Goal: Task Accomplishment & Management: Use online tool/utility

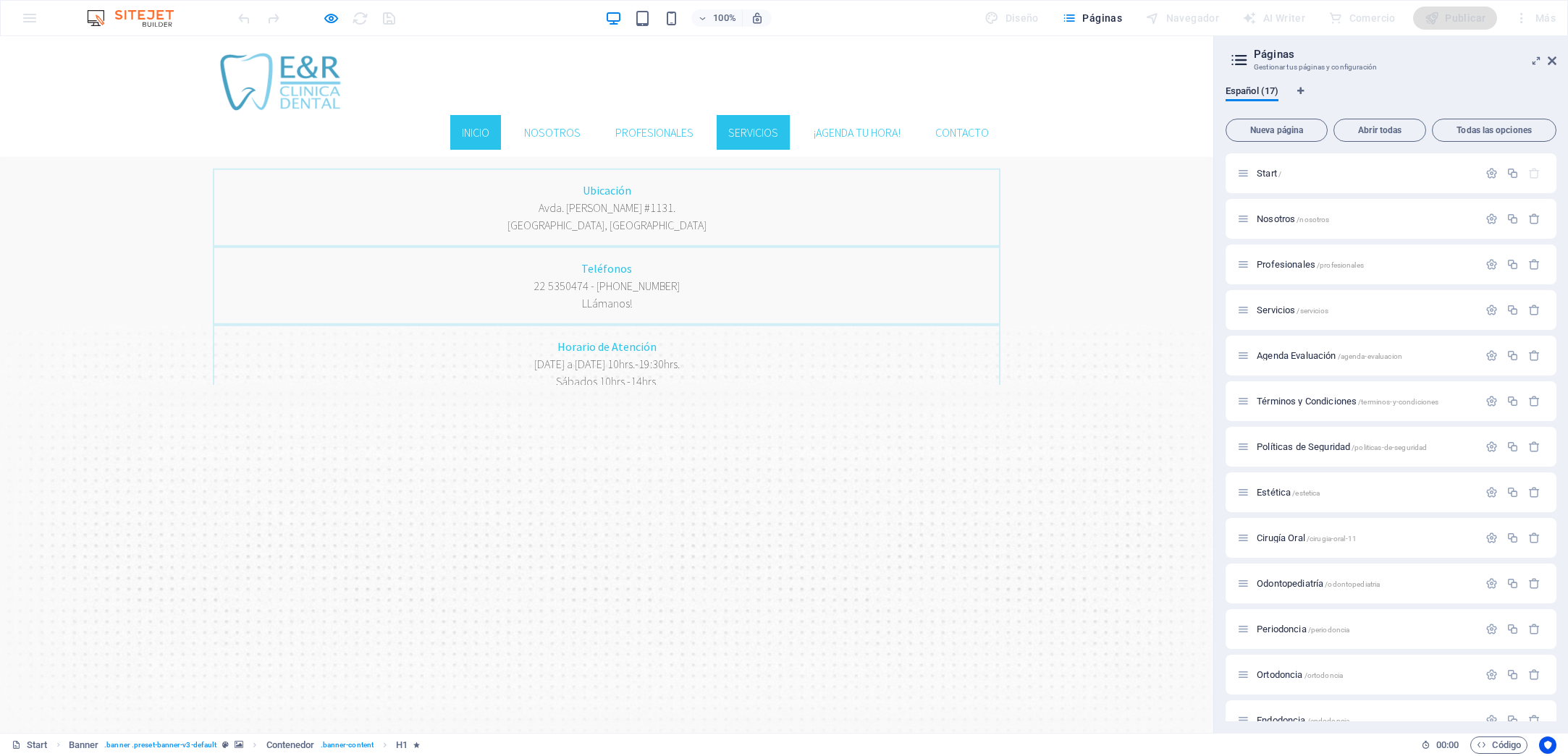
click at [743, 115] on link "Servicios" at bounding box center [753, 132] width 73 height 35
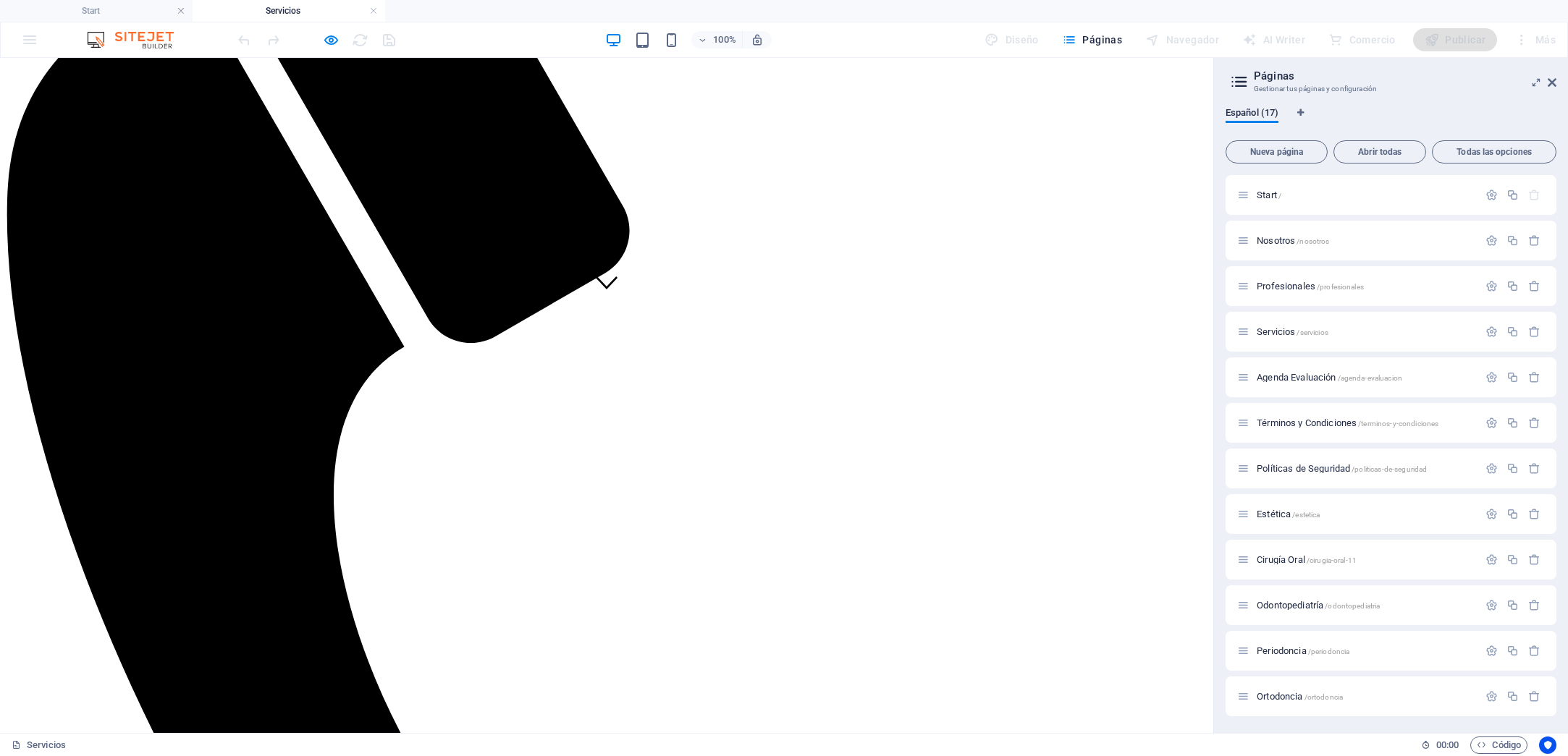
scroll to position [429, 0]
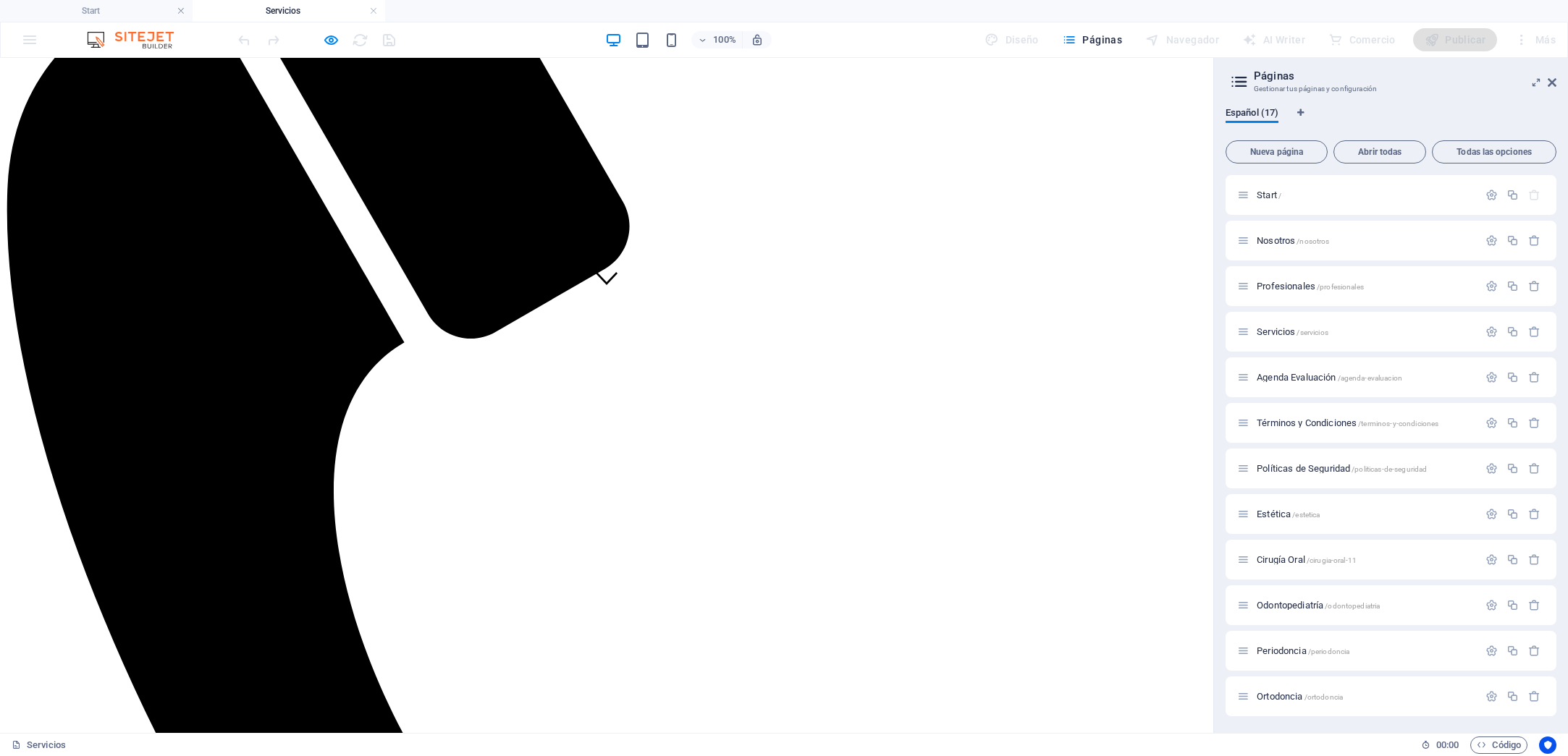
click at [1276, 333] on span "Servicios /servicios" at bounding box center [1291, 332] width 71 height 11
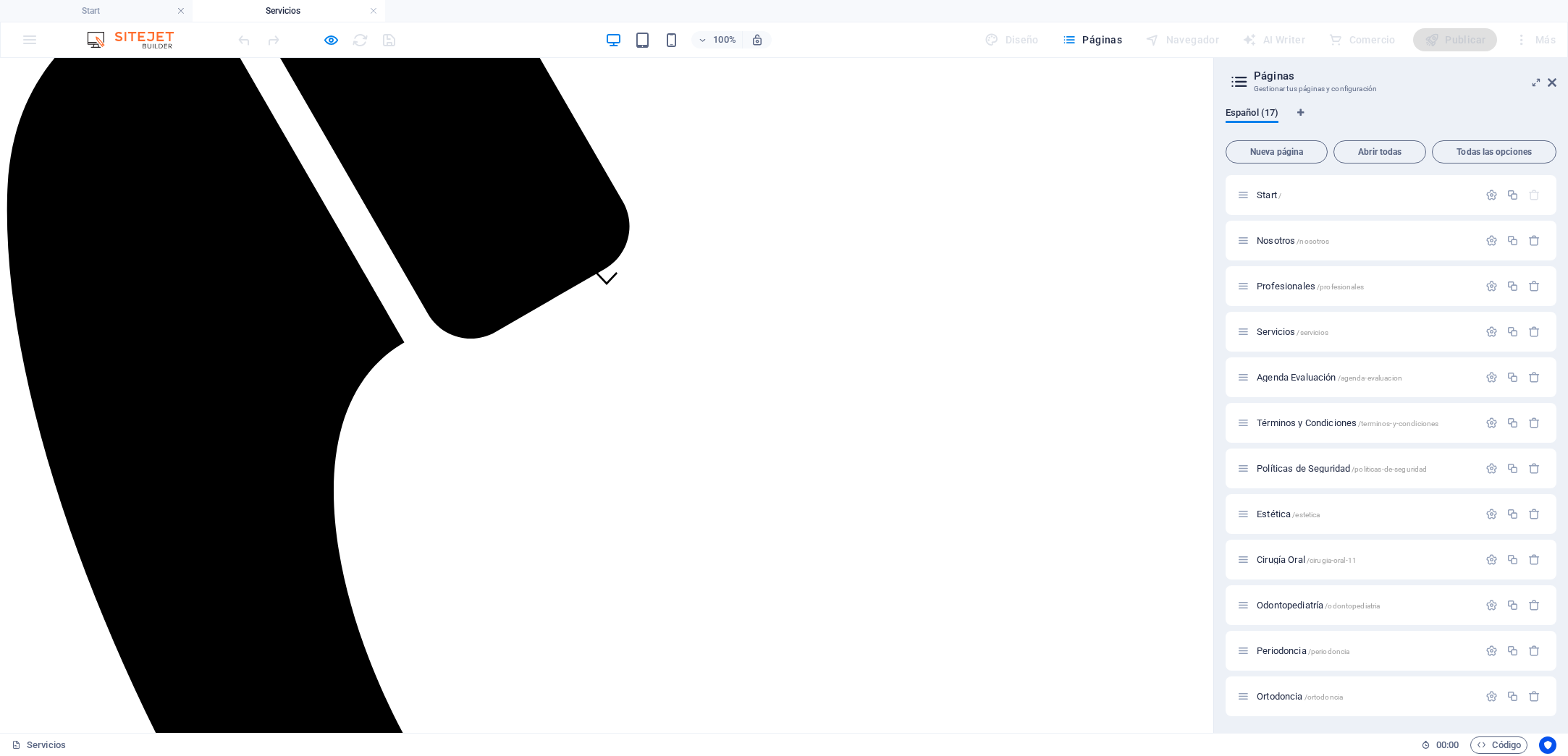
drag, startPoint x: 446, startPoint y: 322, endPoint x: 442, endPoint y: 346, distance: 24.3
drag, startPoint x: 442, startPoint y: 348, endPoint x: 442, endPoint y: 360, distance: 12.0
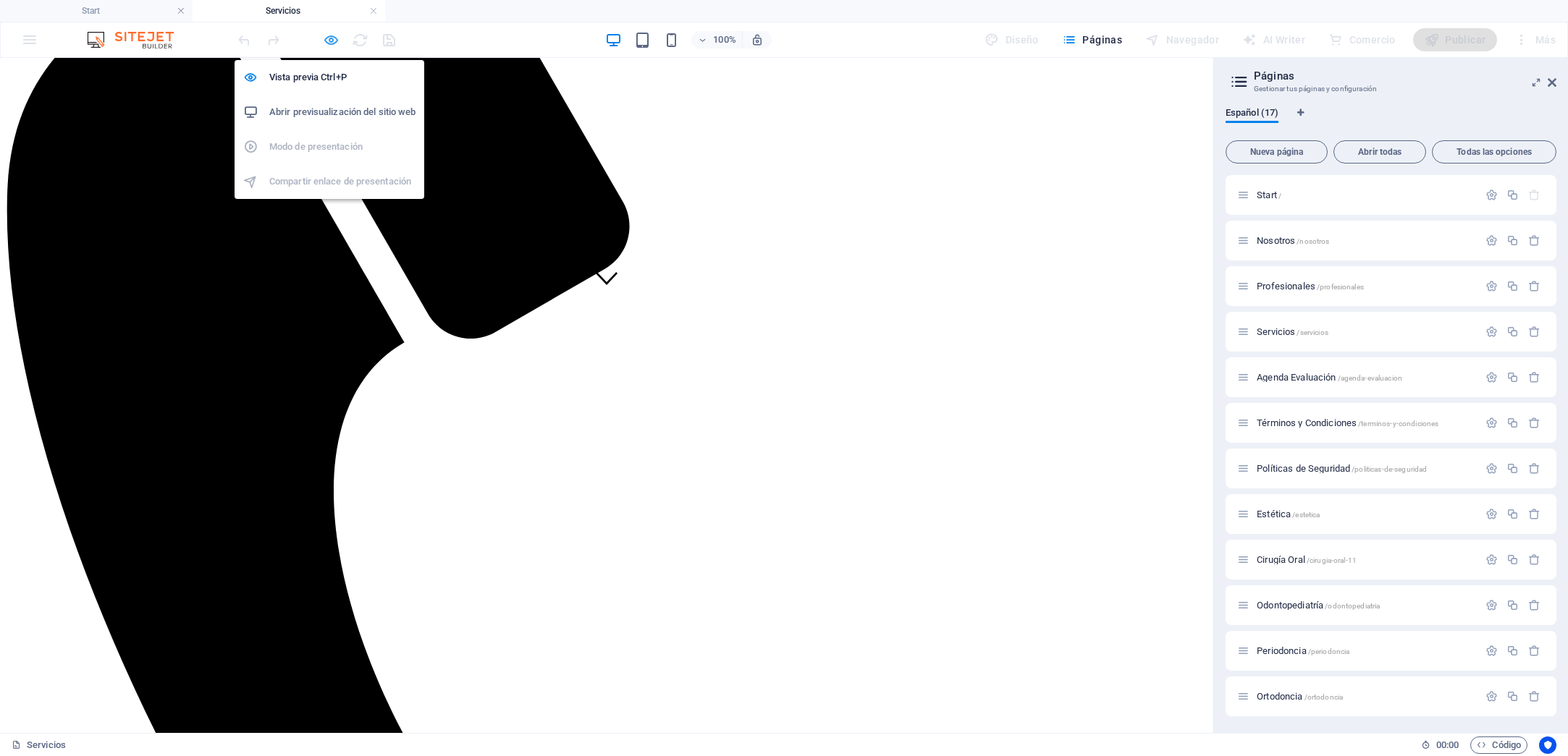
click at [327, 42] on icon "button" at bounding box center [331, 40] width 17 height 17
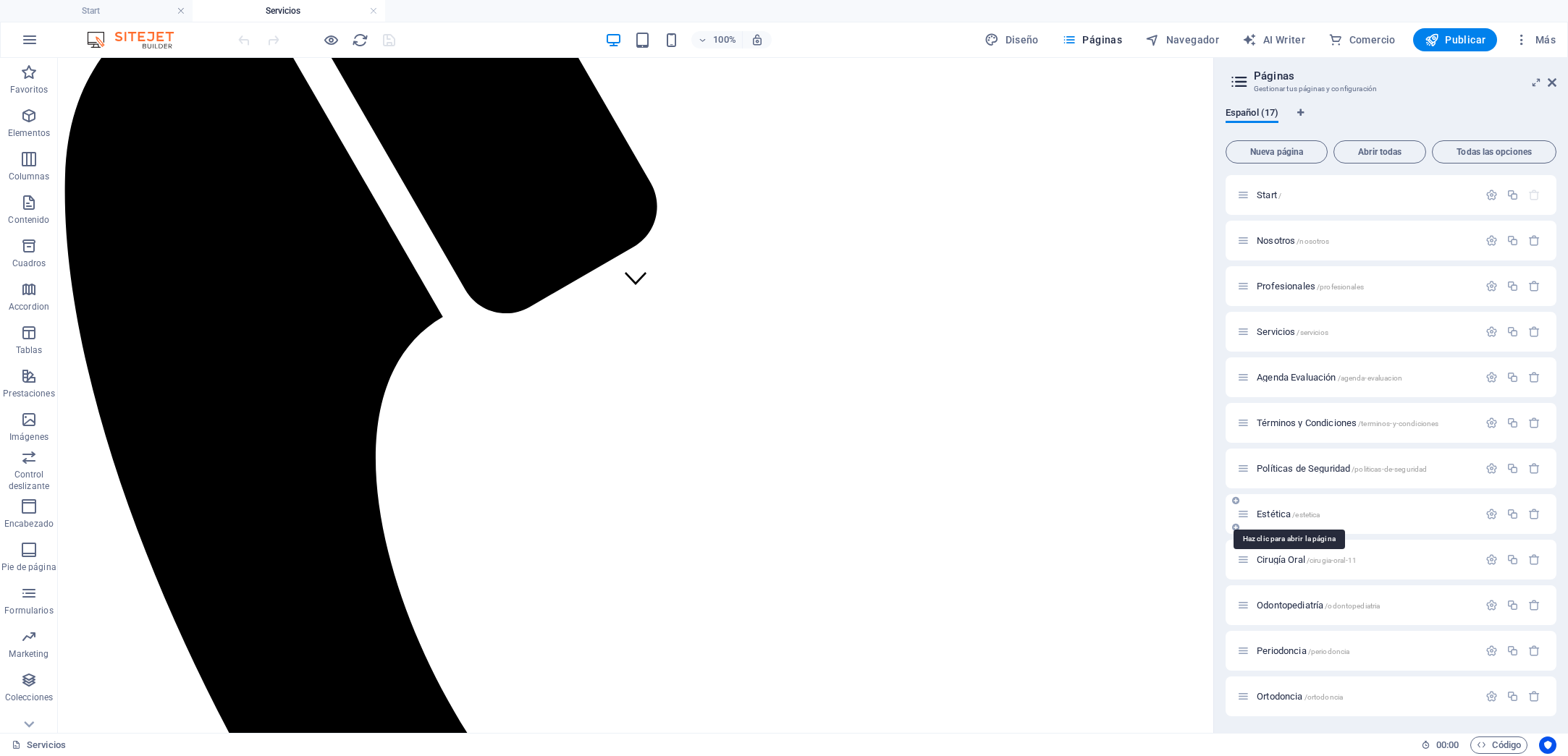
click at [1301, 513] on span "/estetica" at bounding box center [1306, 514] width 28 height 8
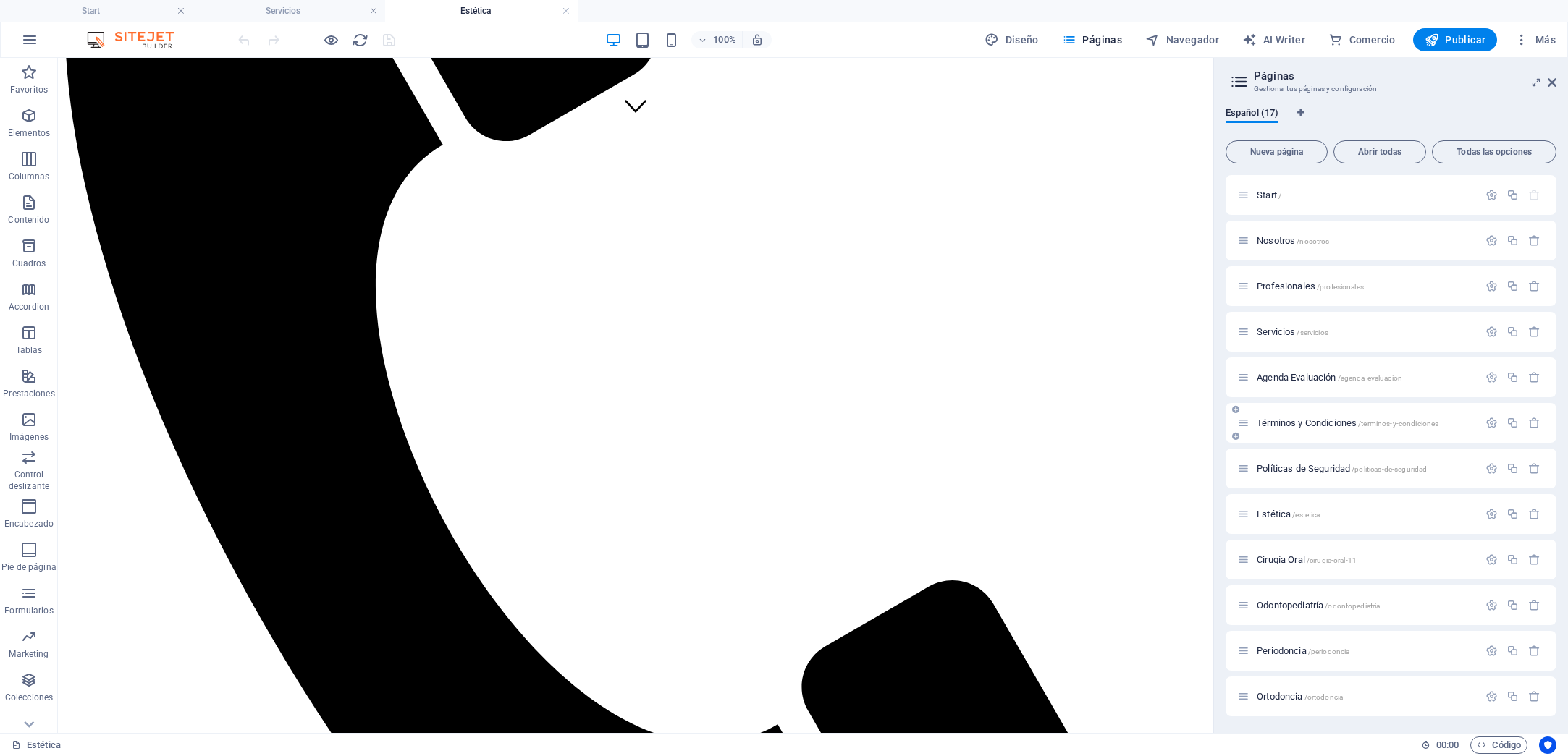
scroll to position [612, 0]
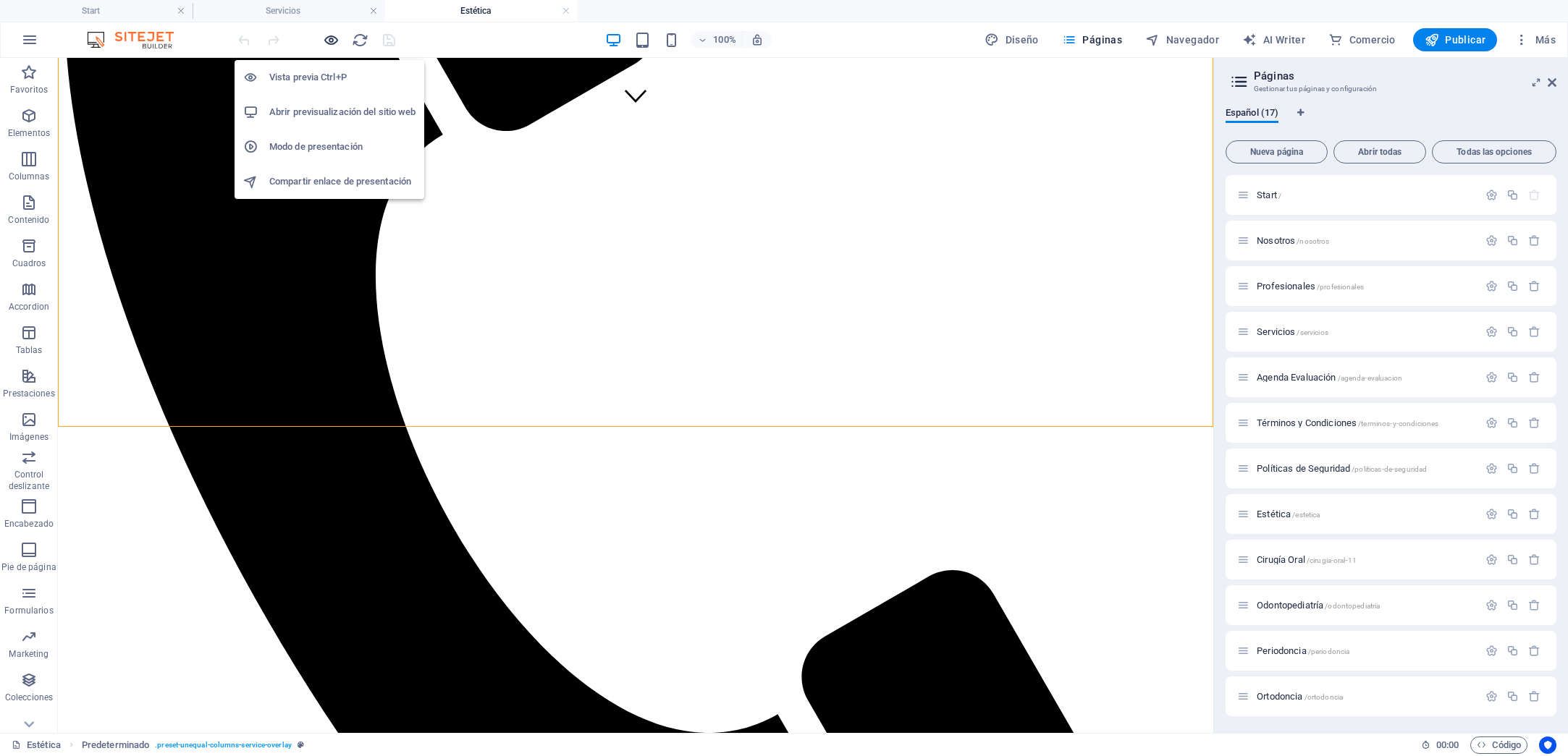
click at [330, 35] on icon "button" at bounding box center [331, 40] width 17 height 17
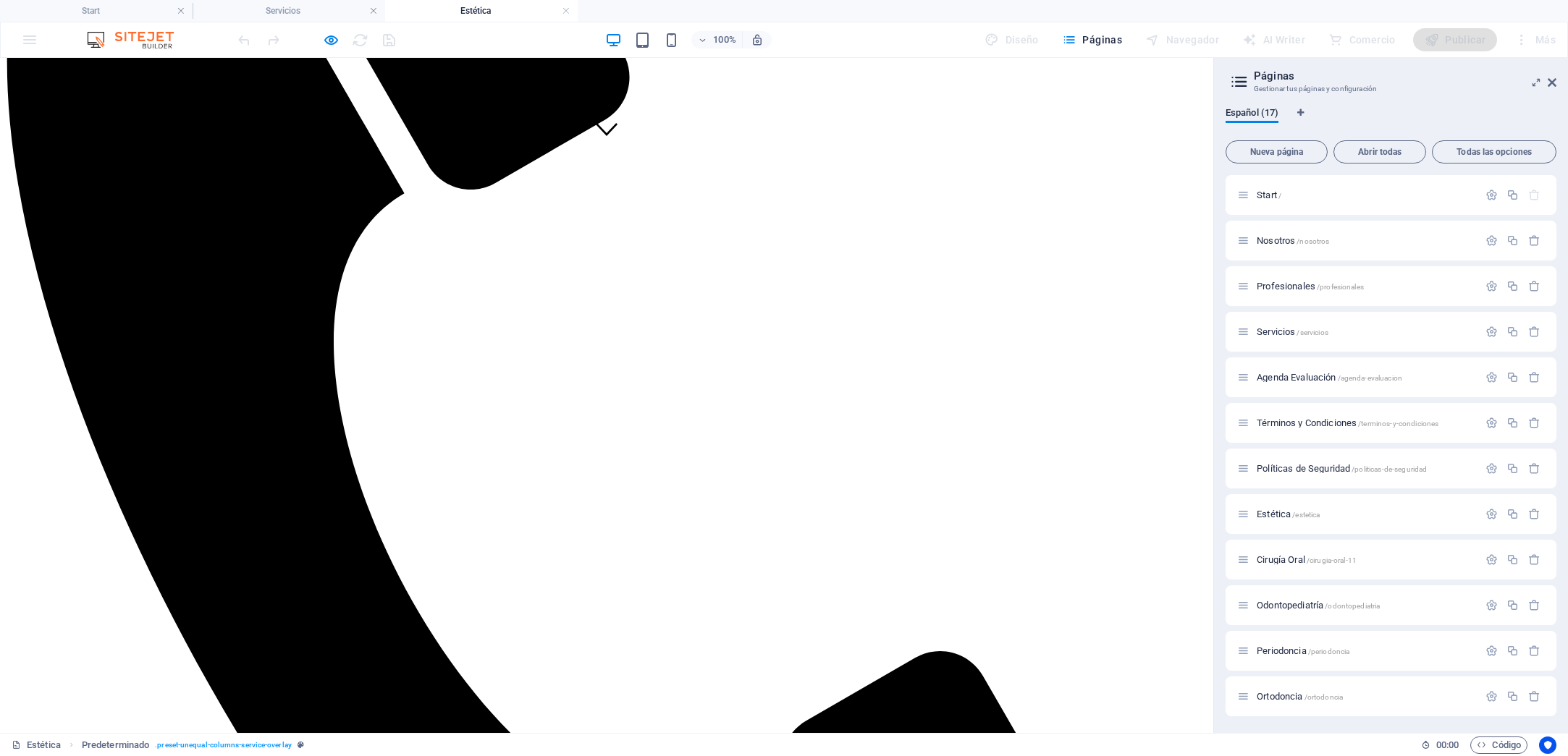
scroll to position [581, 0]
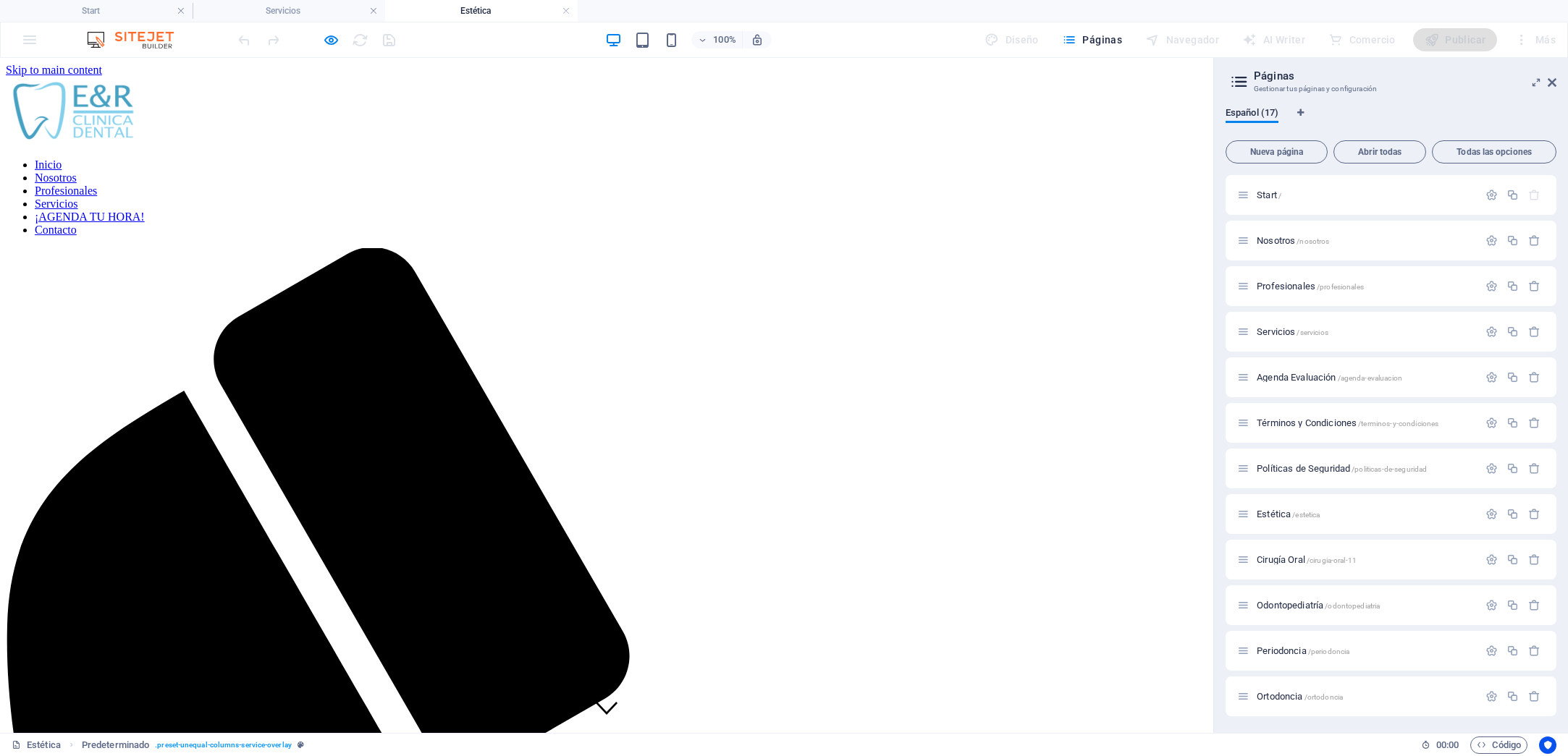
scroll to position [429, 0]
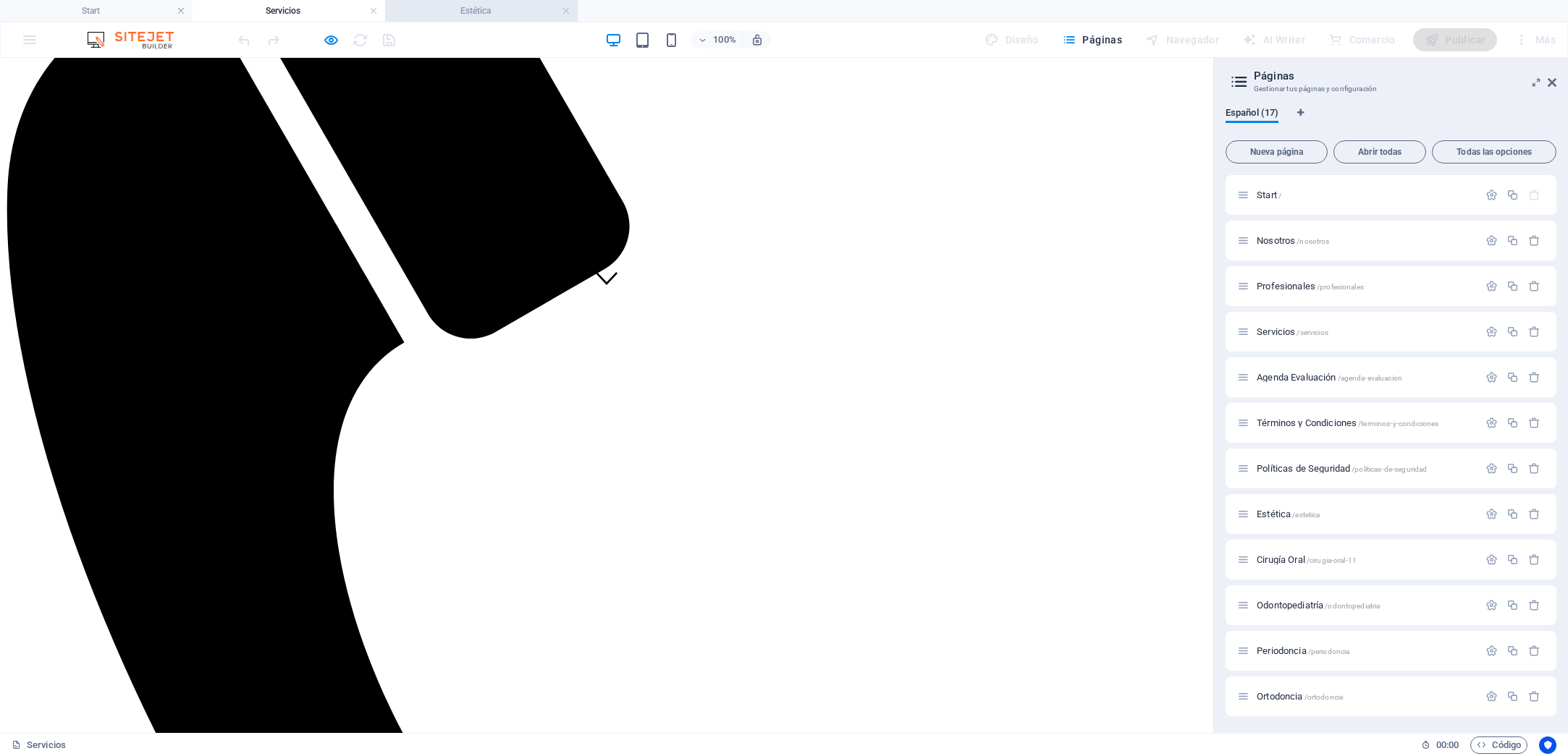
click at [483, 16] on h4 "Estética" at bounding box center [481, 10] width 193 height 16
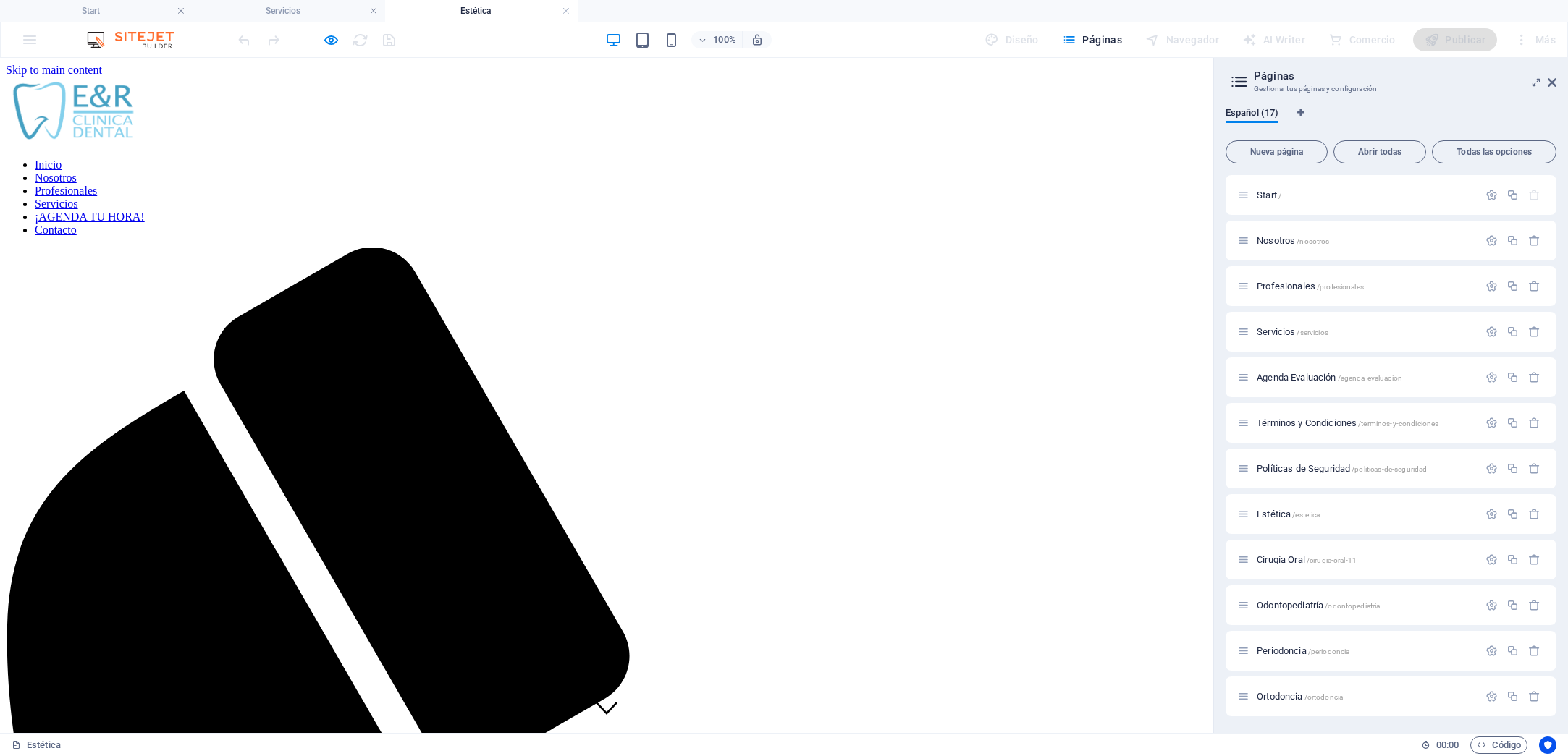
scroll to position [581, 0]
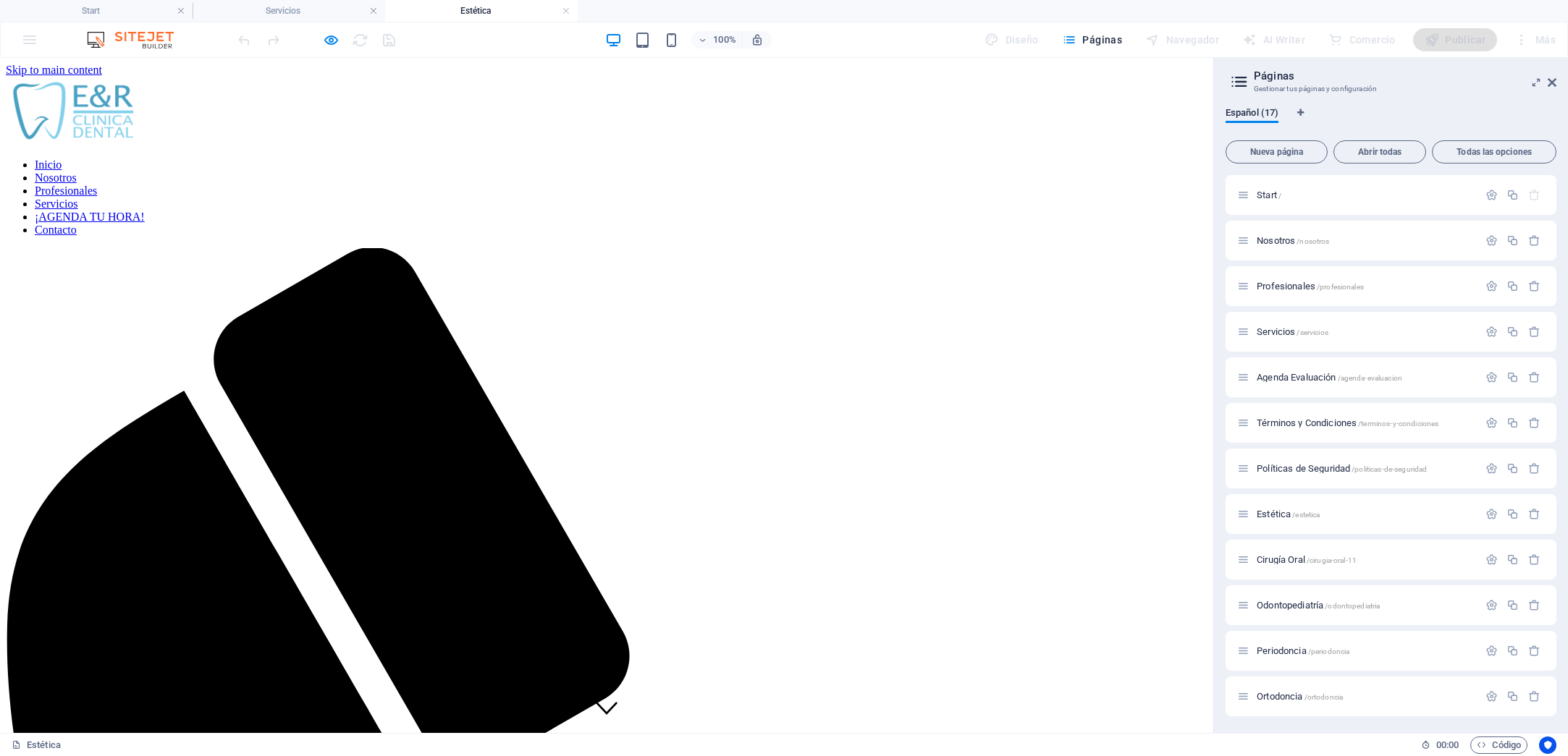
scroll to position [429, 0]
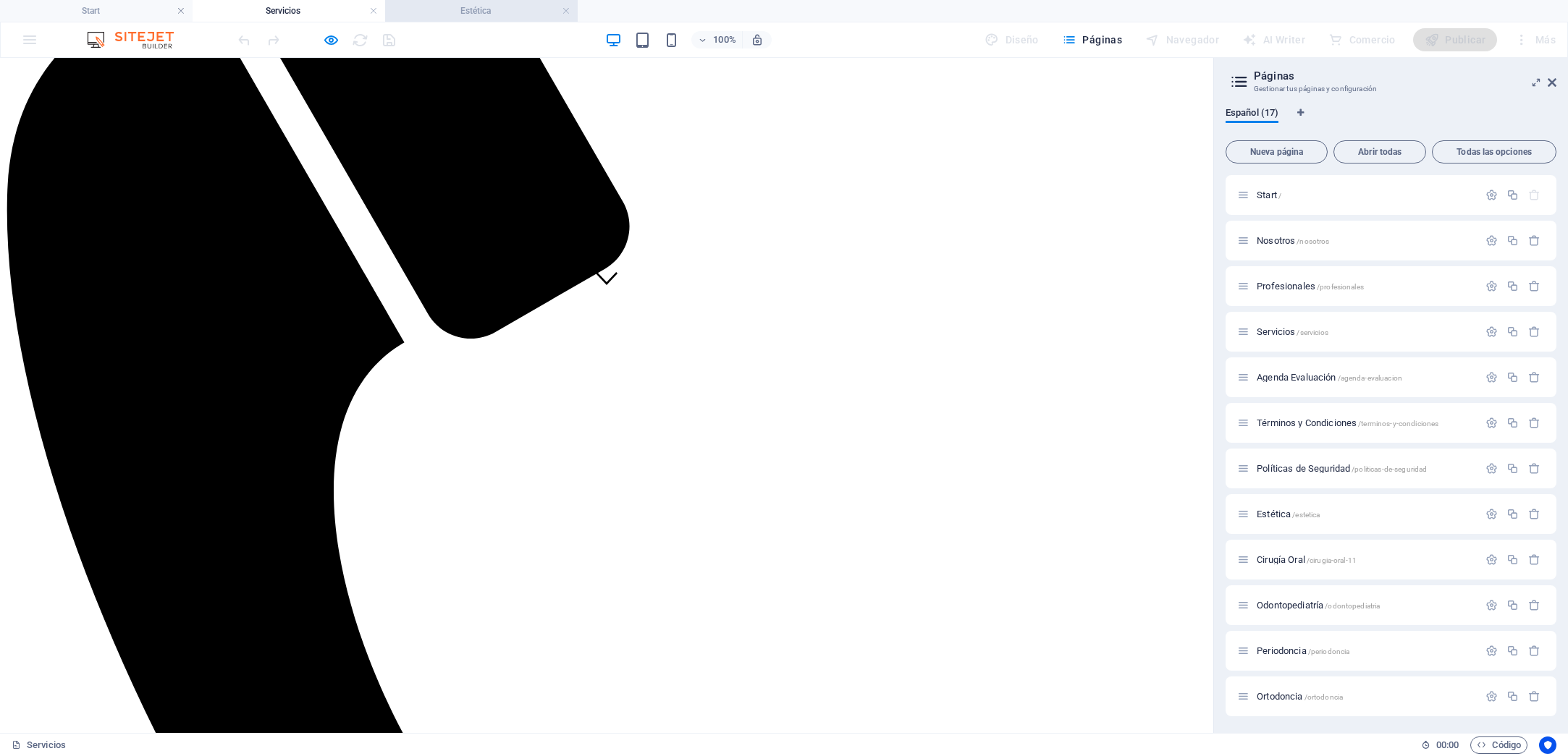
click at [471, 15] on h4 "Estética" at bounding box center [481, 10] width 193 height 16
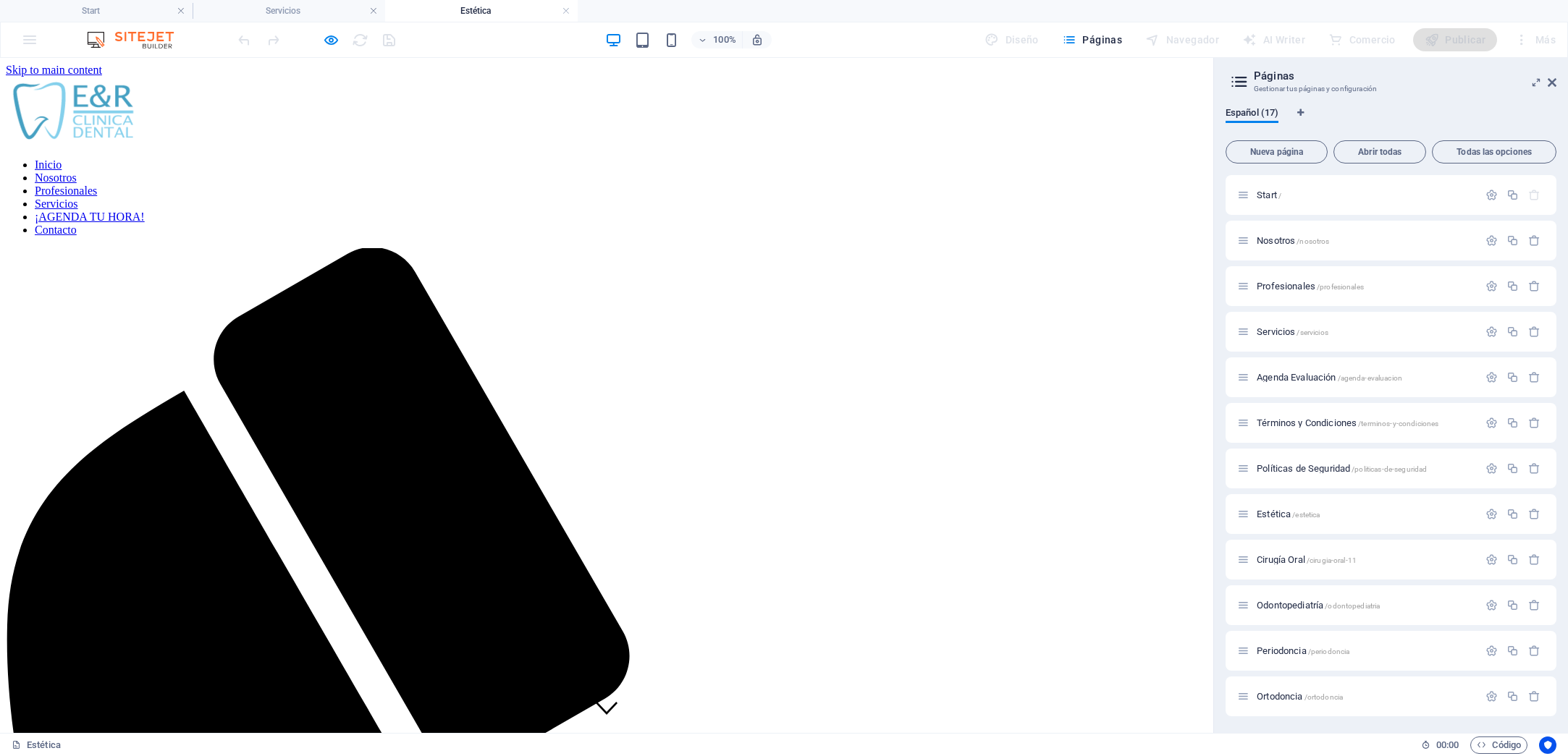
scroll to position [581, 0]
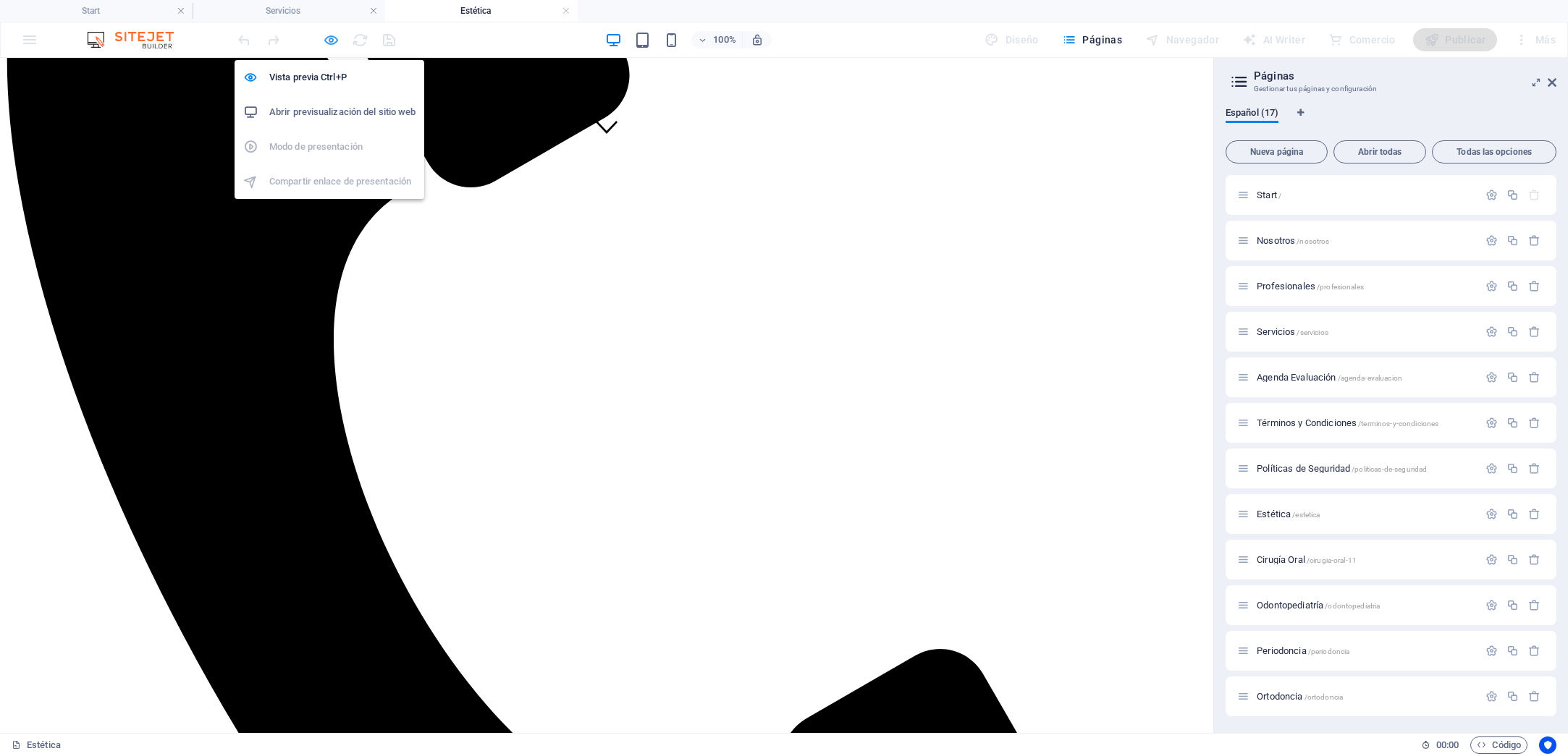
click at [330, 47] on icon "button" at bounding box center [331, 40] width 17 height 17
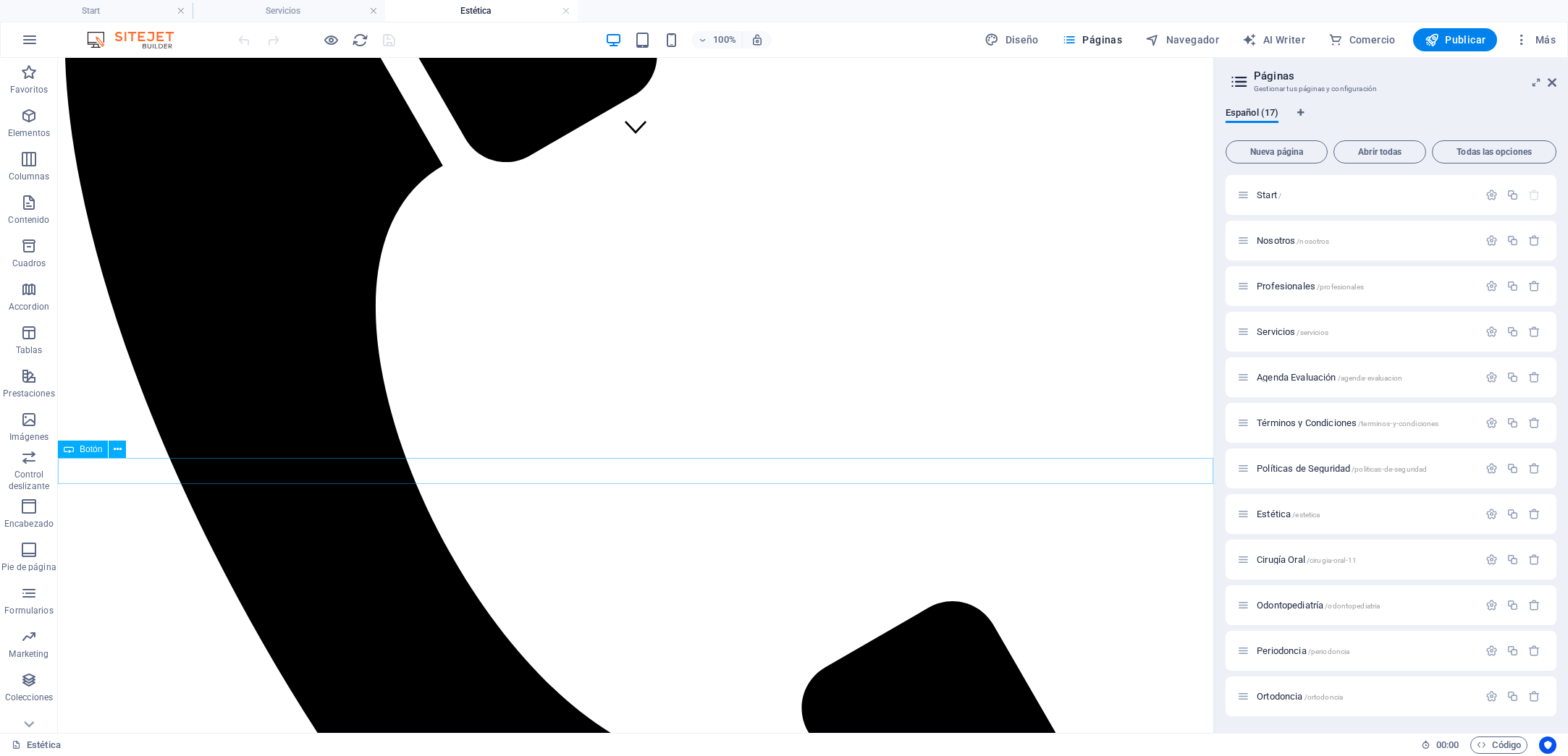
click at [118, 454] on icon at bounding box center [118, 450] width 8 height 15
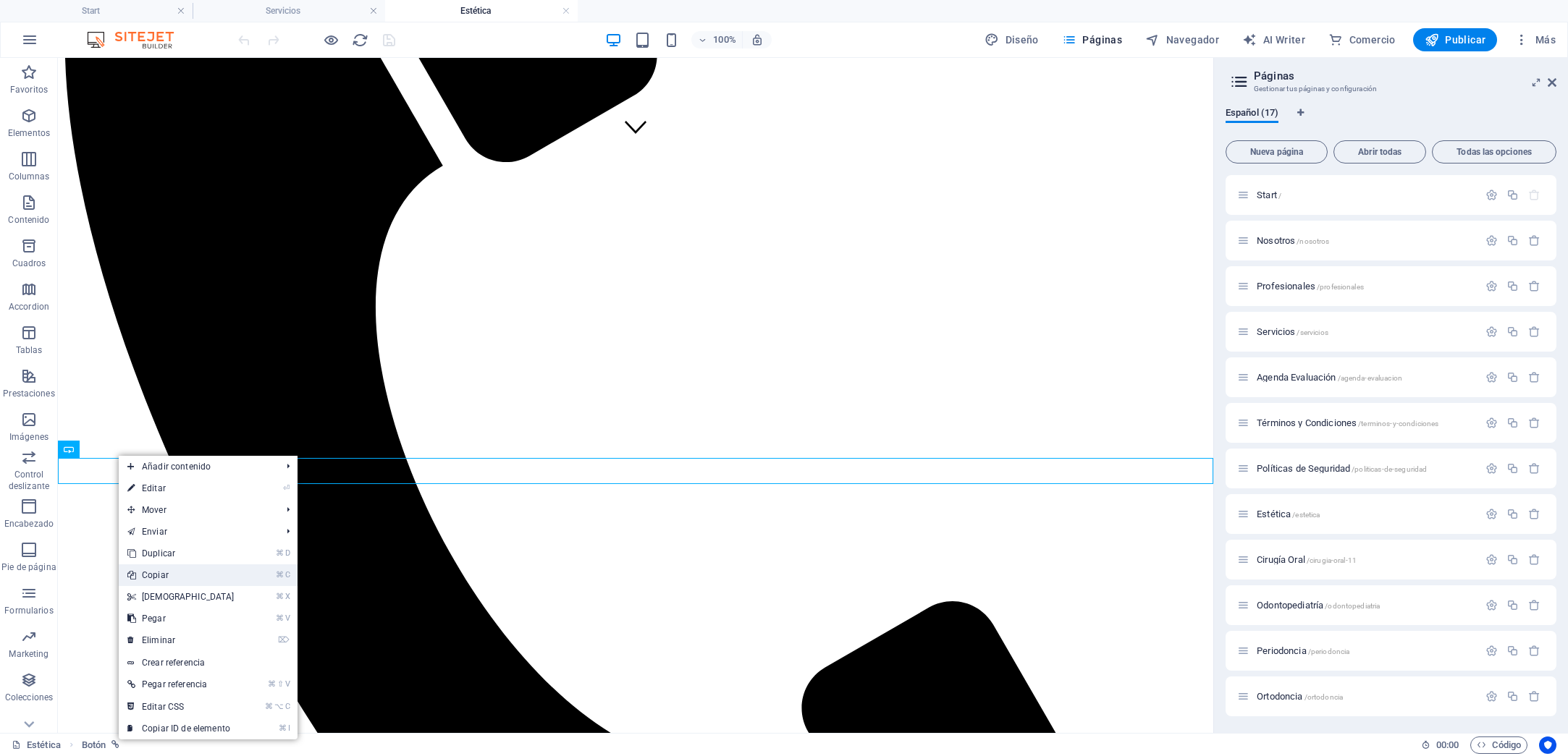
click at [184, 576] on link "⌘ C Copiar" at bounding box center [180, 575] width 124 height 21
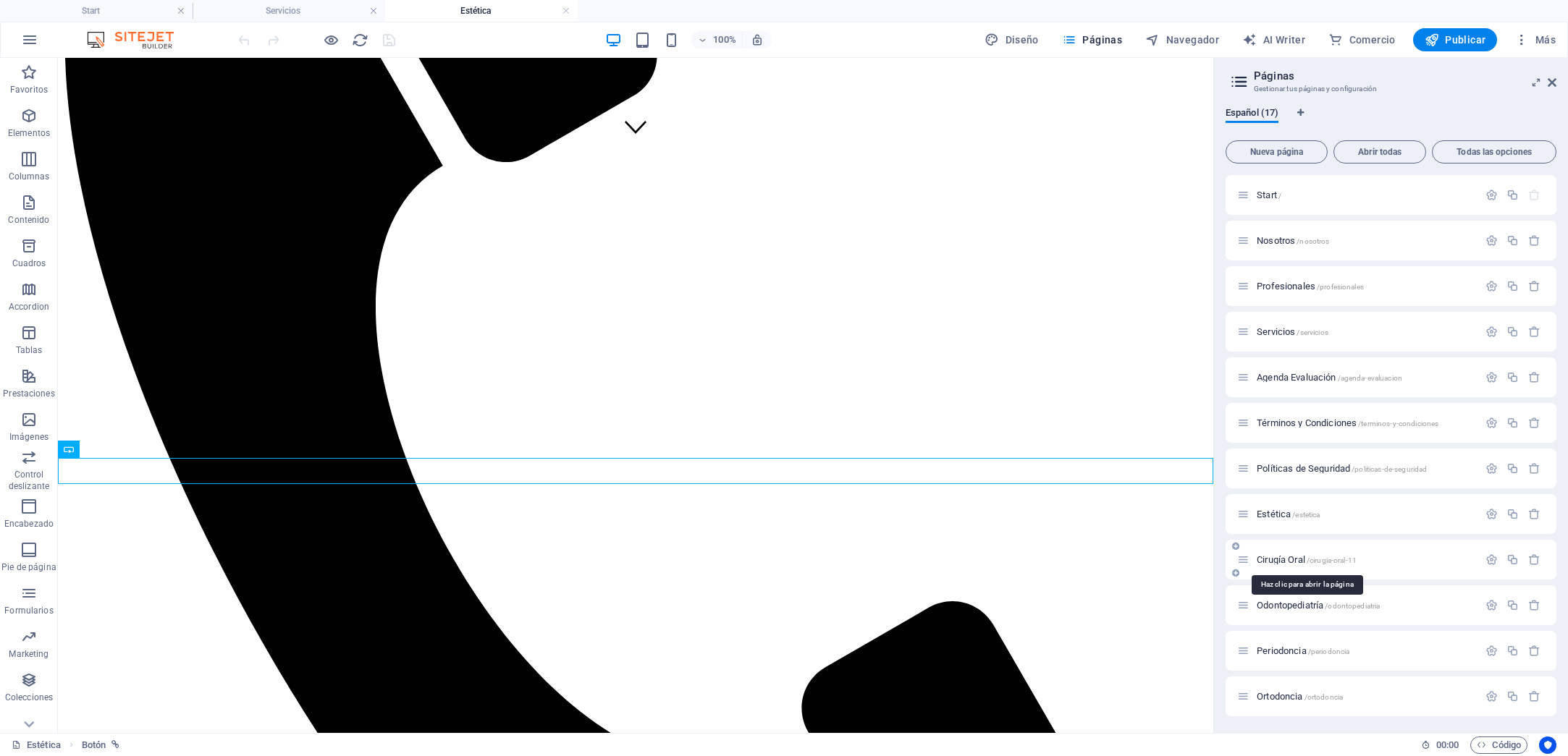
click at [1292, 559] on span "[MEDICAL_DATA] /cirugia-oral-11" at bounding box center [1306, 560] width 100 height 11
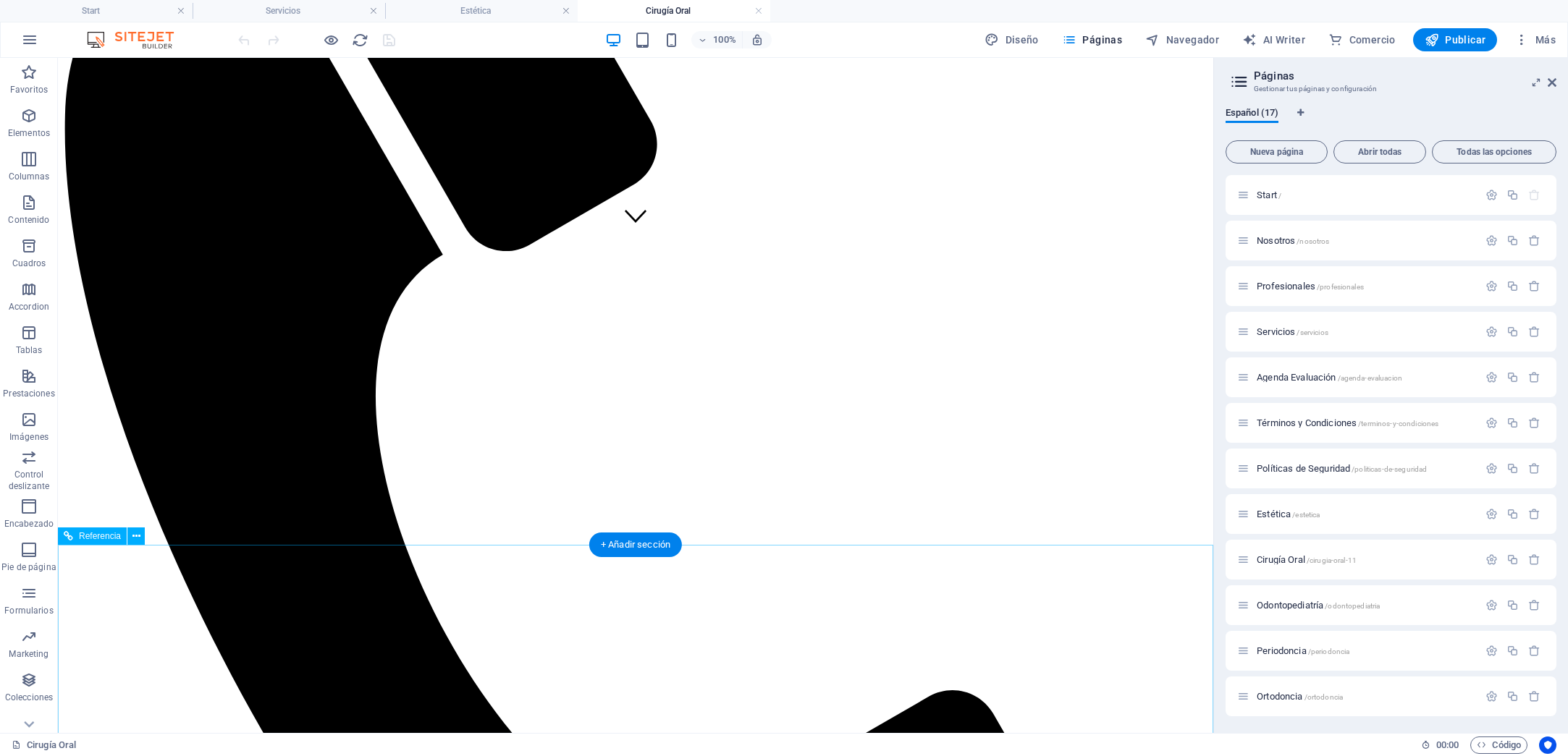
scroll to position [497, 0]
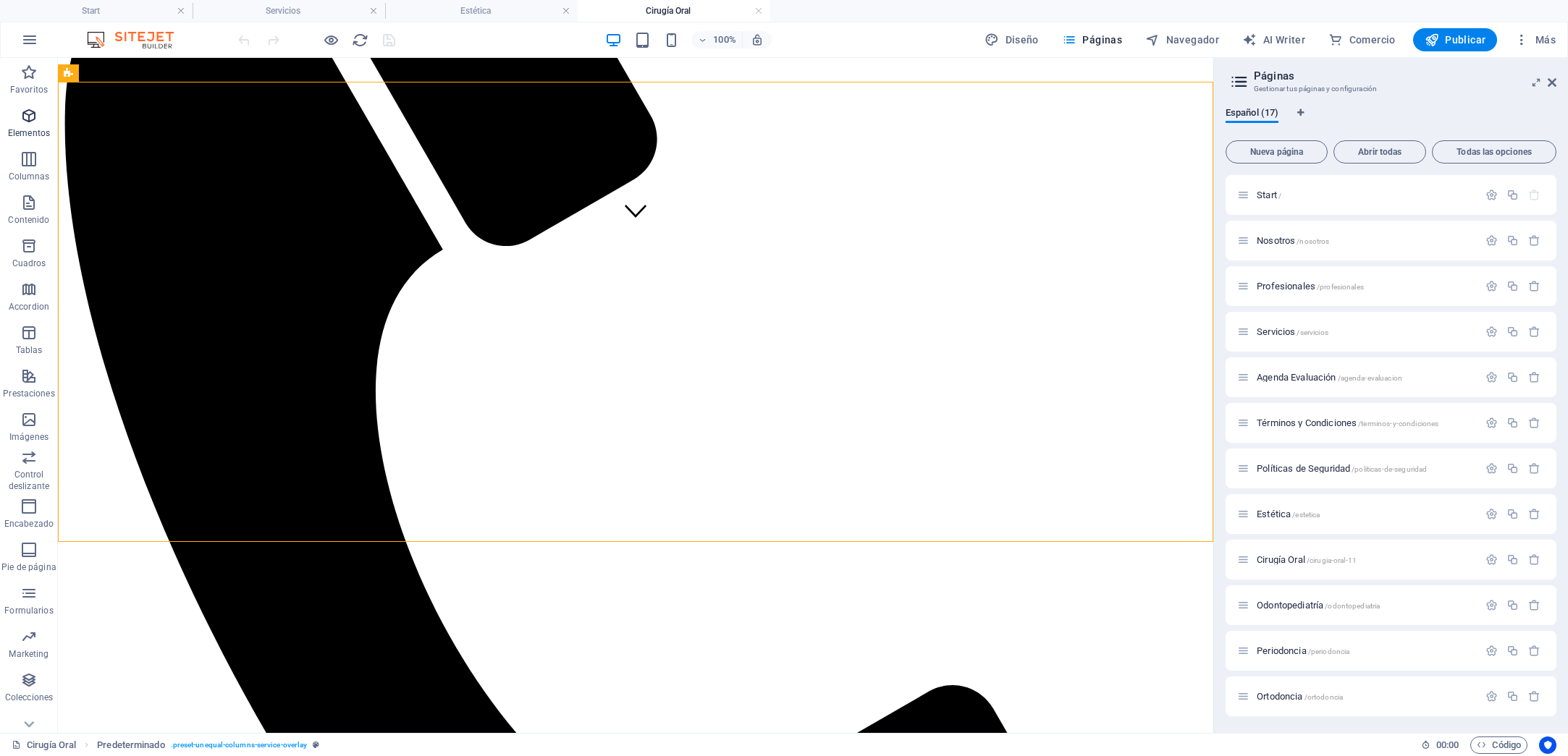
click at [34, 124] on span "Elementos" at bounding box center [29, 125] width 58 height 35
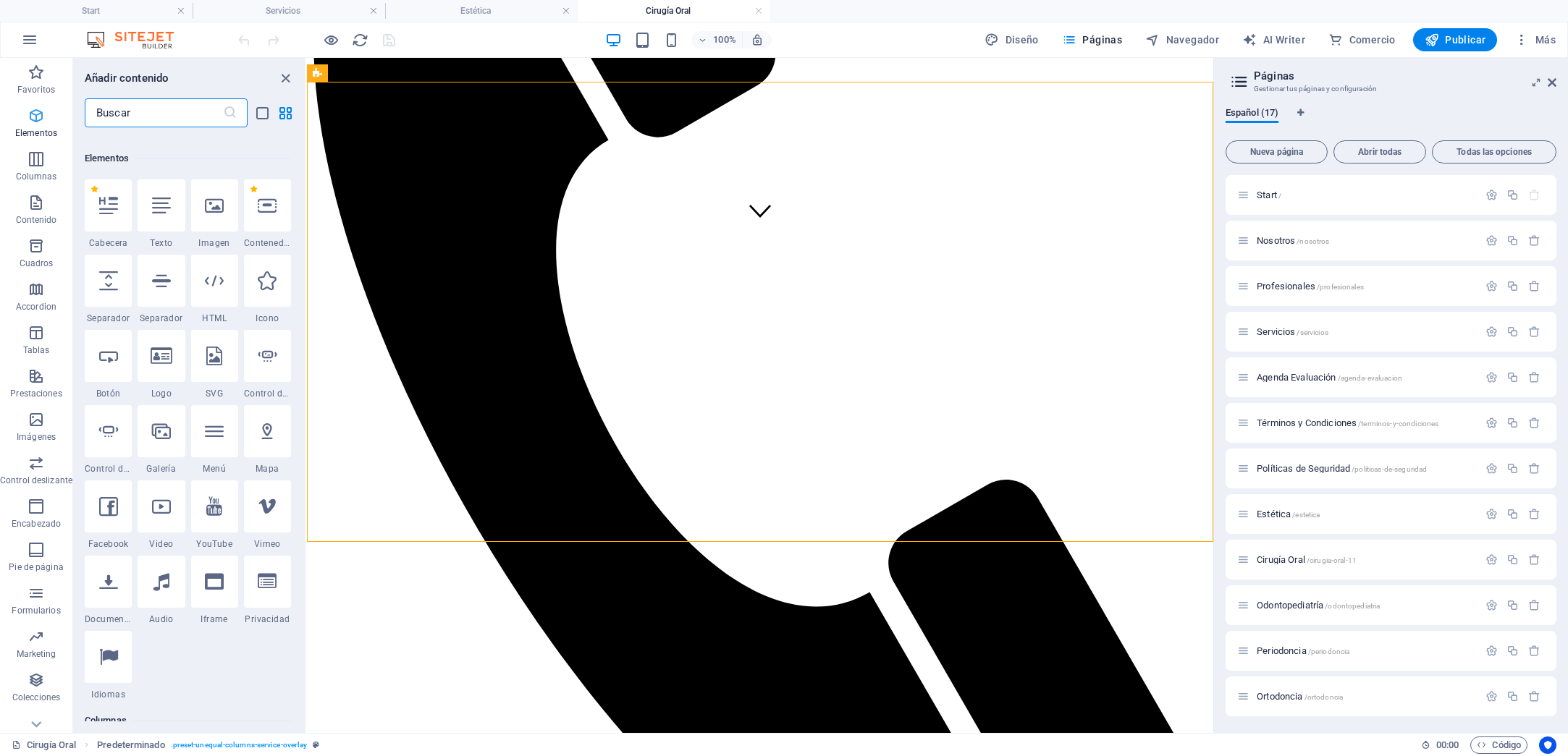
scroll to position [273, 0]
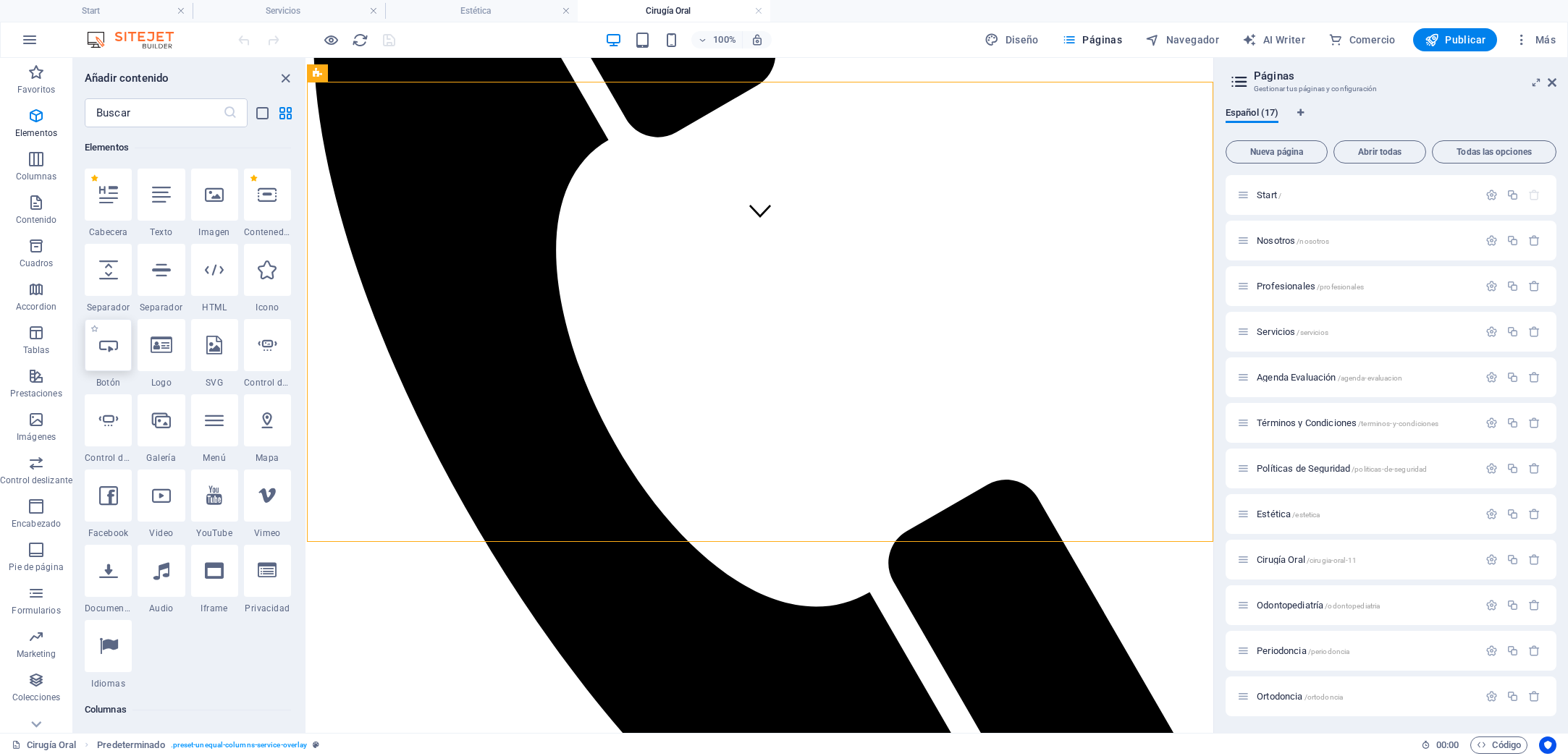
click at [115, 364] on div at bounding box center [107, 345] width 47 height 52
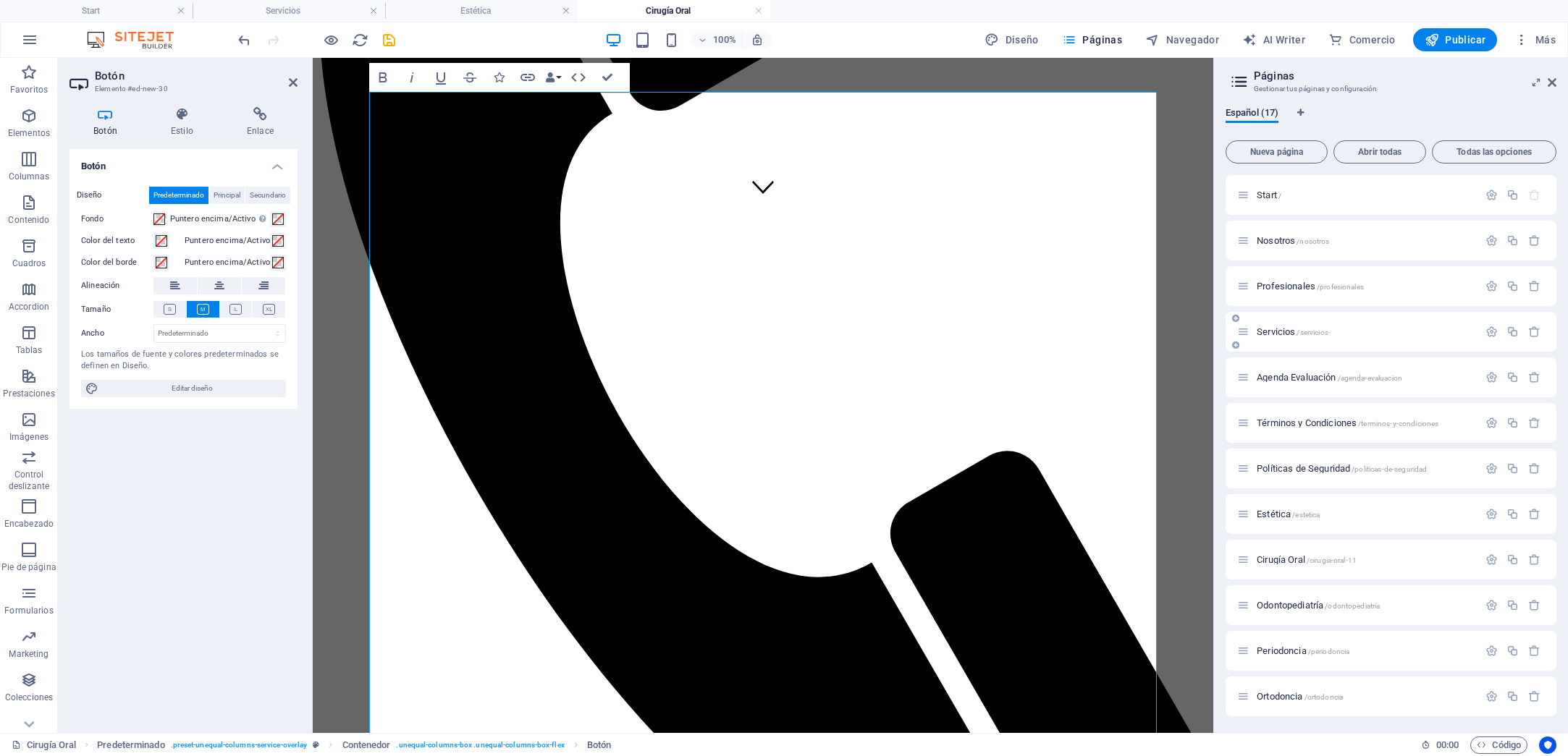
scroll to position [513, 0]
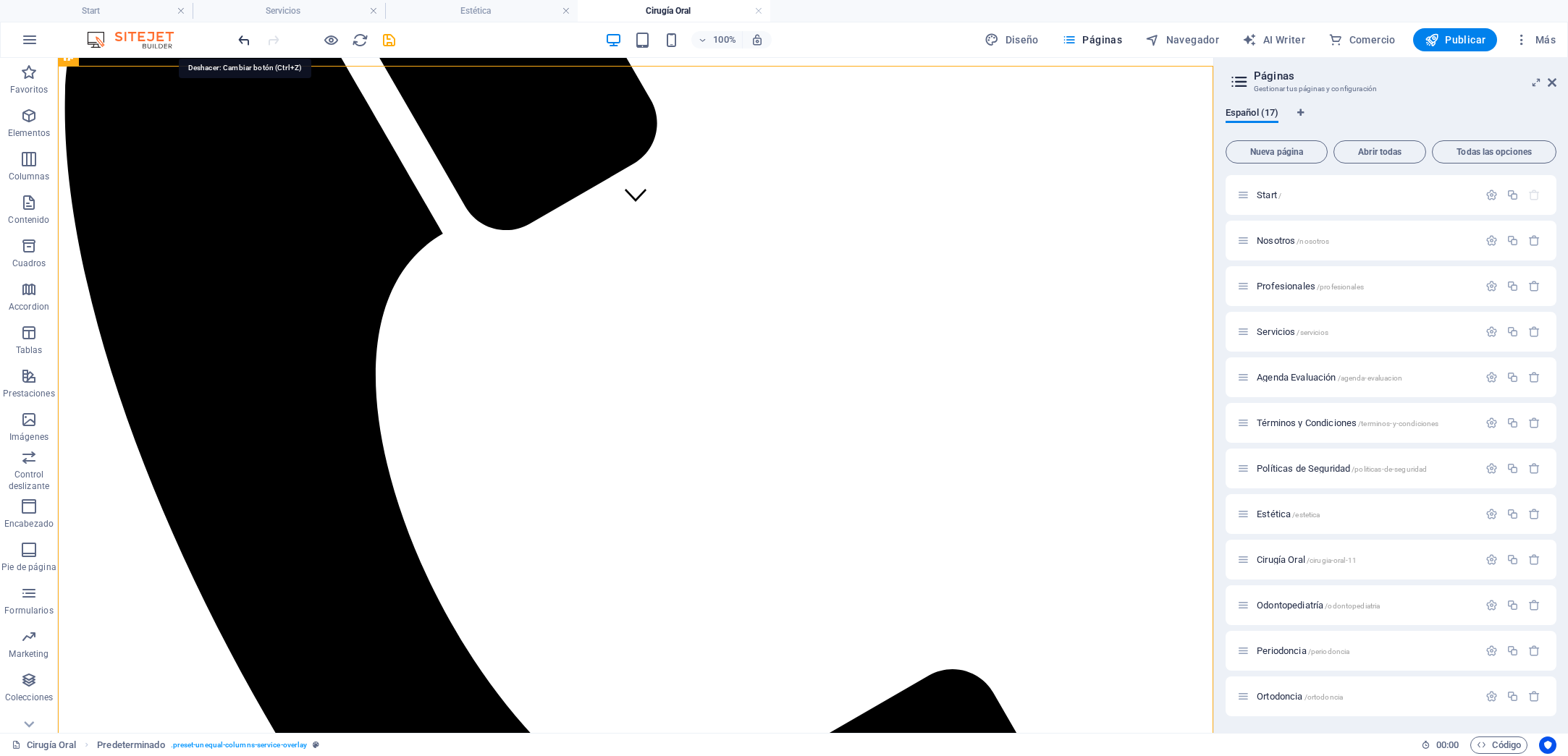
click at [243, 39] on icon "undo" at bounding box center [244, 40] width 17 height 17
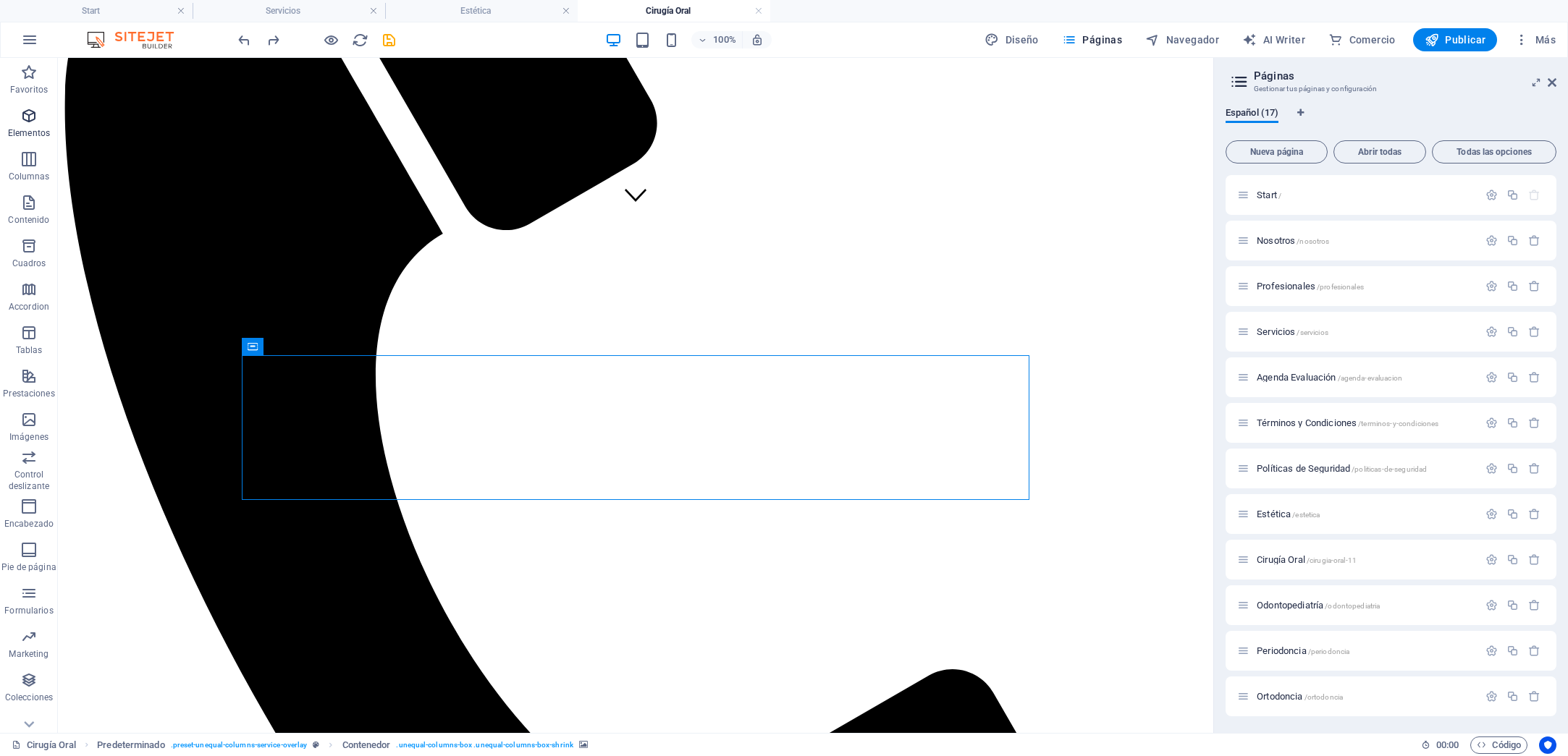
click at [36, 122] on icon "button" at bounding box center [29, 116] width 18 height 18
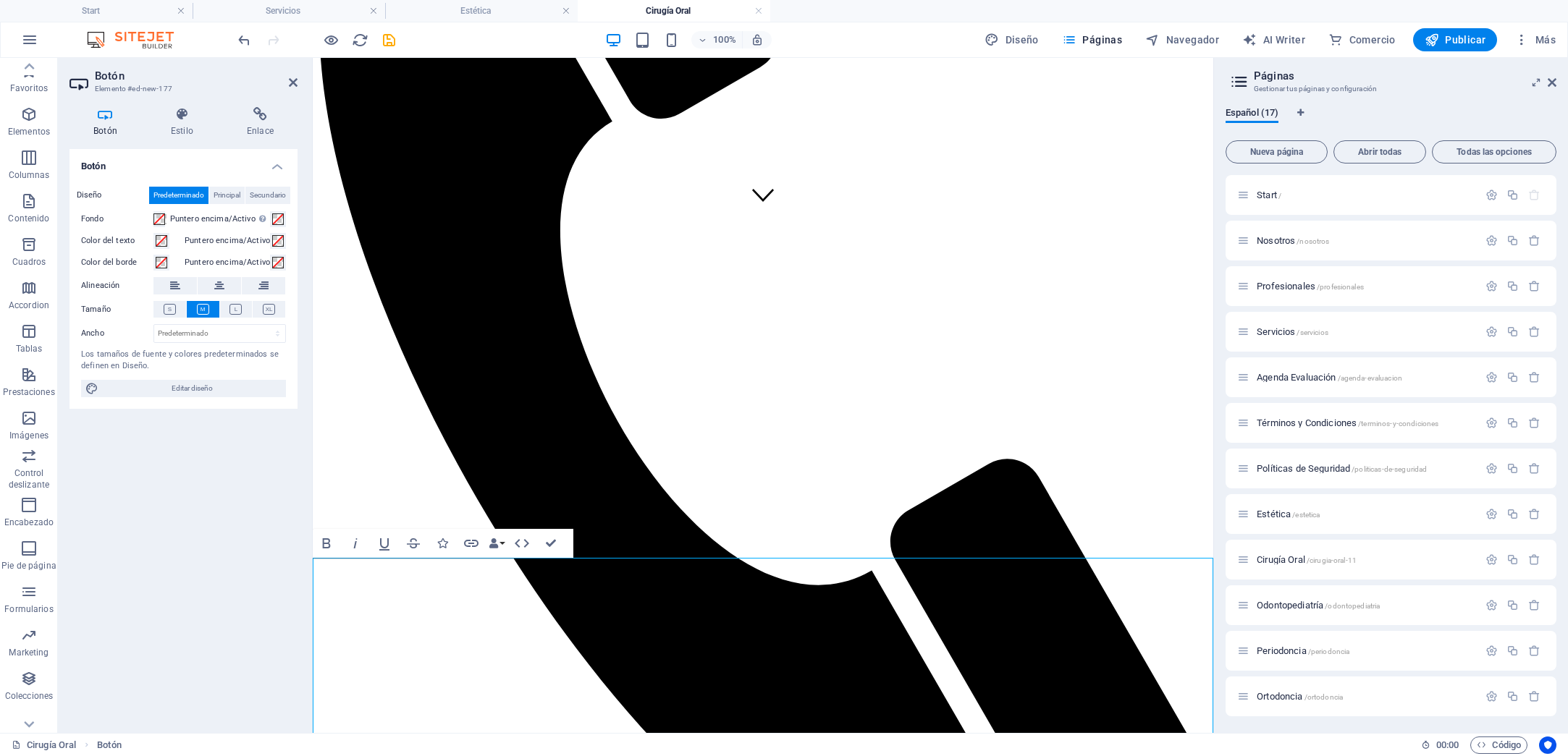
scroll to position [63693, 0]
click at [249, 37] on icon "undo" at bounding box center [244, 40] width 17 height 17
click at [250, 42] on icon "undo" at bounding box center [244, 40] width 17 height 17
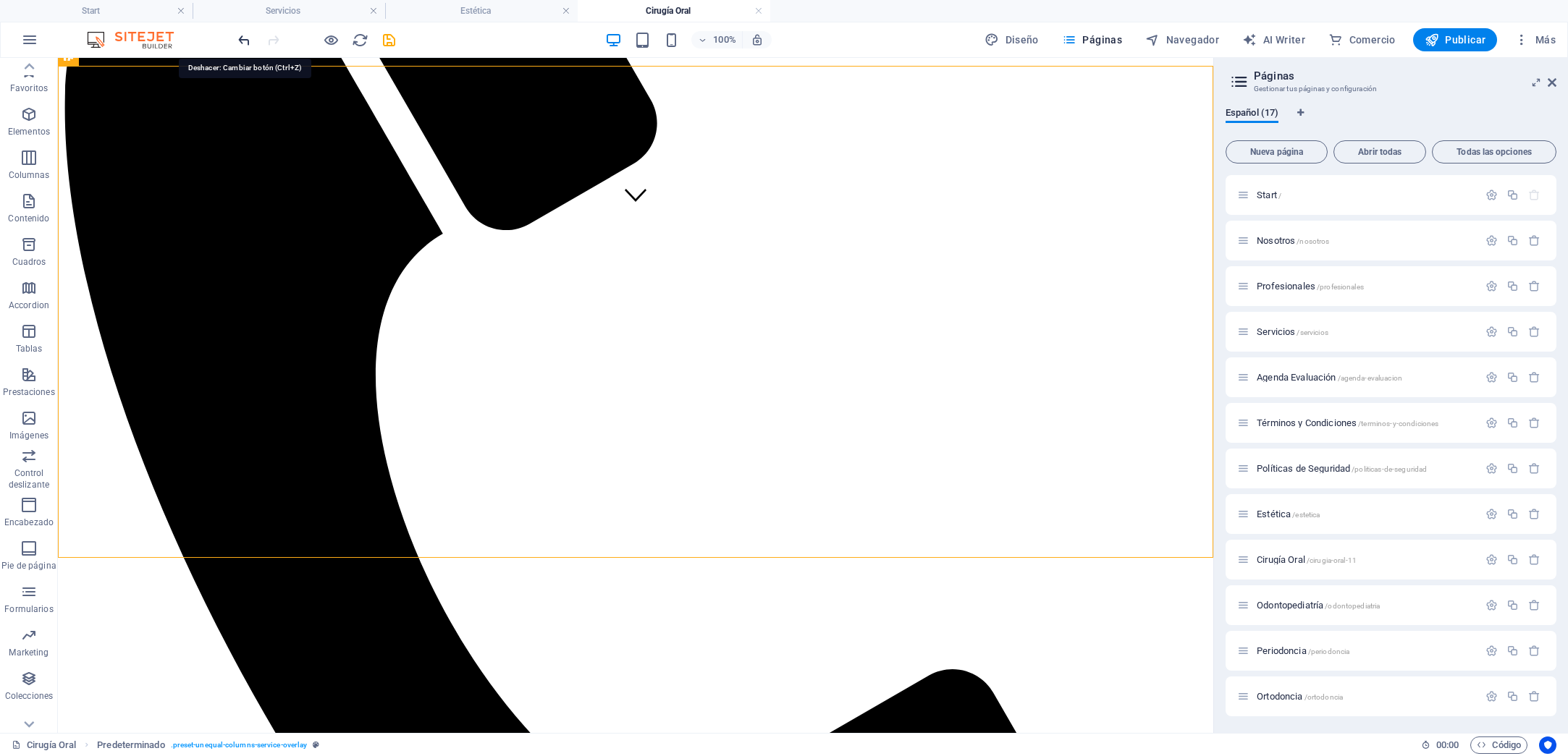
click at [246, 41] on icon "undo" at bounding box center [244, 40] width 17 height 17
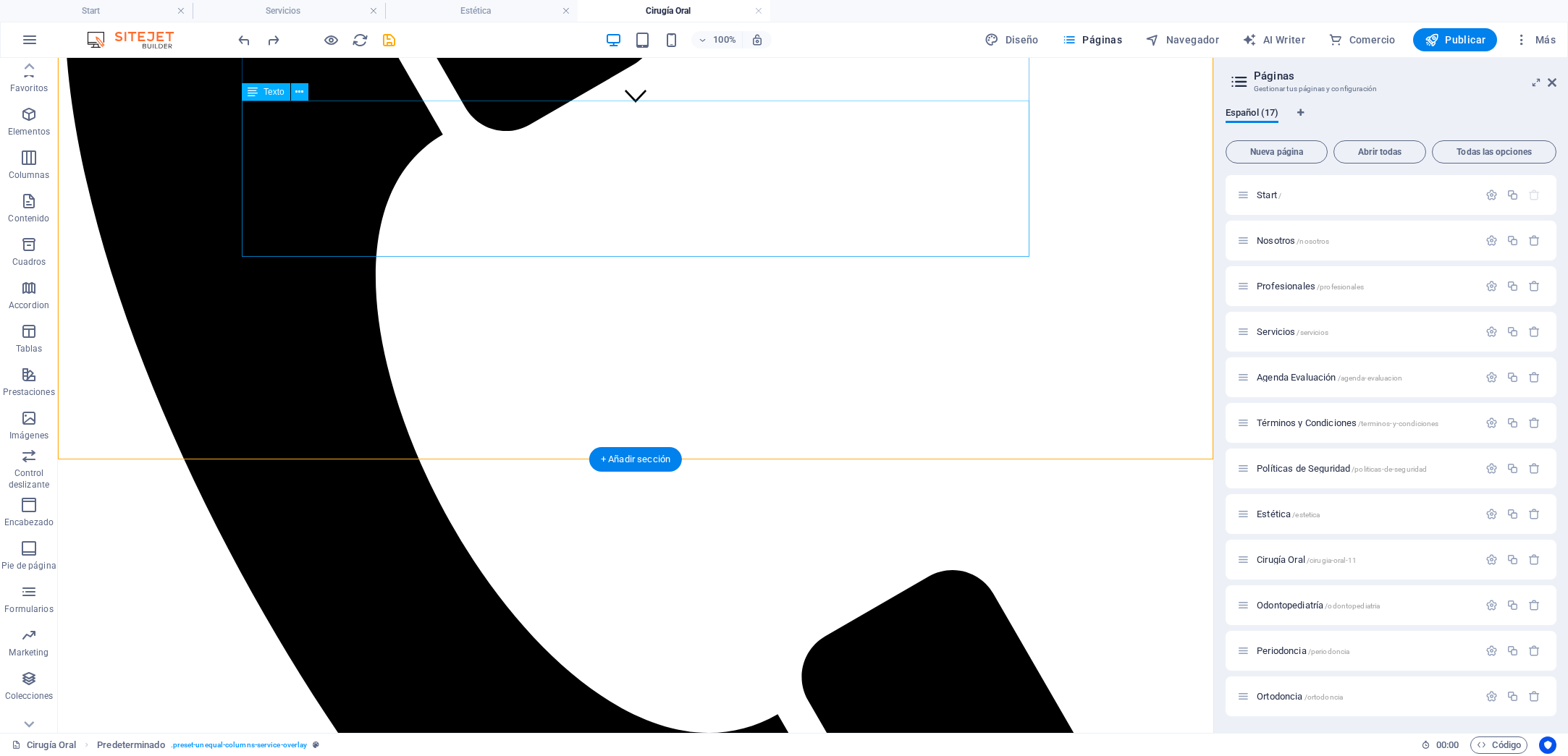
scroll to position [613, 0]
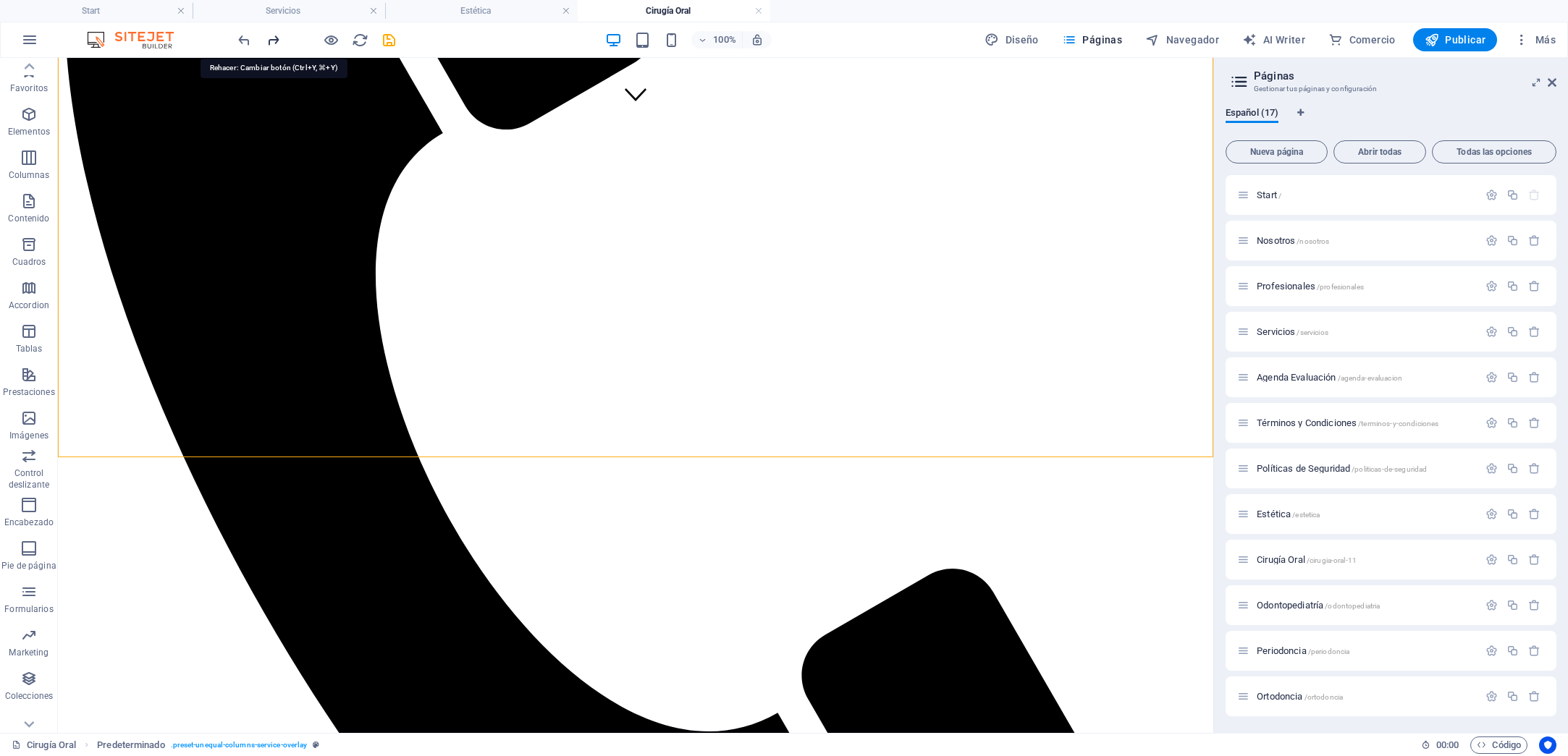
click at [273, 38] on icon "redo" at bounding box center [273, 40] width 17 height 17
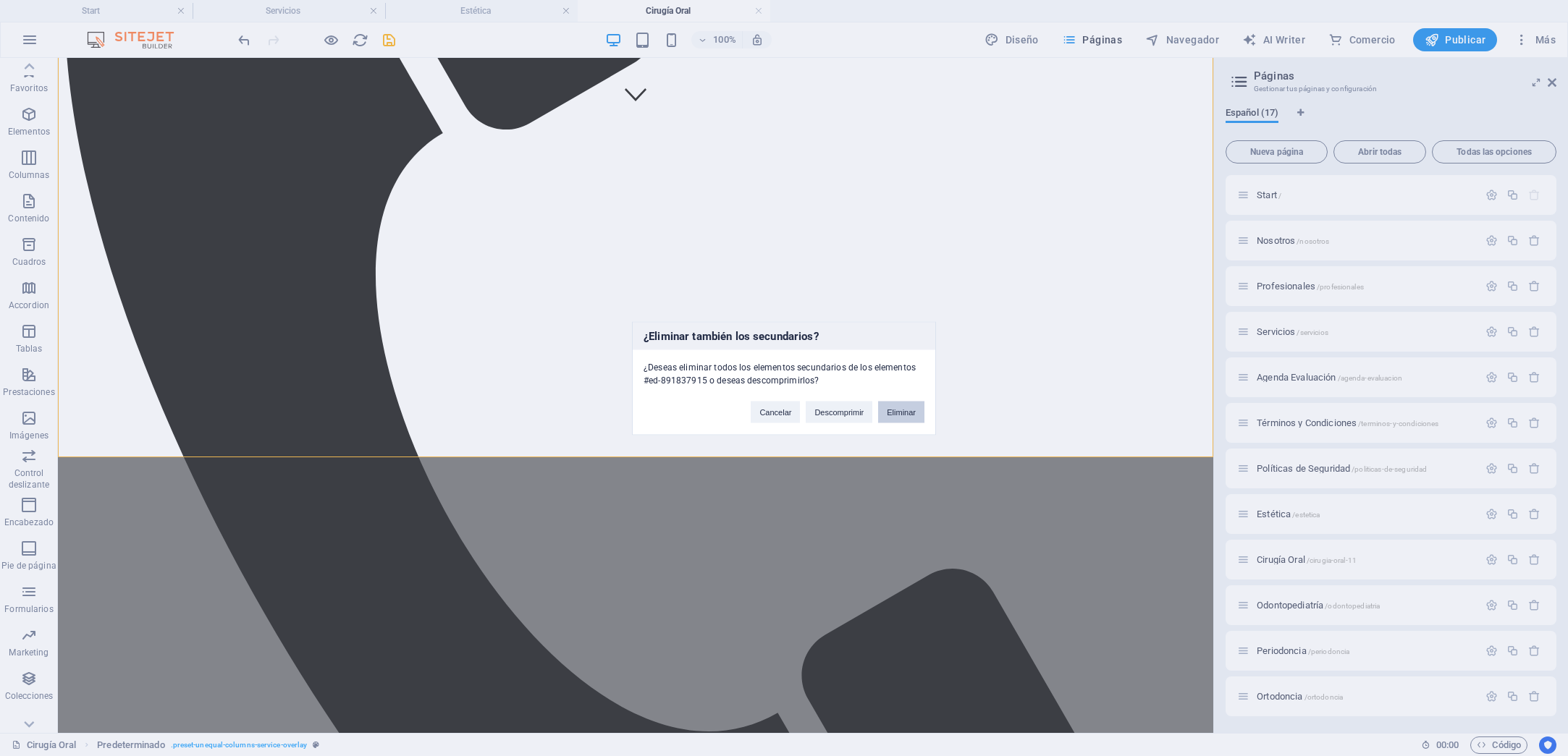
click at [901, 414] on button "Eliminar" at bounding box center [901, 411] width 46 height 21
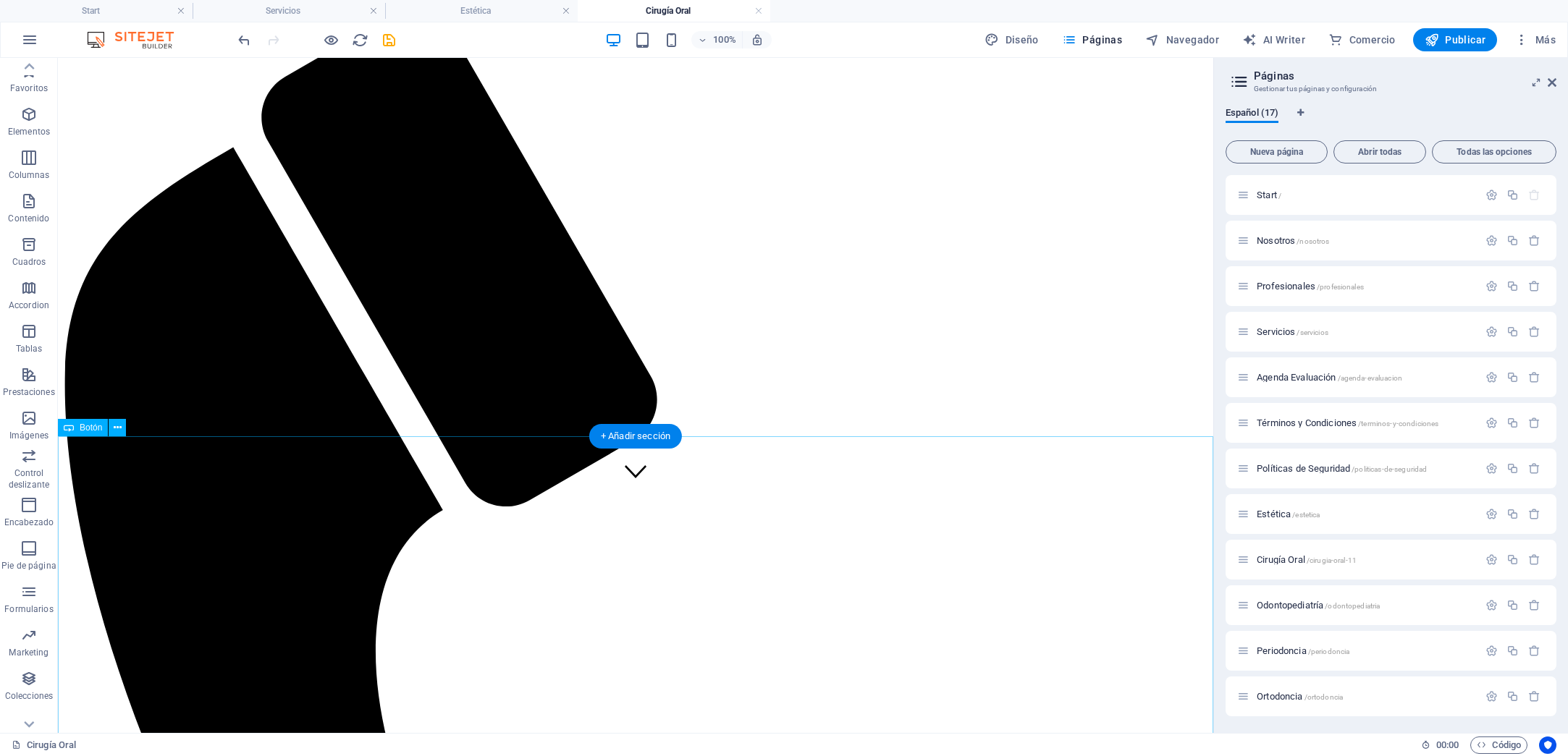
scroll to position [239, 0]
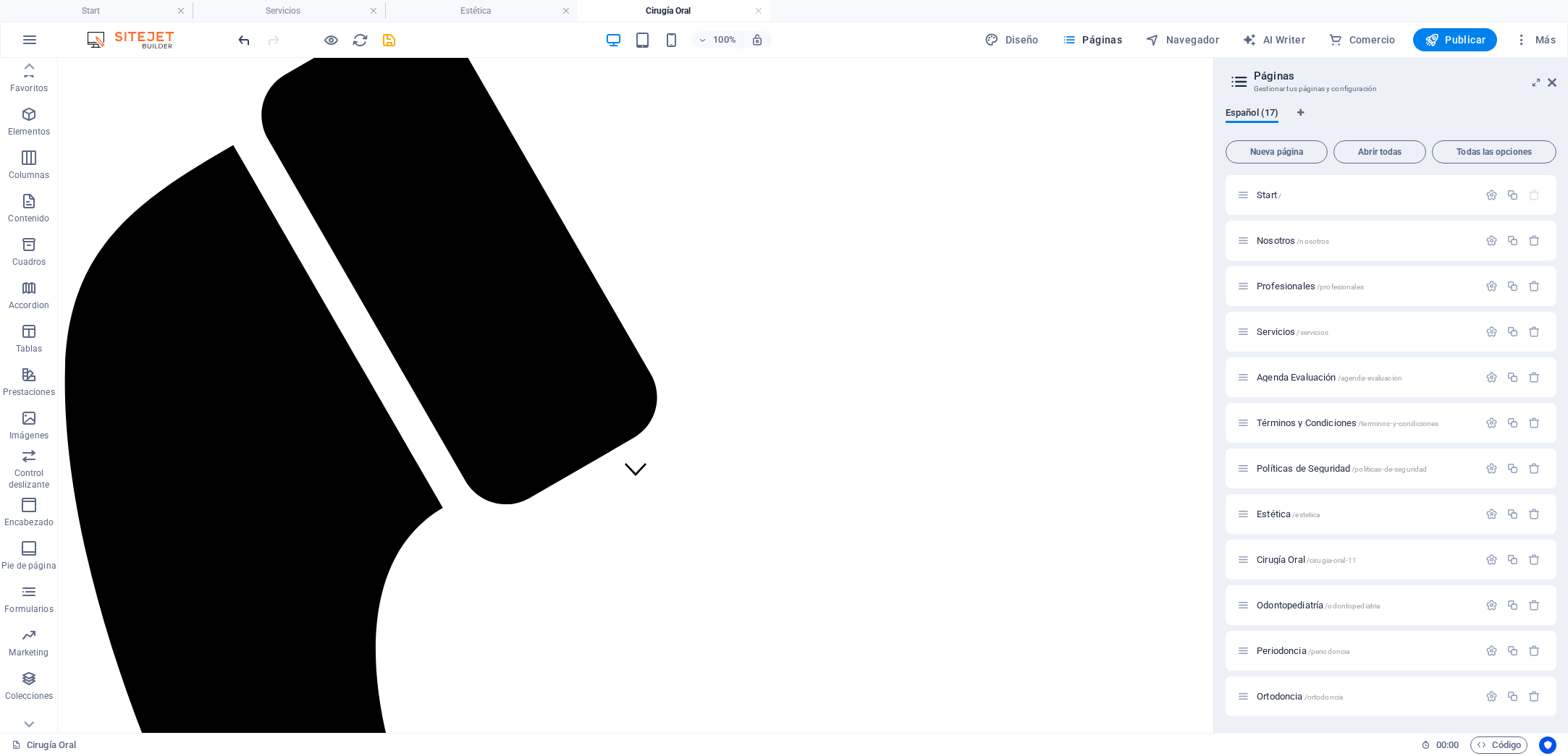
click at [237, 38] on icon "undo" at bounding box center [244, 40] width 17 height 17
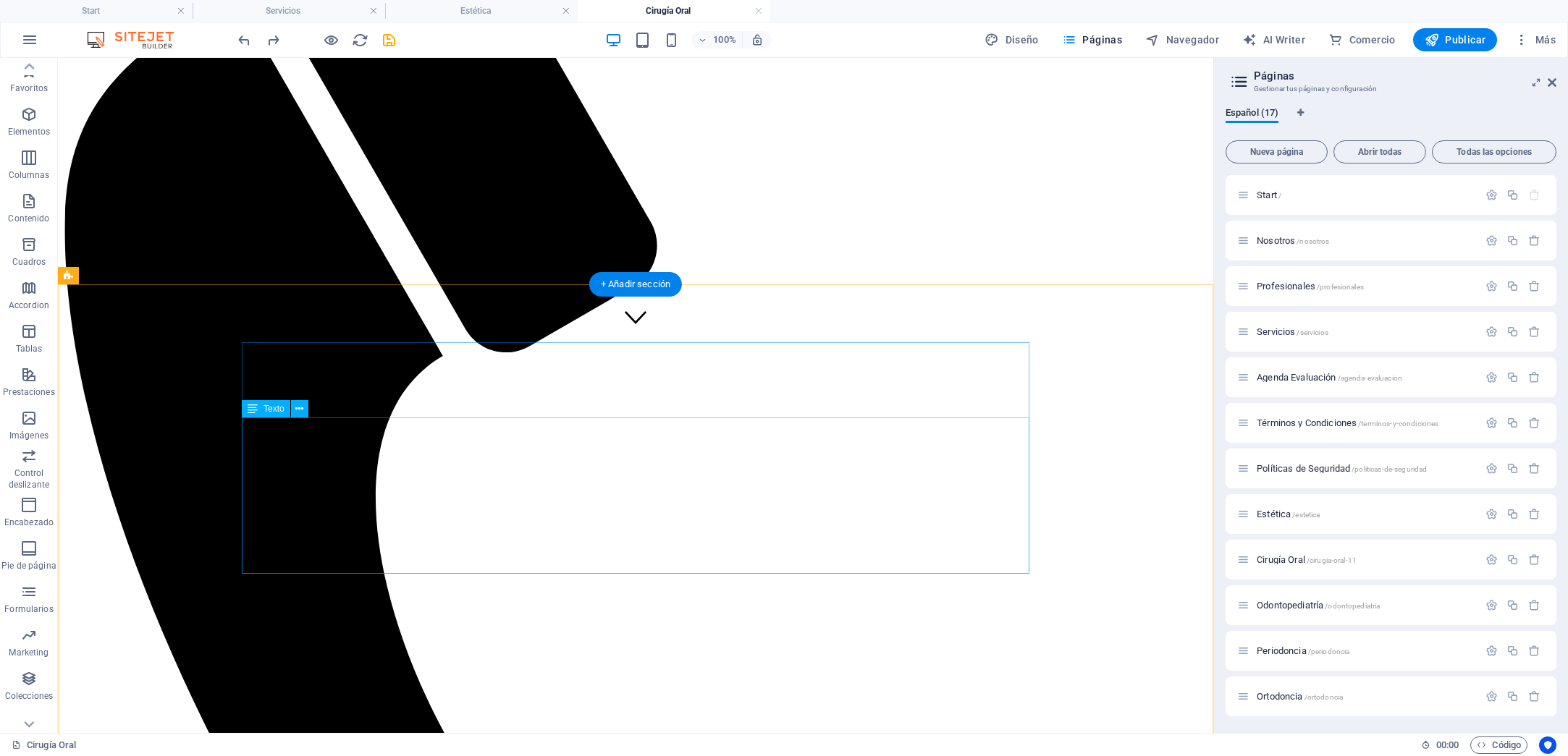
scroll to position [400, 0]
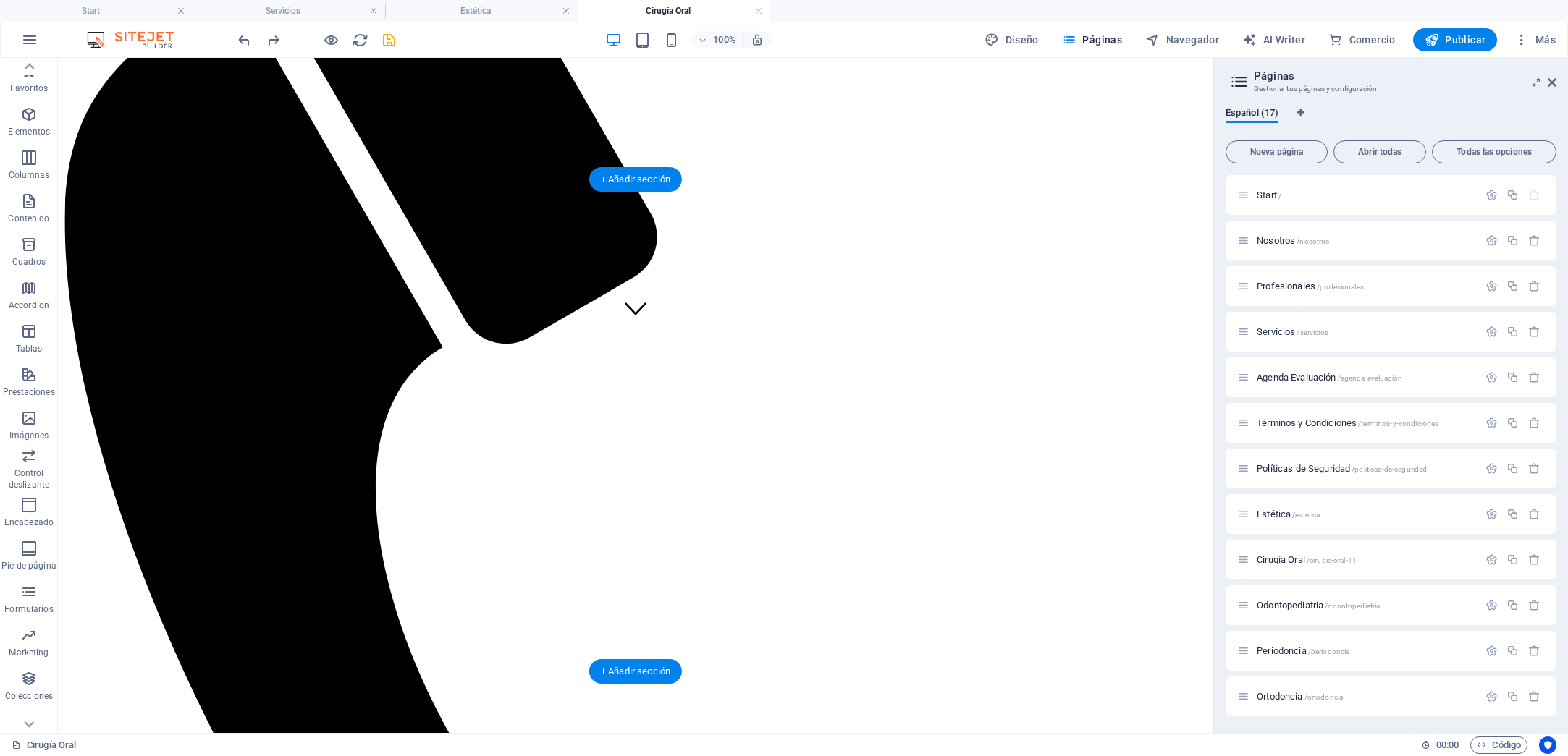
drag, startPoint x: 387, startPoint y: 287, endPoint x: 326, endPoint y: 503, distance: 224.4
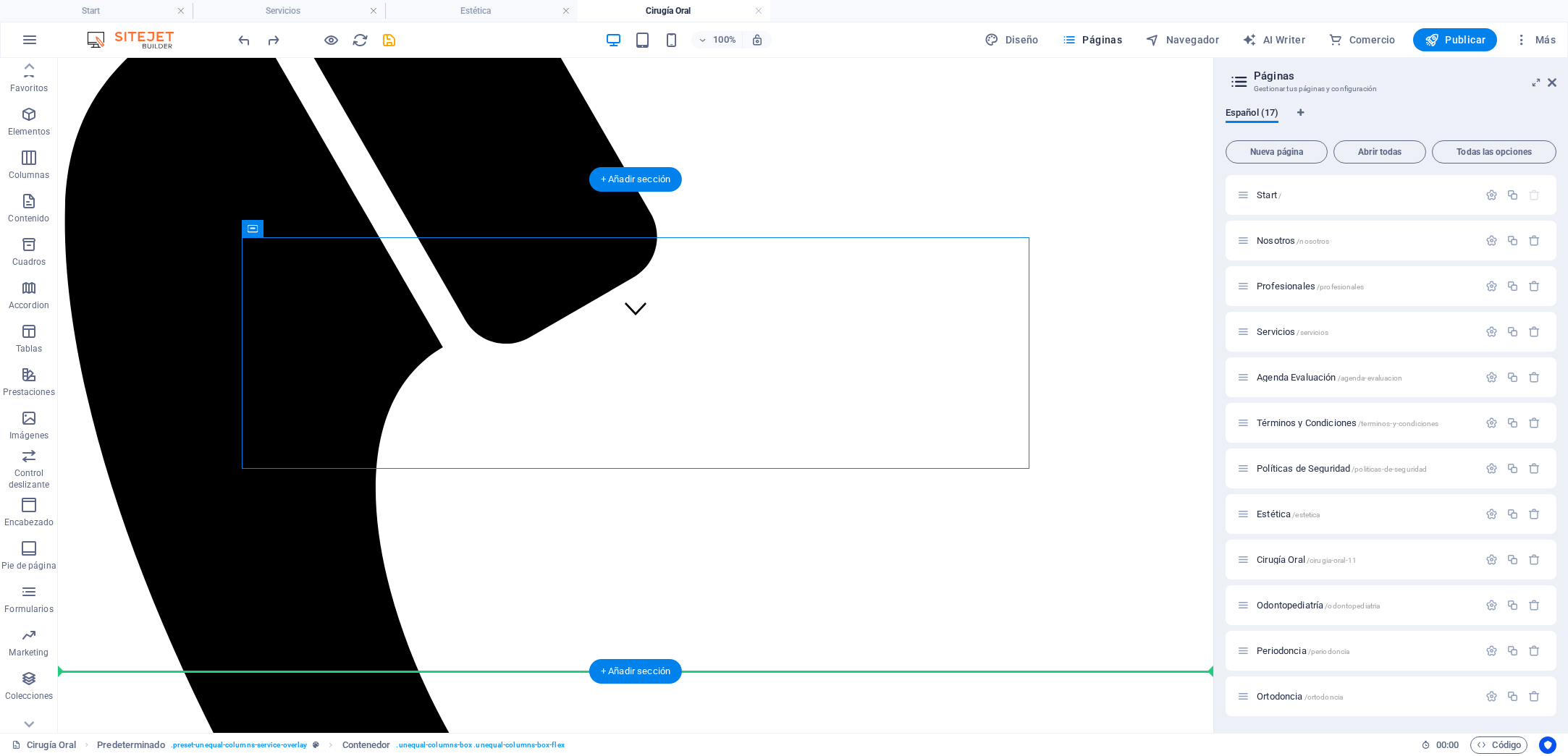
drag, startPoint x: 313, startPoint y: 287, endPoint x: 308, endPoint y: 622, distance: 335.0
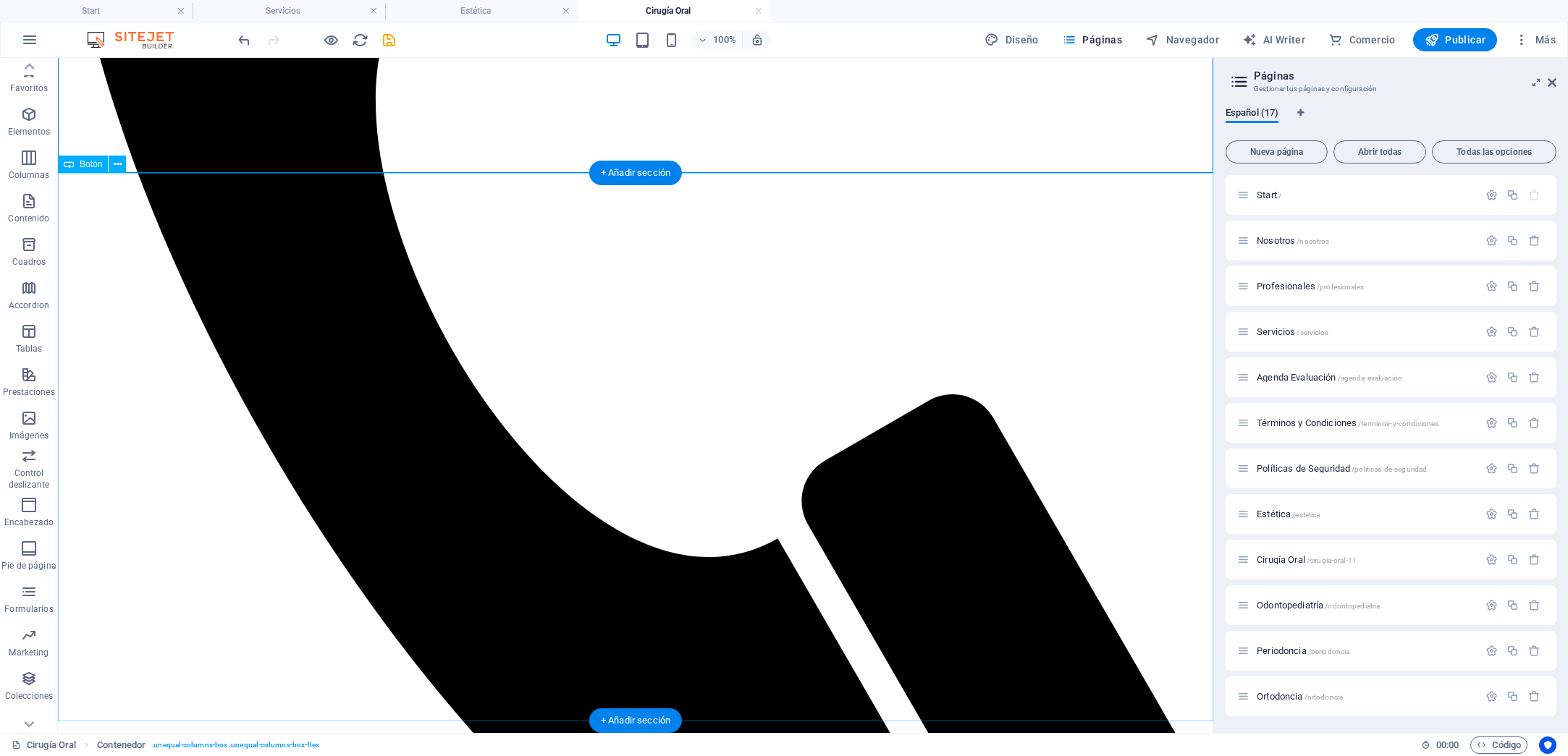
scroll to position [778, 0]
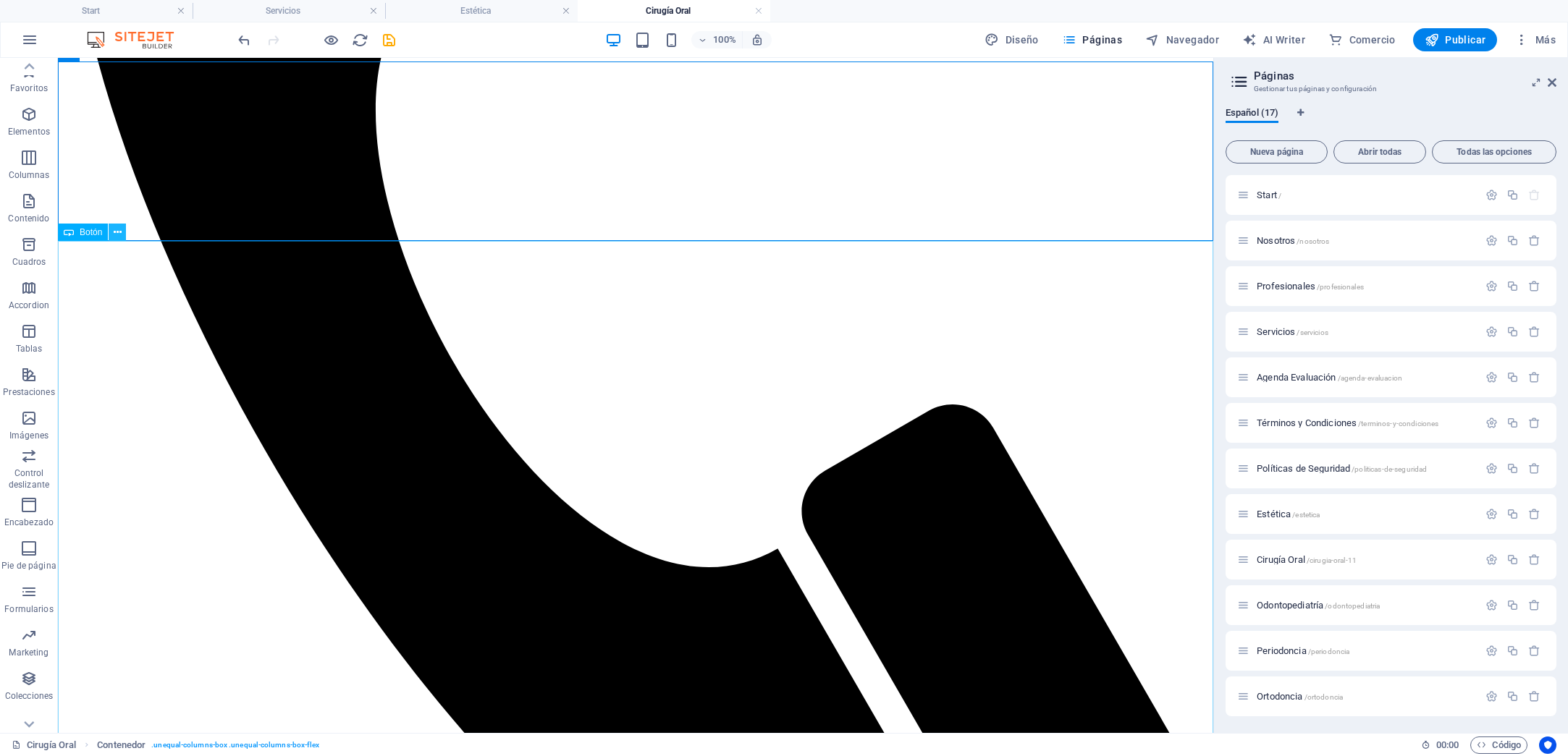
click at [122, 234] on button at bounding box center [117, 232] width 18 height 18
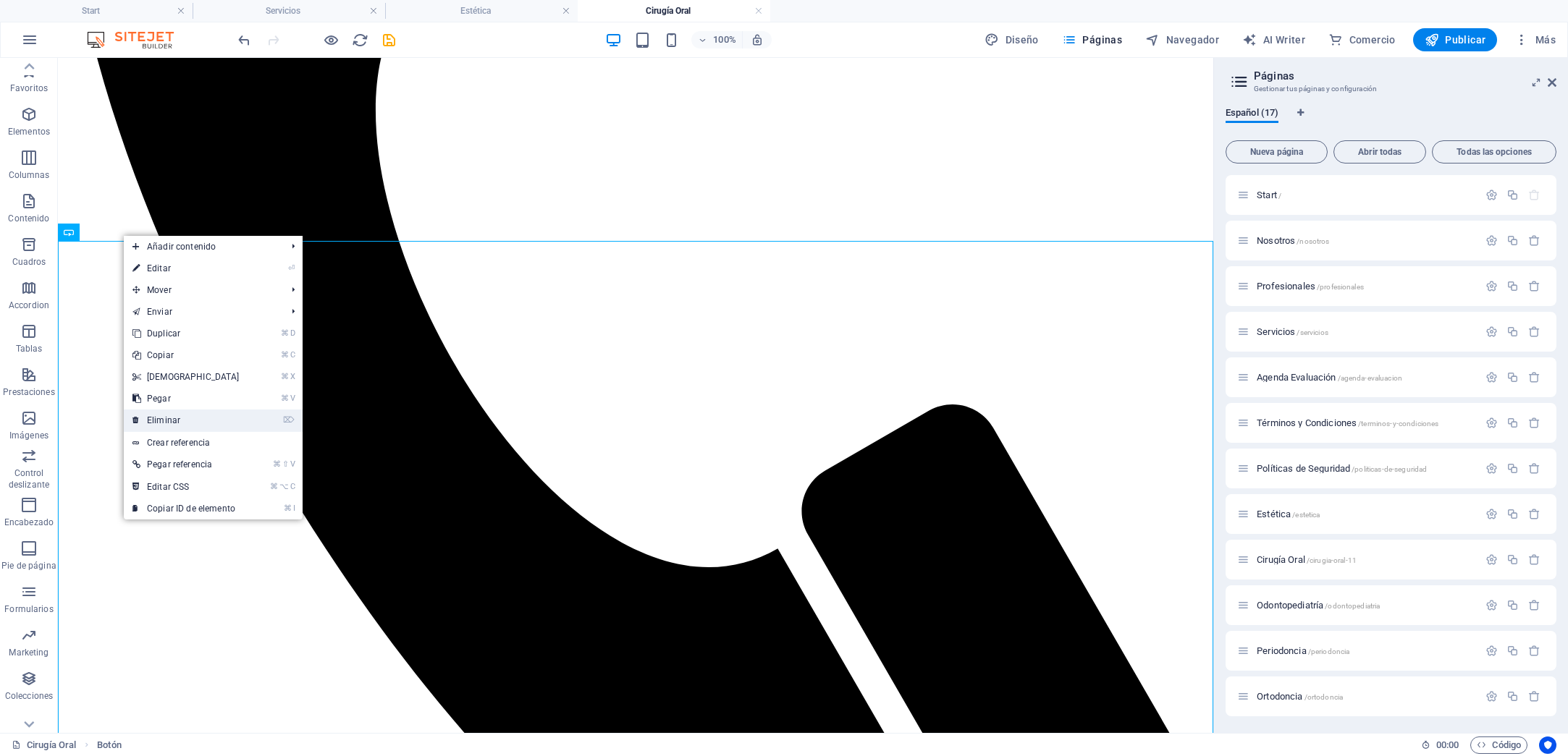
drag, startPoint x: 184, startPoint y: 428, endPoint x: 126, endPoint y: 370, distance: 82.0
click at [184, 428] on link "⌦ Eliminar" at bounding box center [186, 420] width 124 height 21
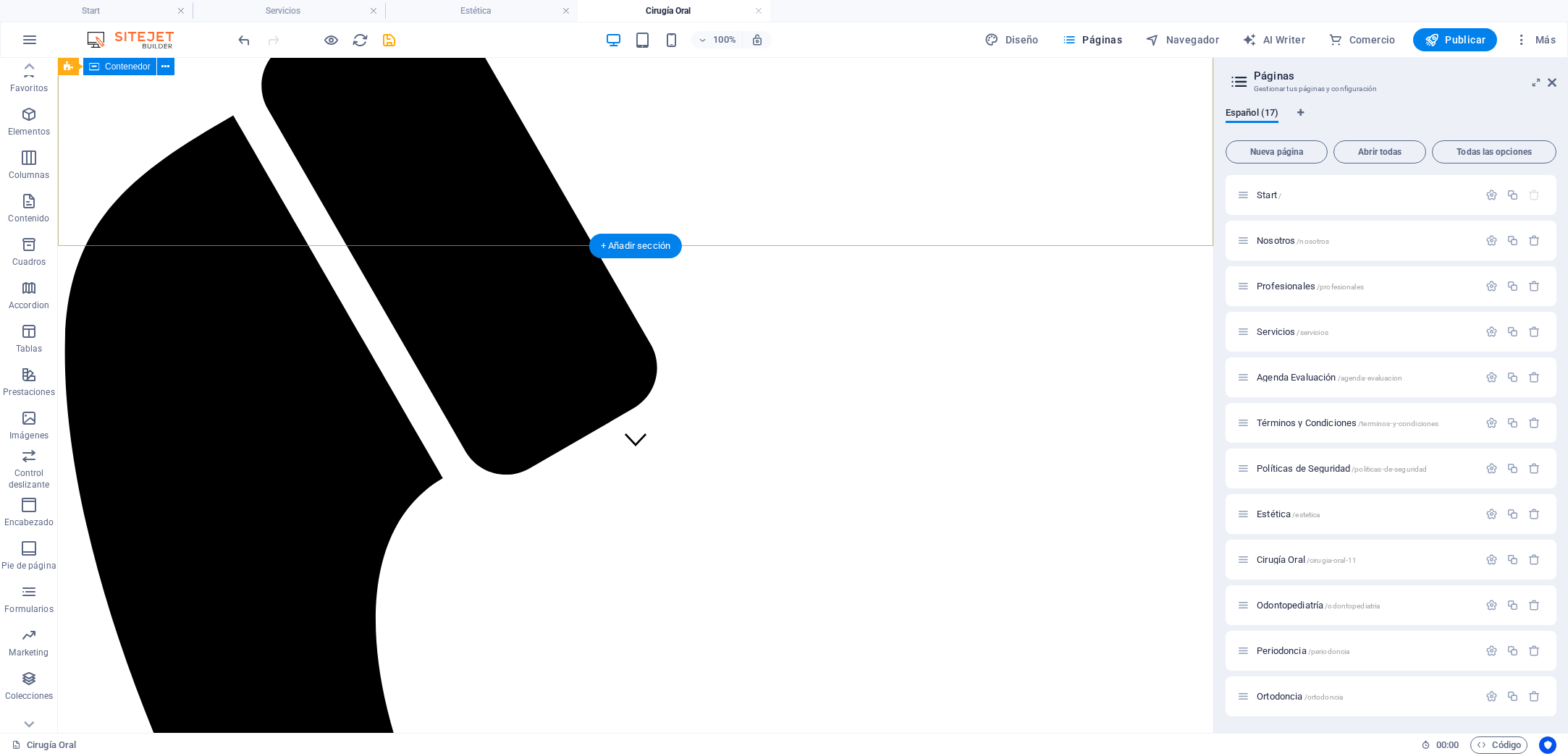
scroll to position [269, 0]
click at [237, 38] on icon "undo" at bounding box center [244, 40] width 17 height 17
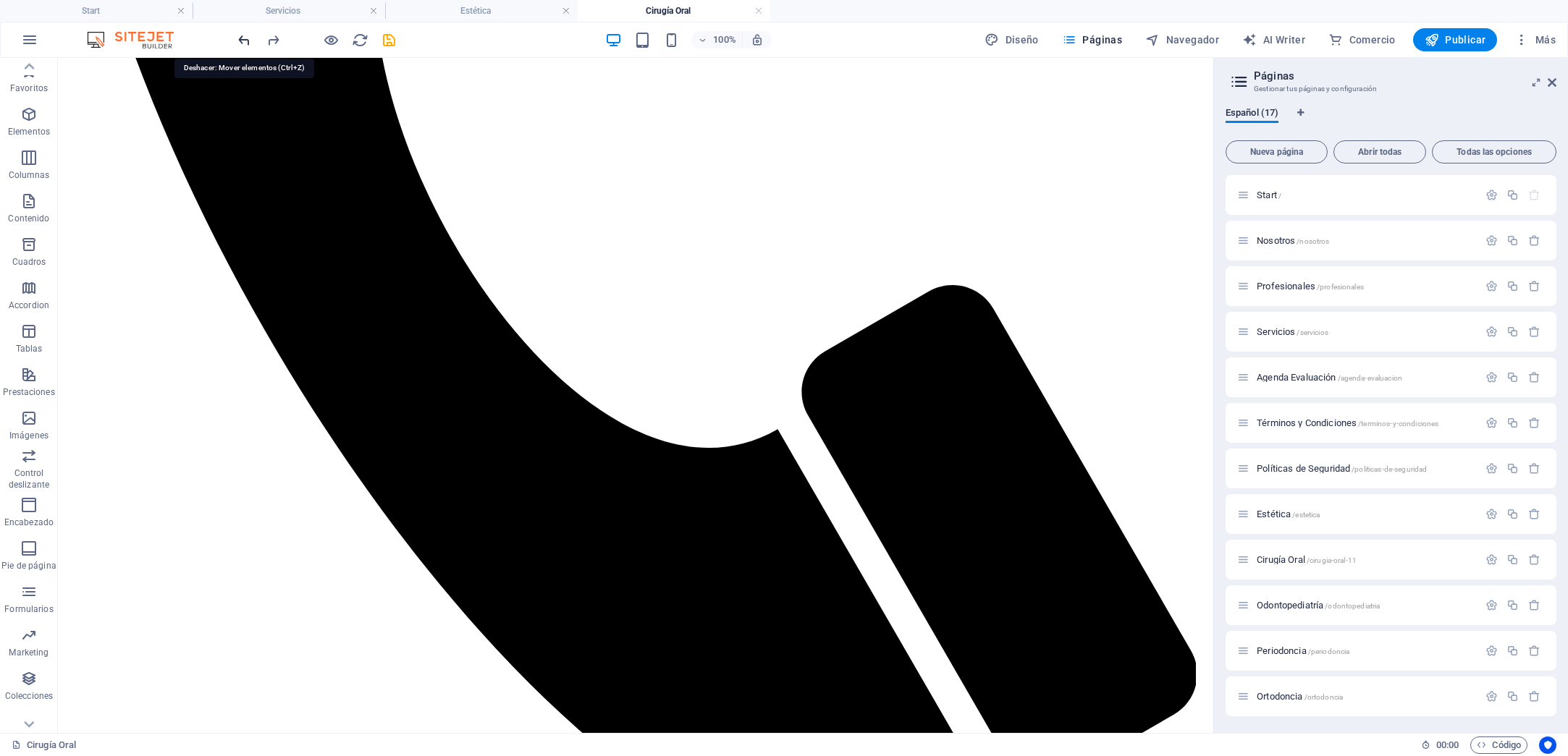
click at [244, 38] on icon "undo" at bounding box center [244, 40] width 17 height 17
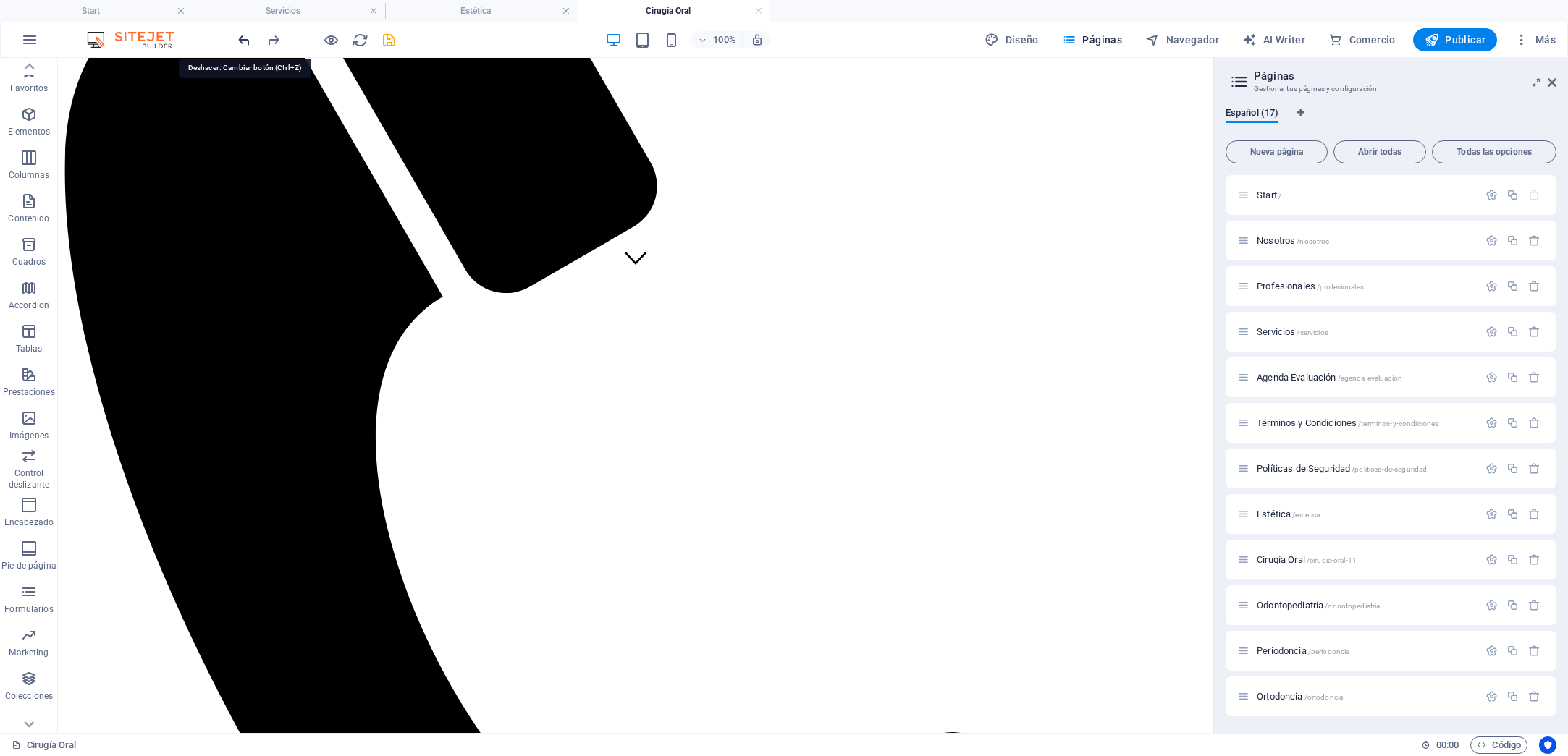
scroll to position [447, 0]
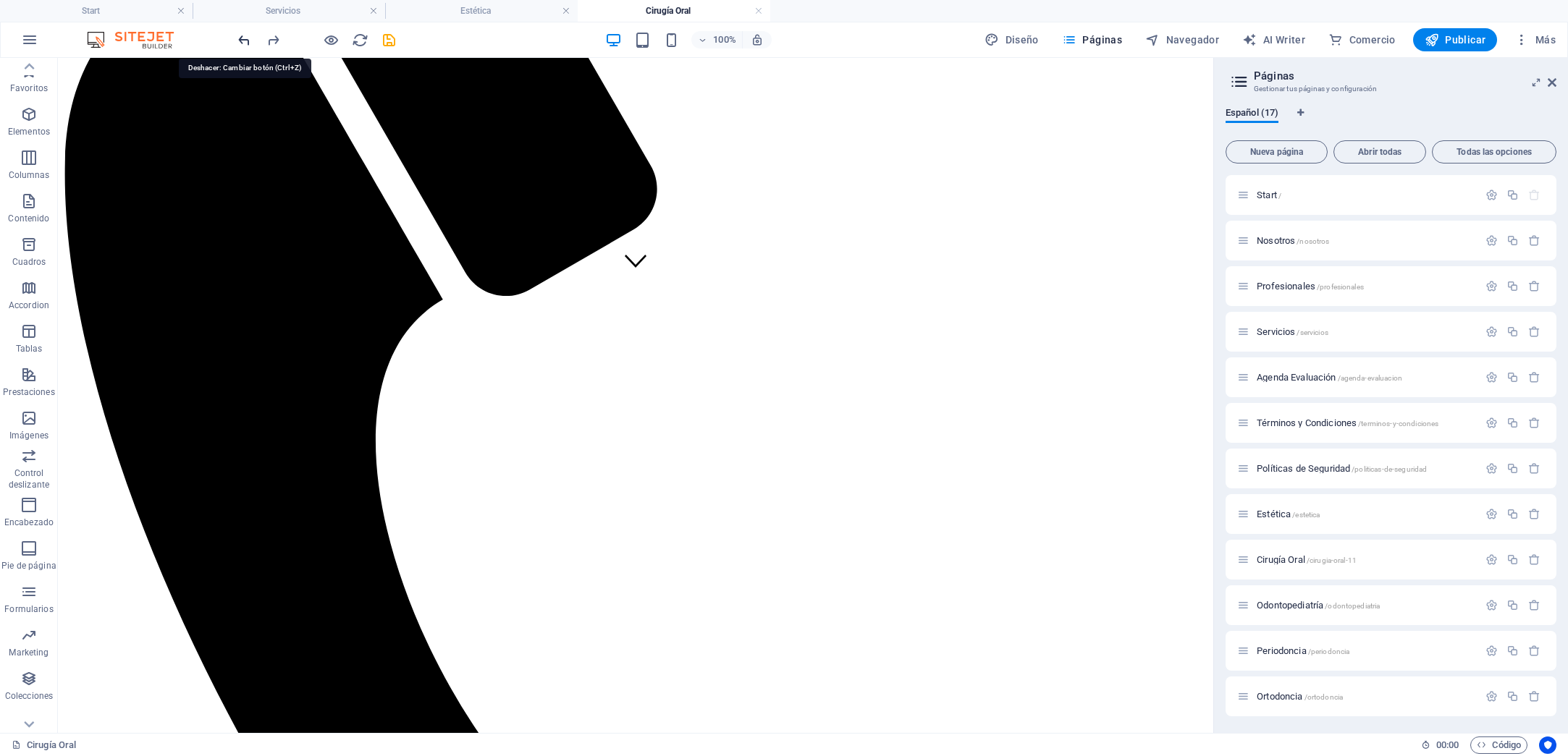
click at [244, 38] on icon "undo" at bounding box center [244, 40] width 17 height 17
click at [387, 39] on icon "save" at bounding box center [389, 40] width 17 height 17
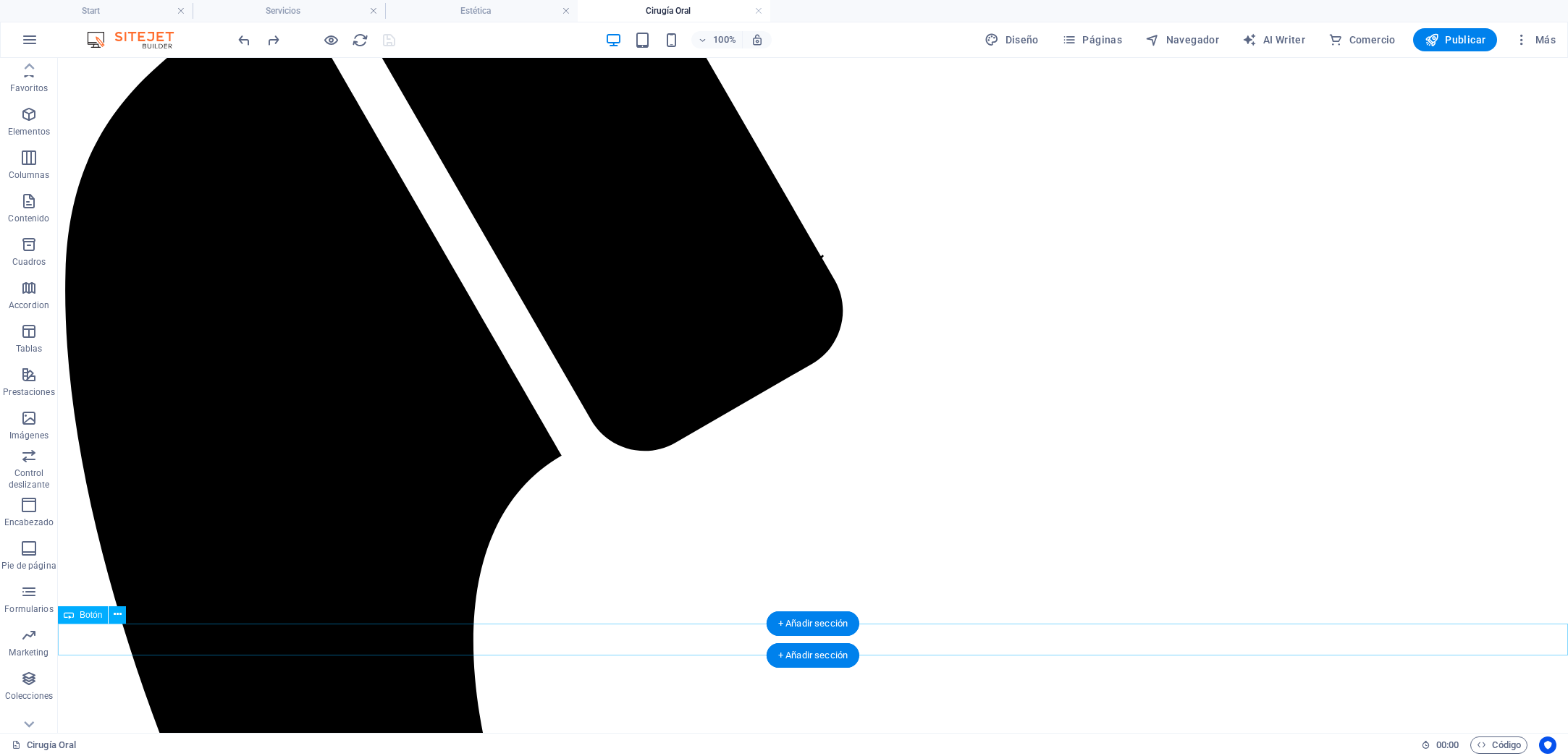
click at [116, 613] on icon at bounding box center [118, 614] width 8 height 15
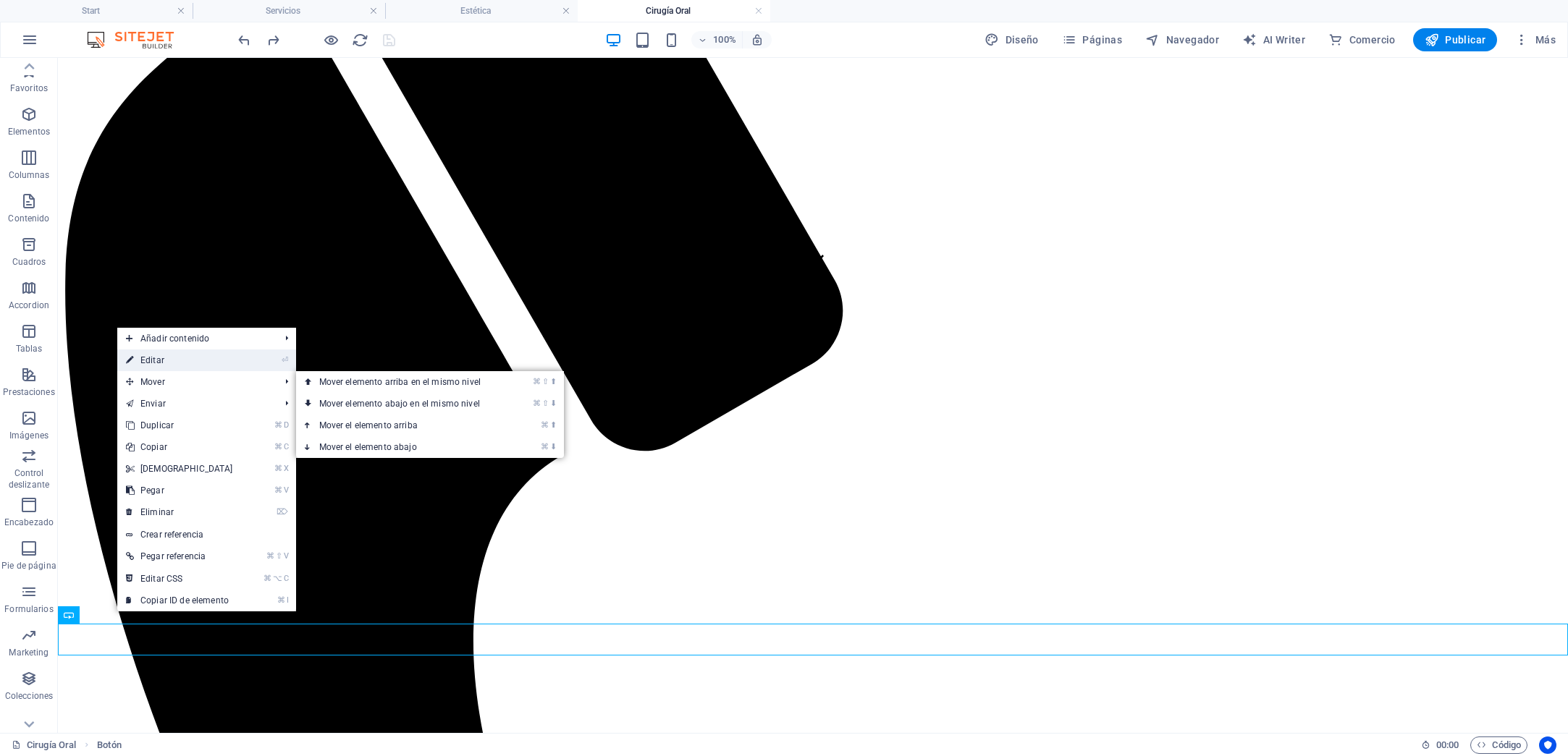
click at [158, 364] on link "⏎ Editar" at bounding box center [180, 360] width 124 height 21
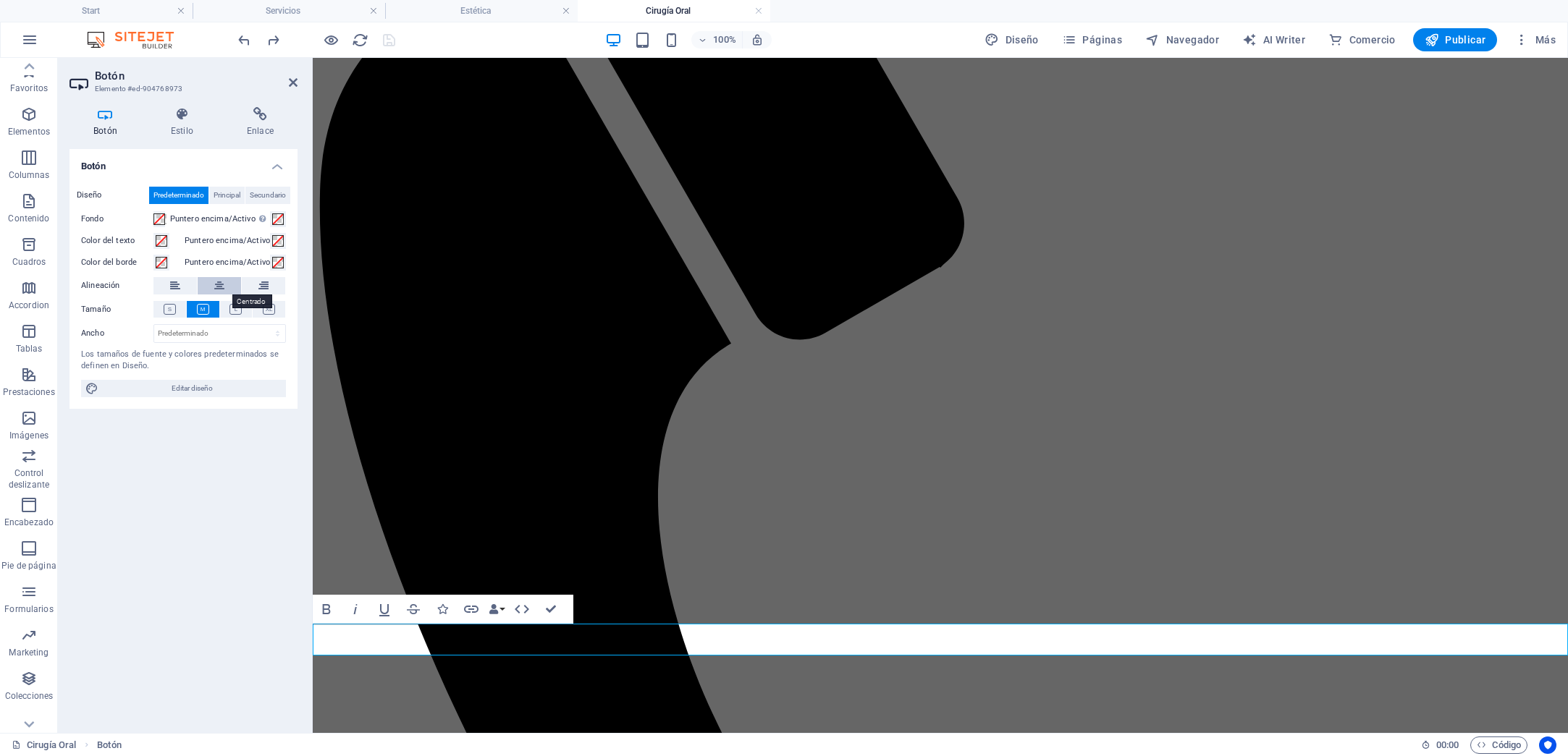
click at [217, 286] on icon at bounding box center [218, 285] width 10 height 18
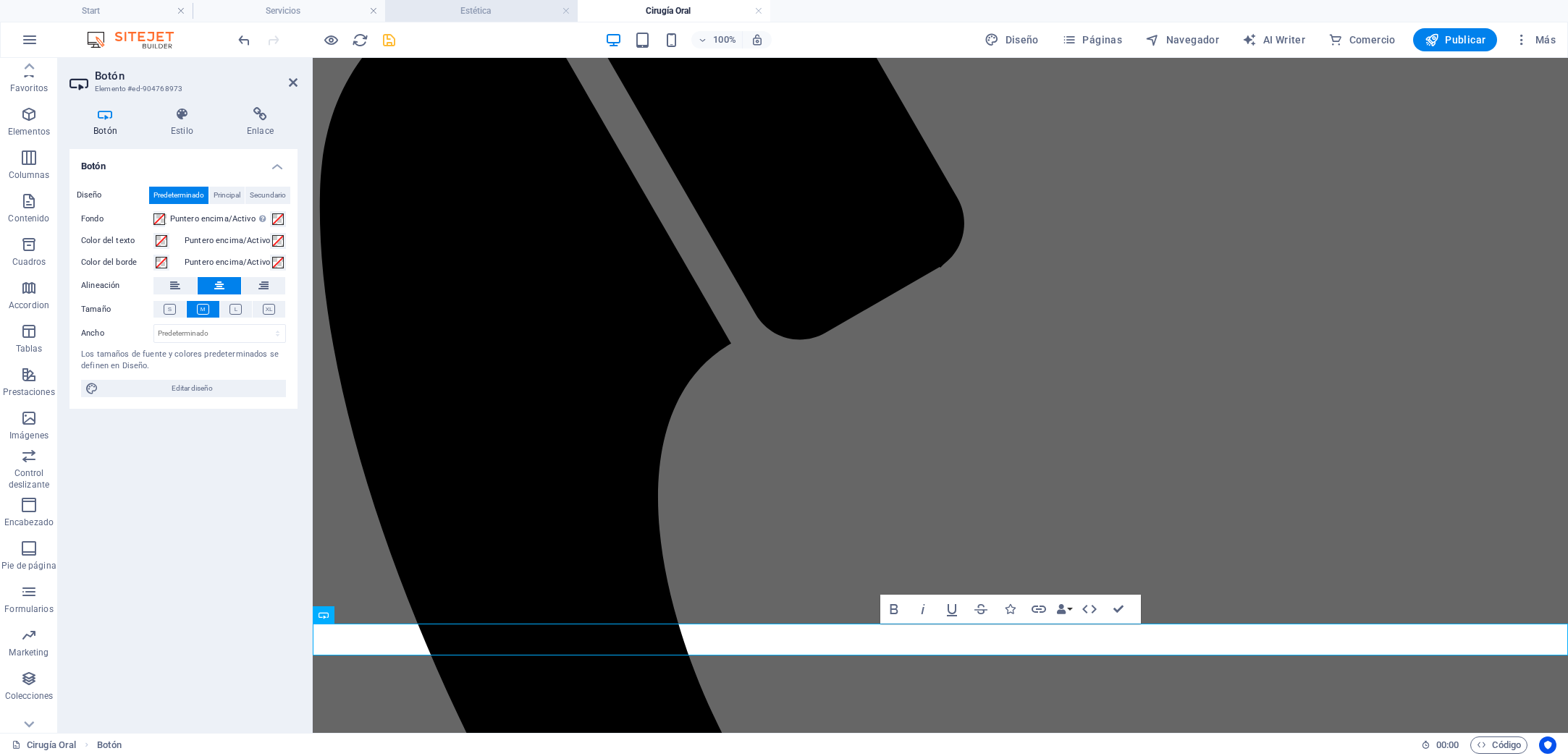
click at [476, 4] on h4 "Estética" at bounding box center [481, 10] width 193 height 16
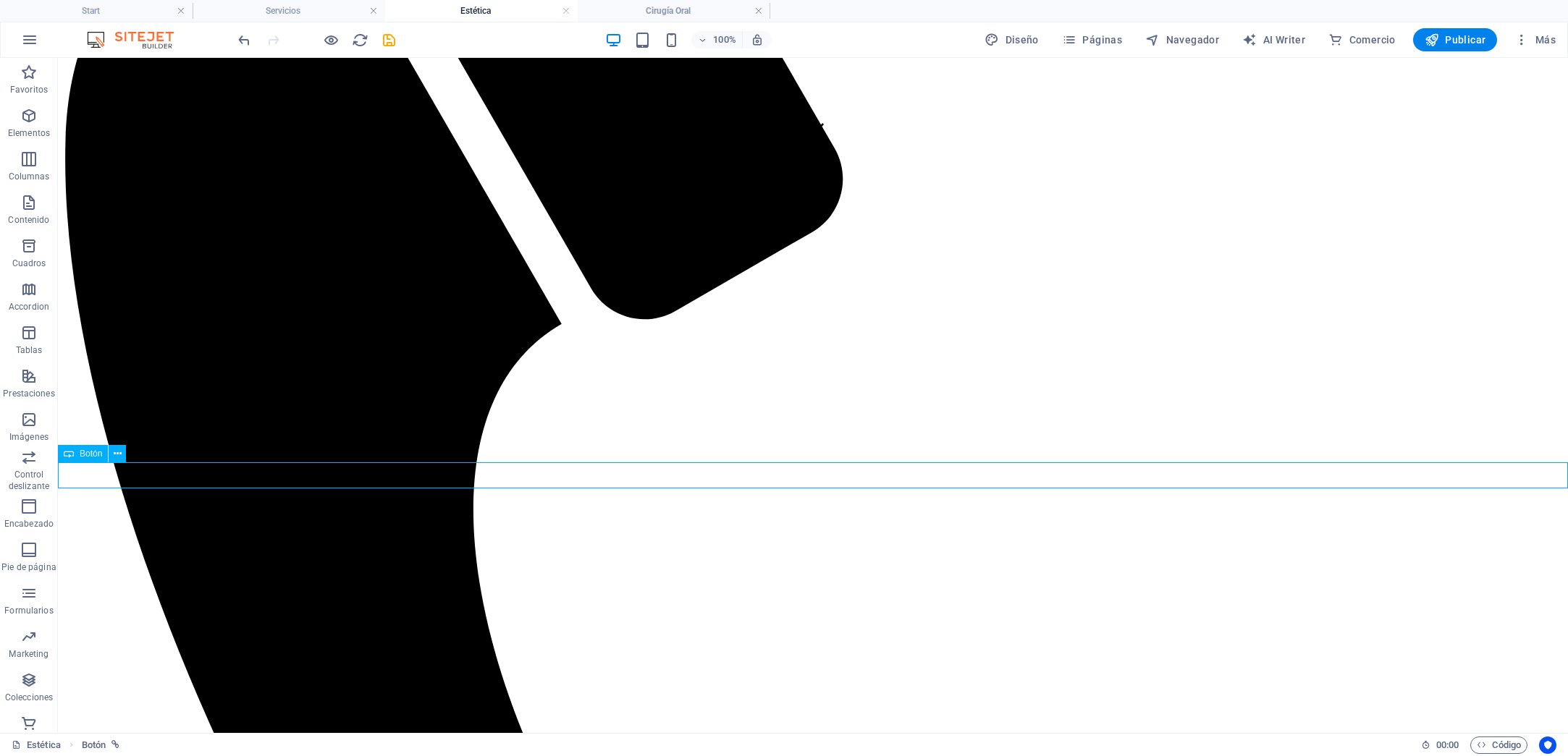
scroll to position [576, 0]
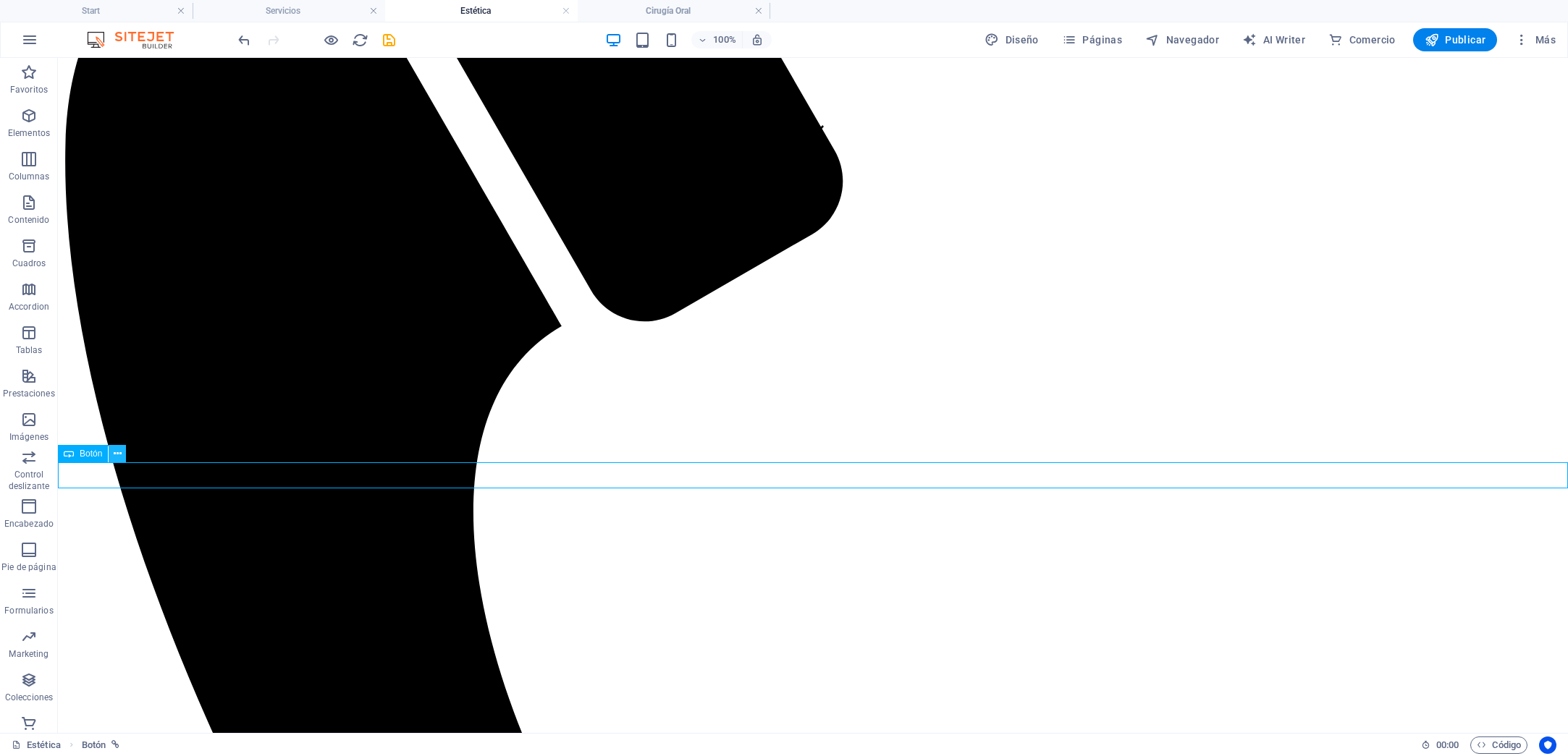
click at [114, 452] on icon at bounding box center [118, 453] width 8 height 15
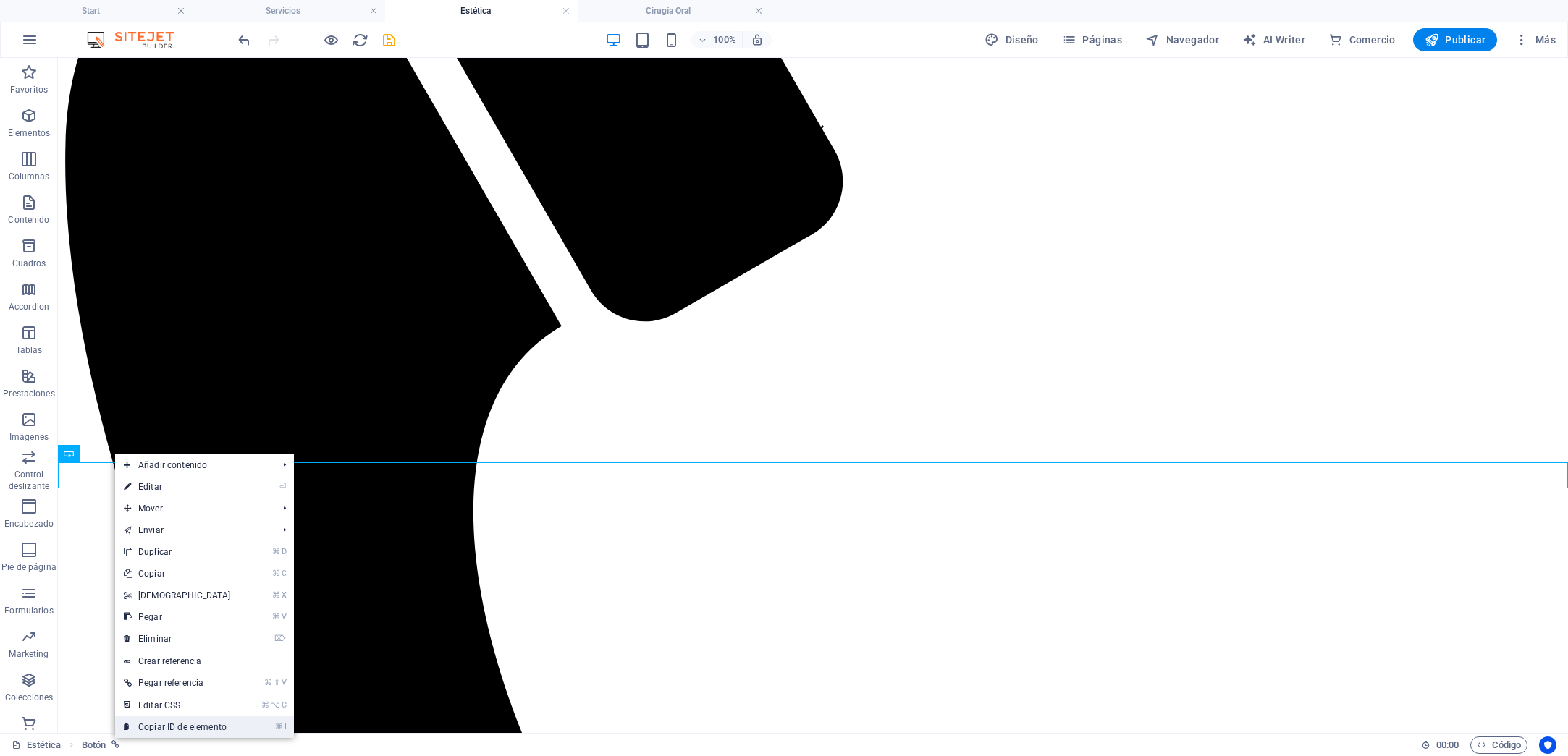
click at [170, 725] on link "⌘ I Copiar ID de elemento" at bounding box center [177, 726] width 124 height 21
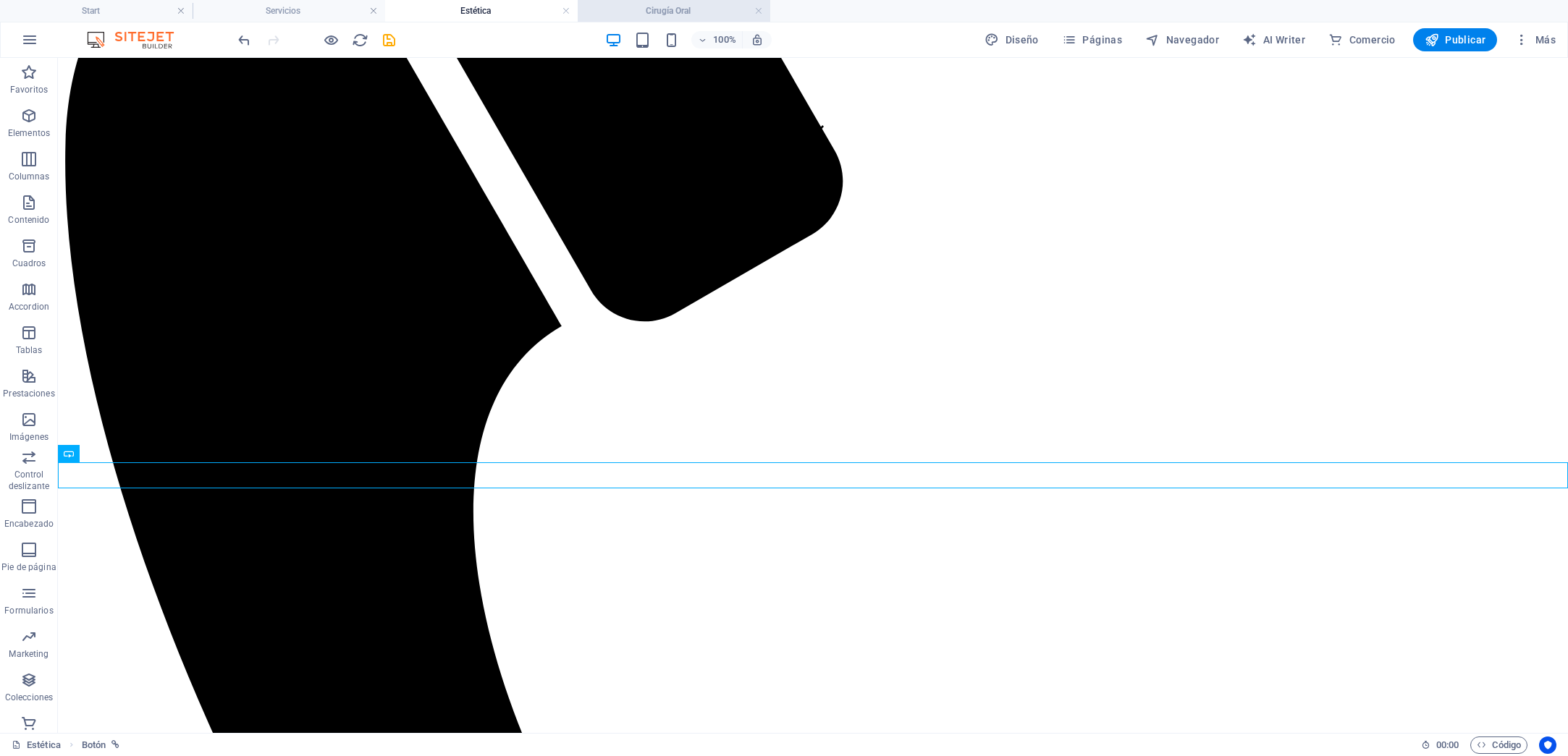
click at [660, 3] on h4 "Cirugía Oral" at bounding box center [674, 10] width 193 height 16
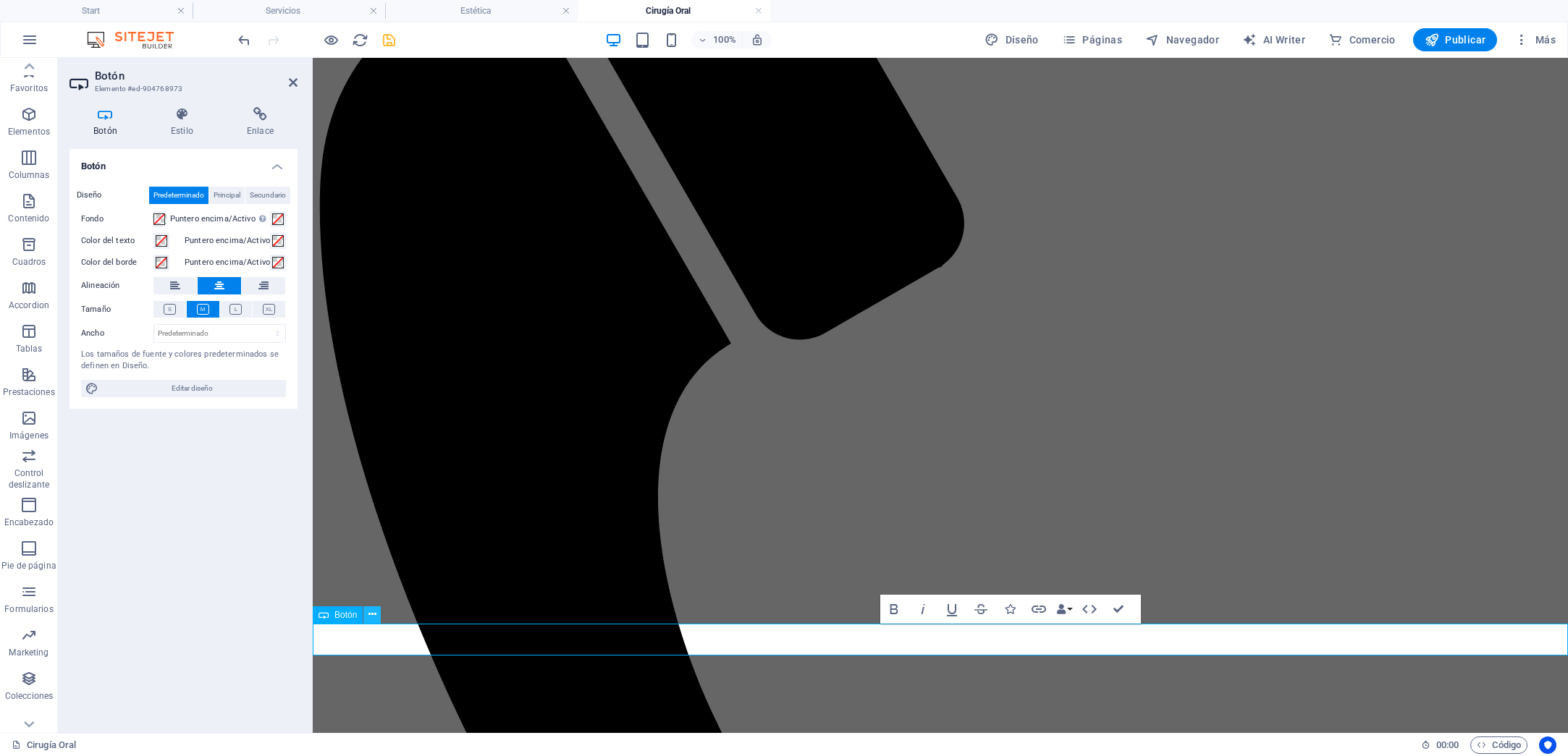
click at [372, 612] on icon at bounding box center [372, 614] width 8 height 15
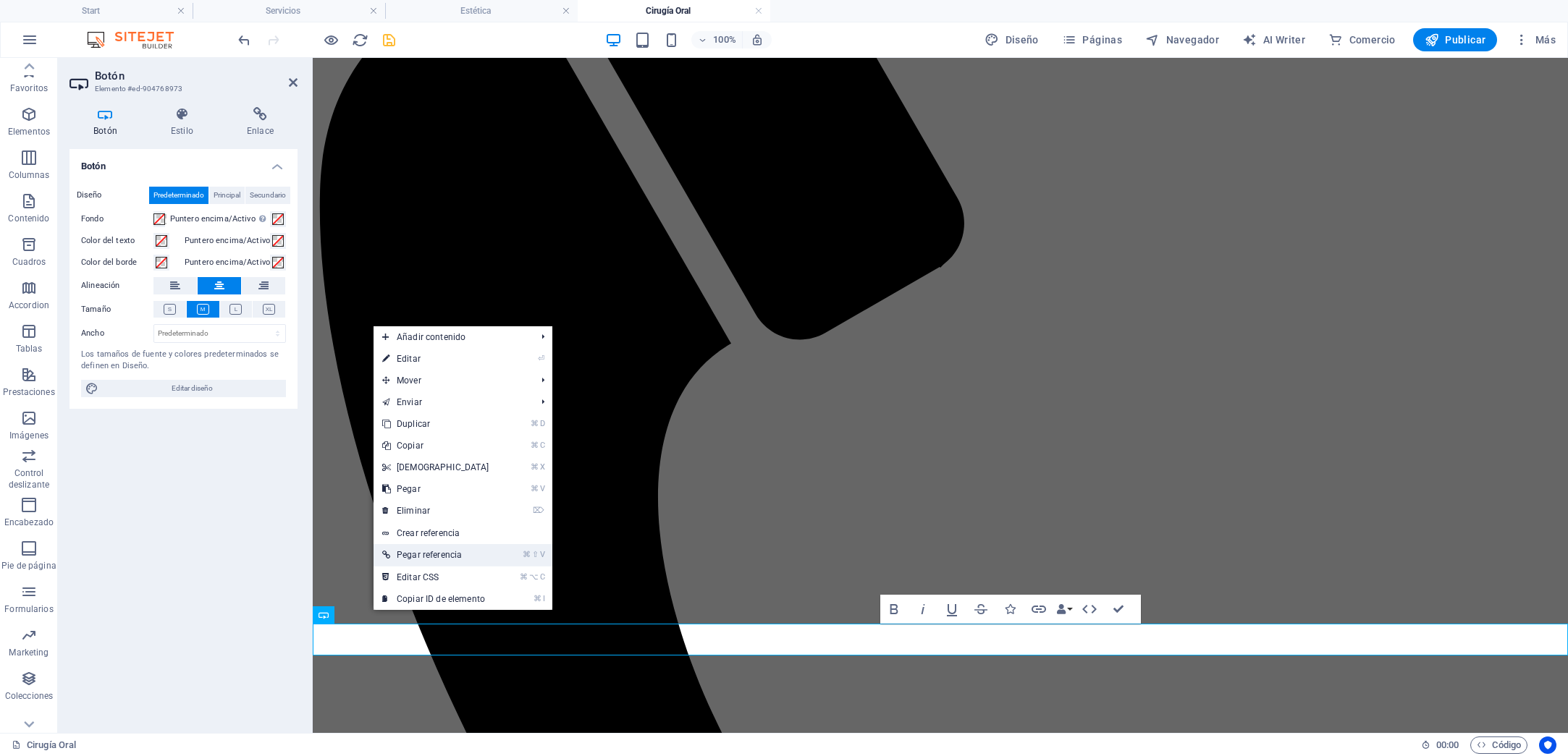
click at [429, 551] on link "⌘ ⇧ V Pegar referencia" at bounding box center [435, 554] width 124 height 21
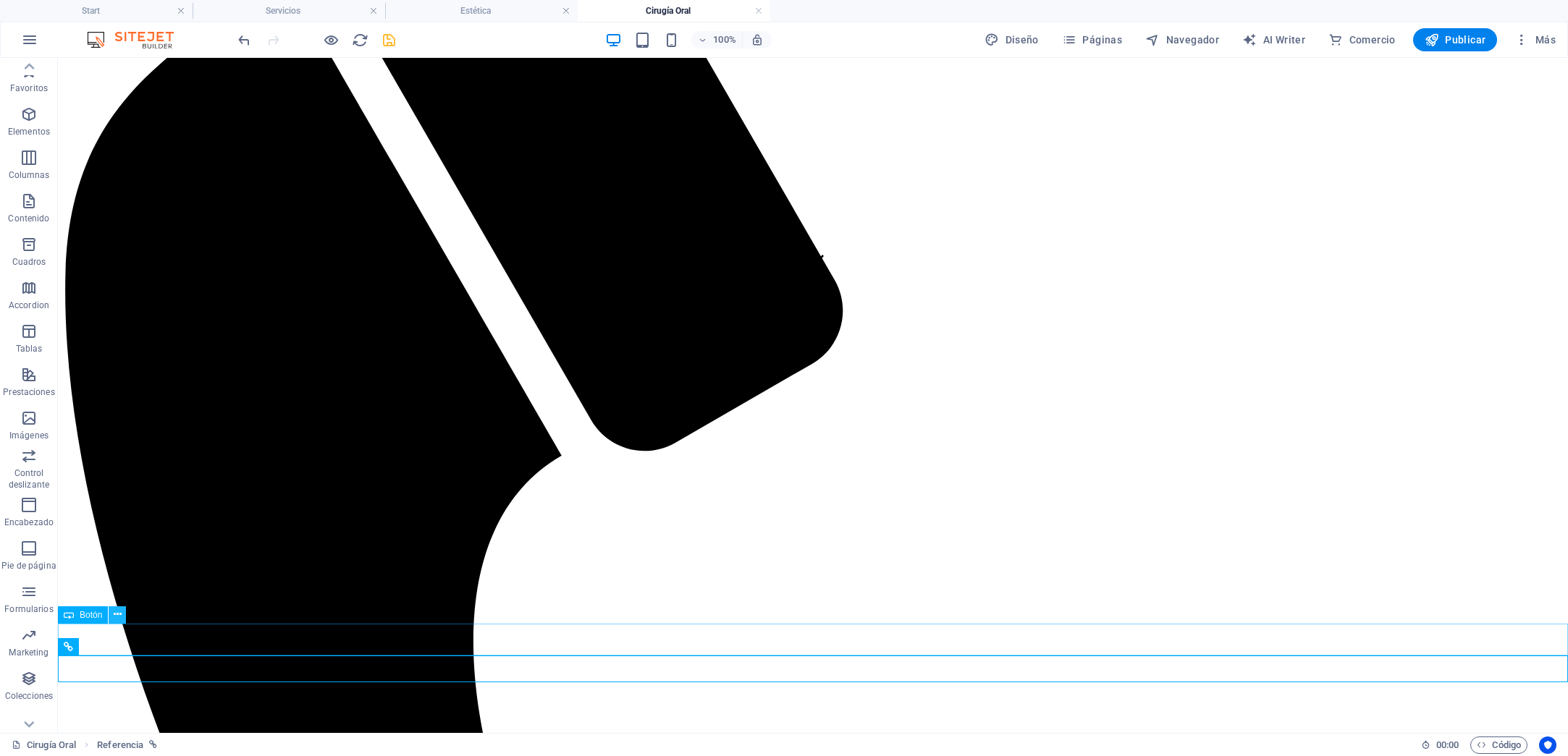
click at [121, 615] on button at bounding box center [117, 614] width 18 height 18
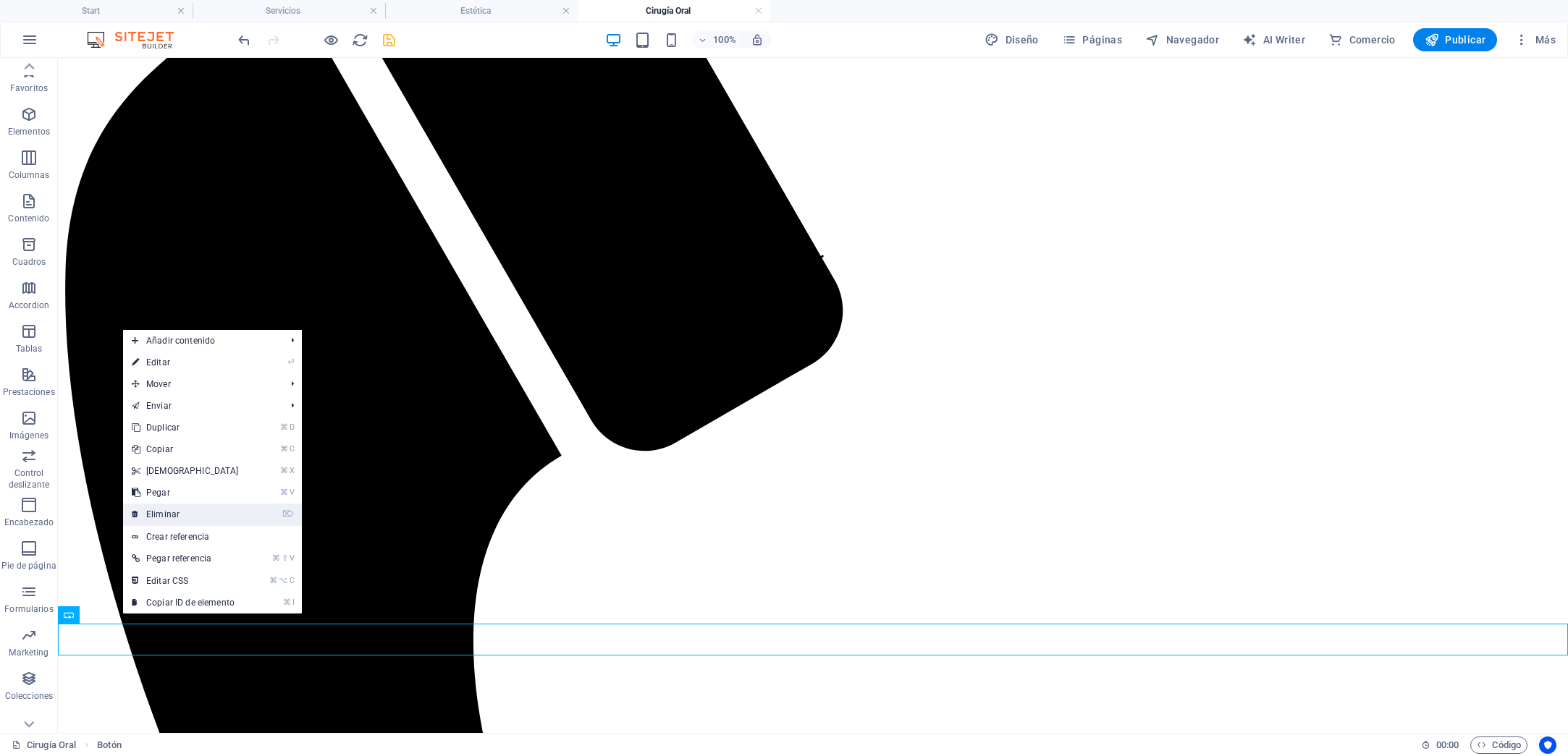
click at [170, 512] on link "⌦ Eliminar" at bounding box center [185, 514] width 124 height 21
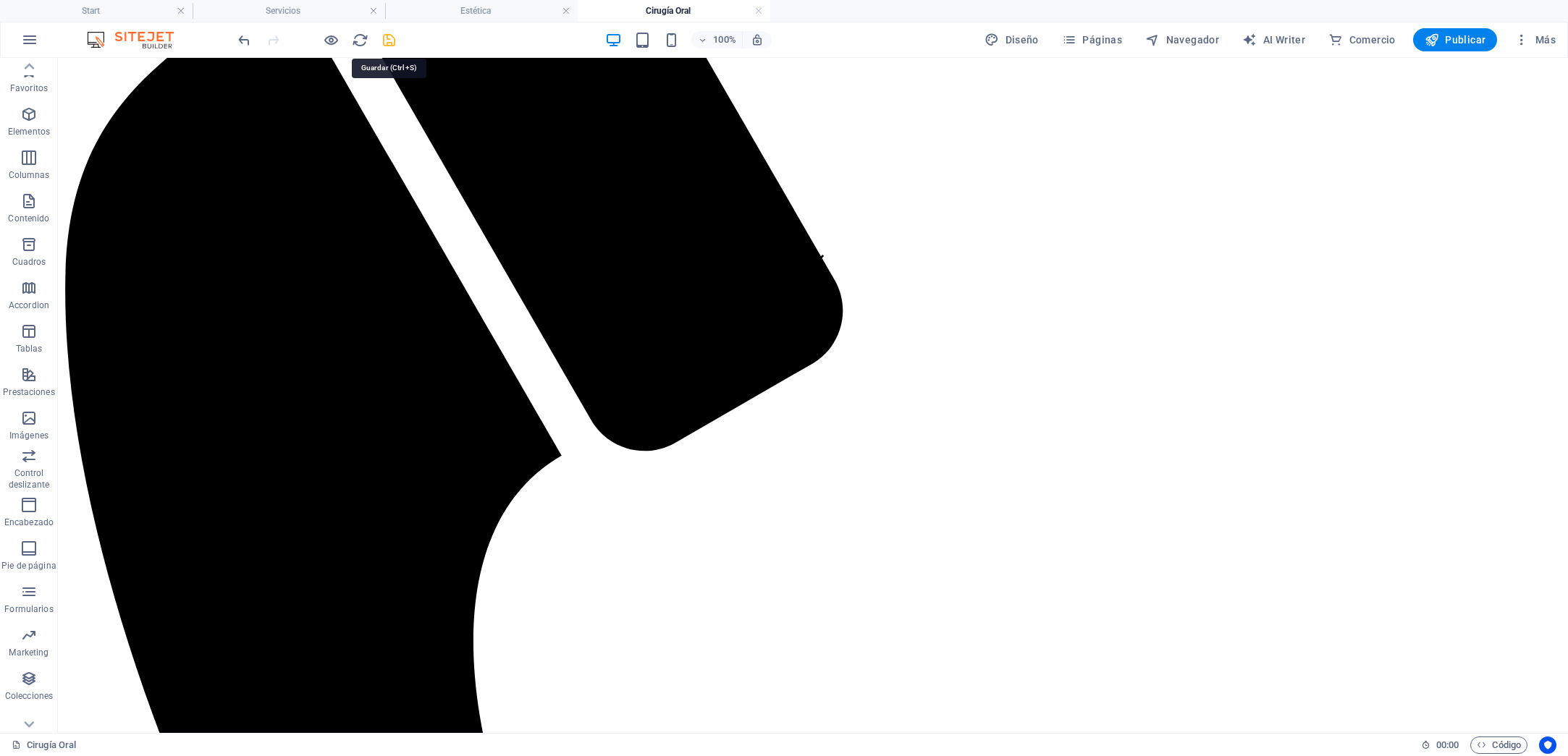
click at [386, 40] on icon "save" at bounding box center [389, 40] width 17 height 17
click at [479, 9] on h4 "Estética" at bounding box center [481, 10] width 193 height 16
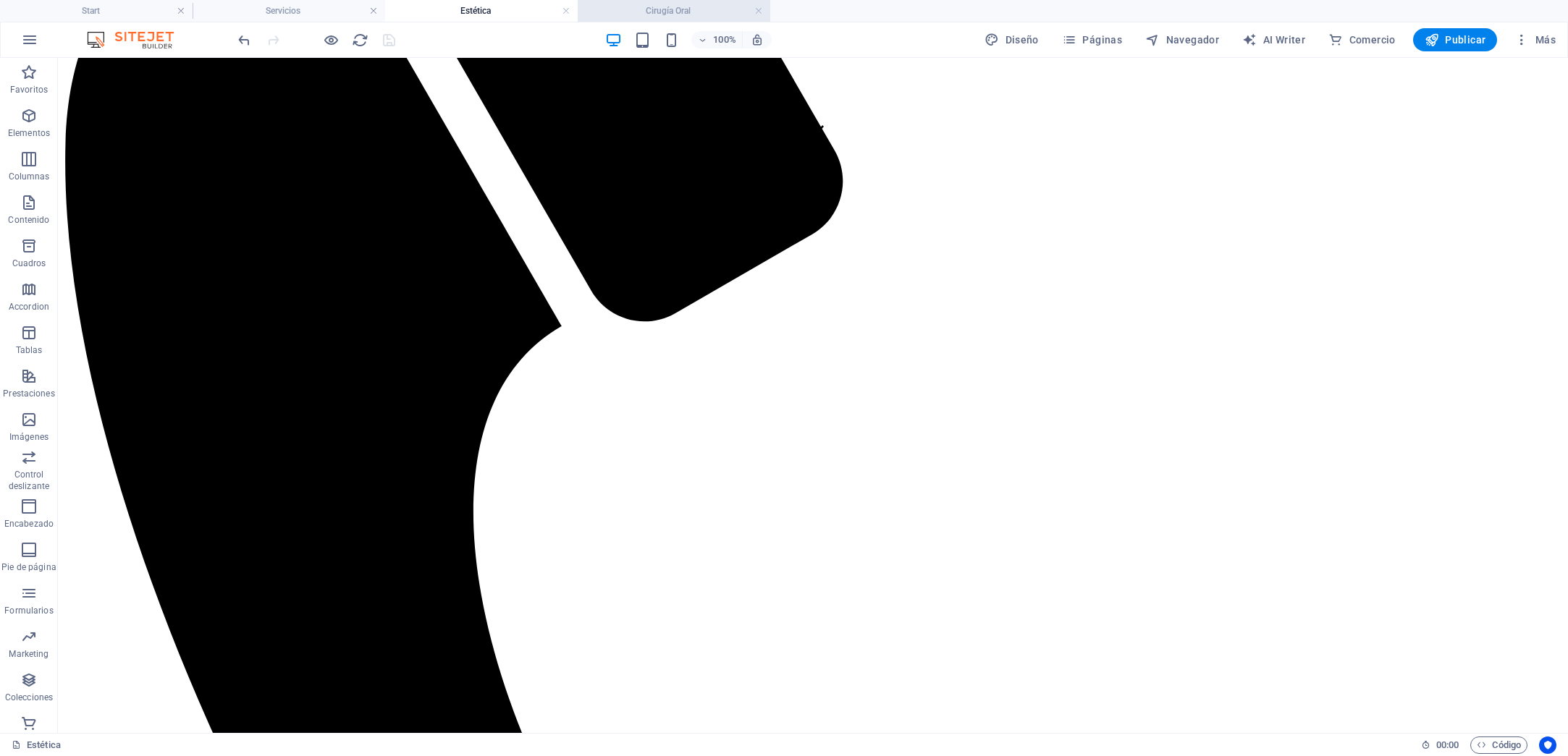
click at [633, 6] on h4 "Cirugía Oral" at bounding box center [674, 10] width 193 height 16
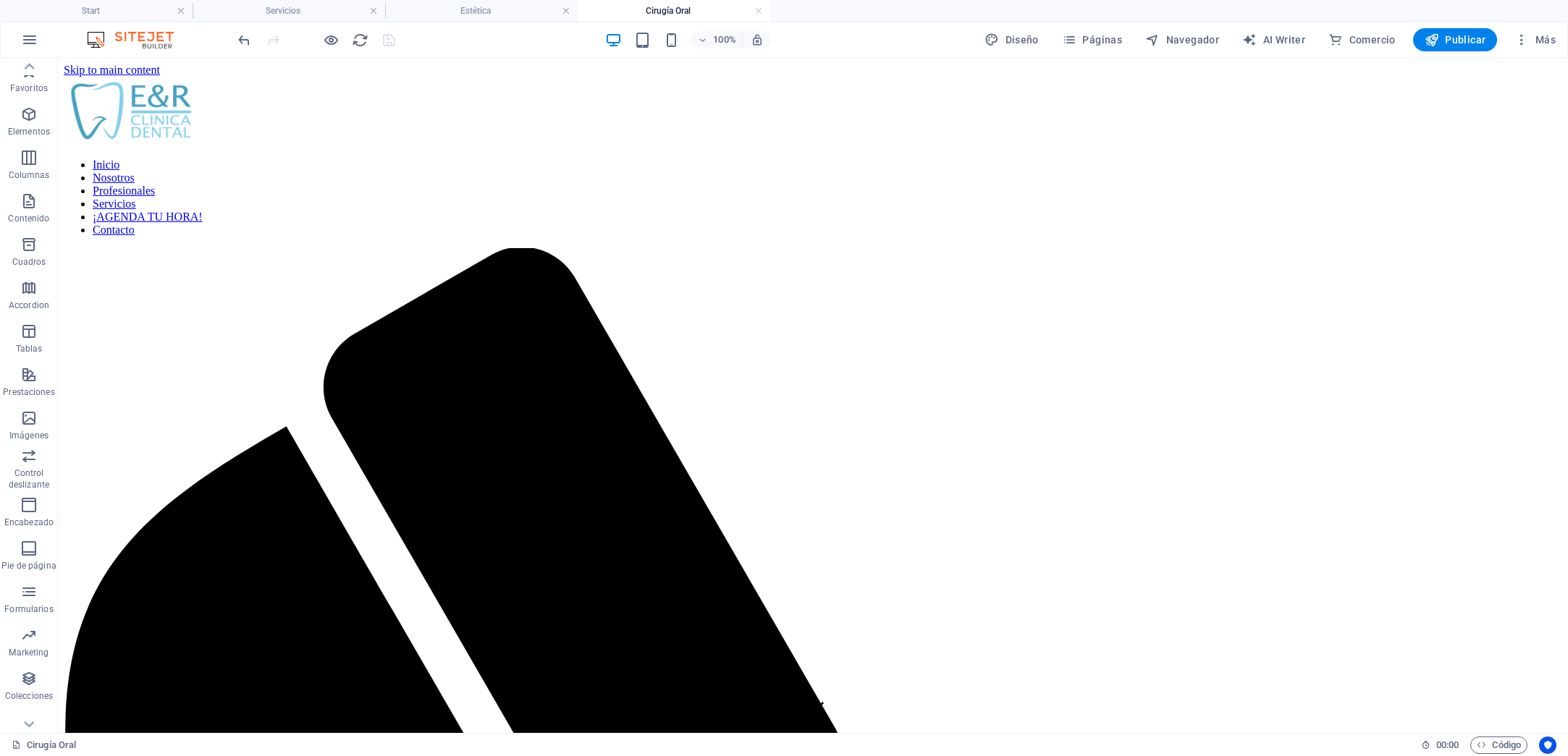
scroll to position [447, 0]
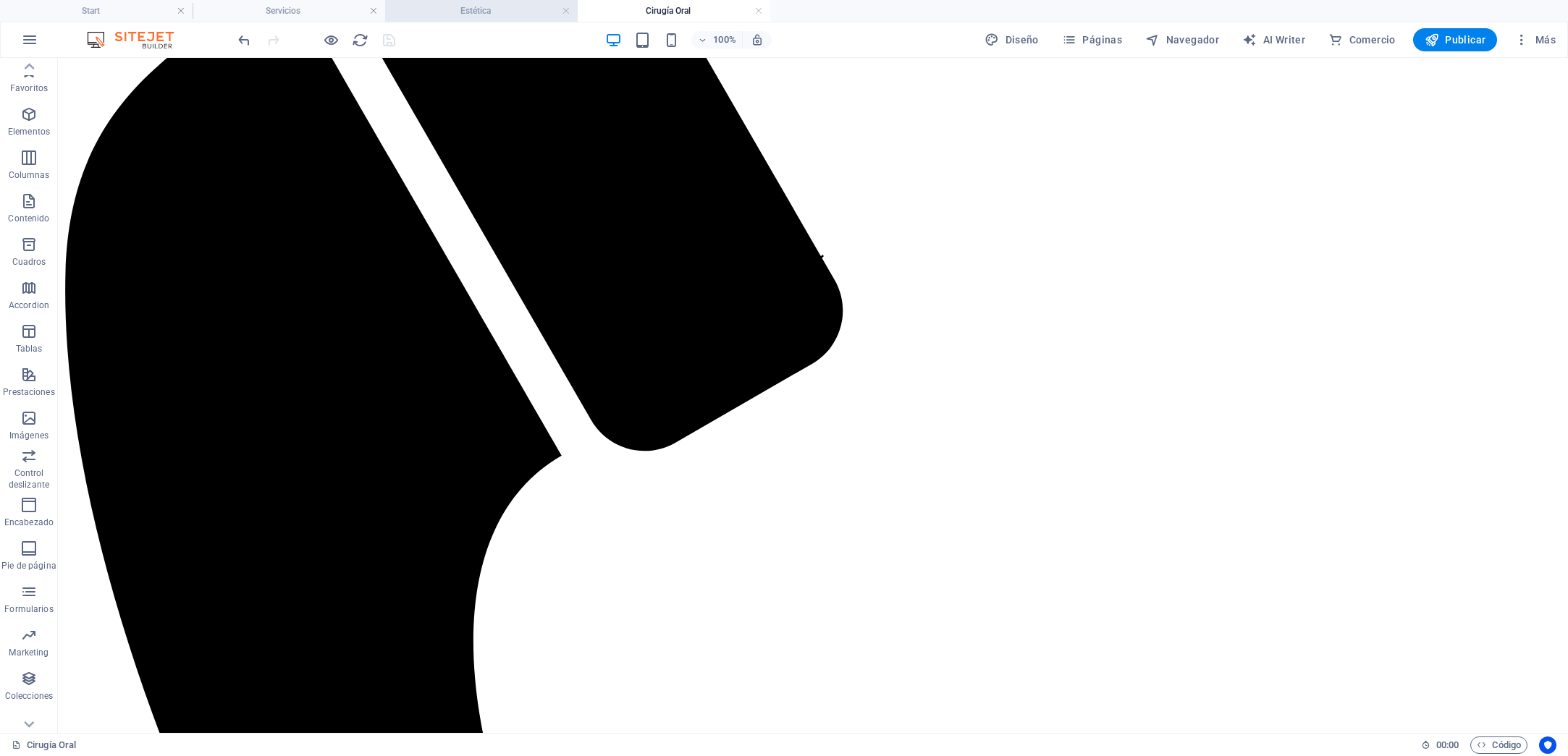
click at [500, 9] on h4 "Estética" at bounding box center [481, 10] width 193 height 16
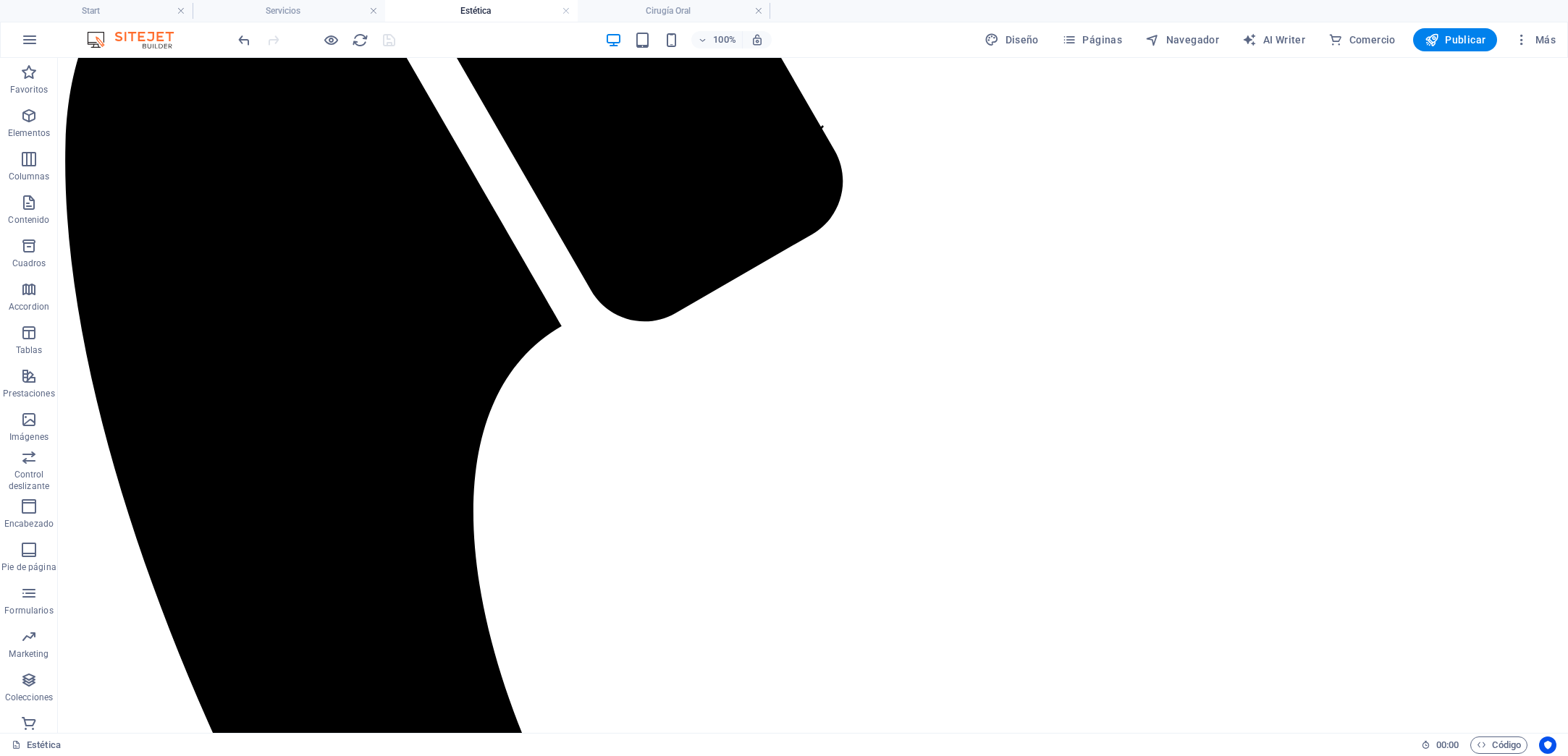
scroll to position [0, 0]
click at [642, 8] on h4 "Cirugía Oral" at bounding box center [674, 10] width 193 height 16
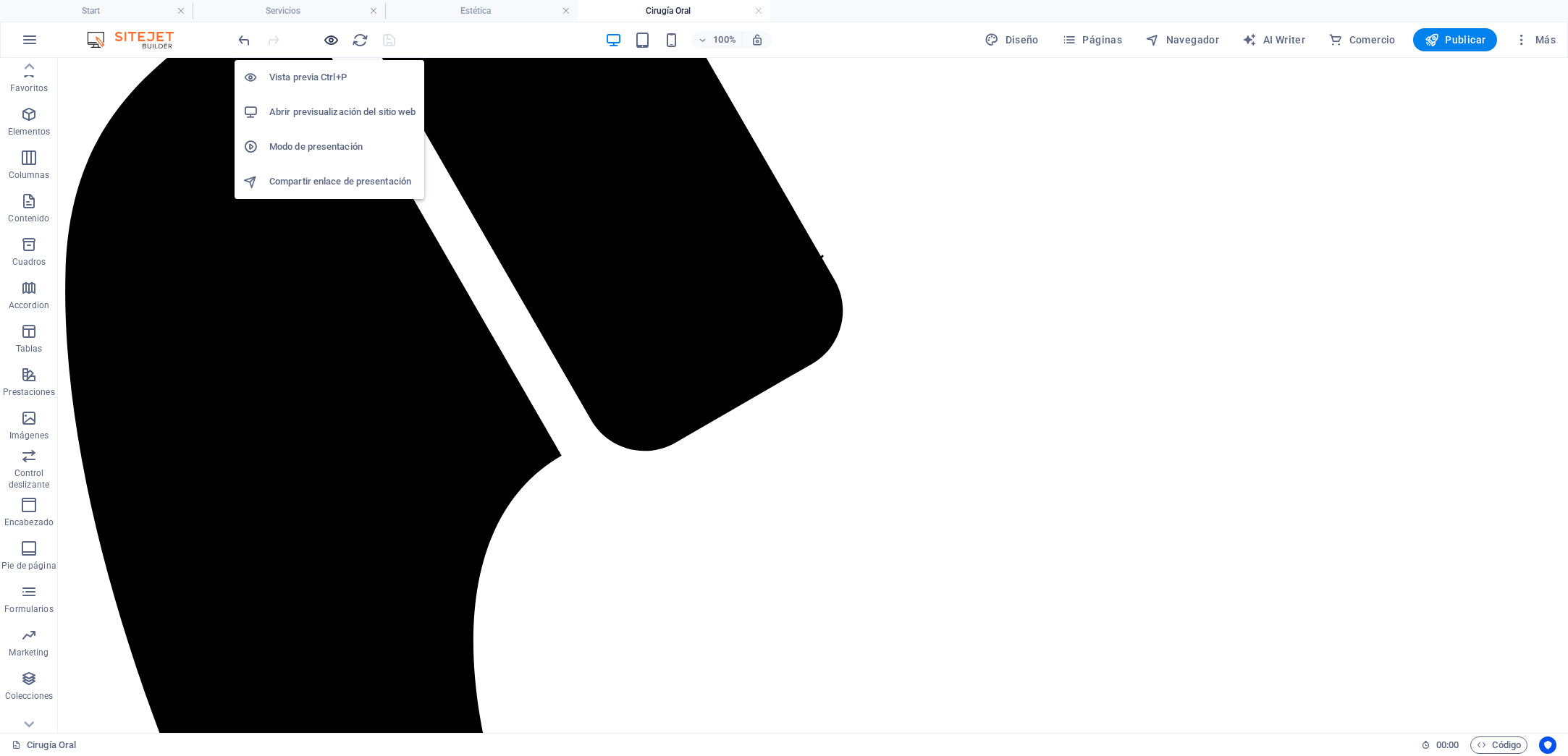
click at [333, 39] on icon "button" at bounding box center [331, 40] width 17 height 17
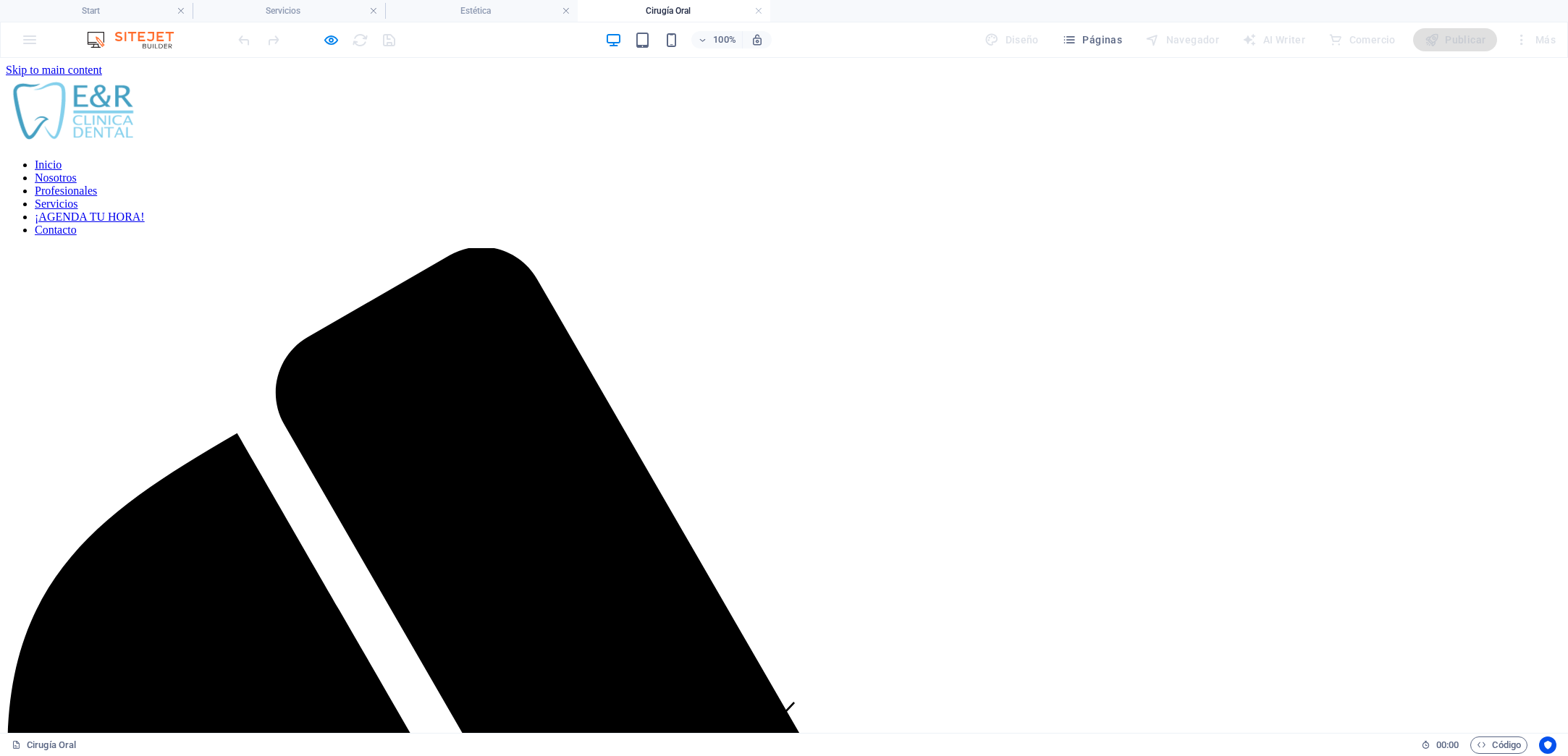
scroll to position [429, 0]
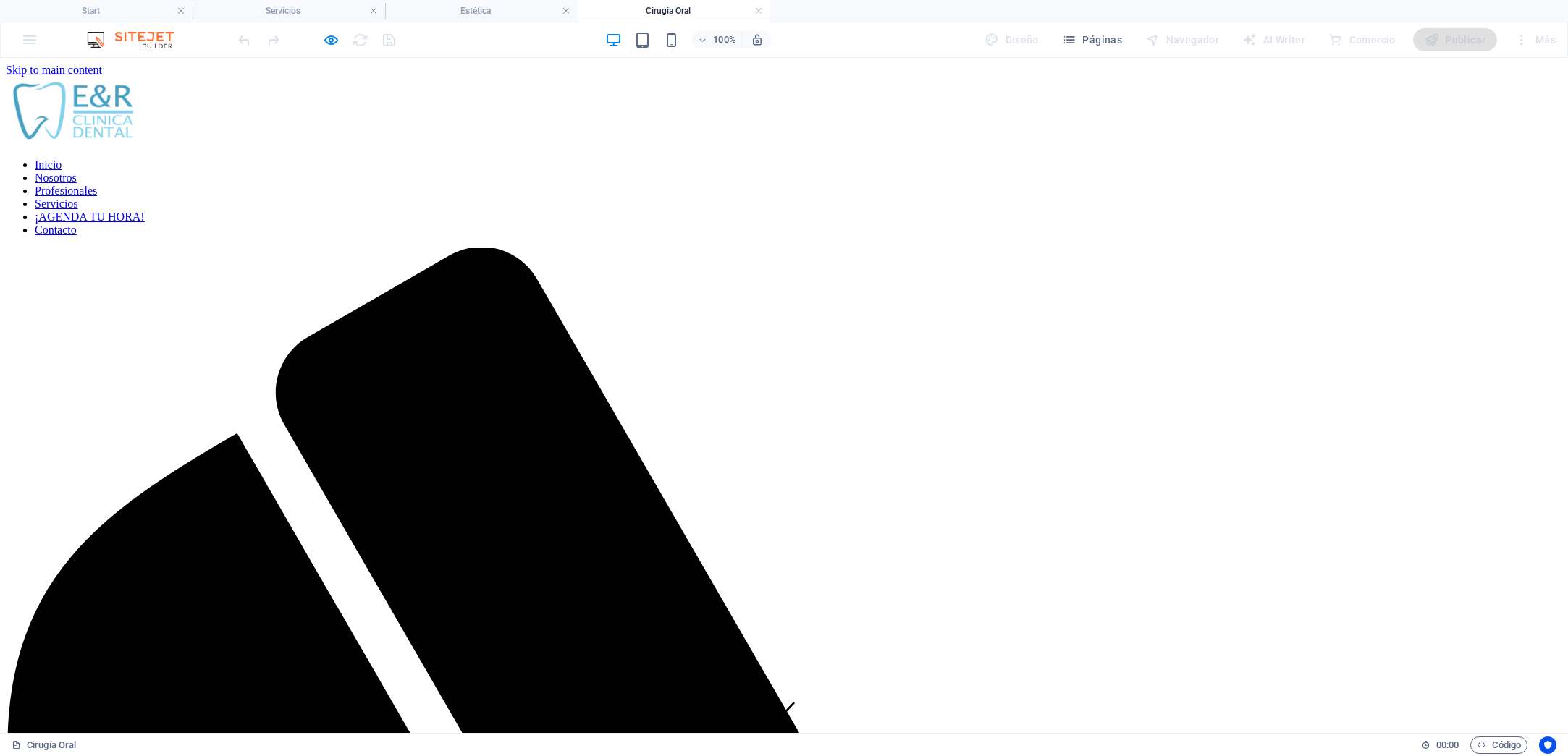
scroll to position [429, 0]
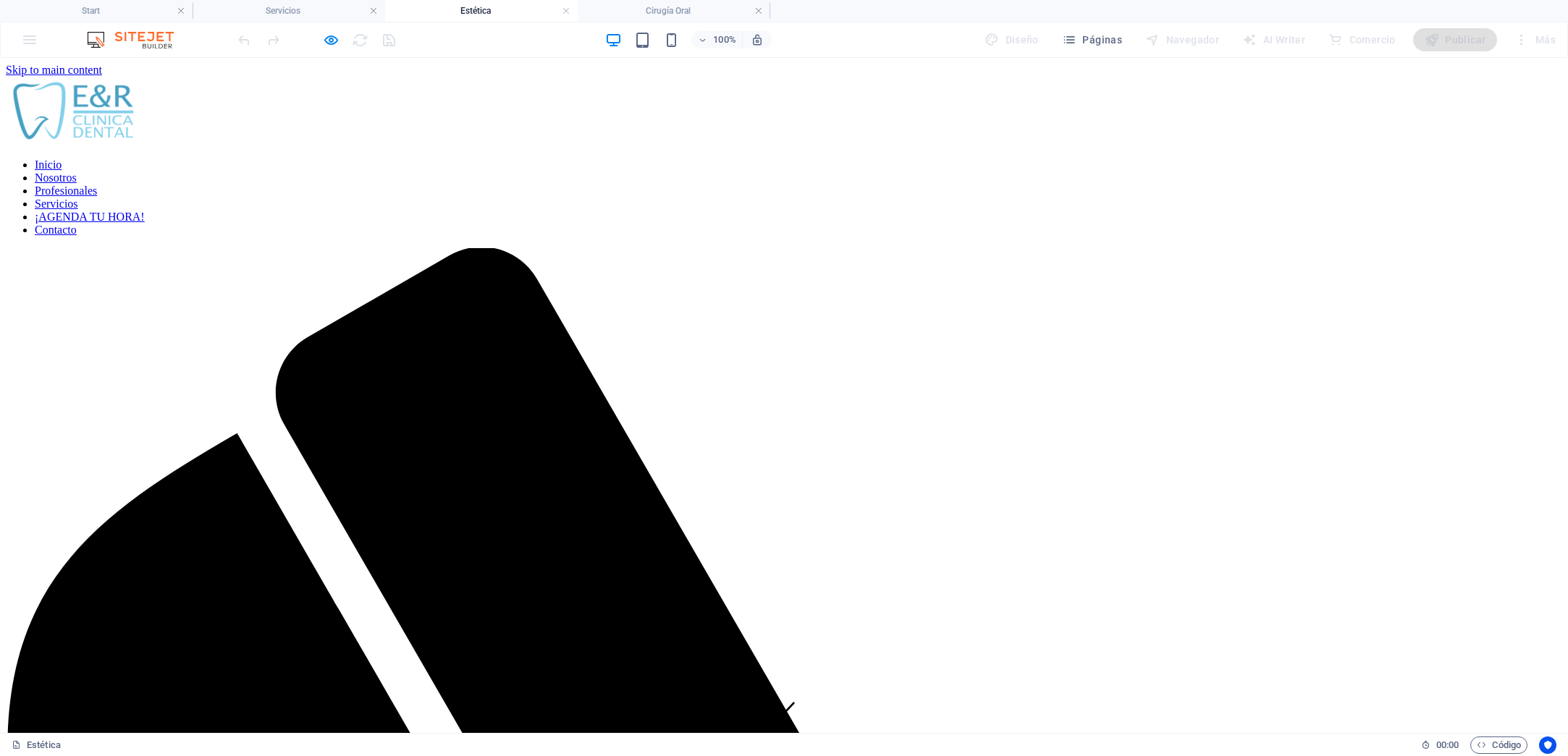
scroll to position [429, 0]
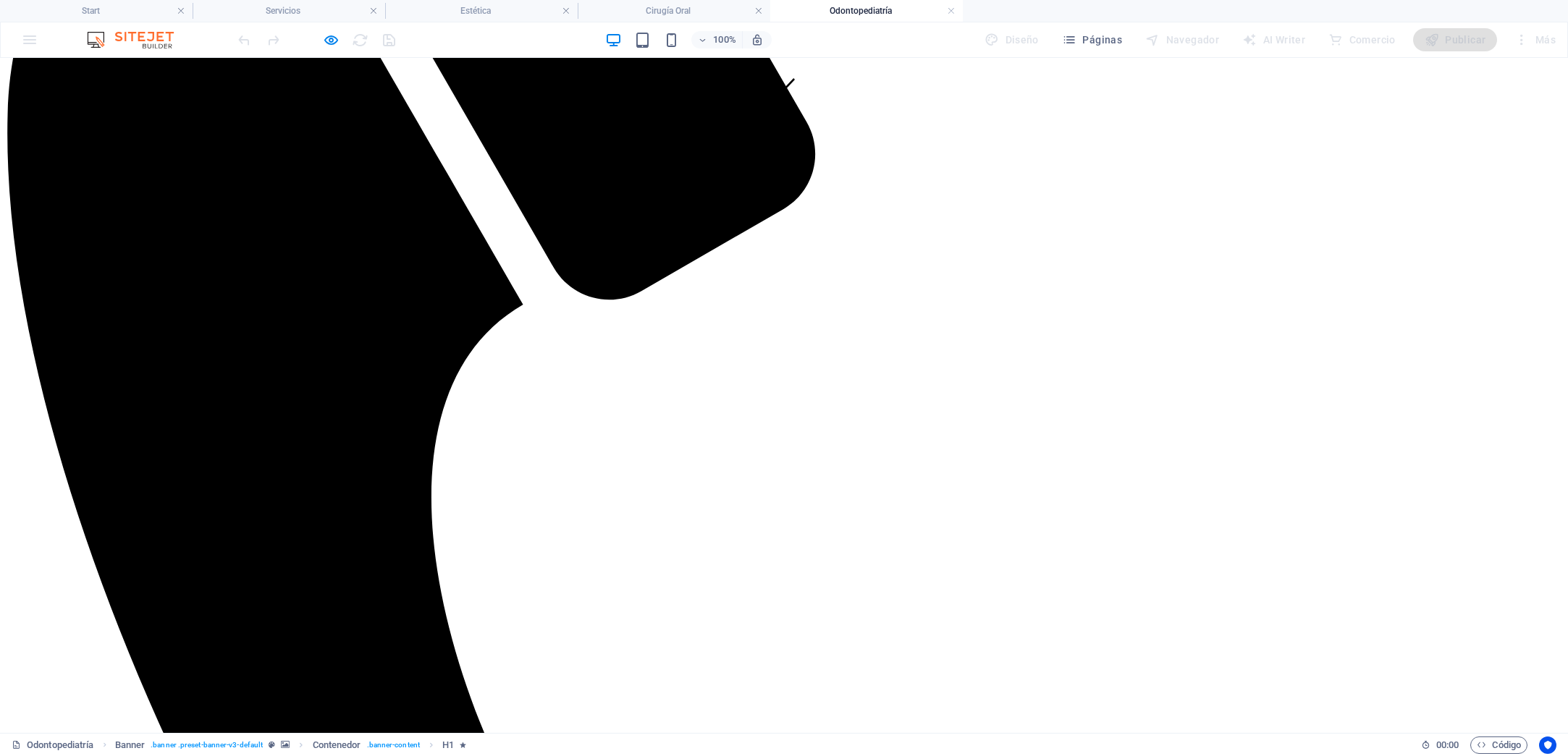
scroll to position [625, 0]
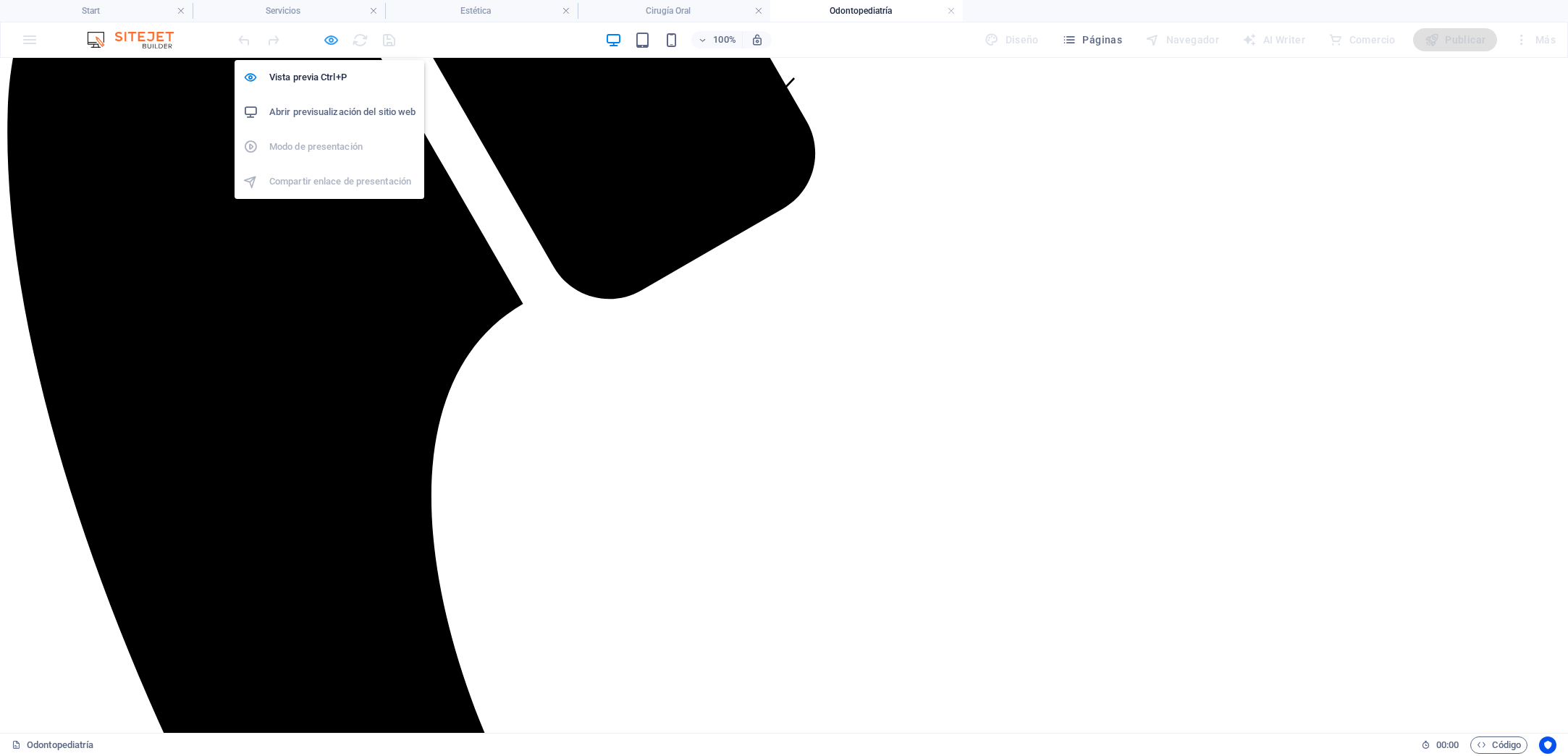
click at [327, 42] on icon "button" at bounding box center [331, 40] width 17 height 17
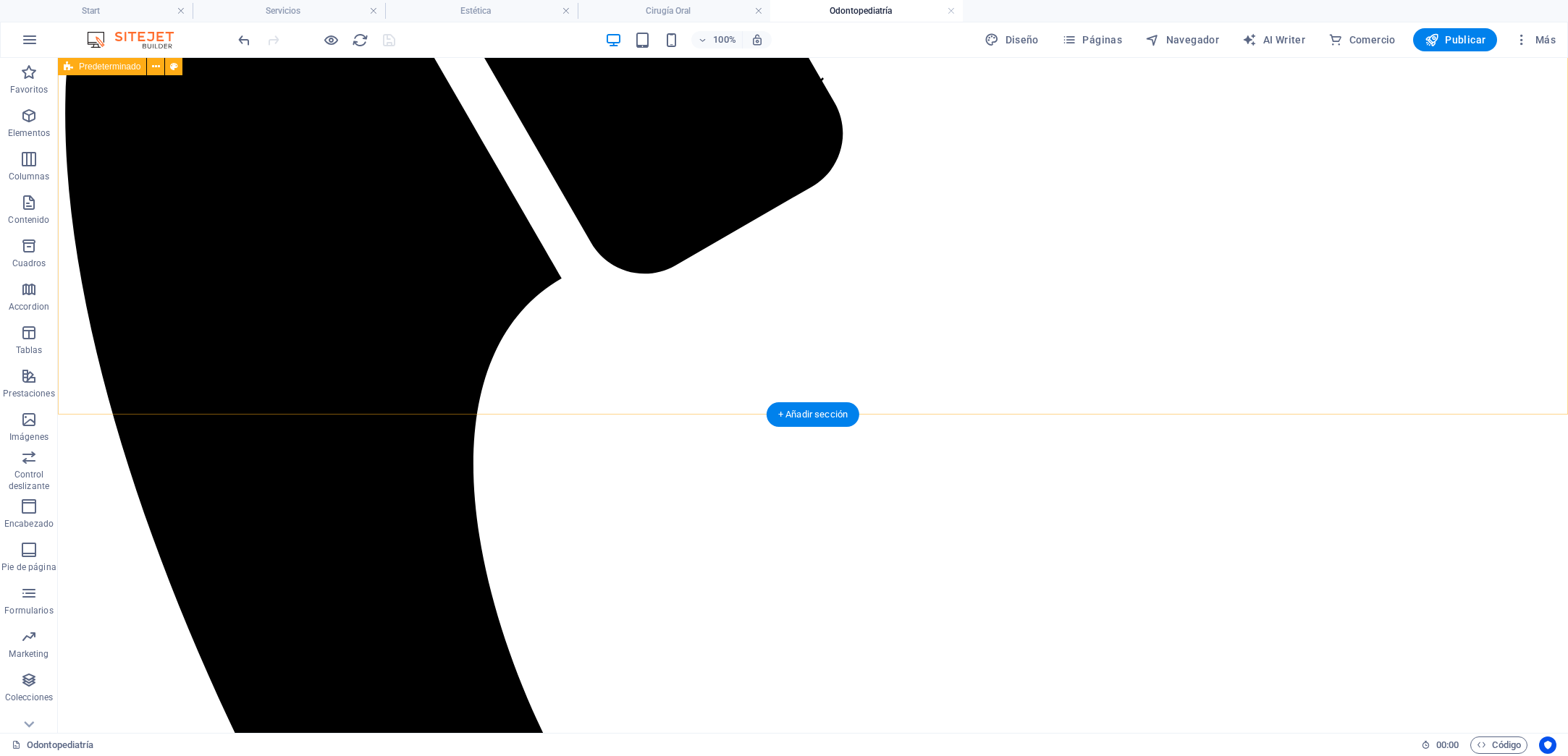
click at [35, 130] on p "Elementos" at bounding box center [29, 133] width 42 height 12
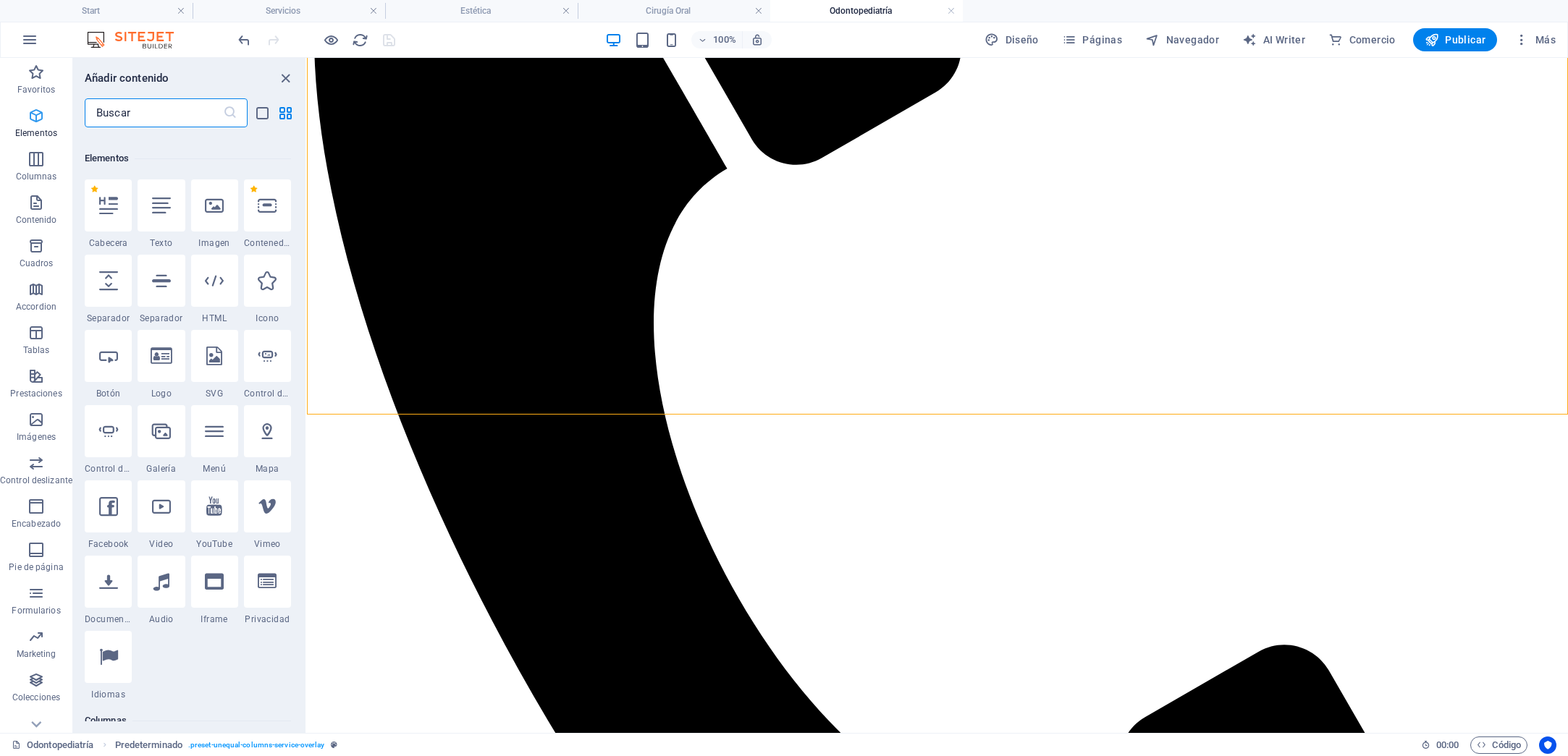
scroll to position [273, 0]
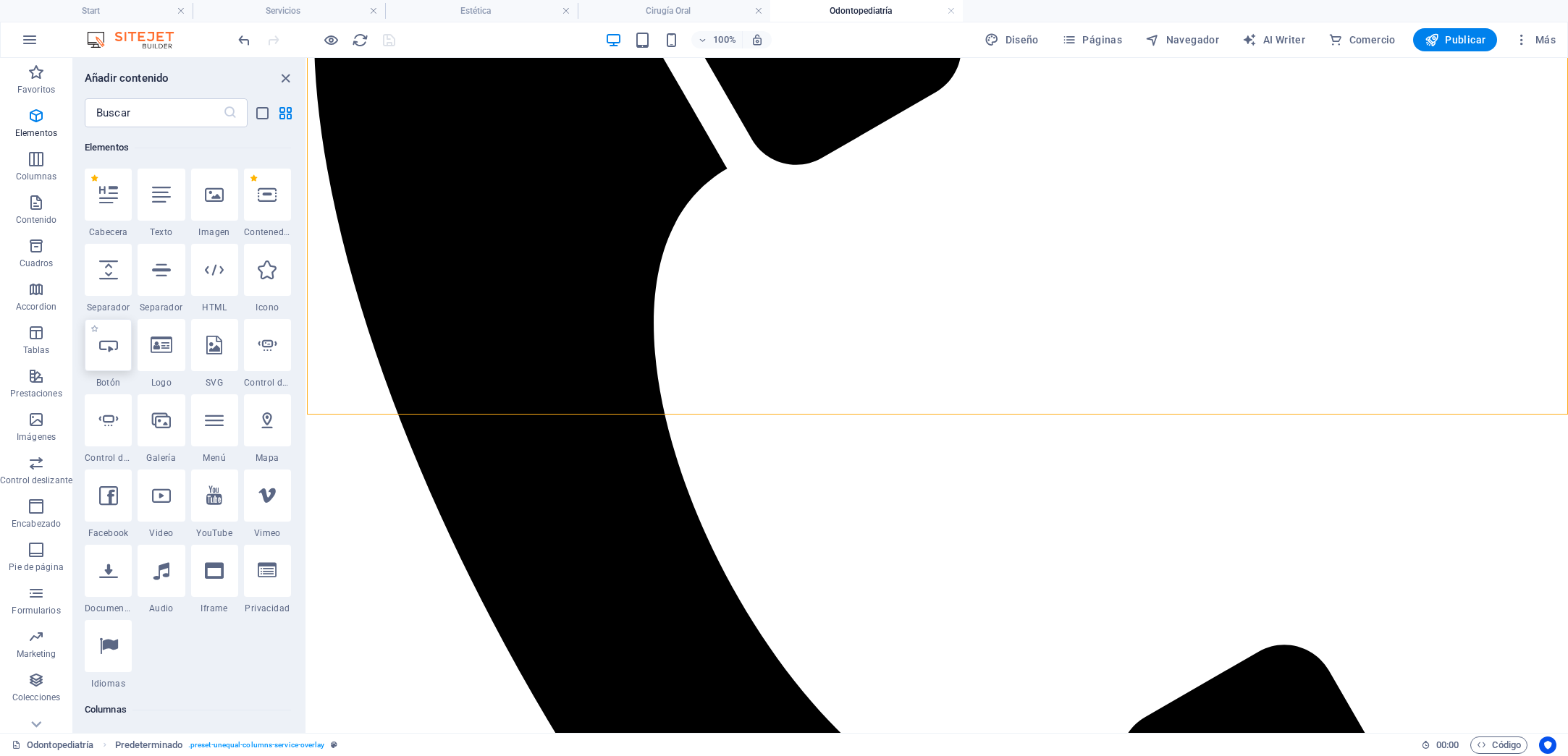
click at [103, 347] on icon at bounding box center [108, 345] width 19 height 19
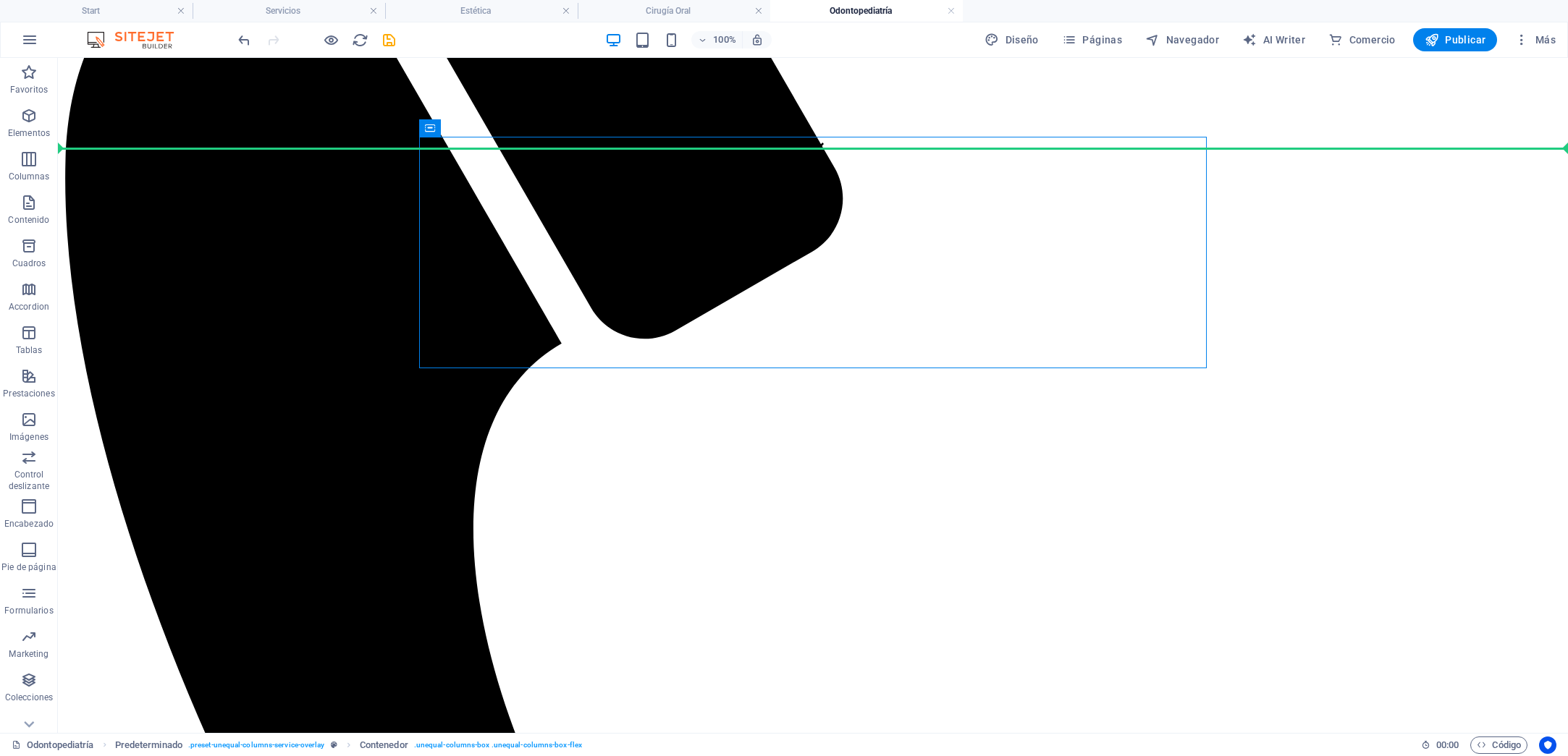
scroll to position [492, 0]
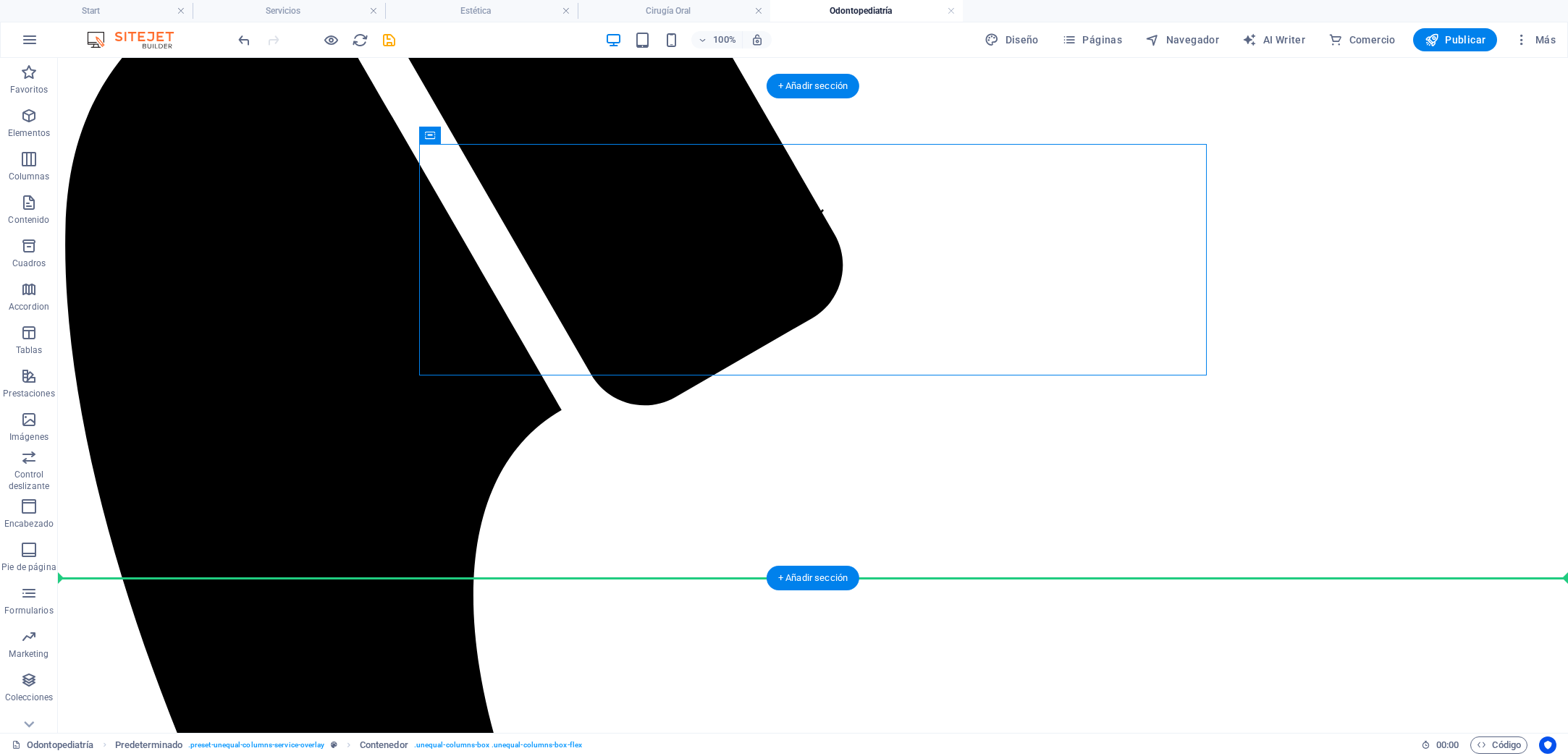
drag, startPoint x: 616, startPoint y: 124, endPoint x: 576, endPoint y: 546, distance: 423.9
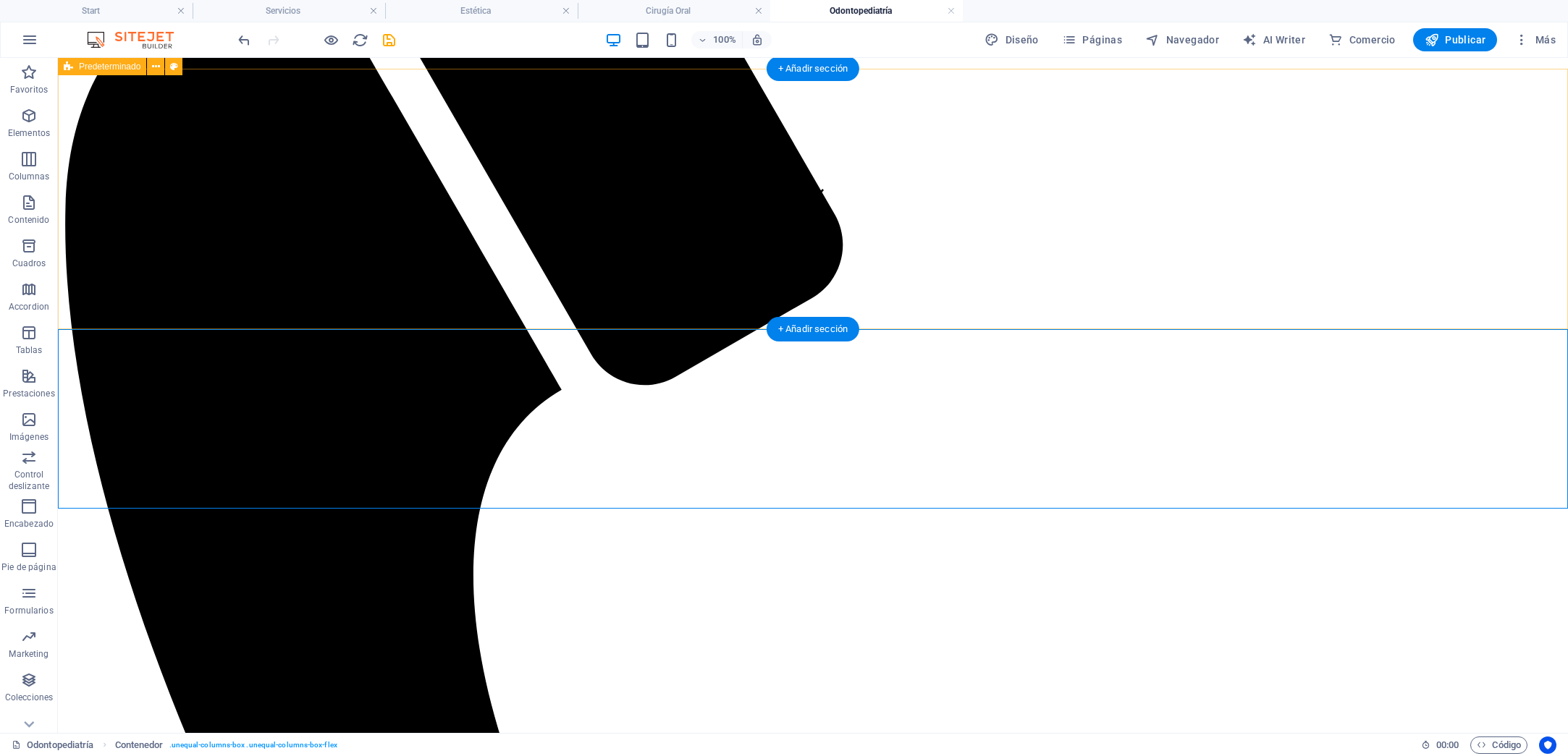
scroll to position [510, 0]
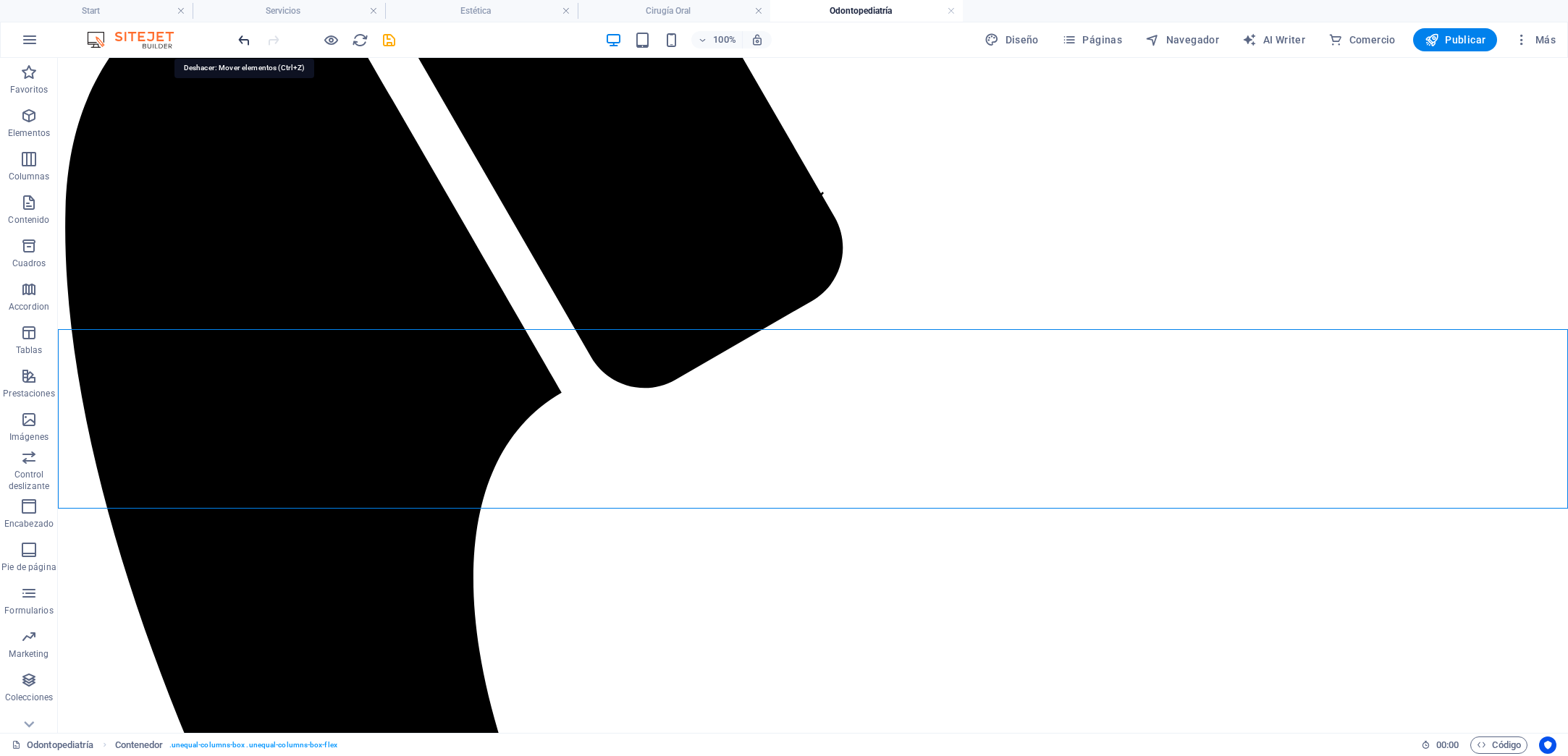
click at [248, 37] on icon "undo" at bounding box center [244, 40] width 17 height 17
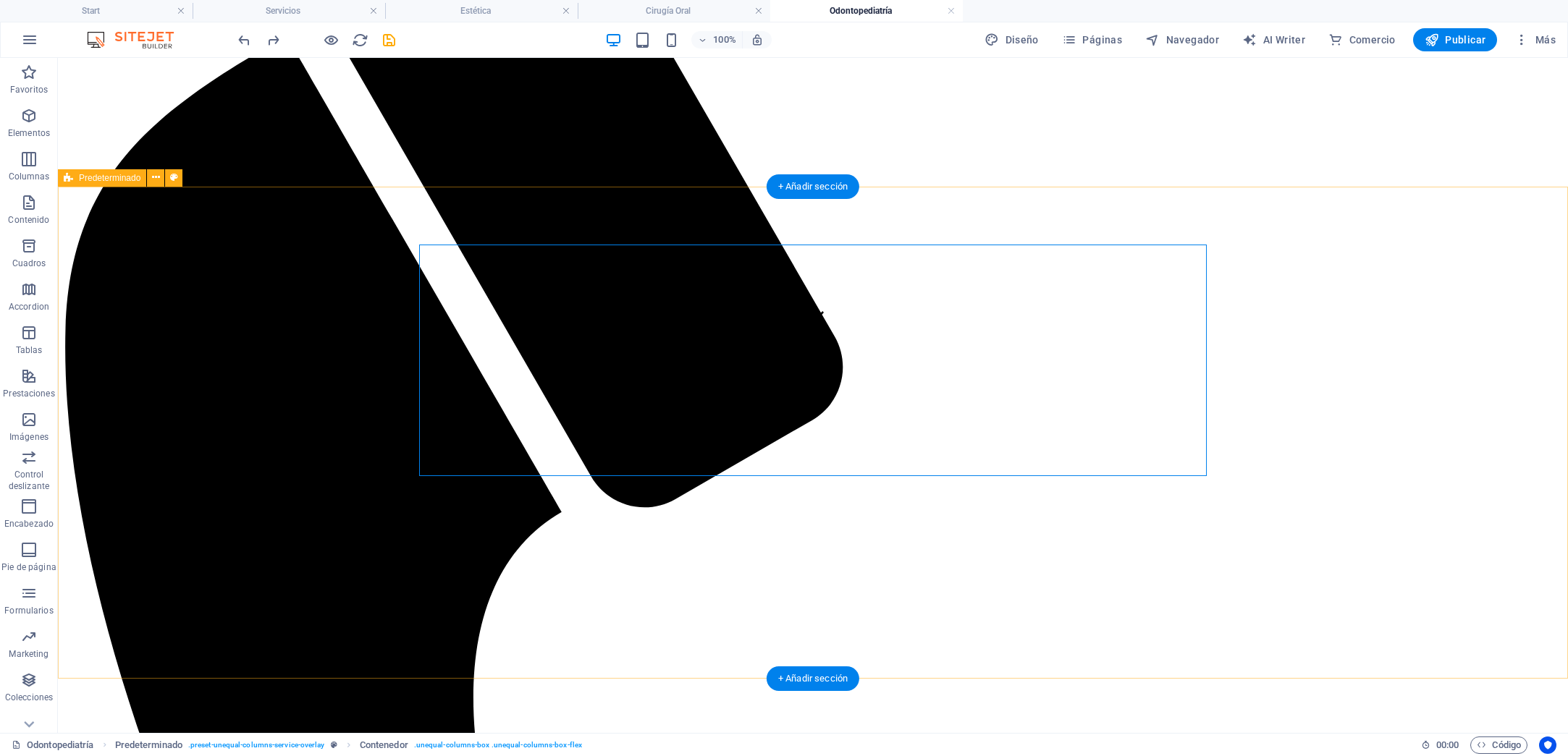
scroll to position [390, 0]
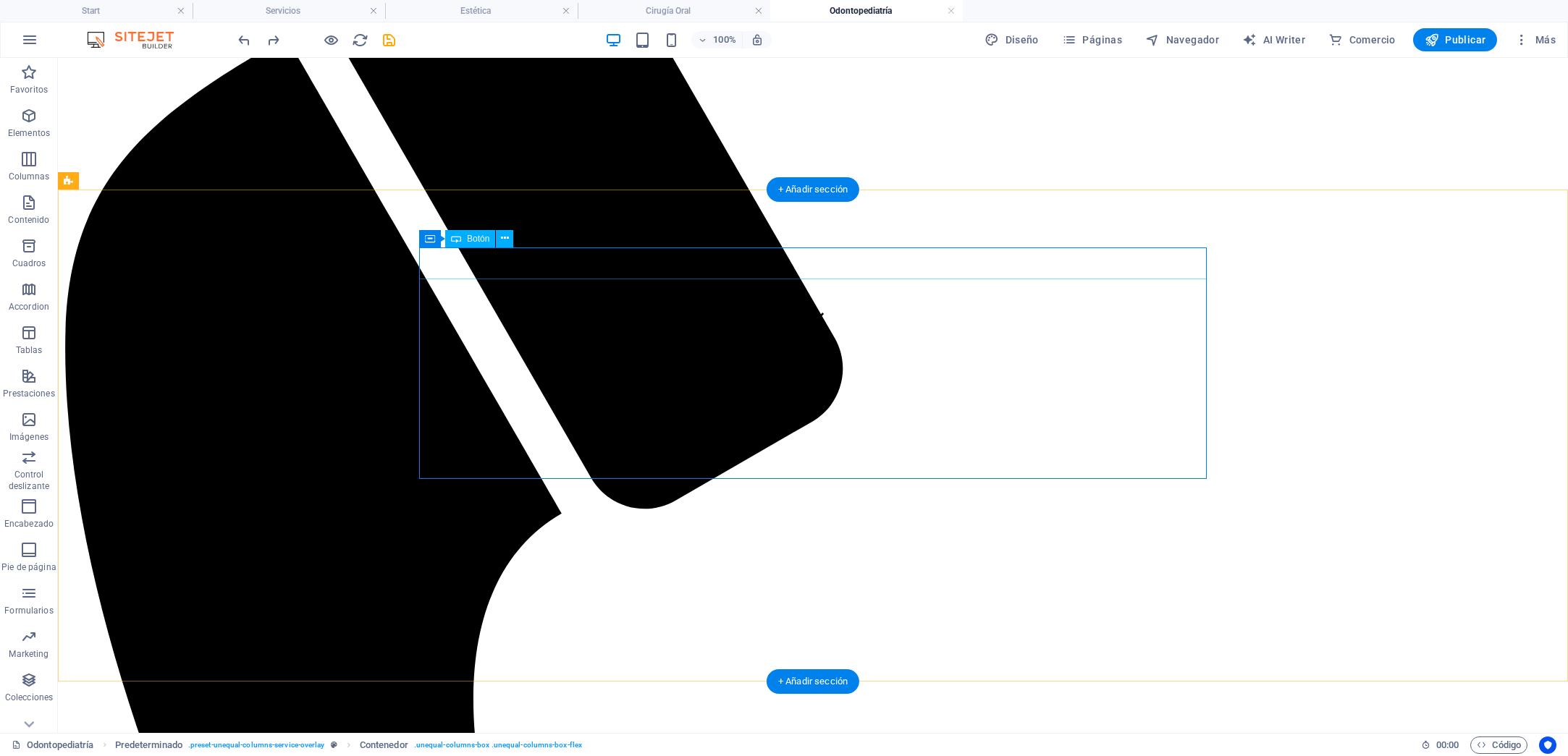
click at [506, 235] on icon at bounding box center [504, 238] width 8 height 15
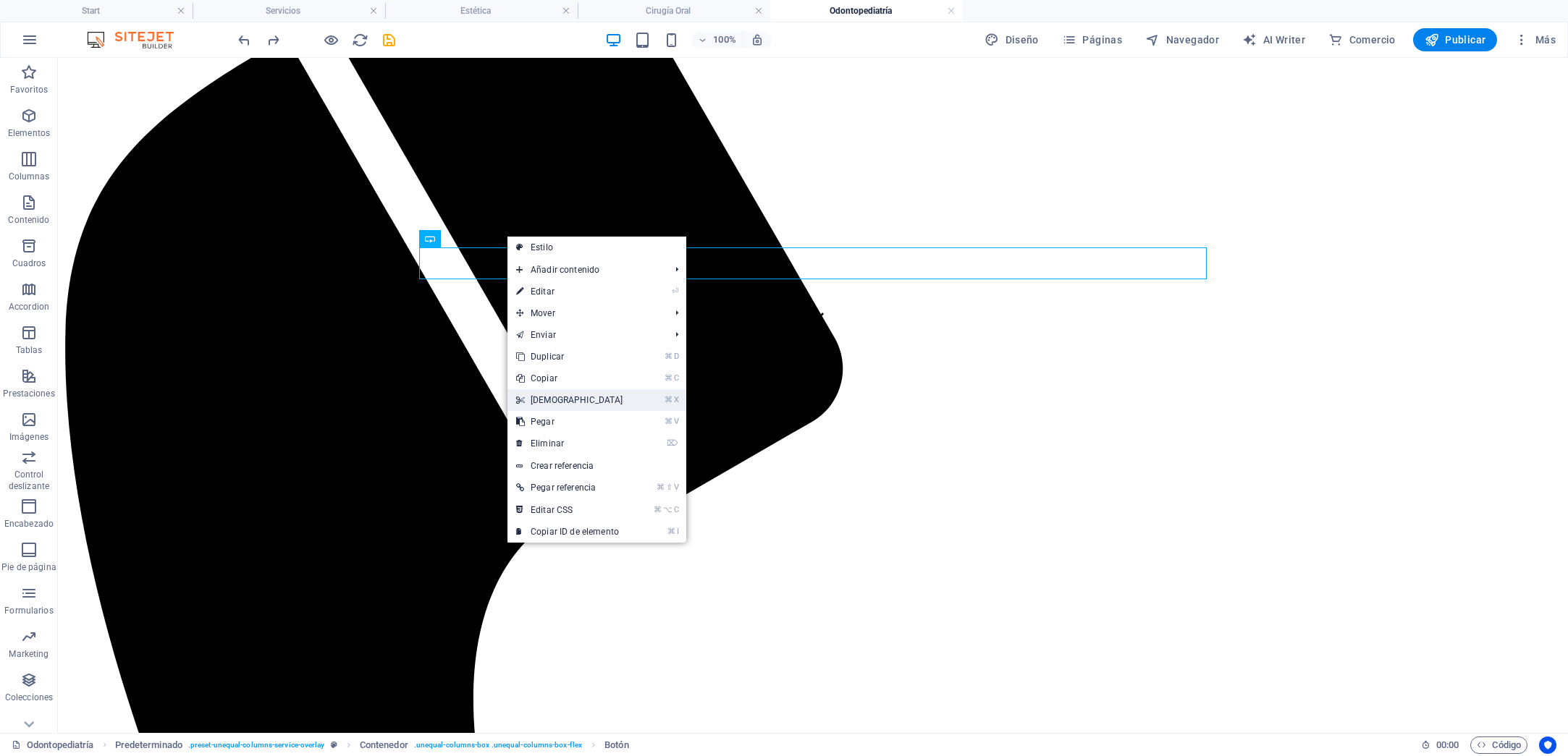
click at [553, 403] on link "⌘ X [DEMOGRAPHIC_DATA]" at bounding box center [569, 400] width 124 height 21
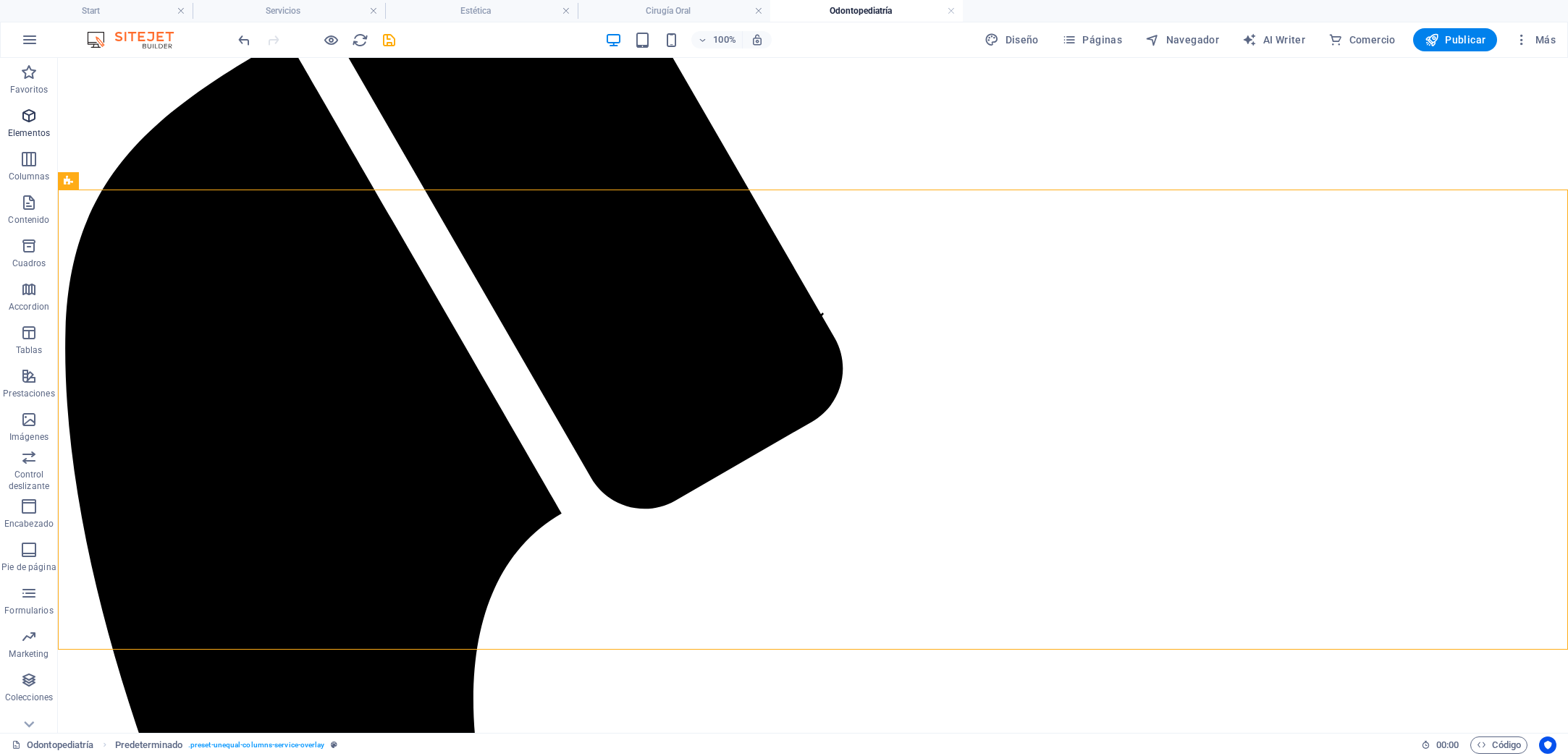
click at [28, 114] on icon "button" at bounding box center [29, 116] width 18 height 18
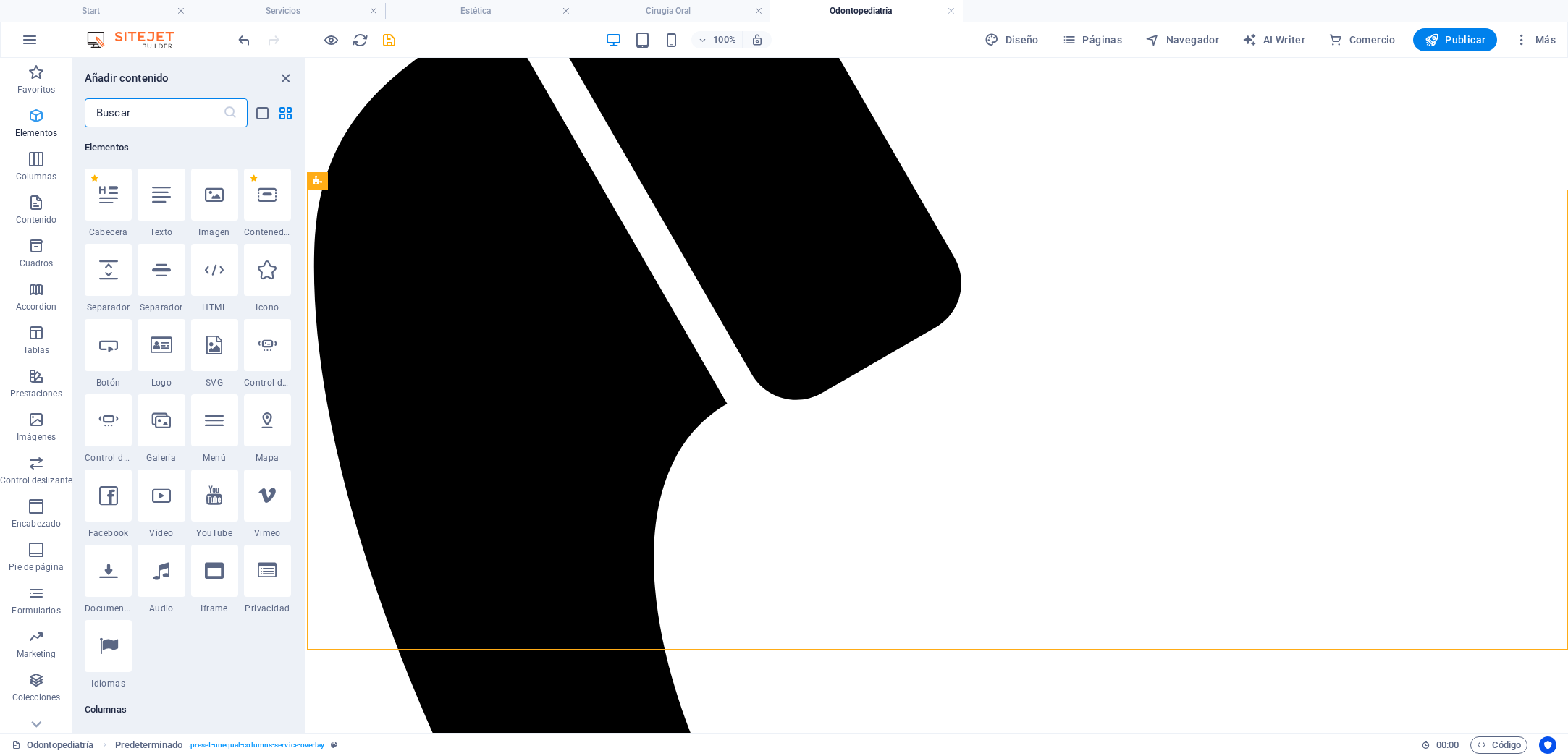
scroll to position [273, 0]
click at [108, 347] on icon at bounding box center [108, 345] width 19 height 19
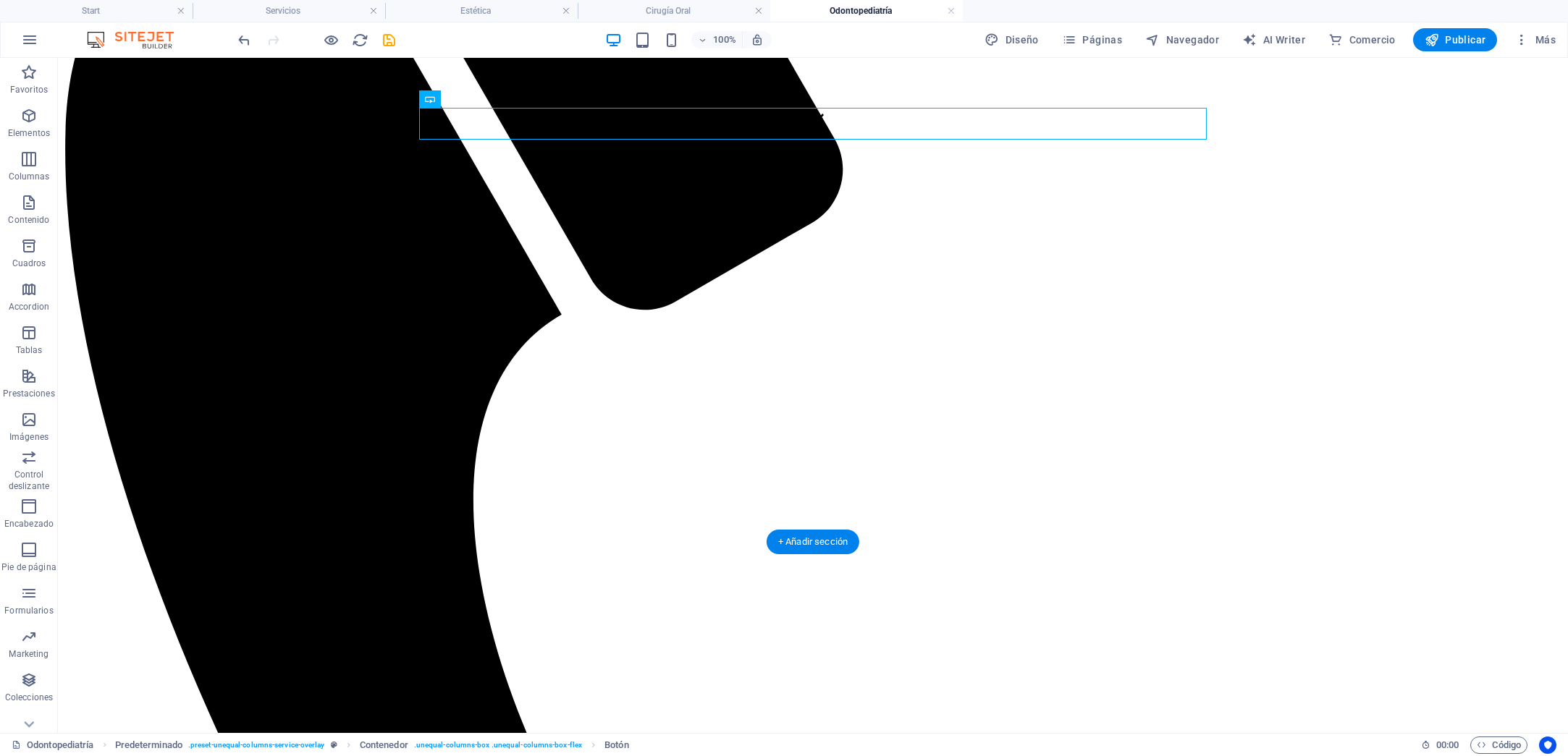
scroll to position [591, 0]
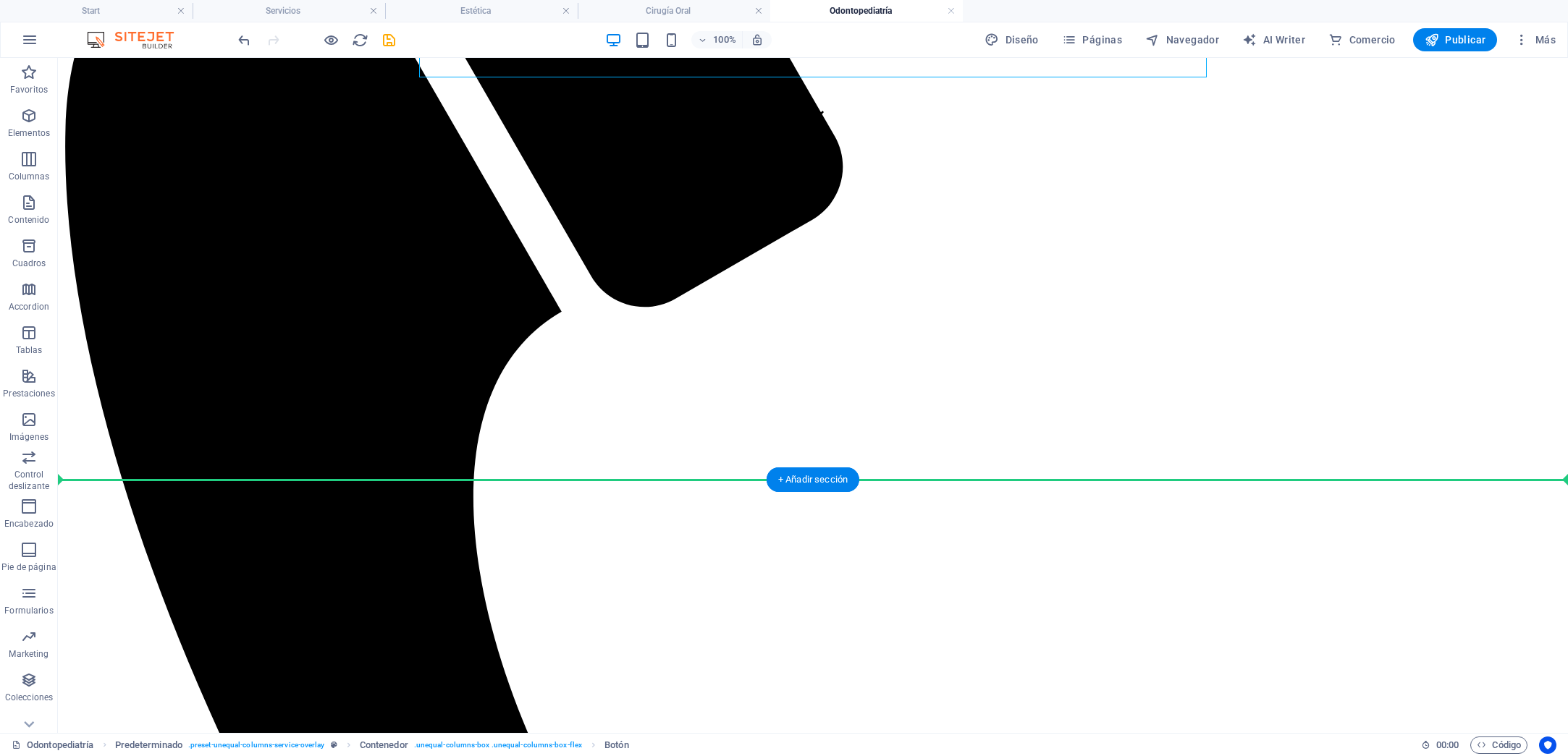
drag, startPoint x: 513, startPoint y: 297, endPoint x: 523, endPoint y: 463, distance: 166.3
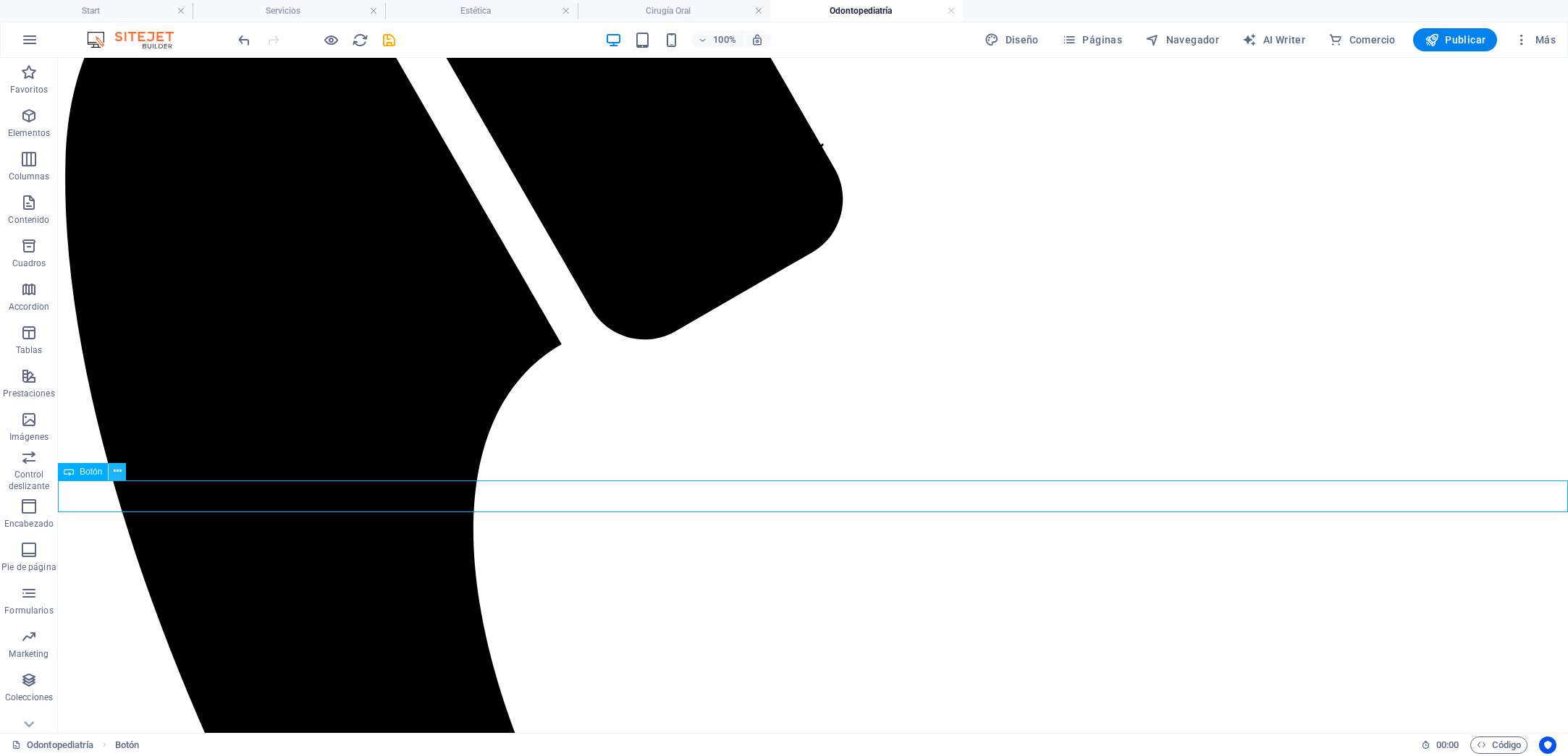
click at [115, 469] on icon at bounding box center [118, 471] width 8 height 15
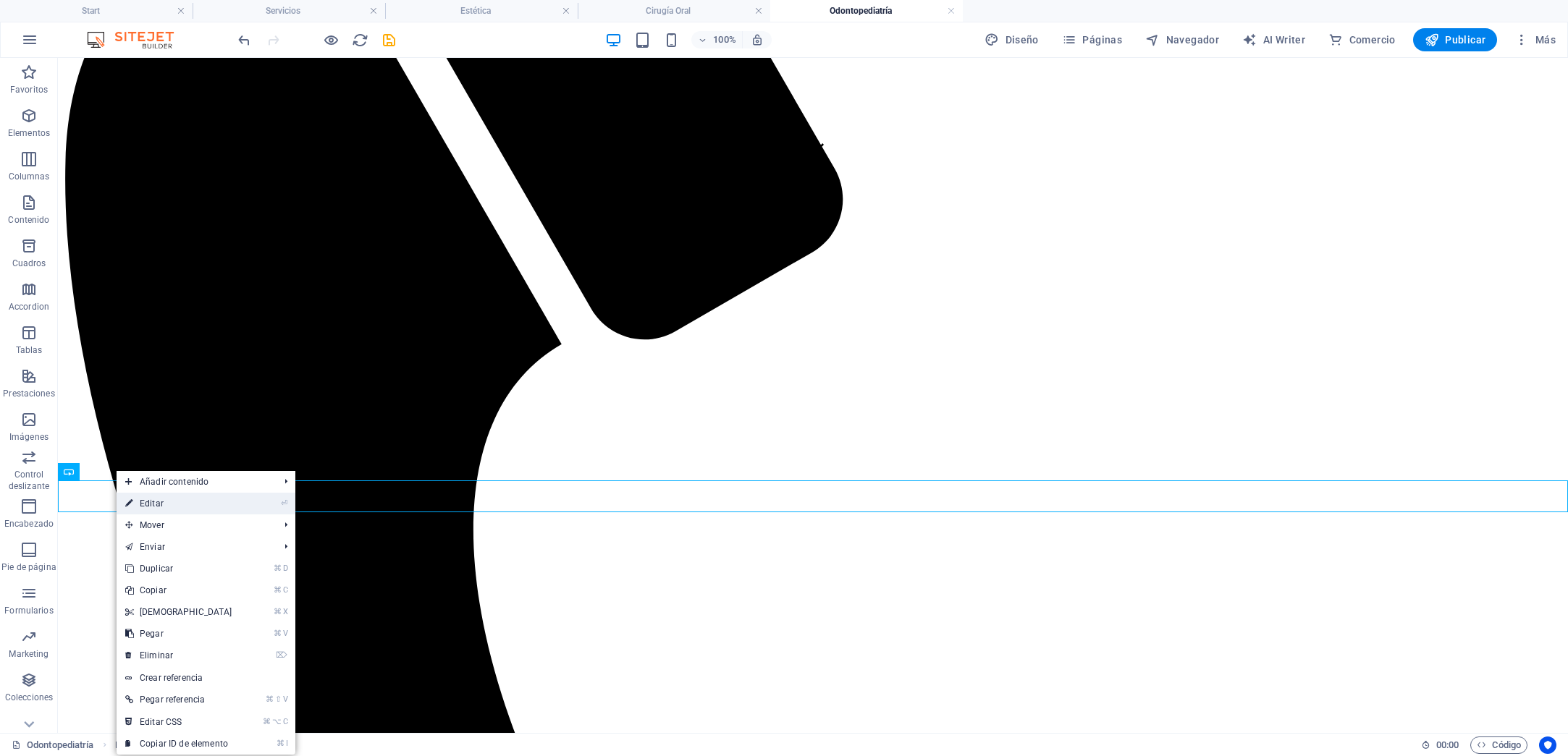
click at [170, 500] on link "⏎ Editar" at bounding box center [179, 502] width 124 height 21
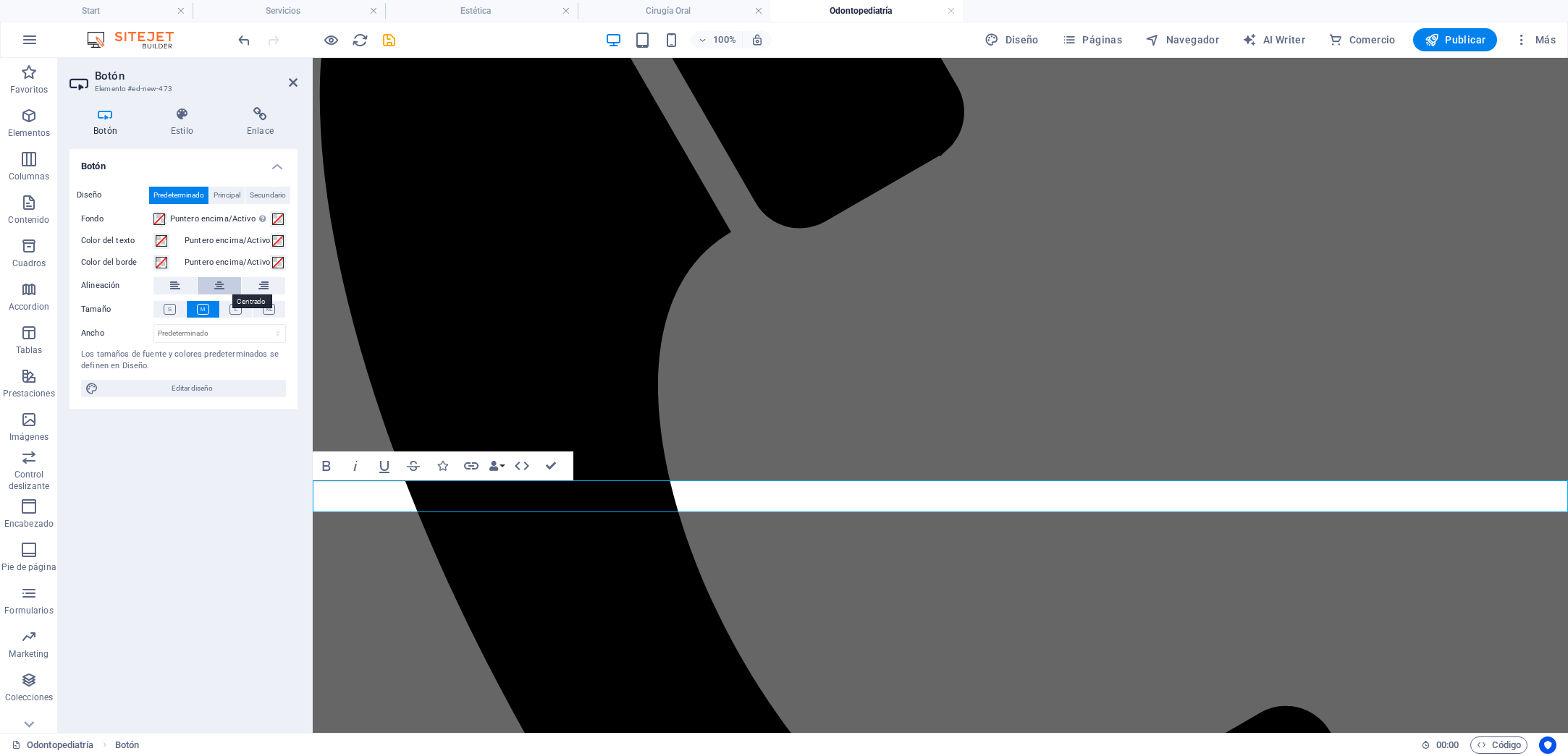
click at [217, 284] on icon at bounding box center [218, 285] width 10 height 18
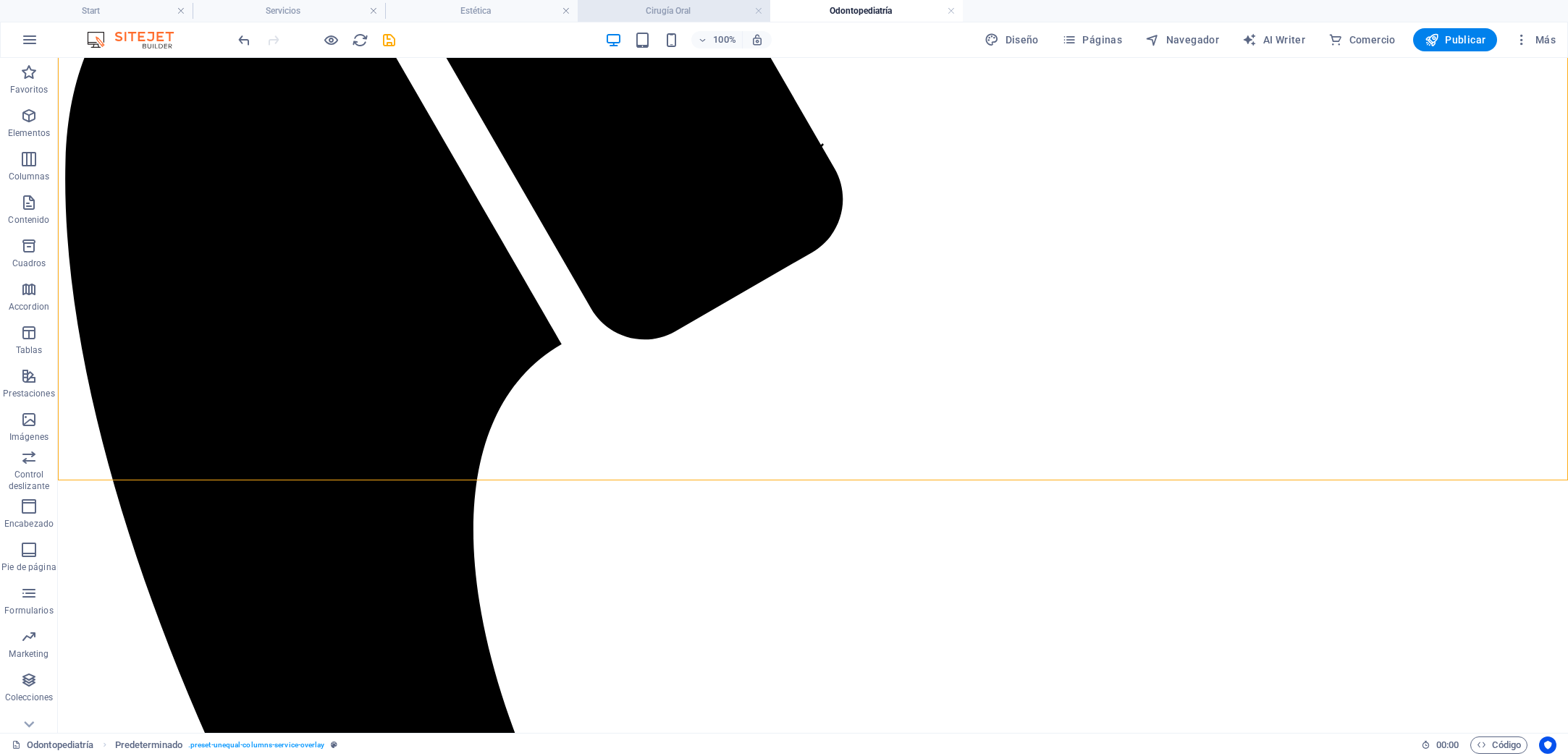
click at [689, 6] on h4 "Cirugía Oral" at bounding box center [674, 10] width 193 height 16
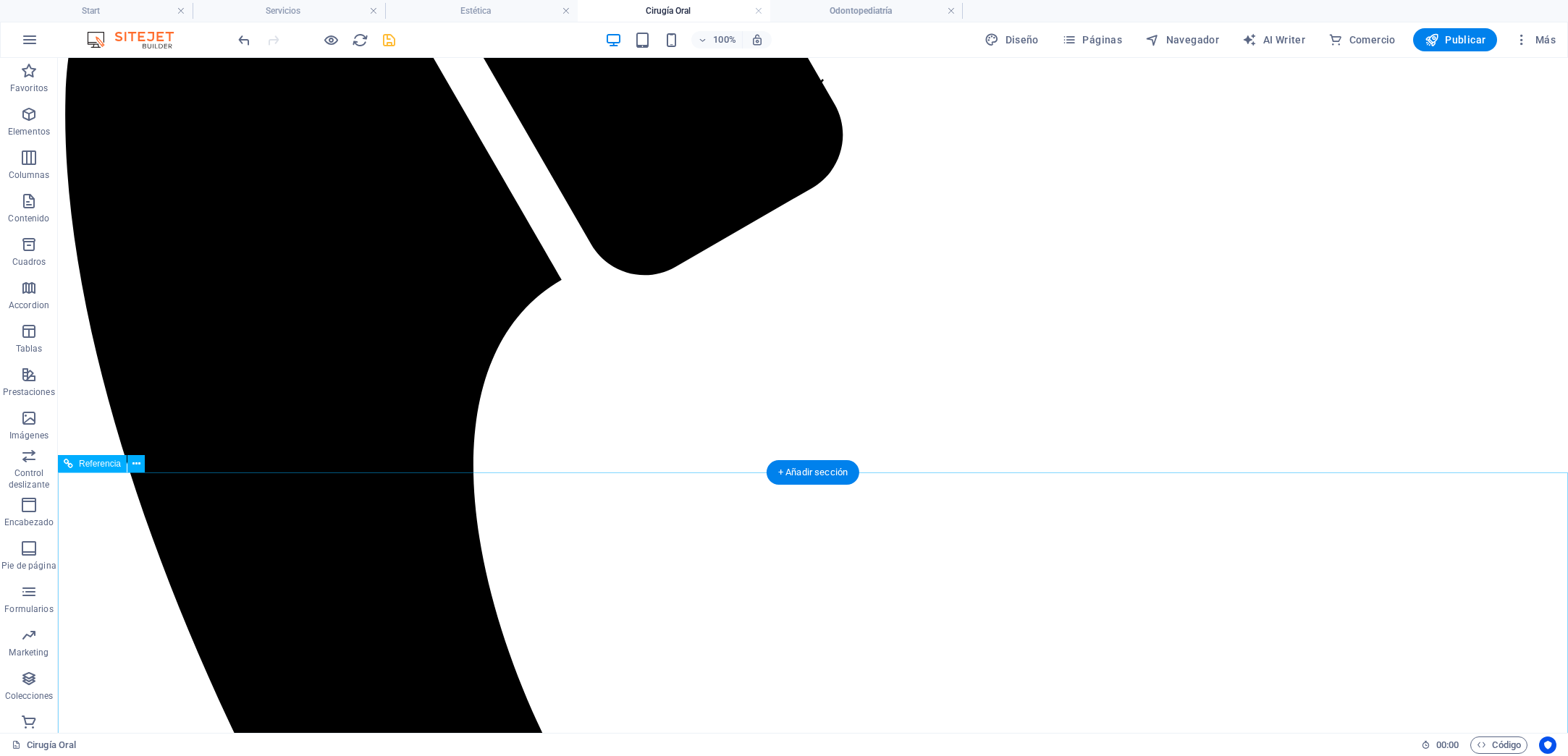
scroll to position [625, 0]
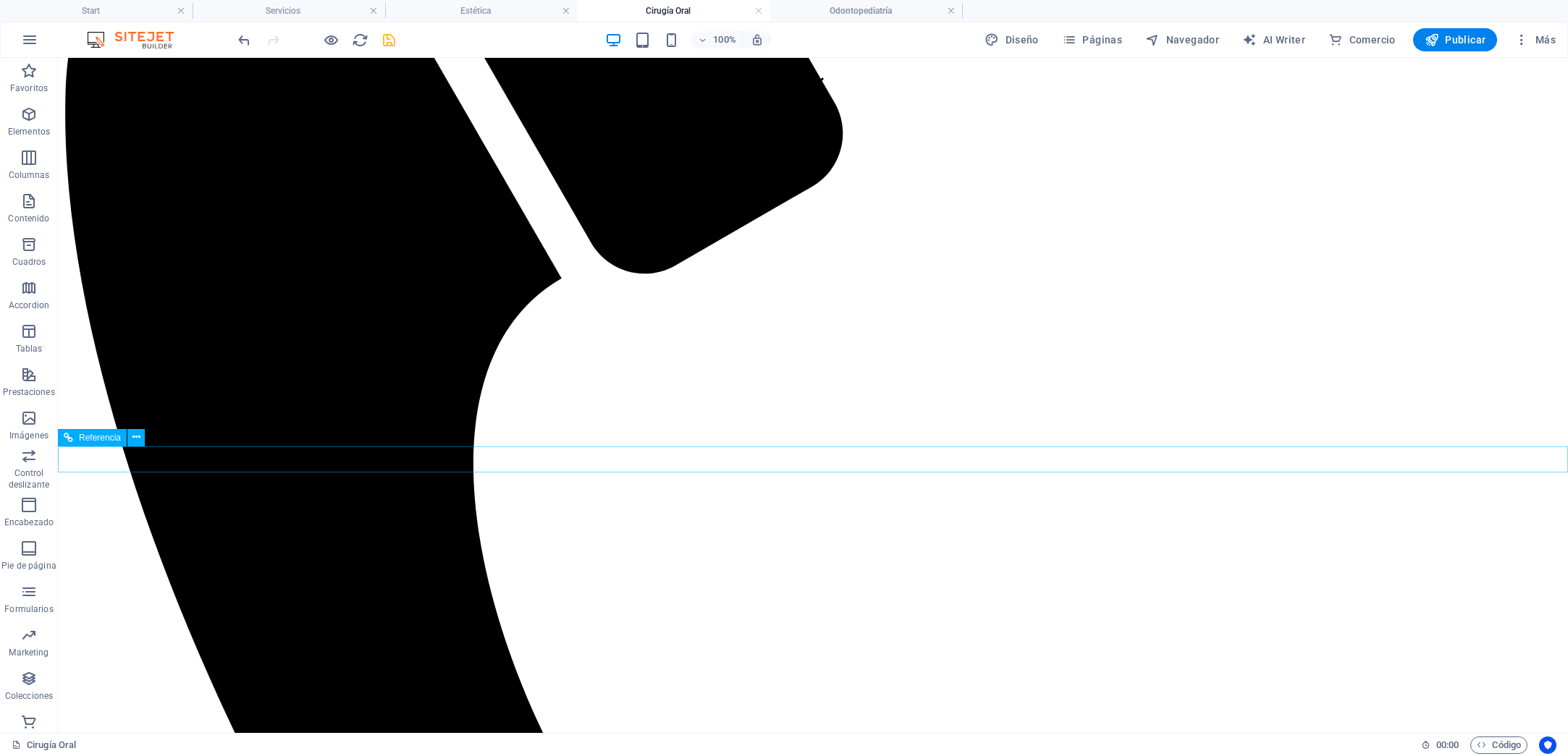
drag, startPoint x: 176, startPoint y: 463, endPoint x: 151, endPoint y: 448, distance: 29.2
click at [139, 440] on icon at bounding box center [136, 437] width 8 height 15
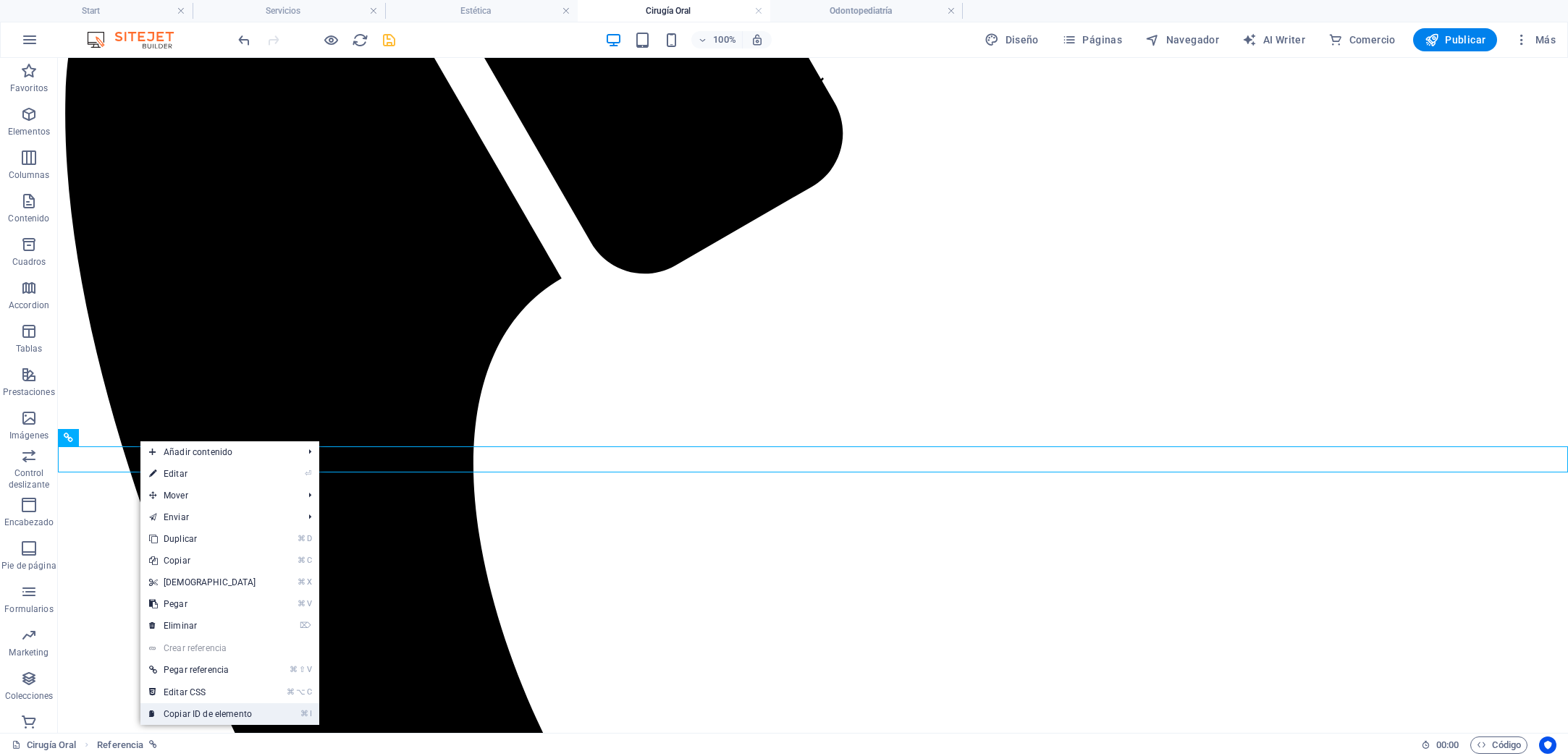
click at [202, 713] on link "⌘ I Copiar ID de elemento" at bounding box center [203, 713] width 124 height 21
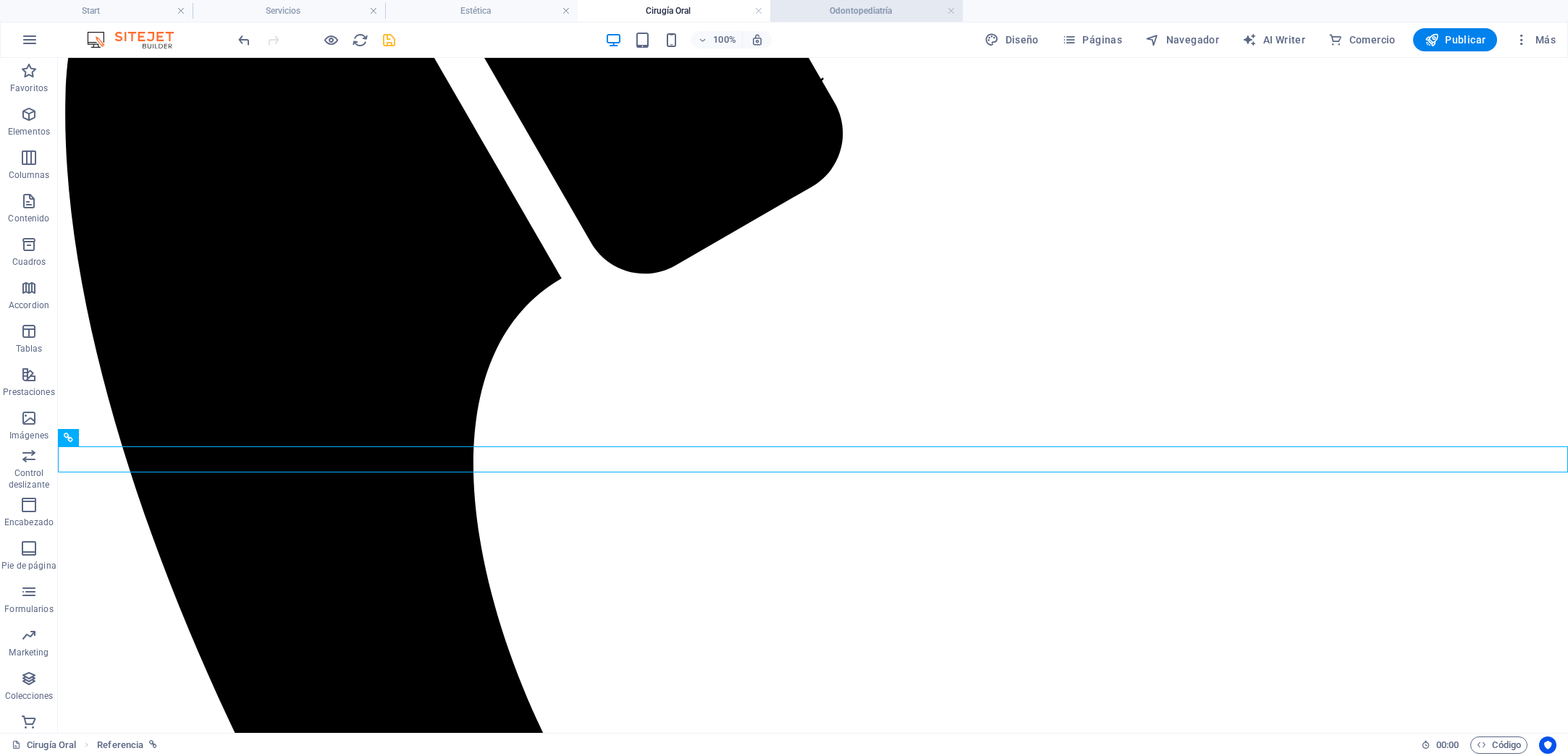
click at [861, 17] on h4 "Odontopediatría" at bounding box center [866, 10] width 193 height 16
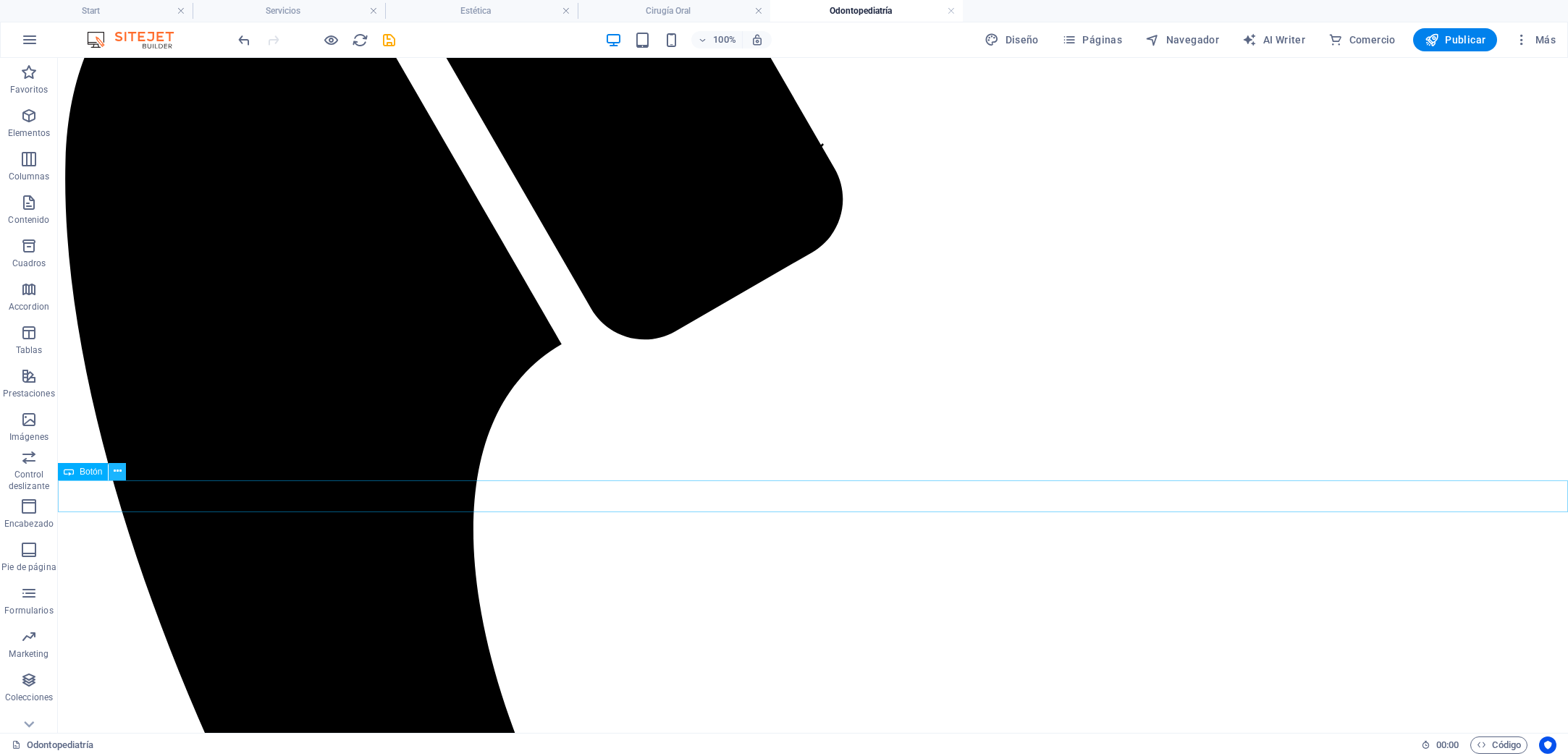
click at [118, 467] on icon at bounding box center [118, 471] width 8 height 15
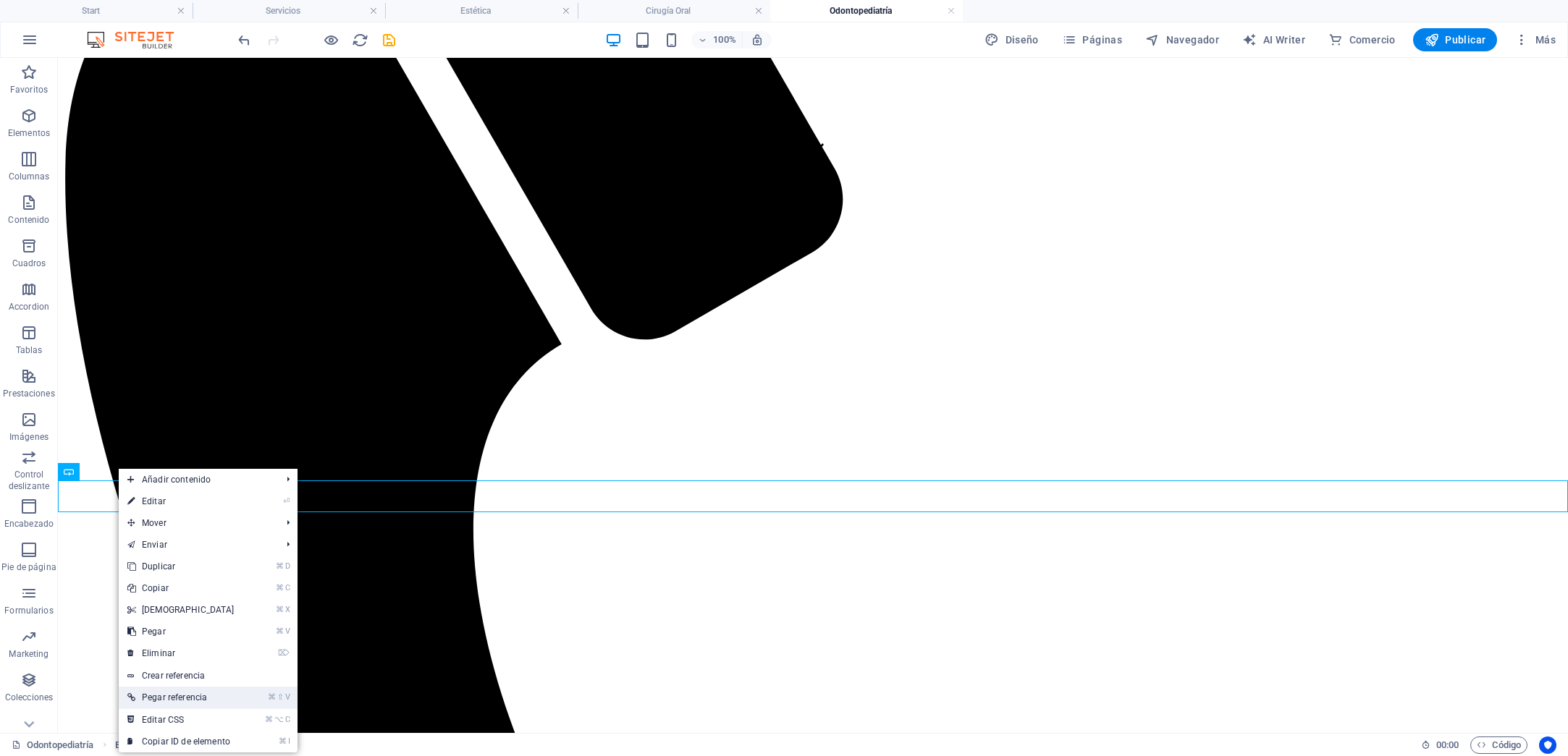
click at [180, 699] on link "⌘ ⇧ V Pegar referencia" at bounding box center [180, 697] width 124 height 21
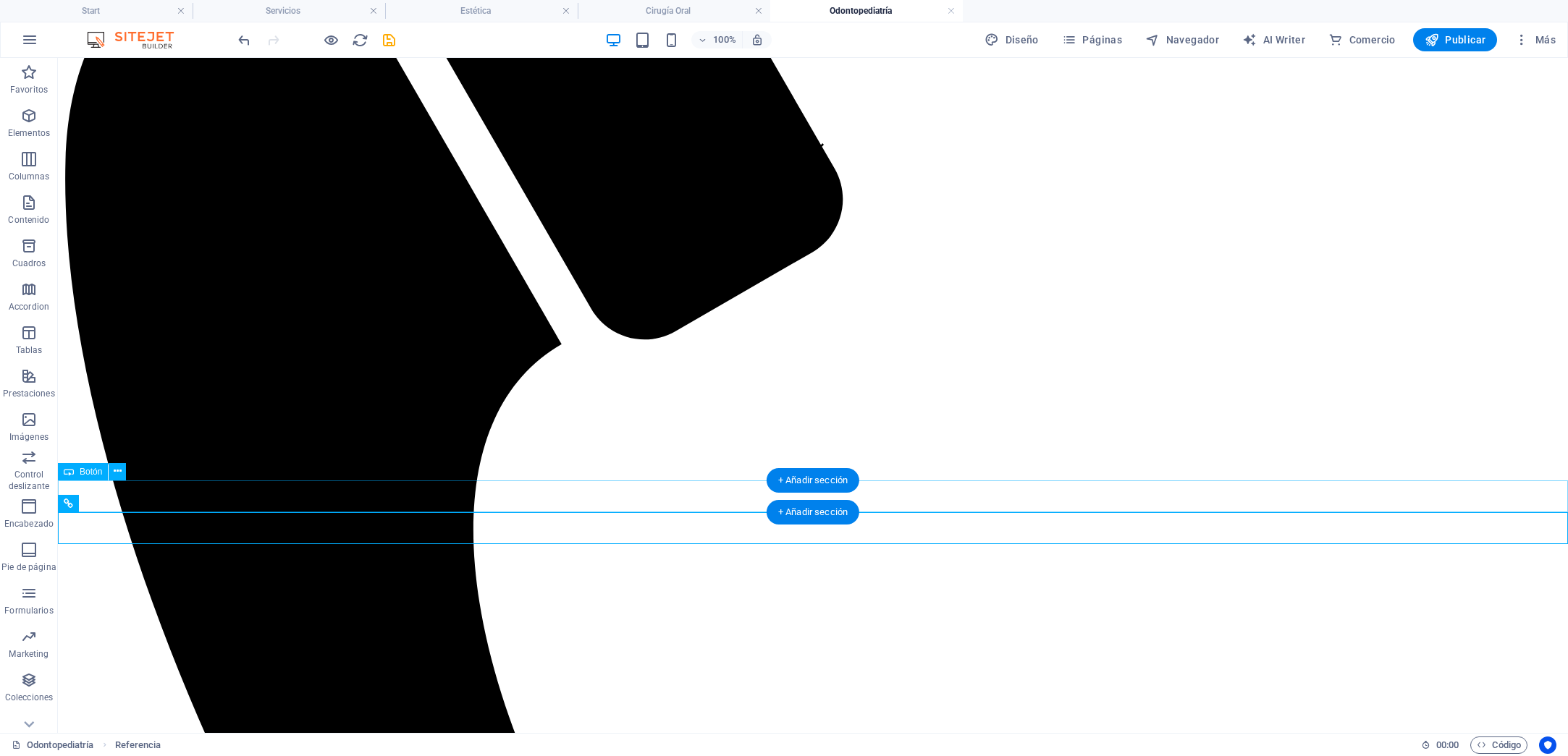
drag, startPoint x: 130, startPoint y: 492, endPoint x: 124, endPoint y: 484, distance: 10.0
click at [120, 473] on icon at bounding box center [118, 471] width 8 height 15
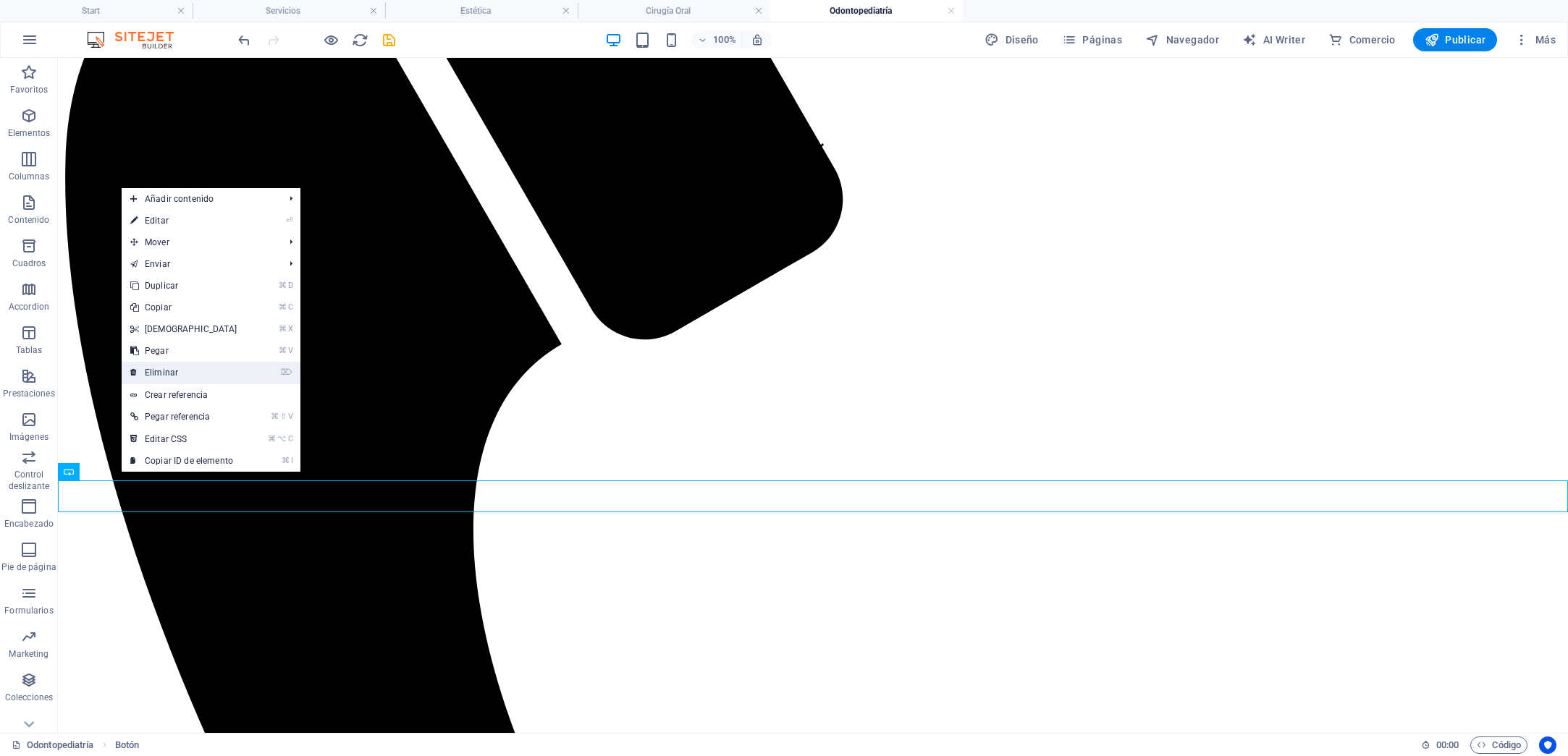
click at [153, 370] on link "⌦ Eliminar" at bounding box center [183, 372] width 124 height 21
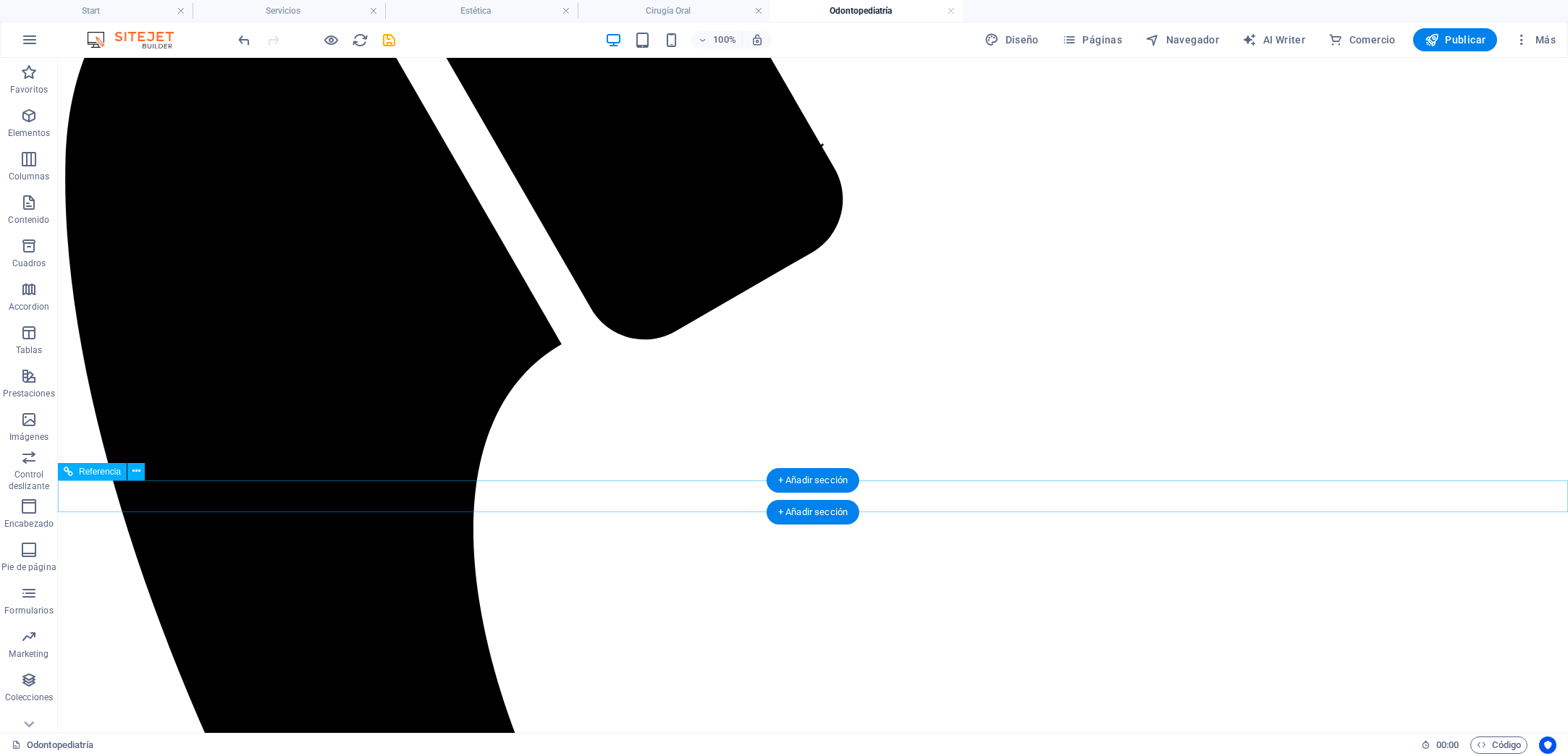
click at [134, 469] on icon at bounding box center [136, 471] width 8 height 15
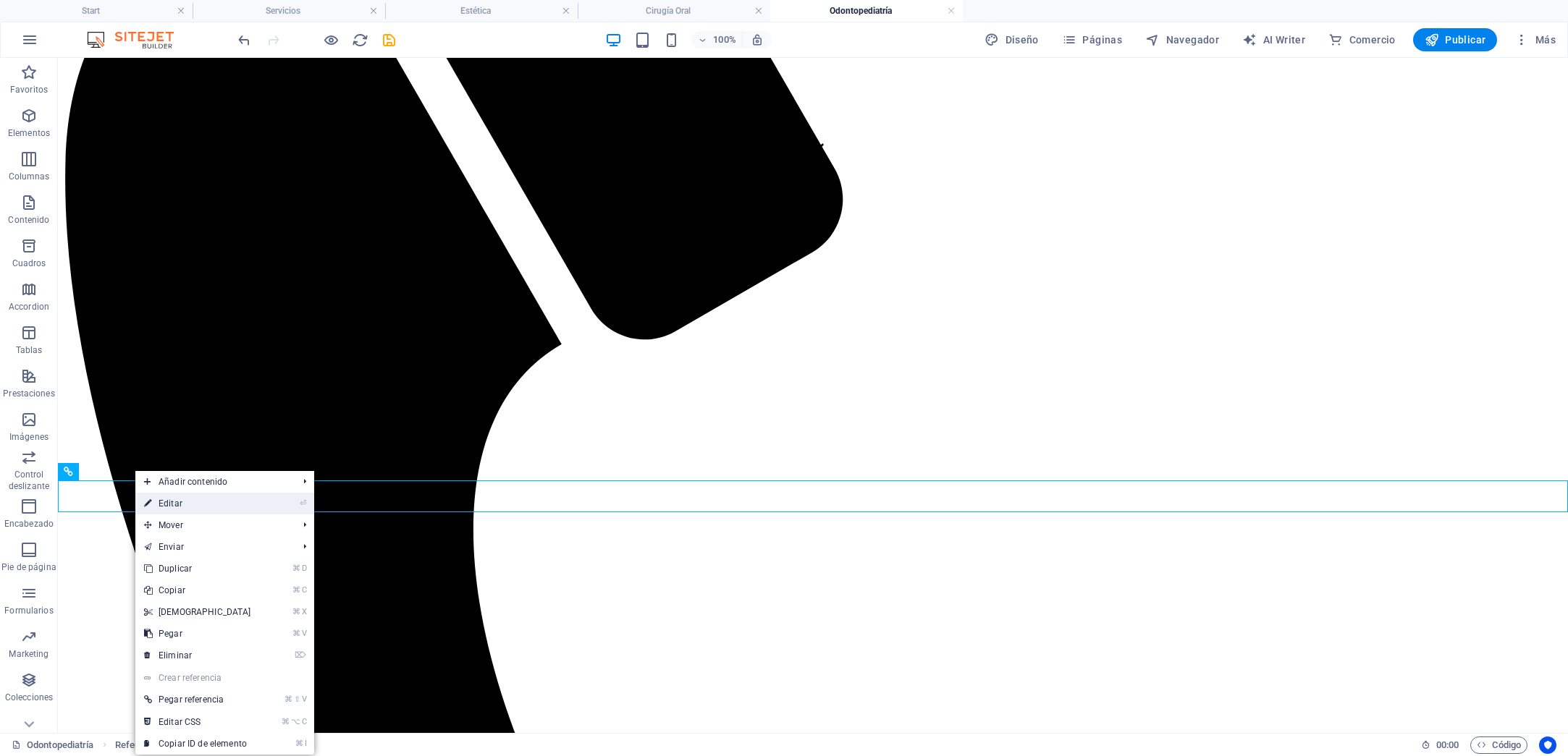
click at [172, 505] on link "⏎ Editar" at bounding box center [197, 502] width 124 height 21
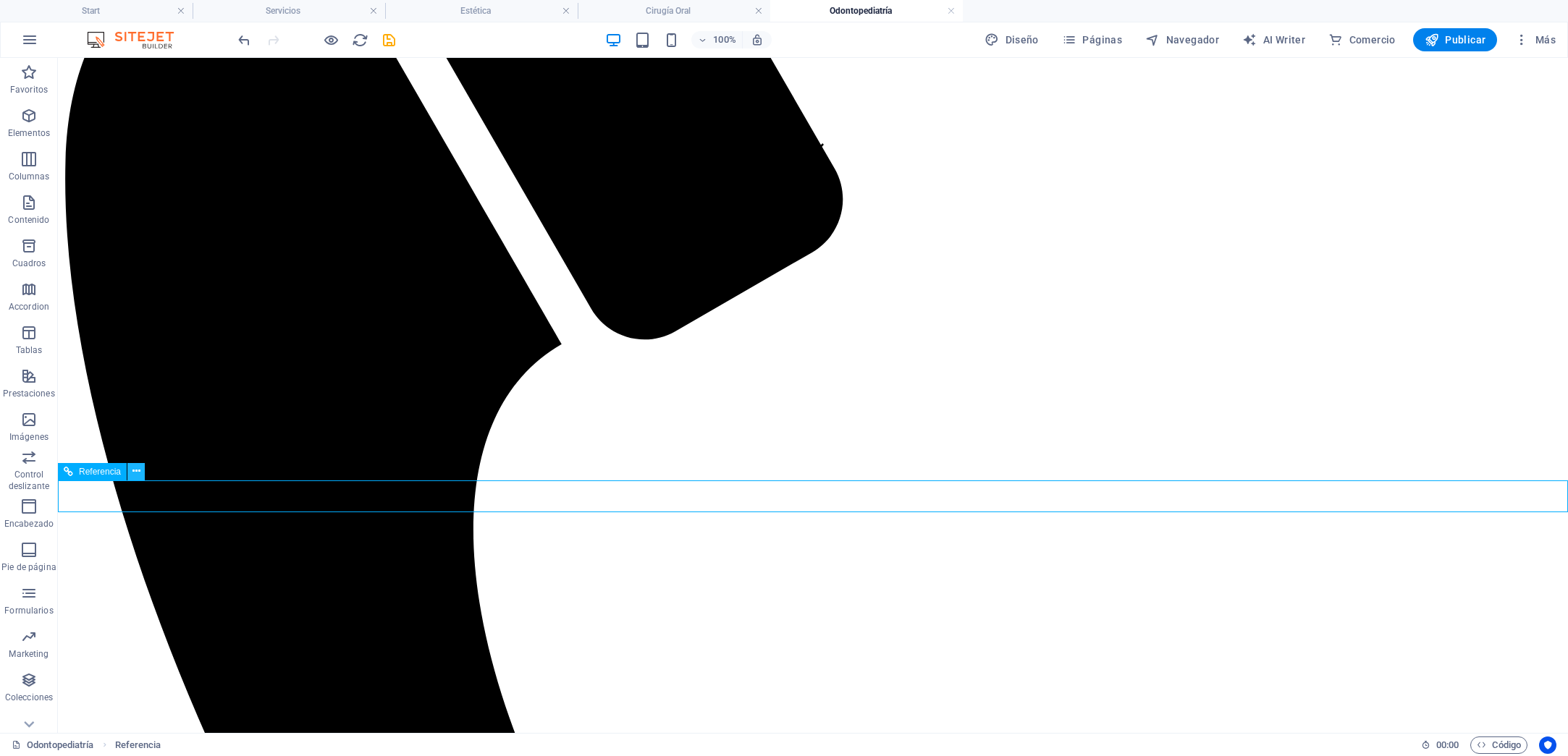
click at [136, 468] on icon at bounding box center [136, 471] width 8 height 15
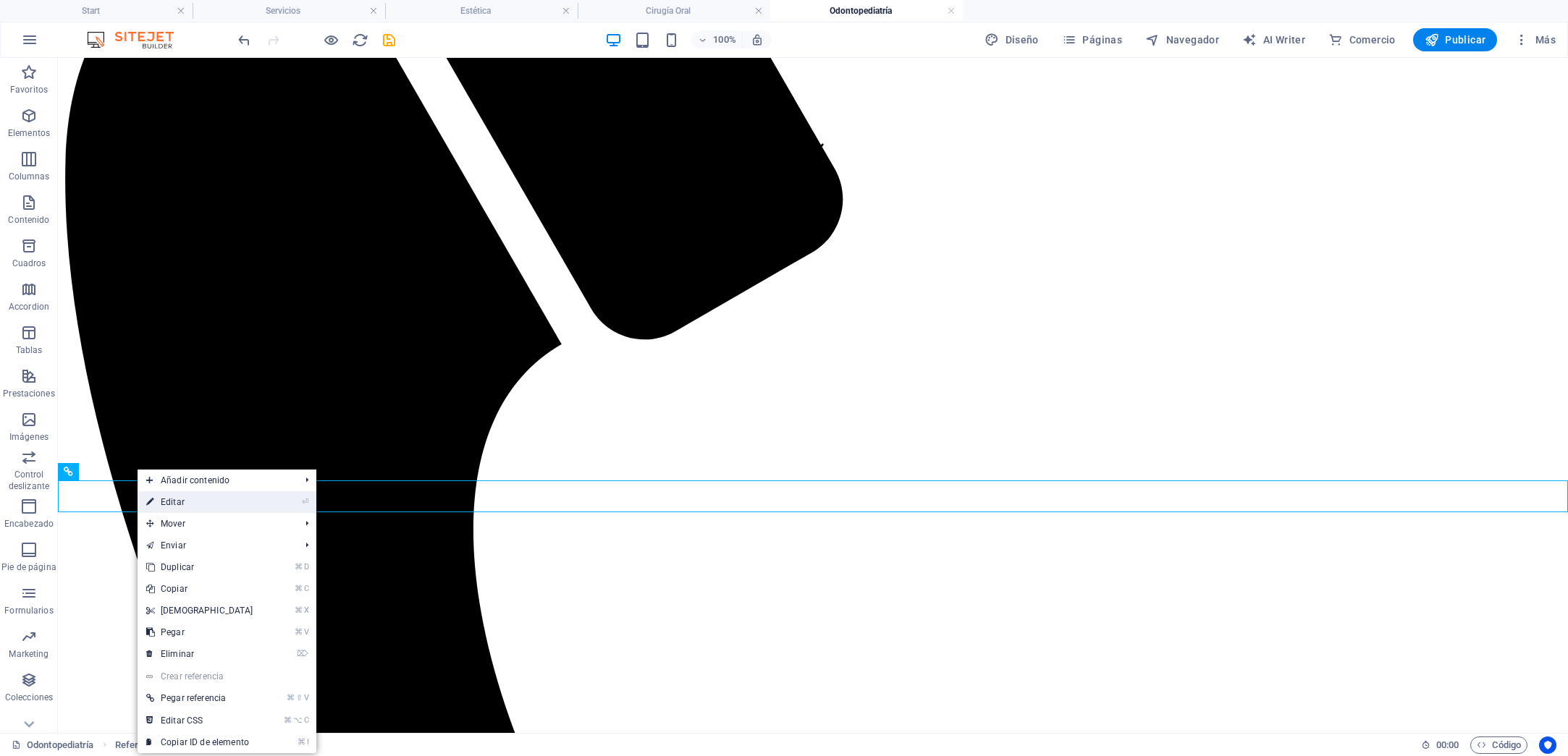
click at [169, 500] on link "⏎ Editar" at bounding box center [200, 502] width 124 height 21
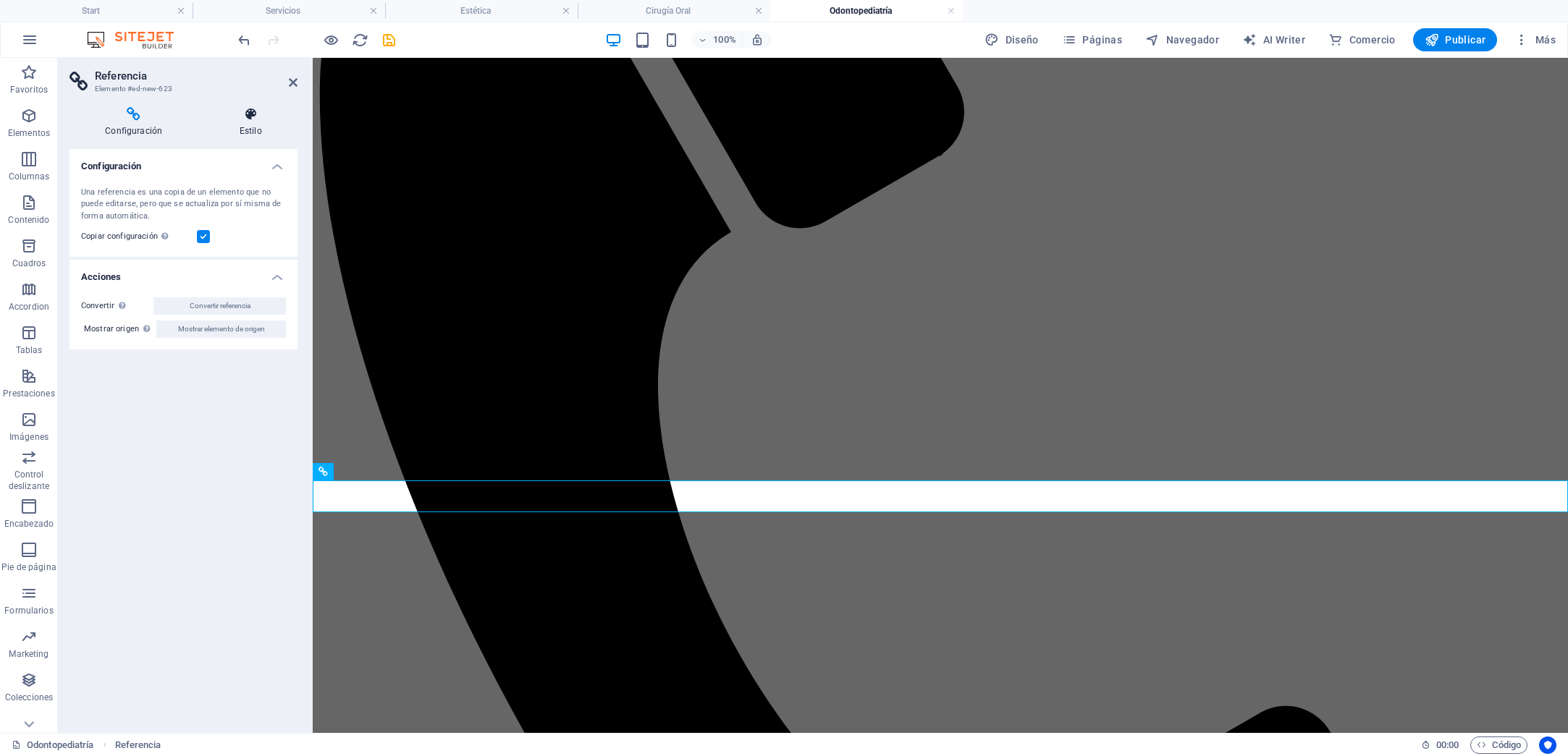
click at [257, 121] on h4 "Estilo" at bounding box center [251, 122] width 94 height 31
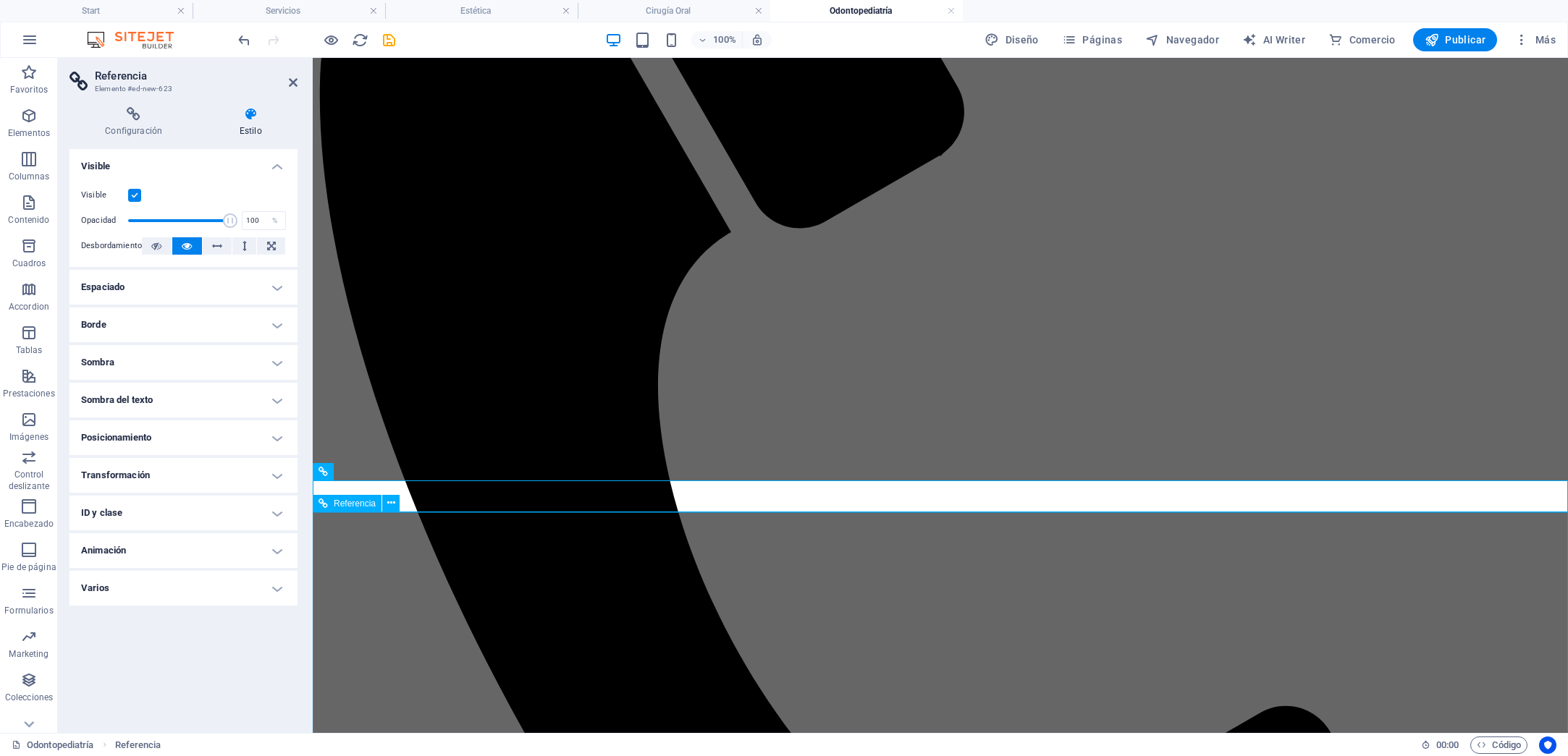
drag, startPoint x: 462, startPoint y: 542, endPoint x: 429, endPoint y: 526, distance: 36.7
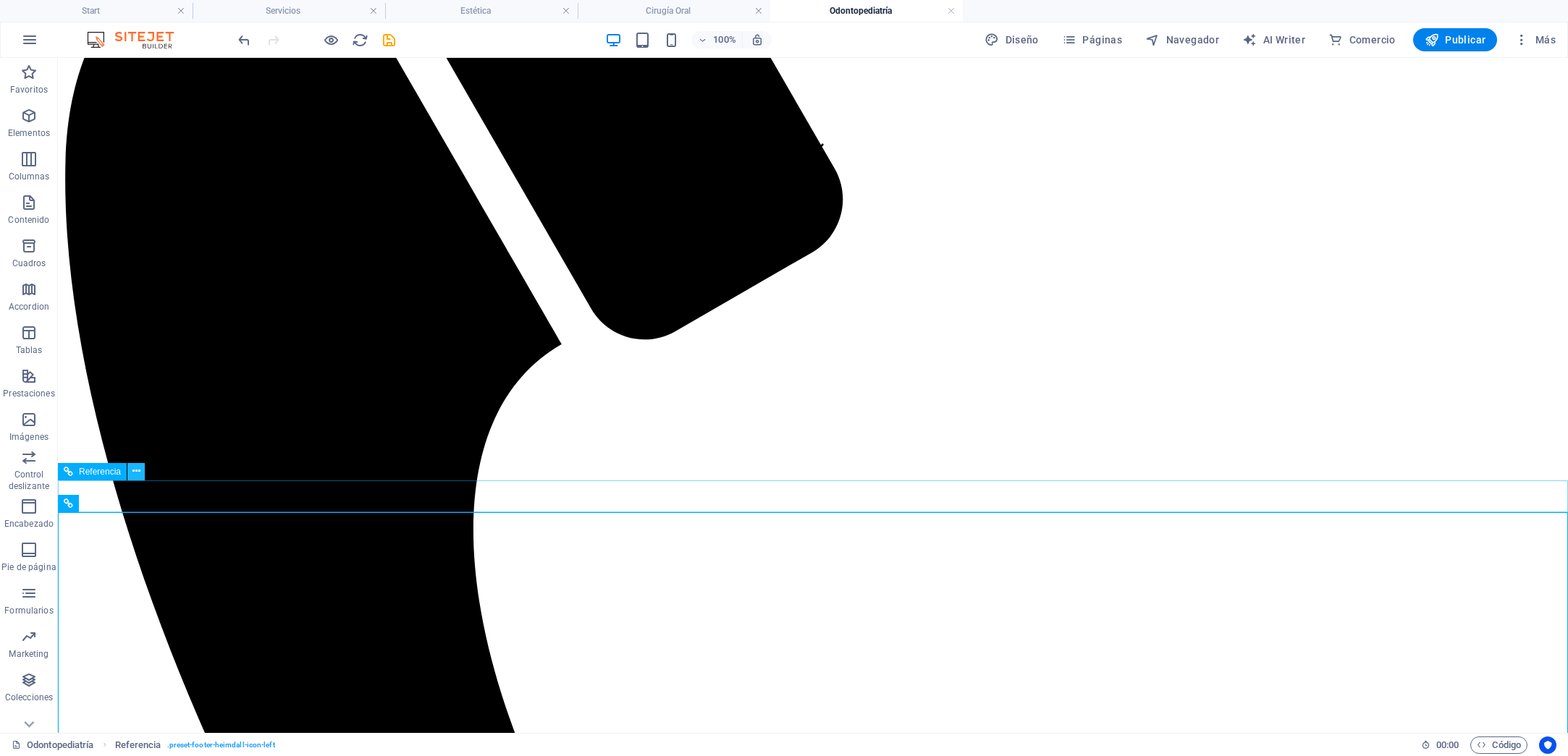
click at [138, 473] on icon at bounding box center [136, 471] width 8 height 15
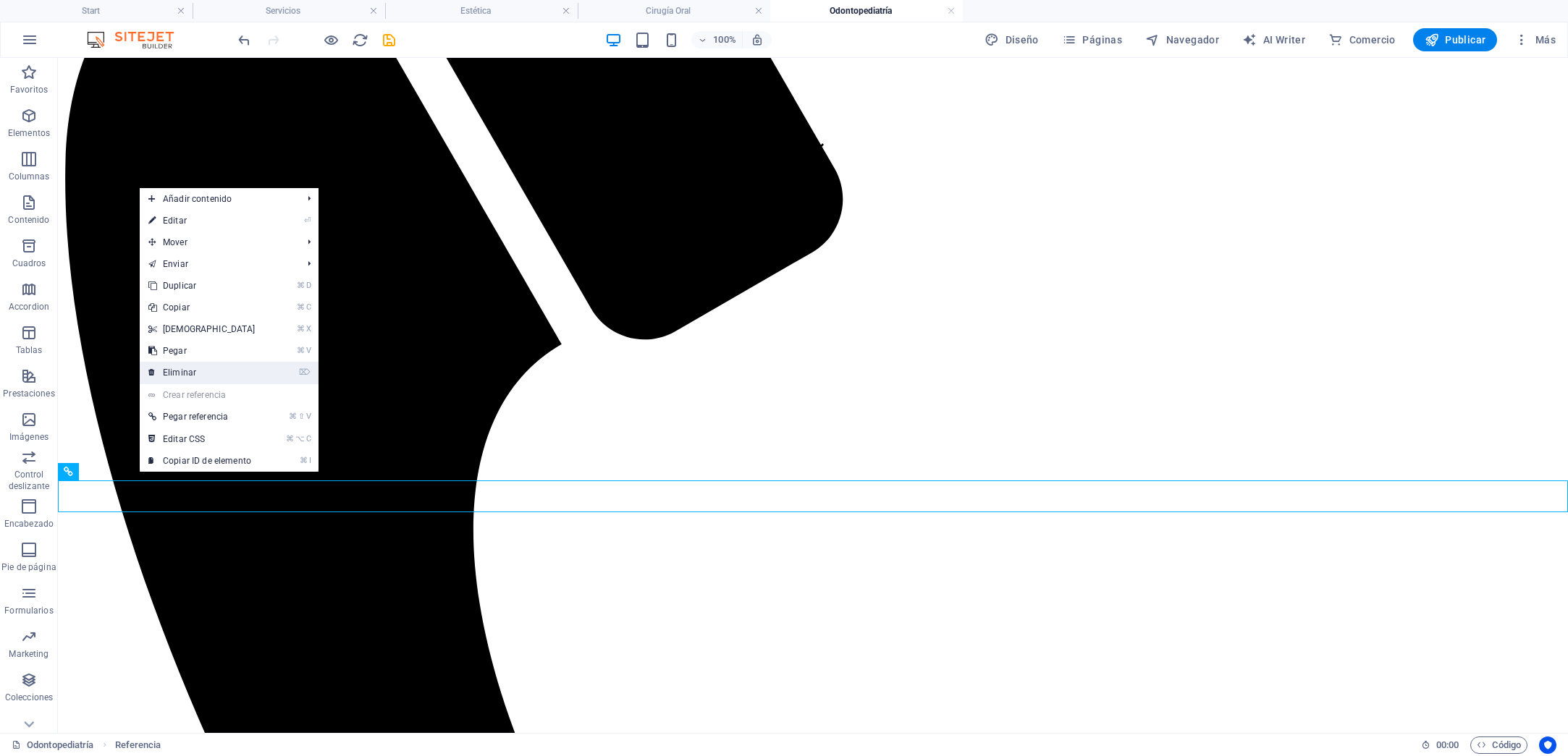
click at [190, 377] on link "⌦ Eliminar" at bounding box center [202, 372] width 124 height 21
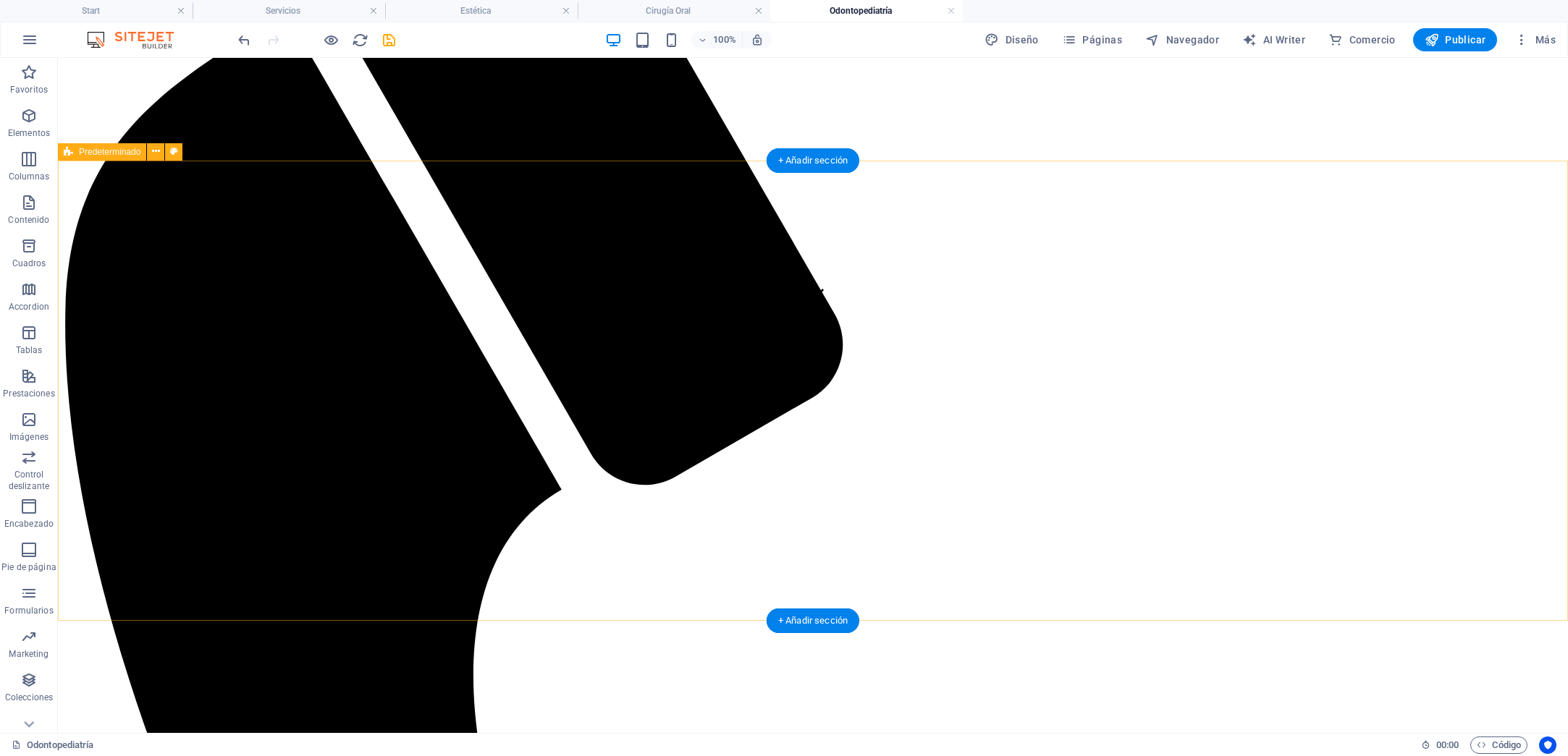
scroll to position [420, 0]
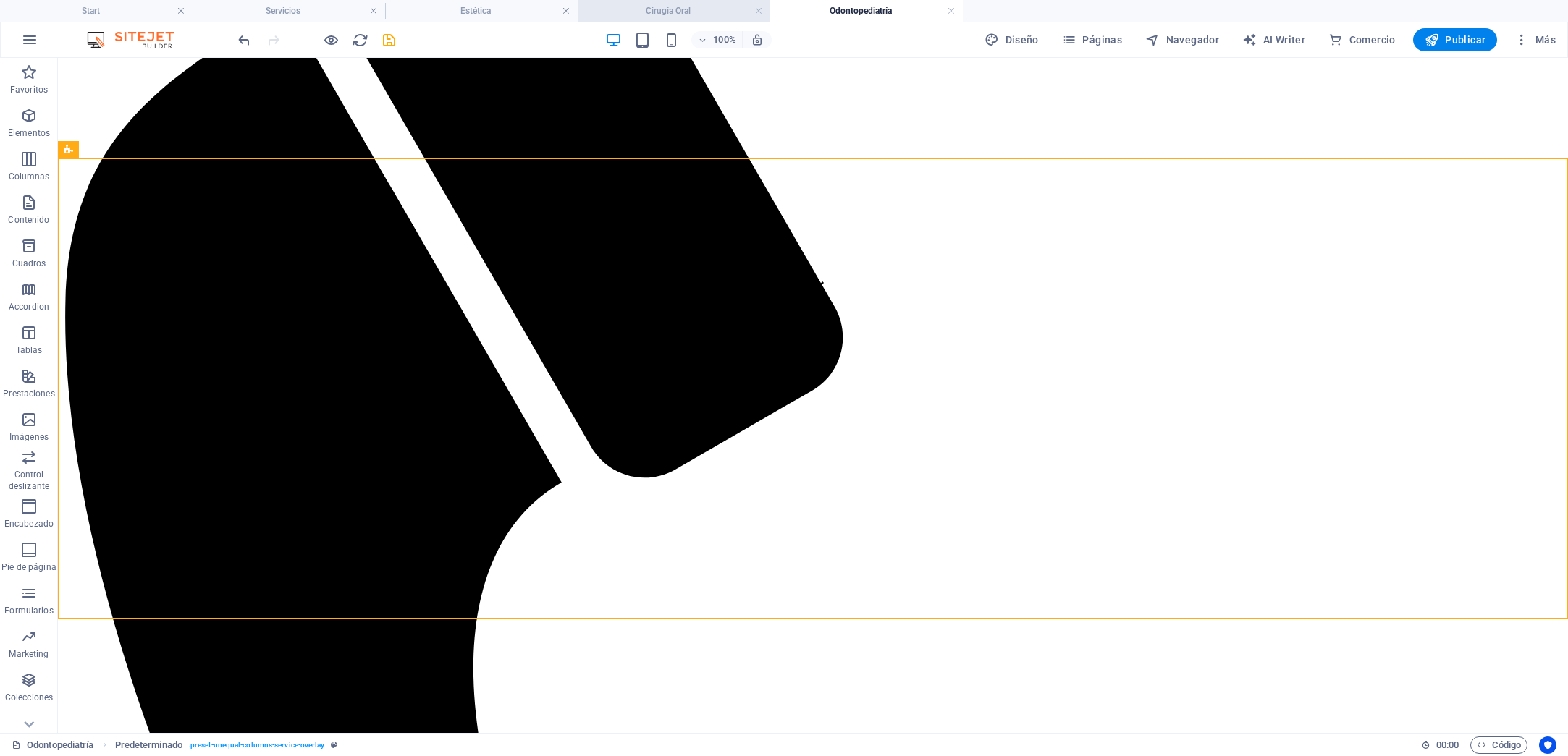
click at [685, 12] on h4 "Cirugía Oral" at bounding box center [674, 10] width 193 height 16
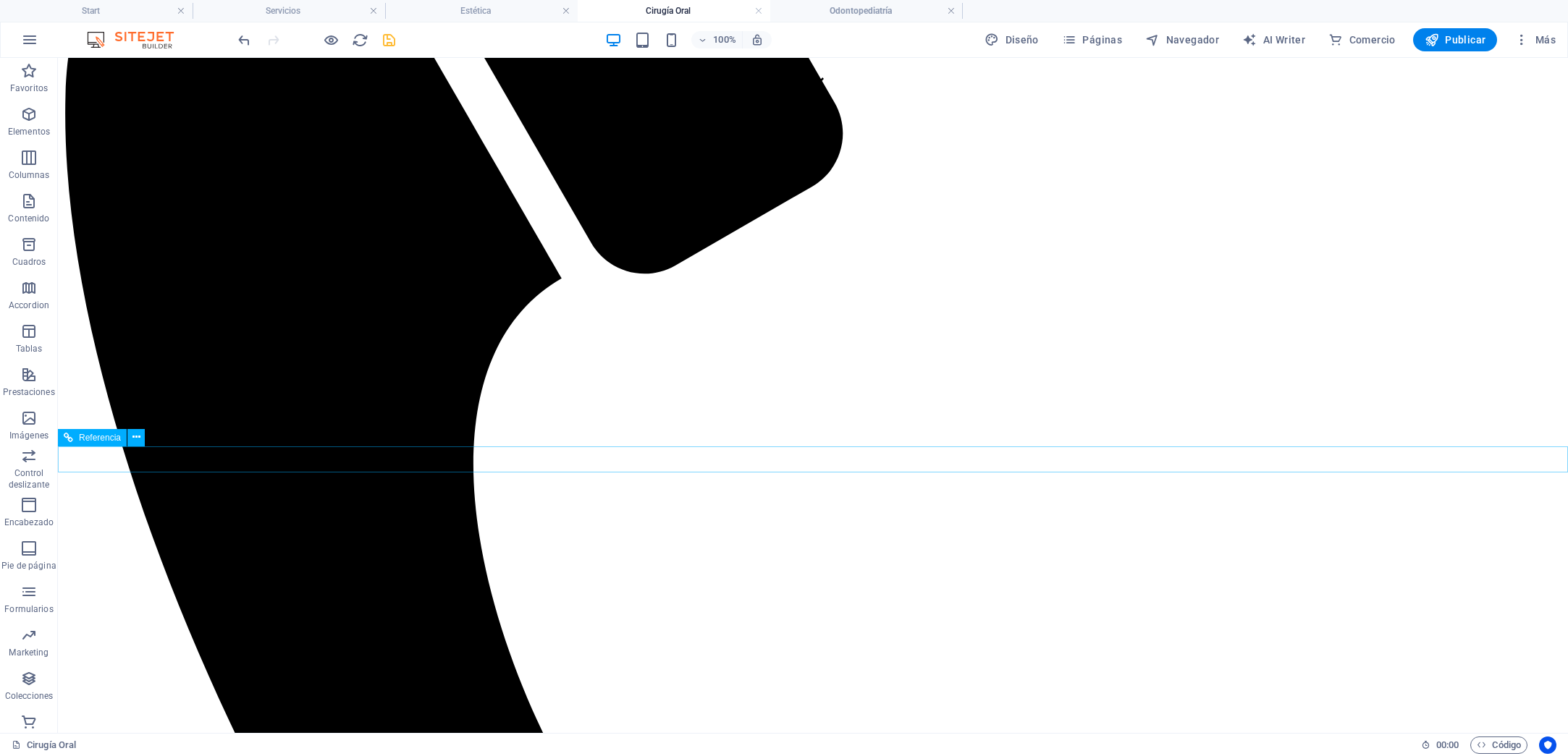
click at [141, 441] on button at bounding box center [136, 438] width 18 height 18
click at [476, 8] on h4 "Estética" at bounding box center [481, 10] width 193 height 16
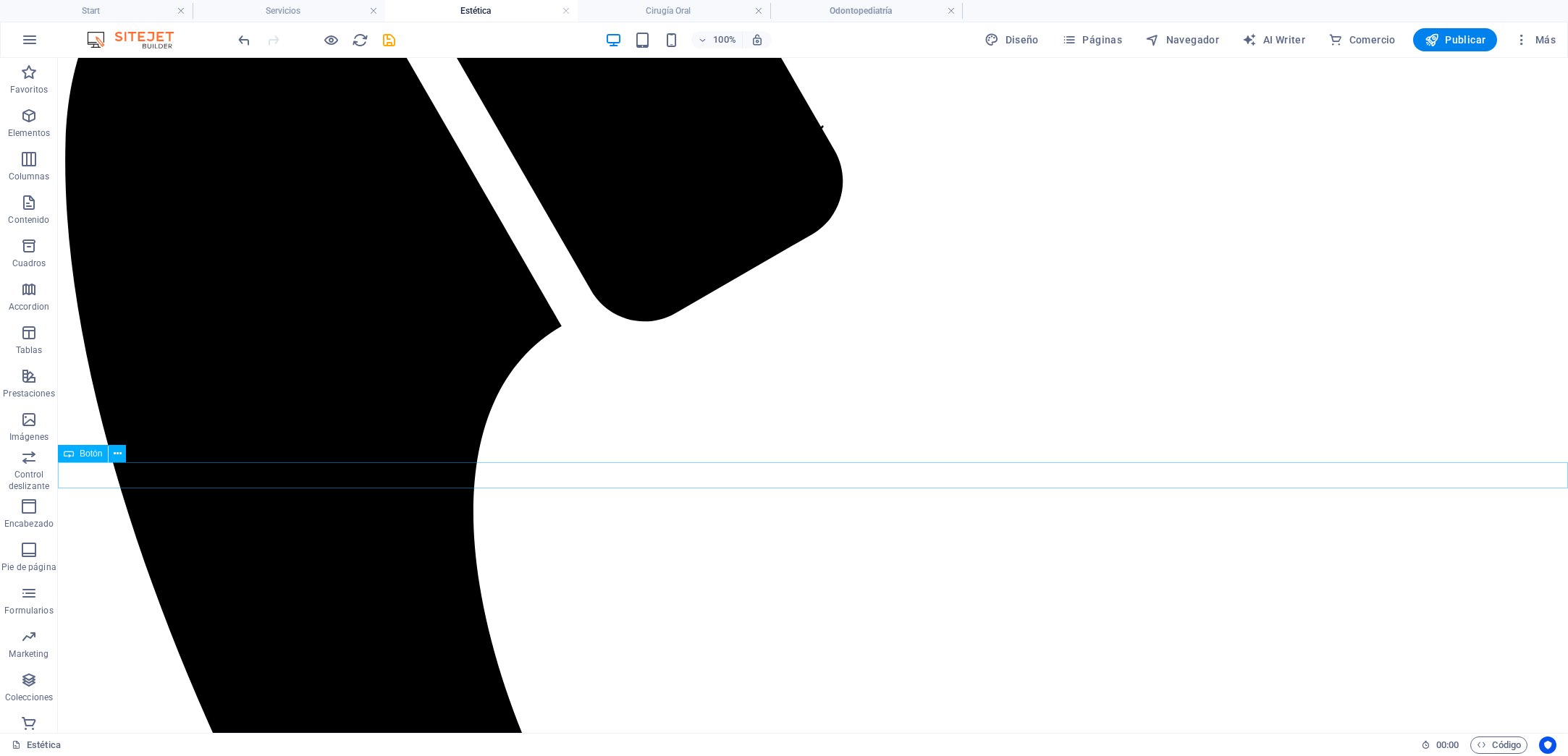
click at [672, 8] on h4 "Cirugía Oral" at bounding box center [674, 10] width 193 height 16
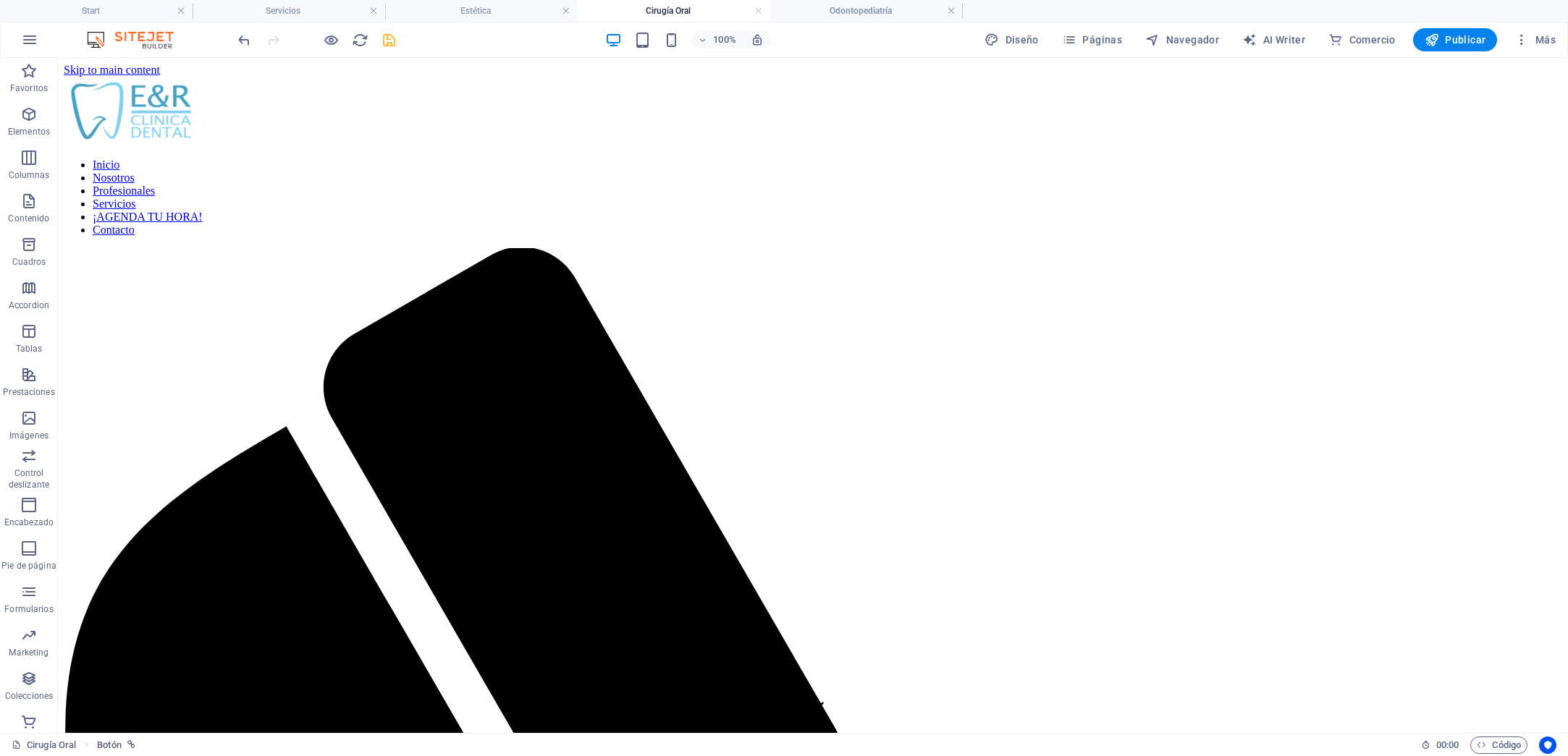
scroll to position [625, 0]
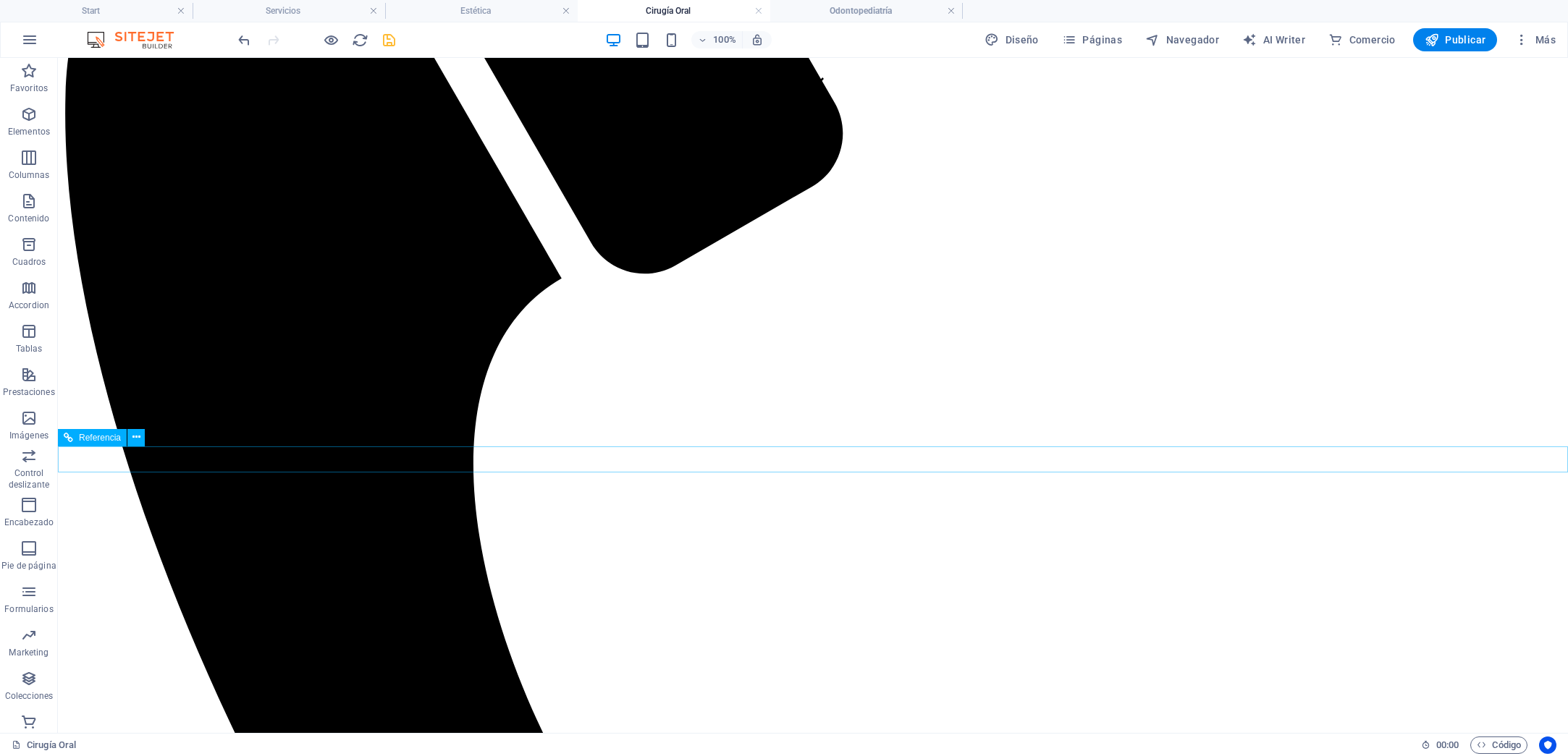
click at [139, 440] on icon at bounding box center [136, 437] width 8 height 15
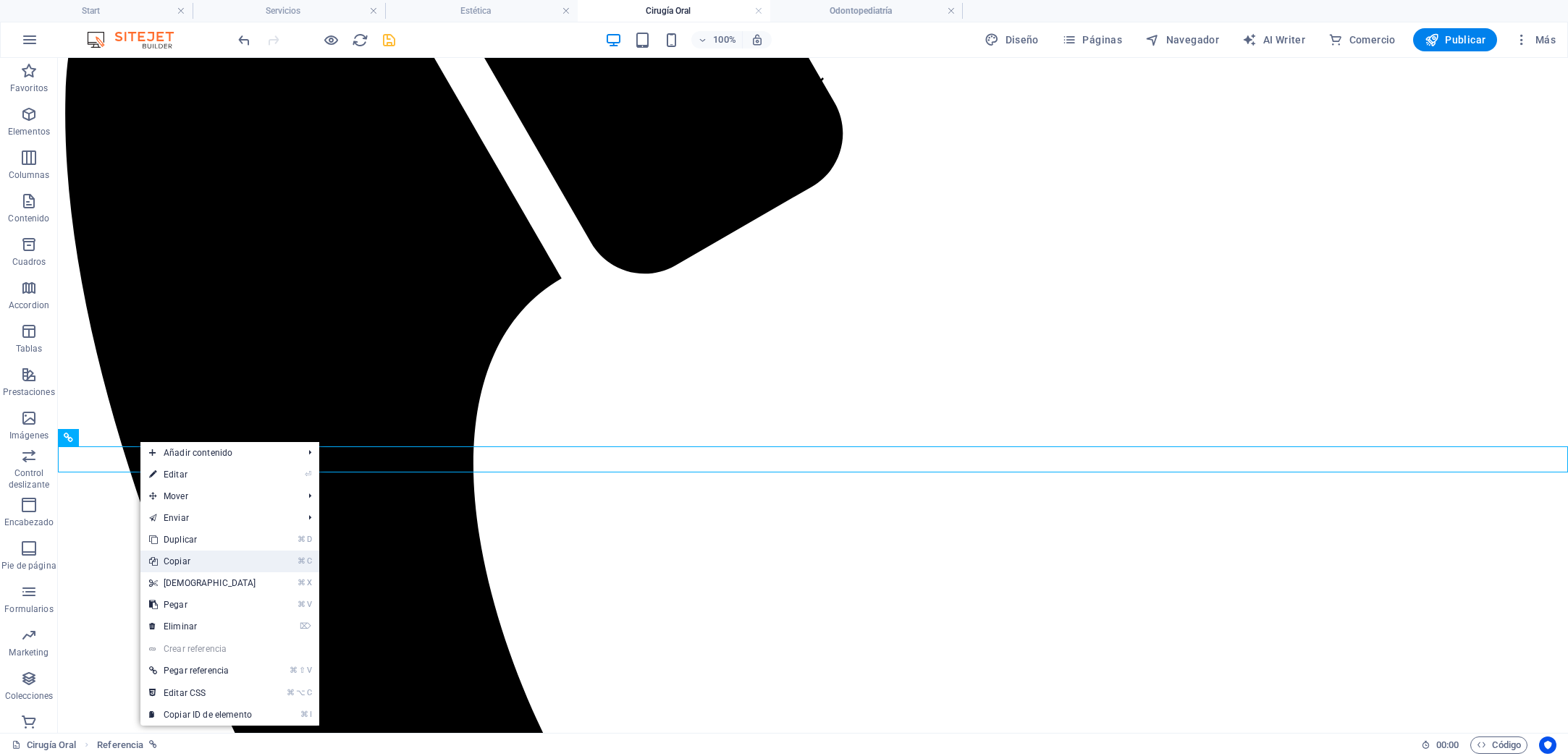
click at [204, 564] on link "⌘ C Copiar" at bounding box center [203, 561] width 124 height 21
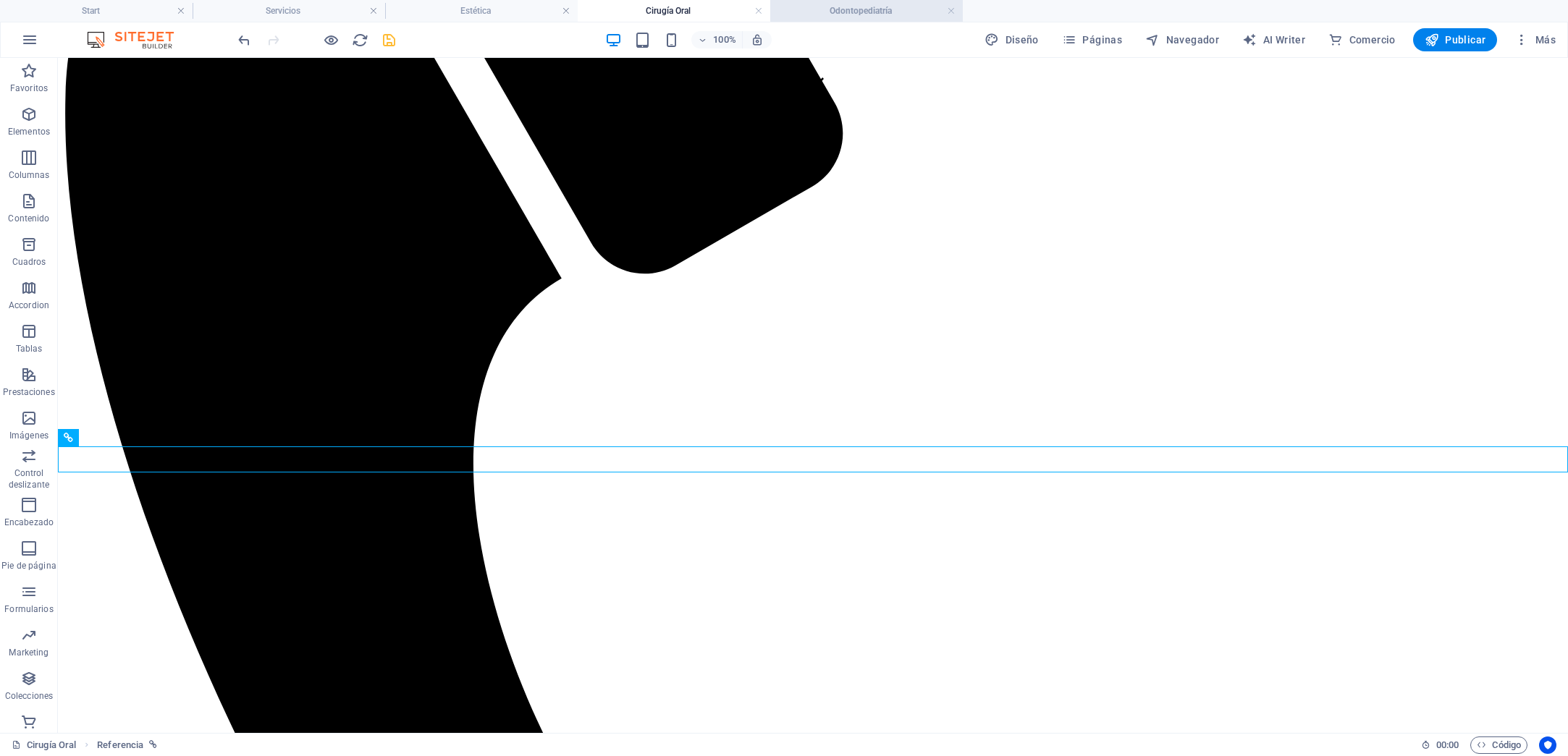
click at [873, 11] on h4 "Odontopediatría" at bounding box center [866, 10] width 193 height 16
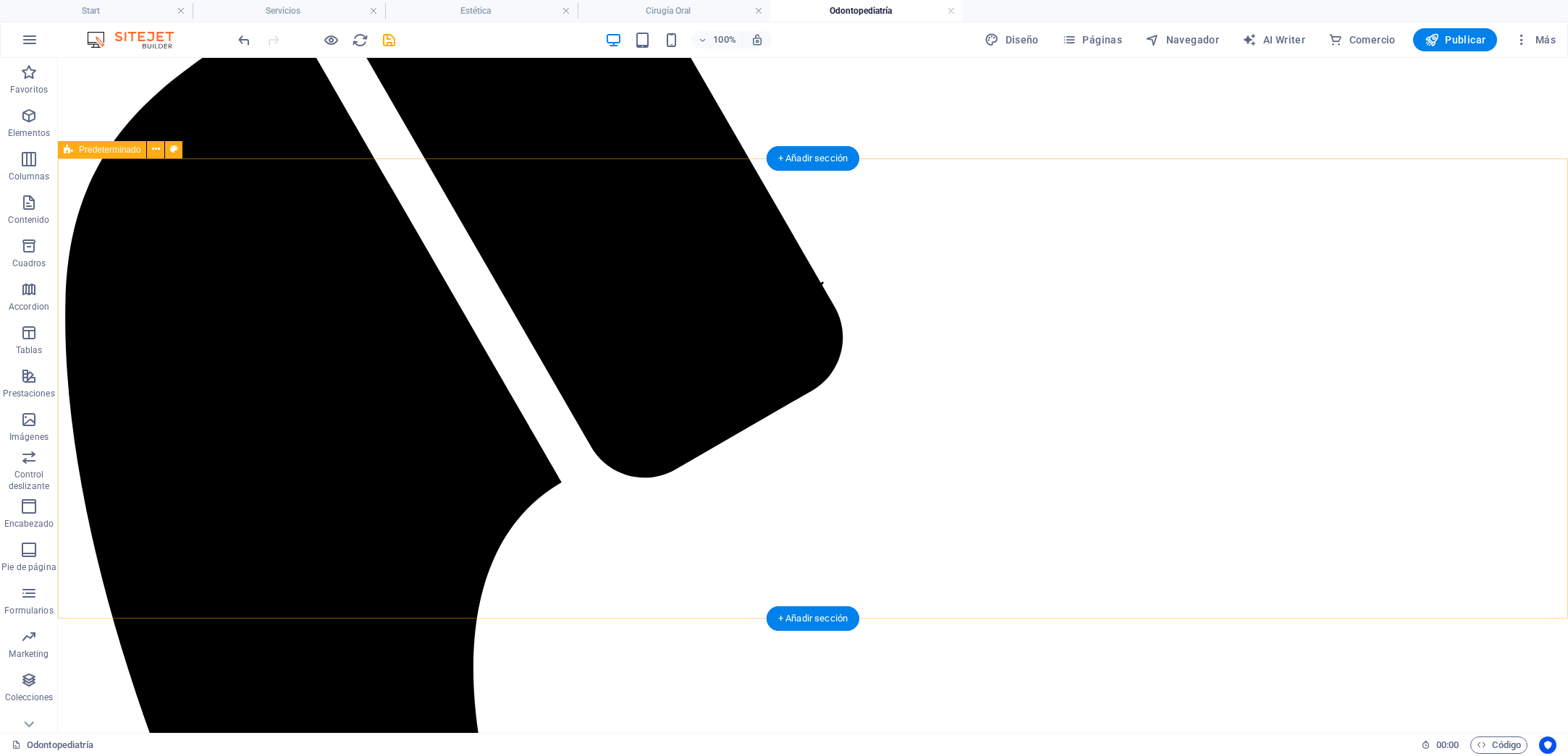
drag, startPoint x: 373, startPoint y: 593, endPoint x: 327, endPoint y: 599, distance: 46.4
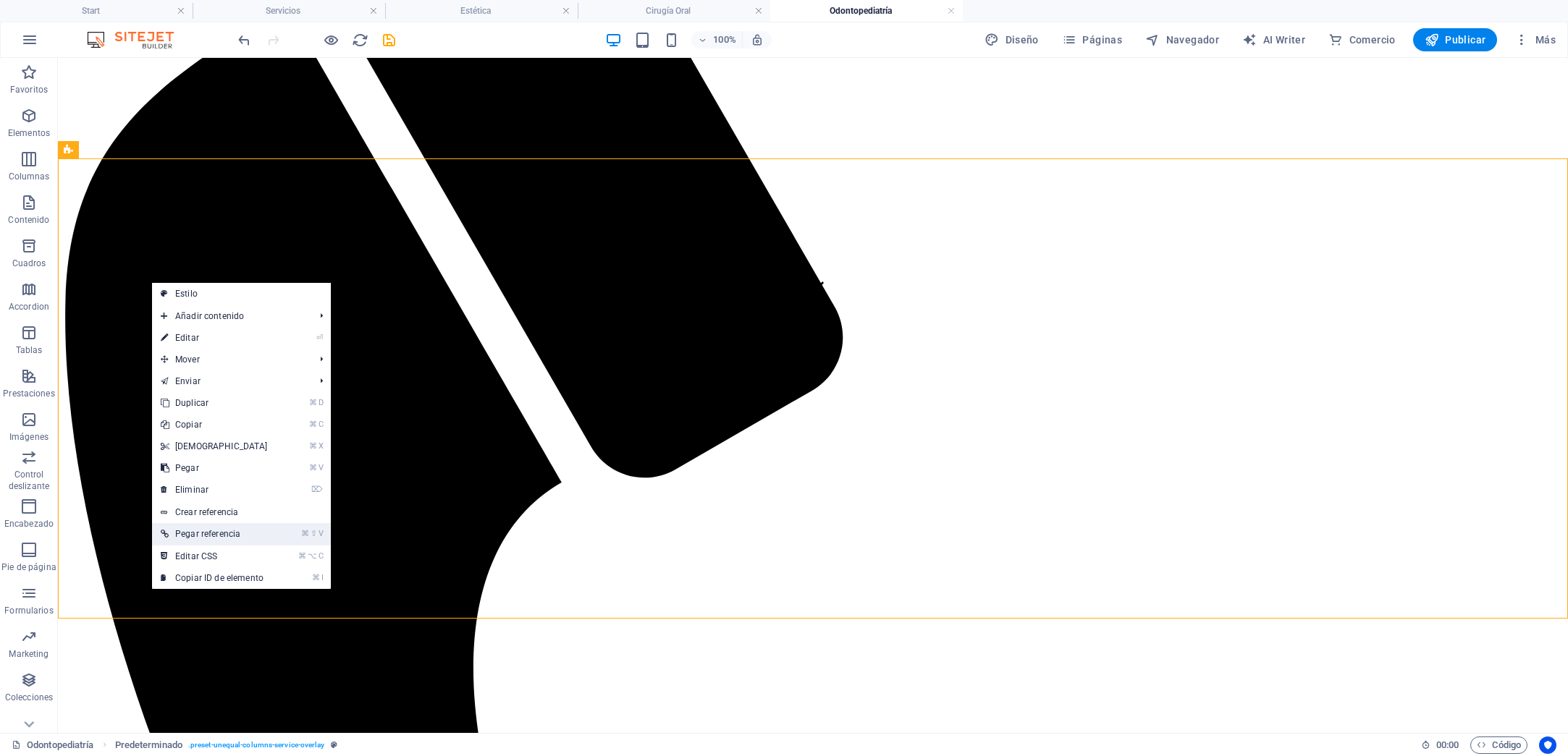
click at [227, 534] on link "⌘ ⇧ V Pegar referencia" at bounding box center [214, 533] width 124 height 21
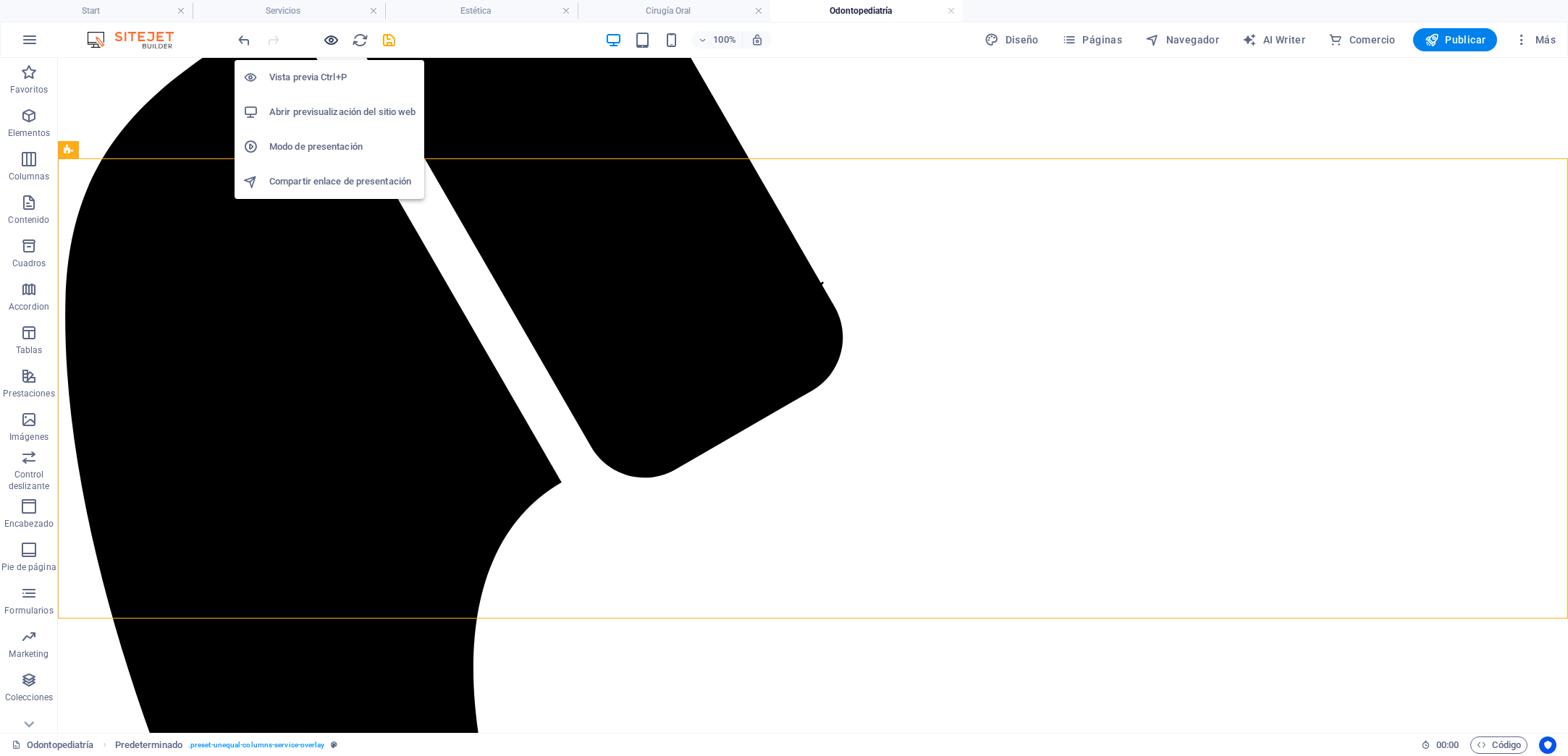
click at [334, 42] on icon "button" at bounding box center [331, 40] width 17 height 17
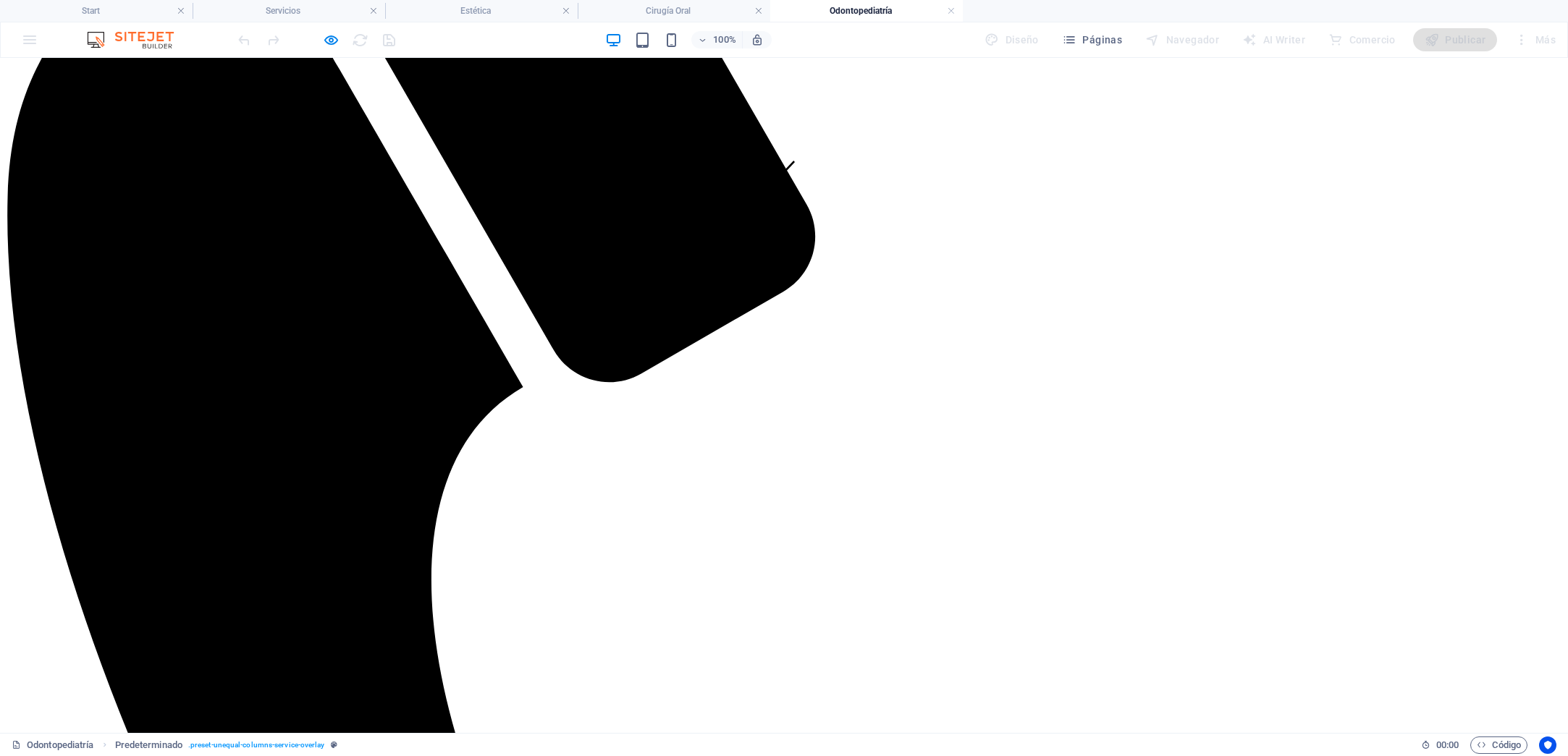
scroll to position [555, 0]
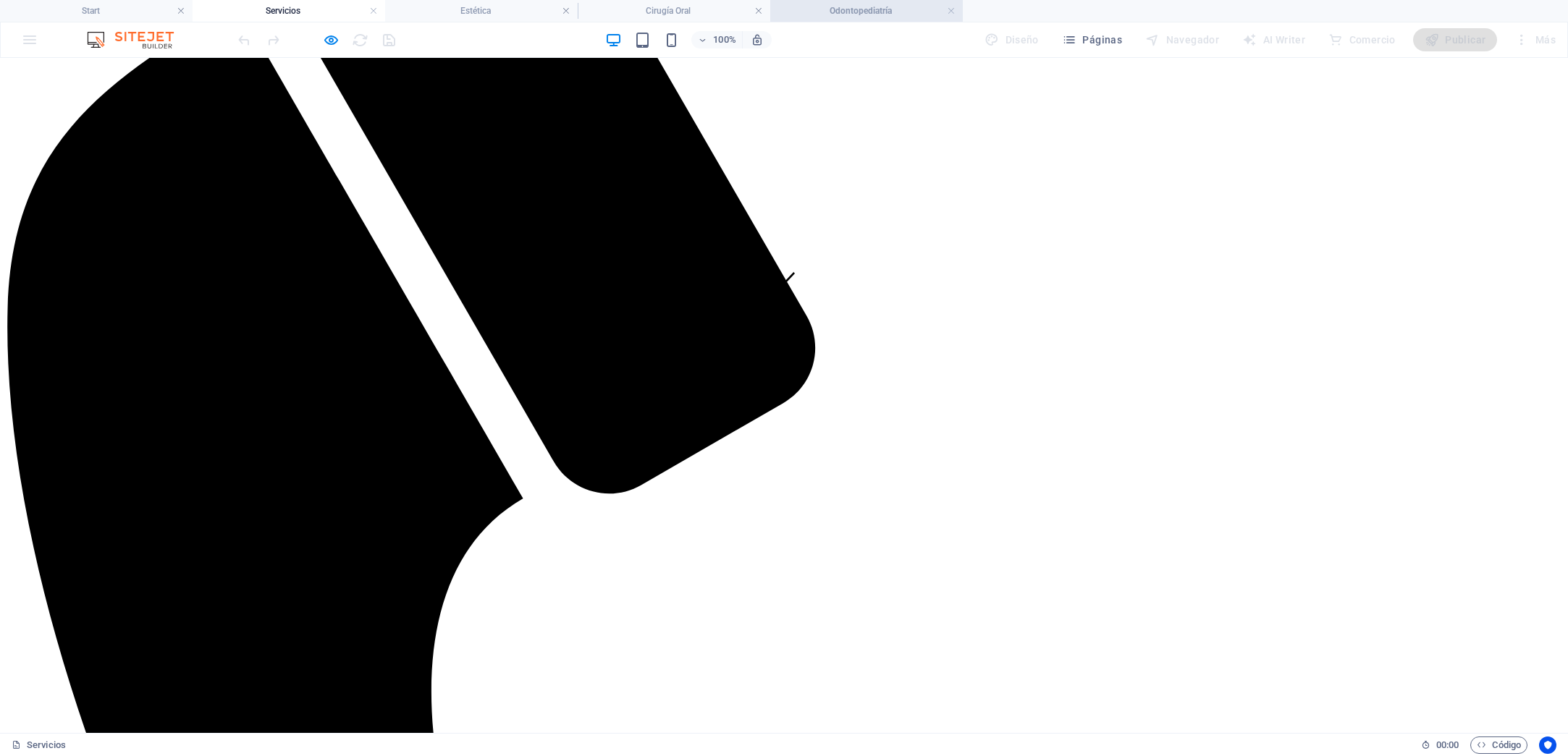
click at [877, 11] on h4 "Odontopediatría" at bounding box center [866, 10] width 193 height 16
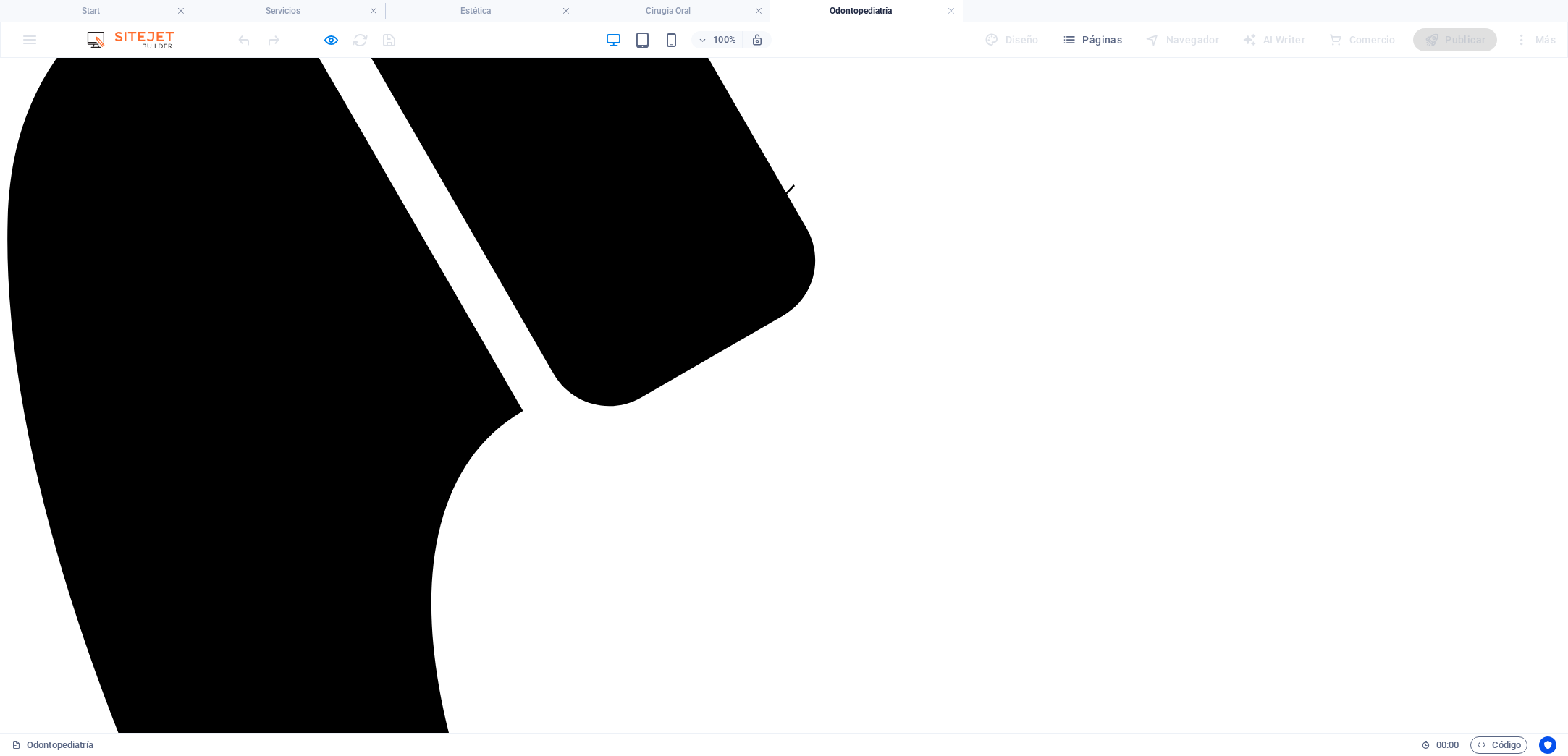
scroll to position [490, 0]
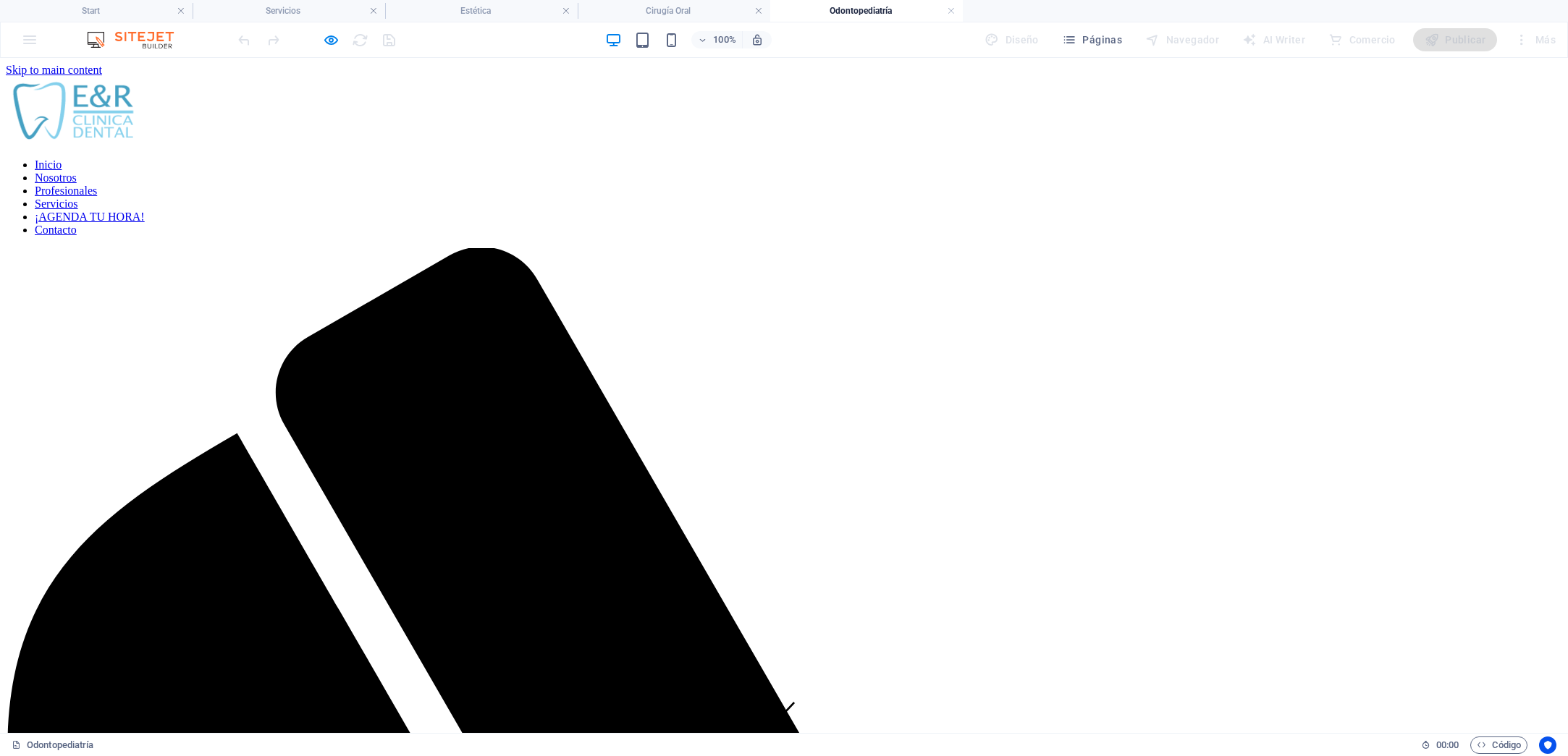
scroll to position [429, 0]
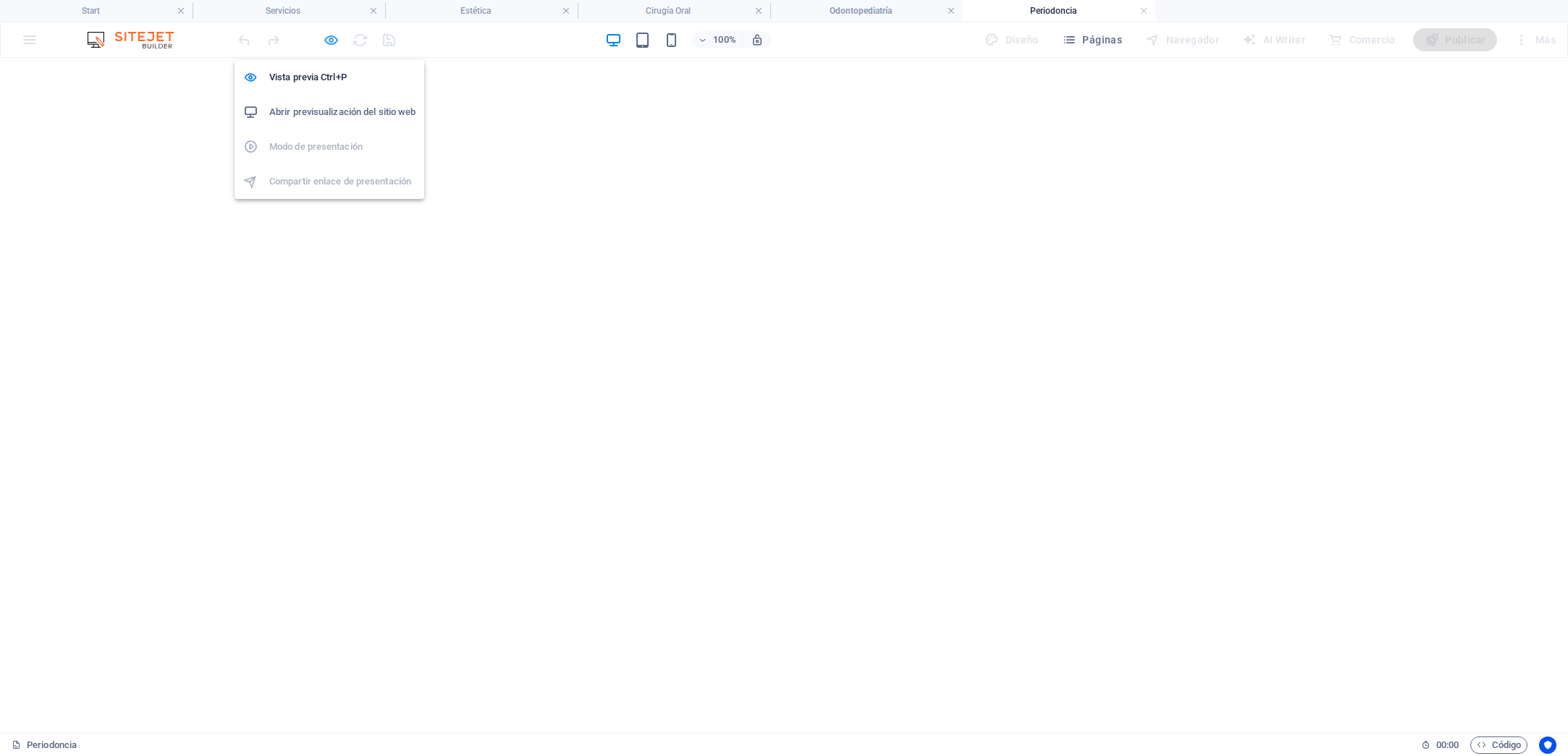
click at [332, 37] on icon "button" at bounding box center [331, 40] width 17 height 17
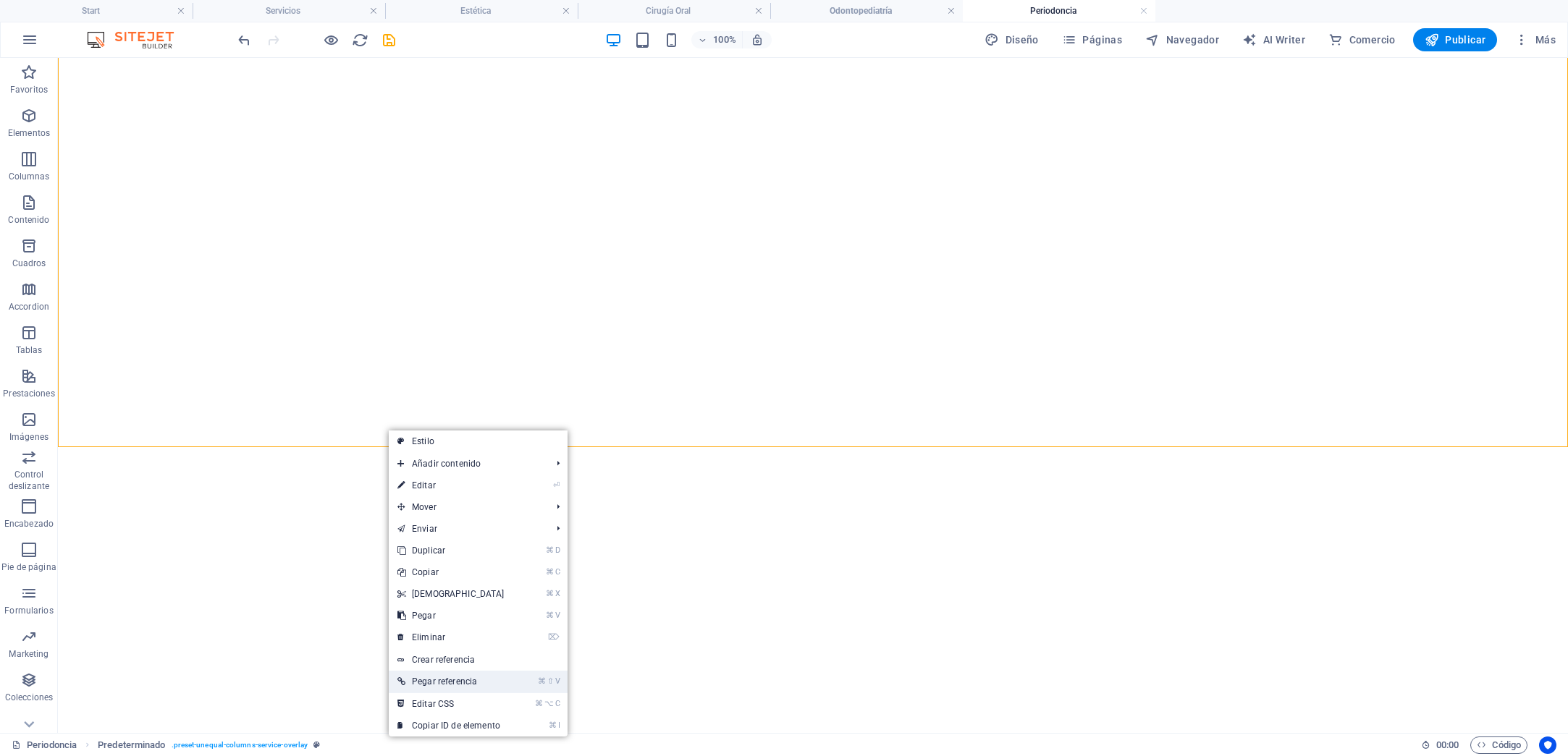
click at [464, 685] on link "⌘ ⇧ V Pegar referencia" at bounding box center [451, 681] width 124 height 21
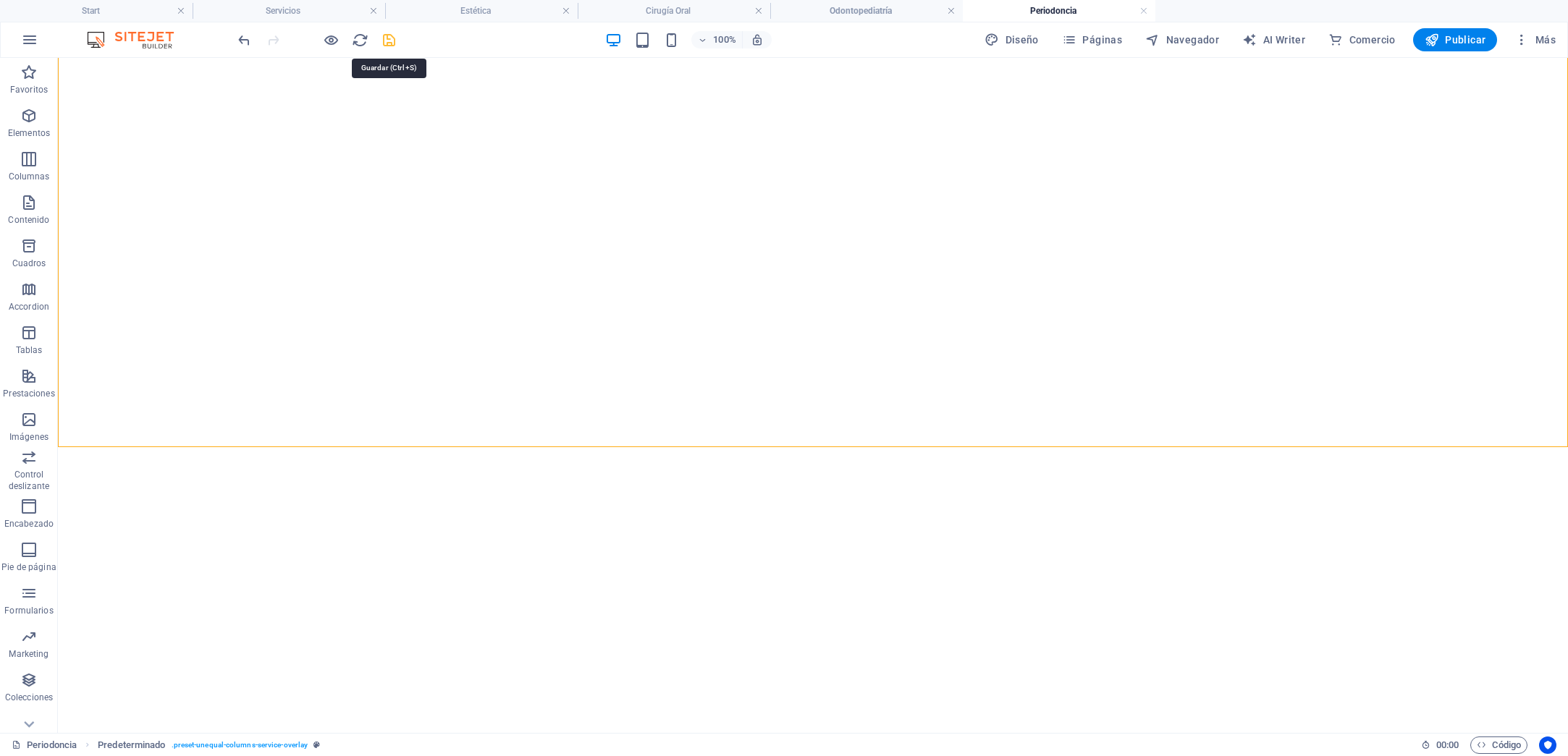
click at [388, 35] on icon "save" at bounding box center [389, 40] width 17 height 17
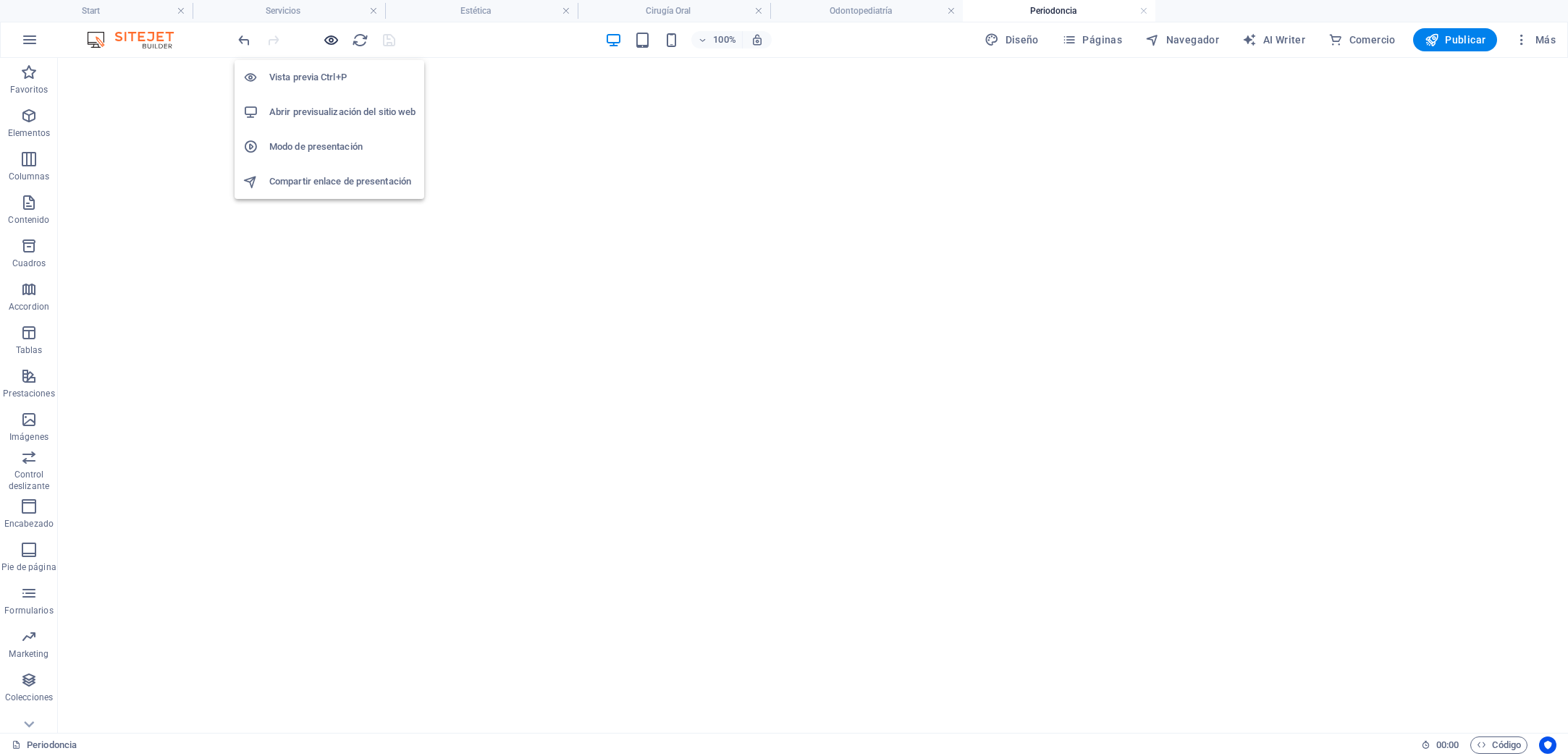
click at [328, 41] on icon "button" at bounding box center [331, 40] width 17 height 17
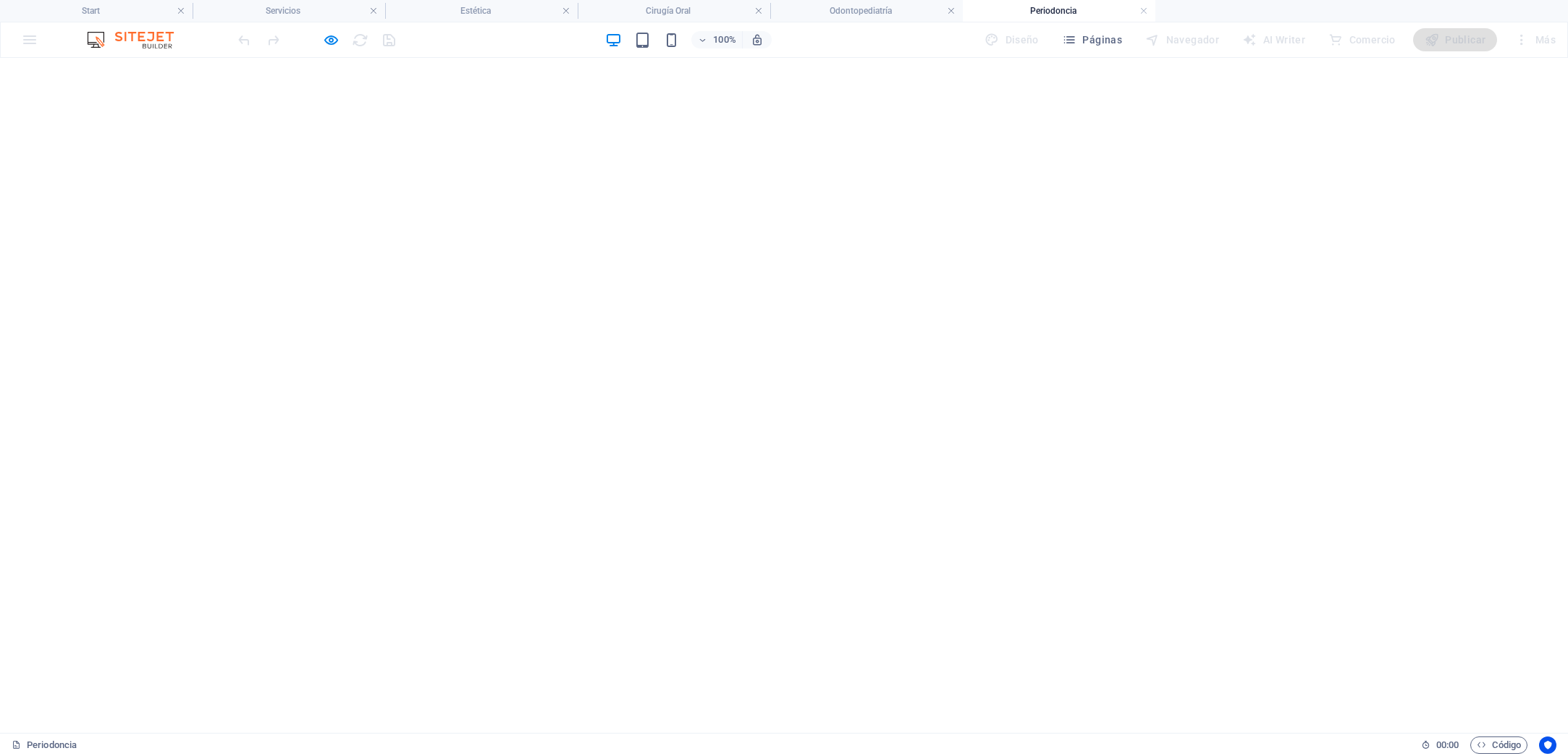
scroll to position [429, 0]
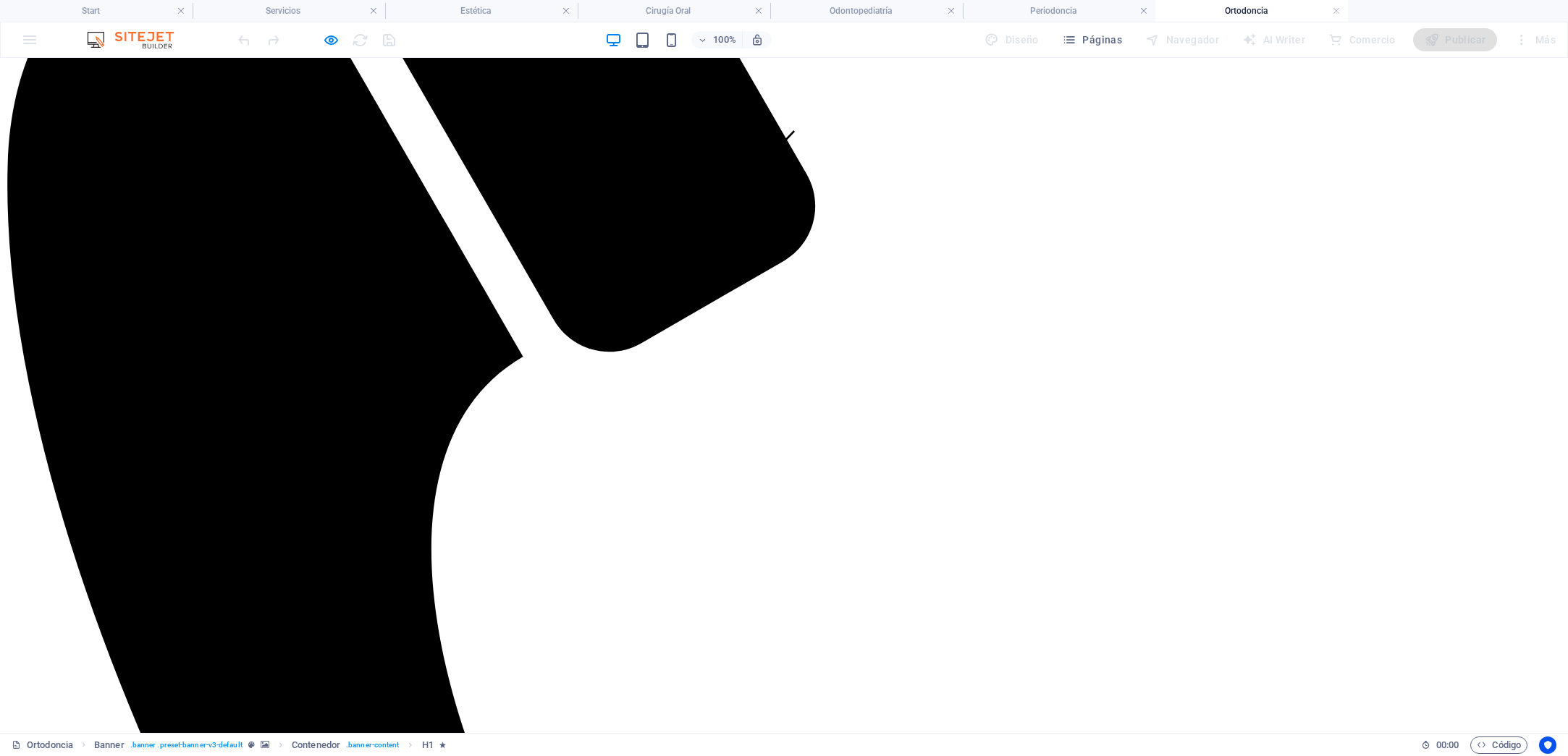
scroll to position [566, 0]
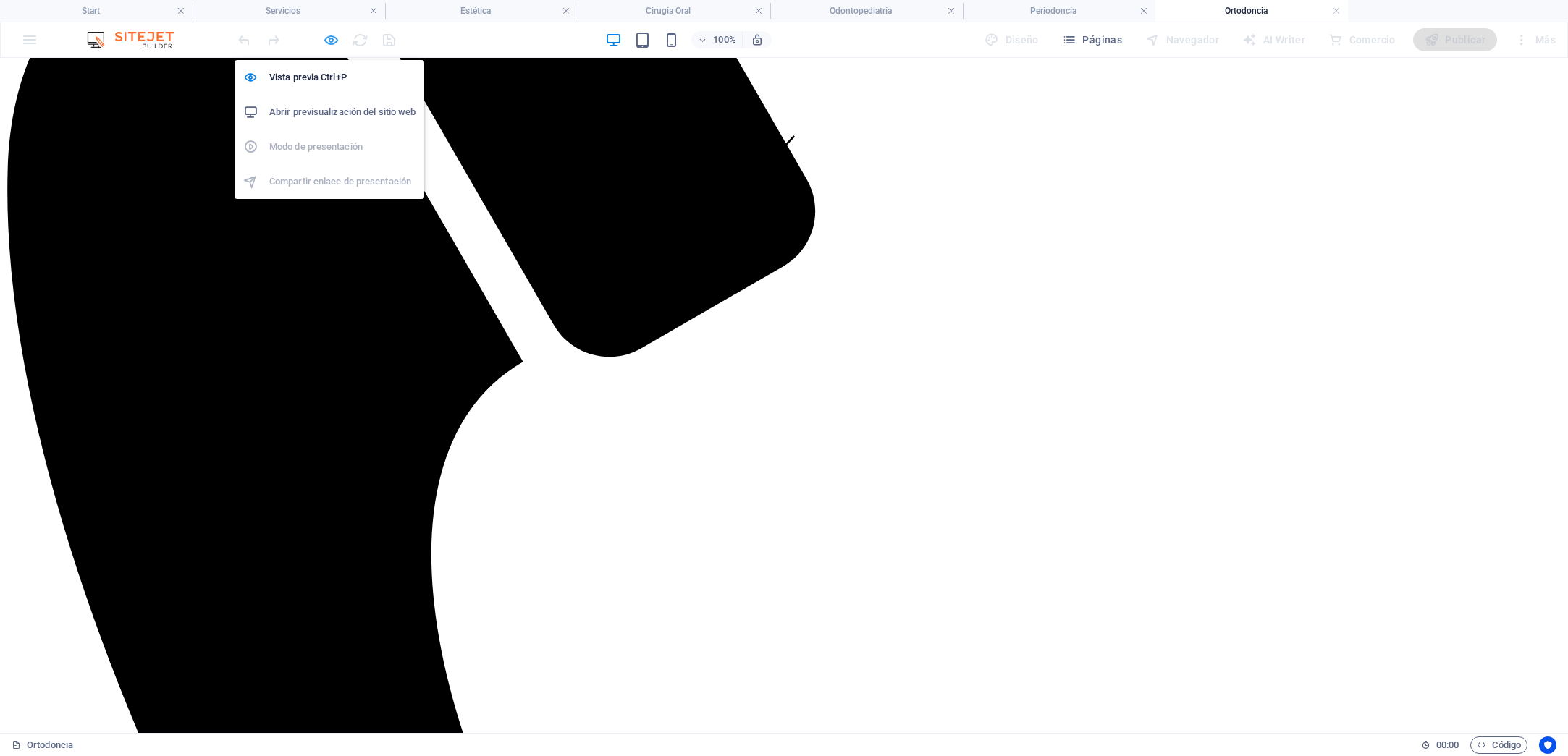
click at [330, 38] on icon "button" at bounding box center [331, 40] width 17 height 17
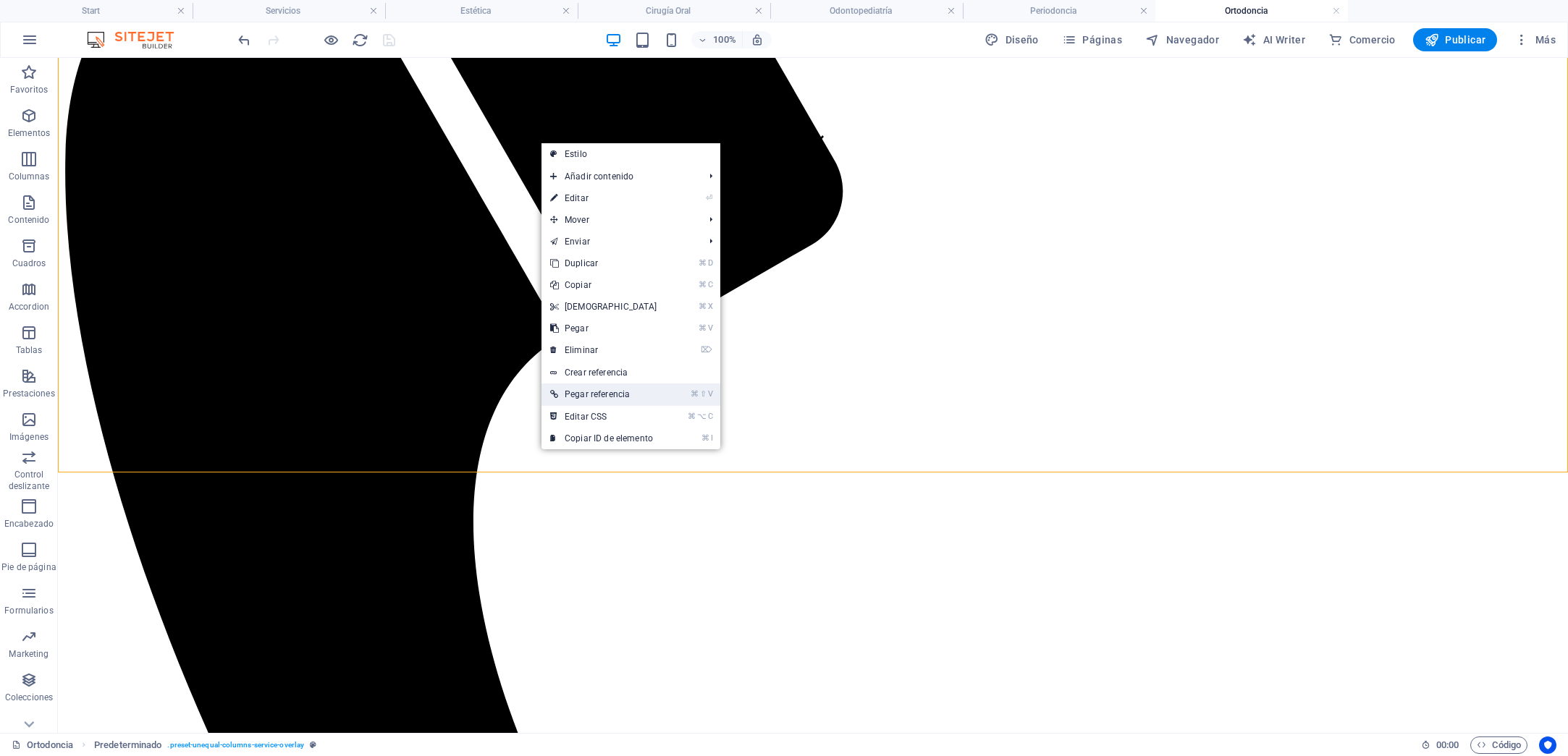
click at [592, 395] on link "⌘ ⇧ V Pegar referencia" at bounding box center [604, 393] width 124 height 21
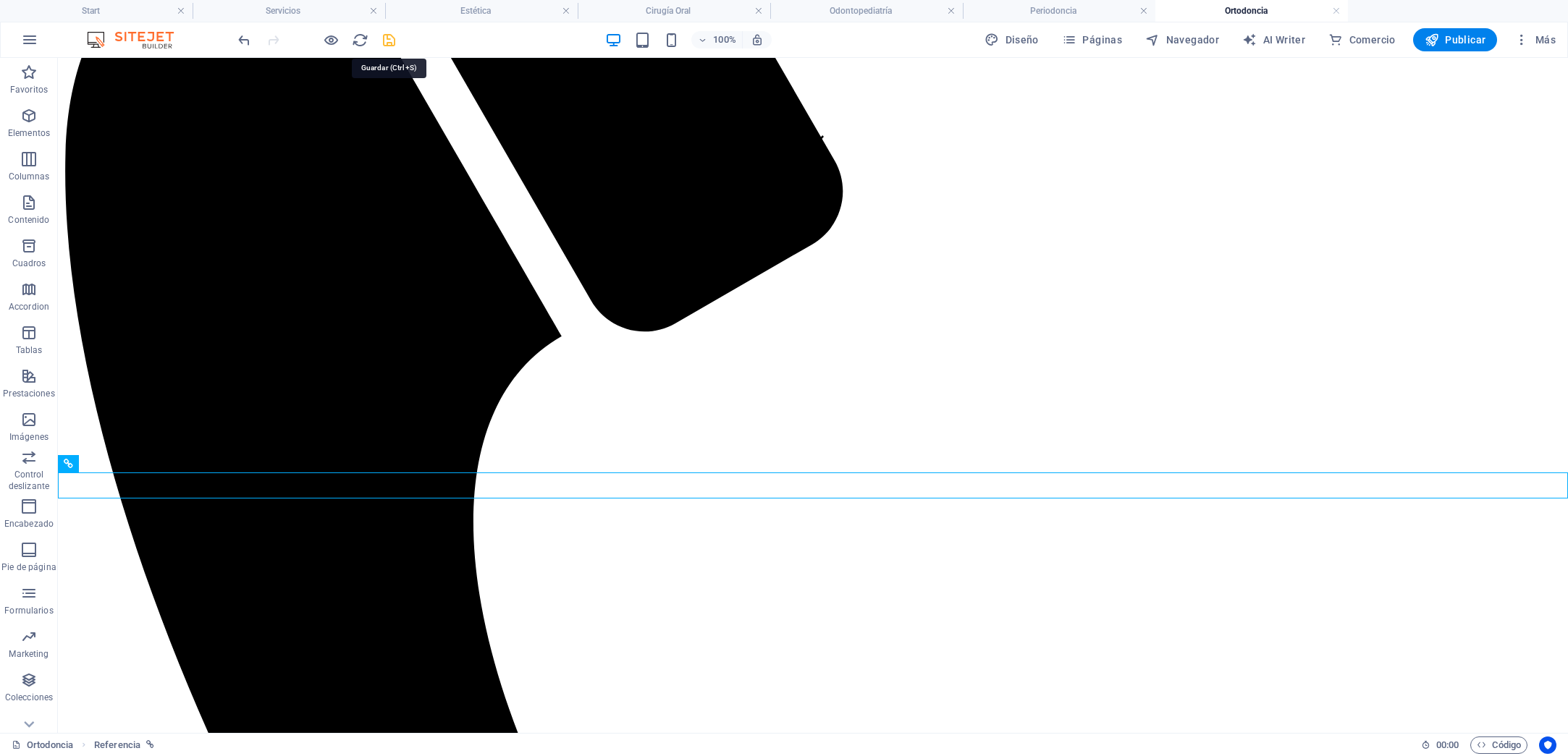
click at [384, 37] on icon "save" at bounding box center [389, 40] width 17 height 17
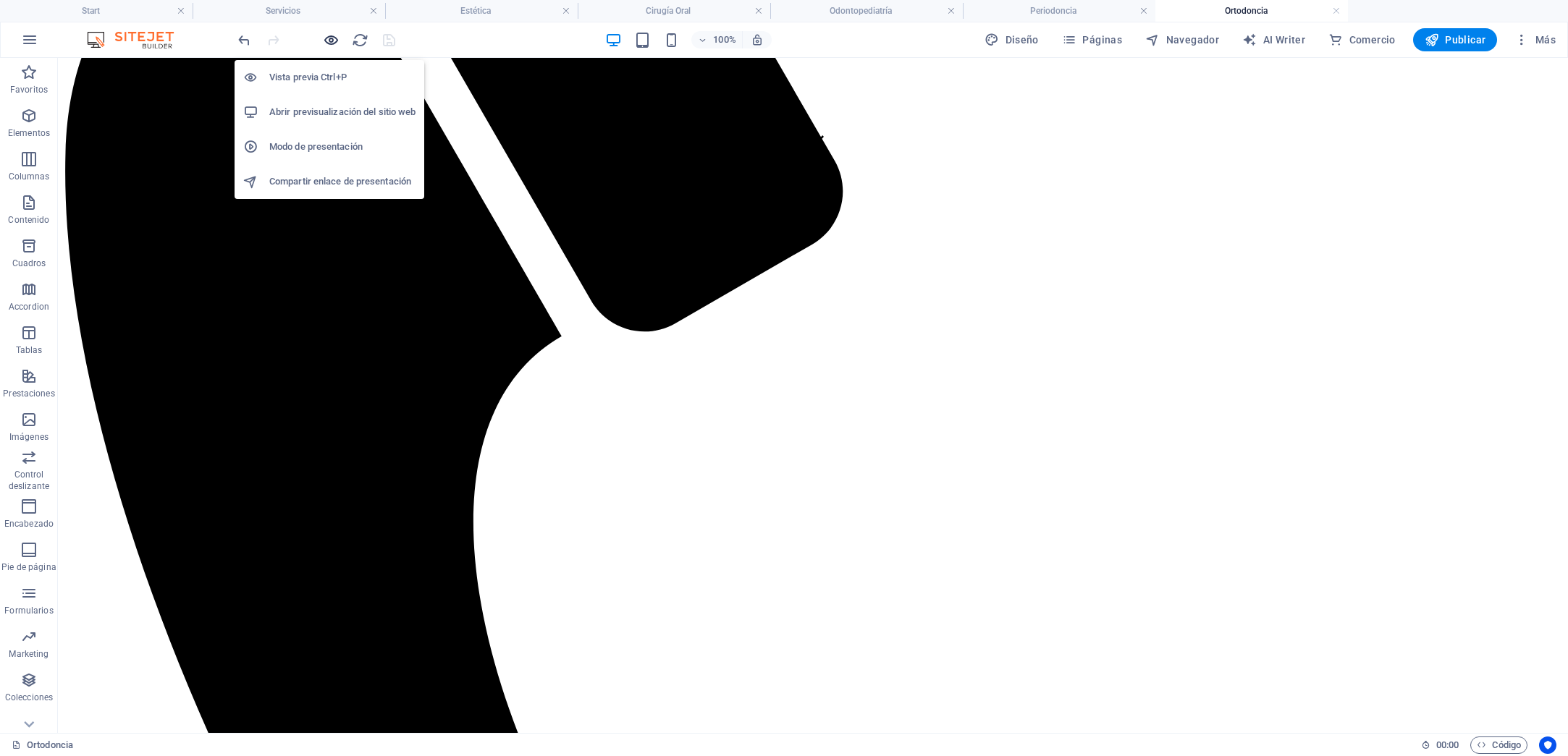
click at [330, 42] on icon "button" at bounding box center [331, 40] width 17 height 17
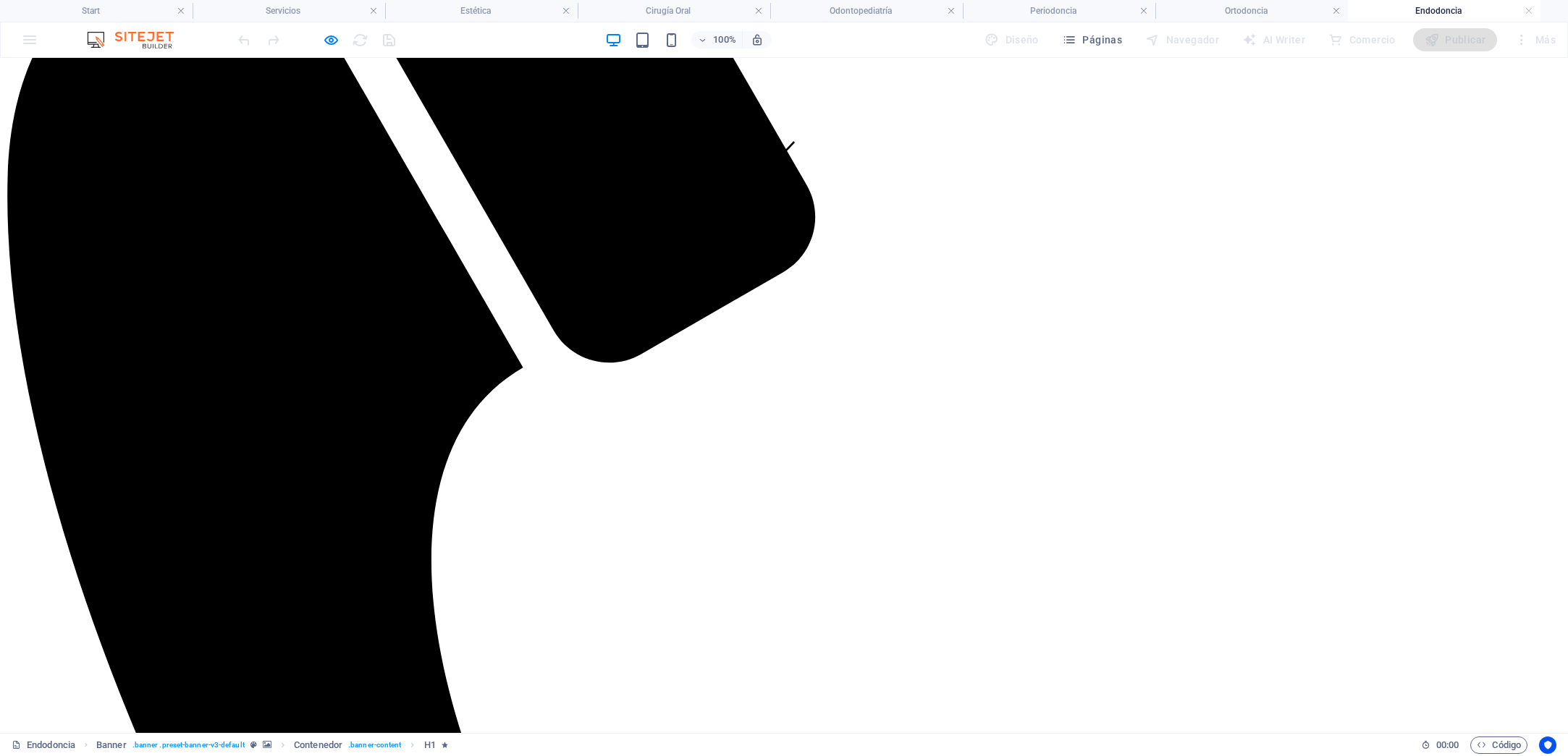
scroll to position [545, 0]
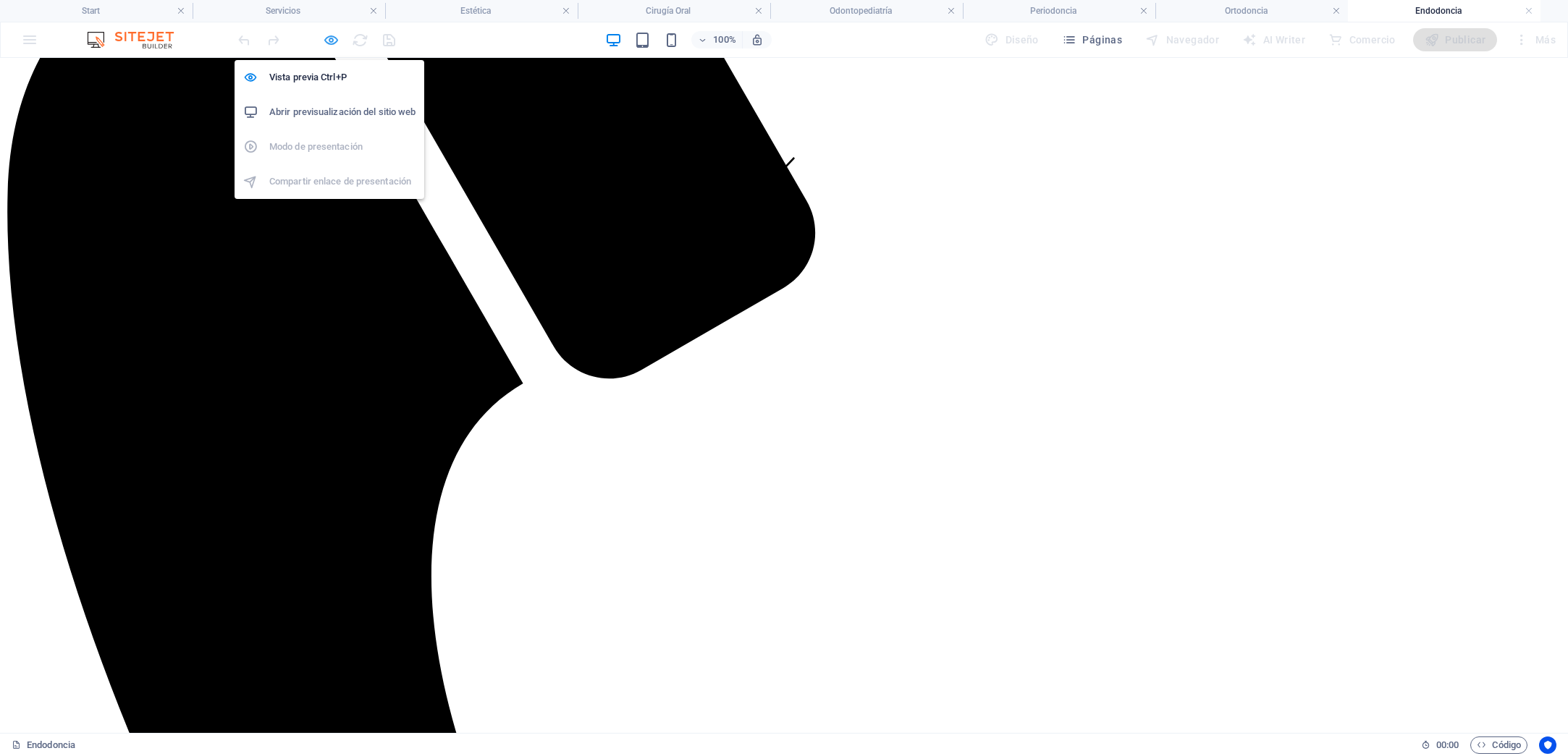
click at [334, 42] on icon "button" at bounding box center [331, 40] width 17 height 17
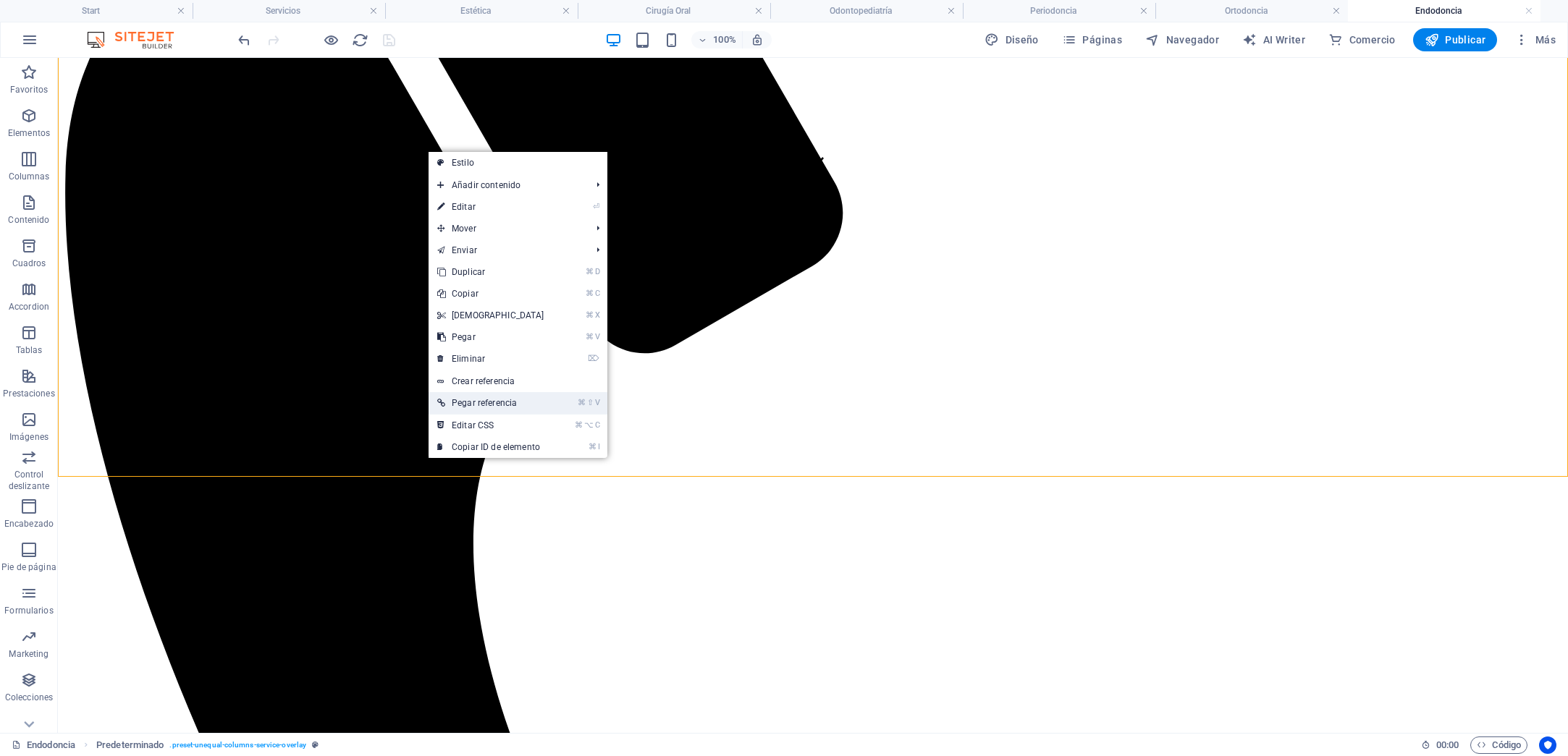
click at [467, 403] on link "⌘ ⇧ V Pegar referencia" at bounding box center [491, 403] width 124 height 21
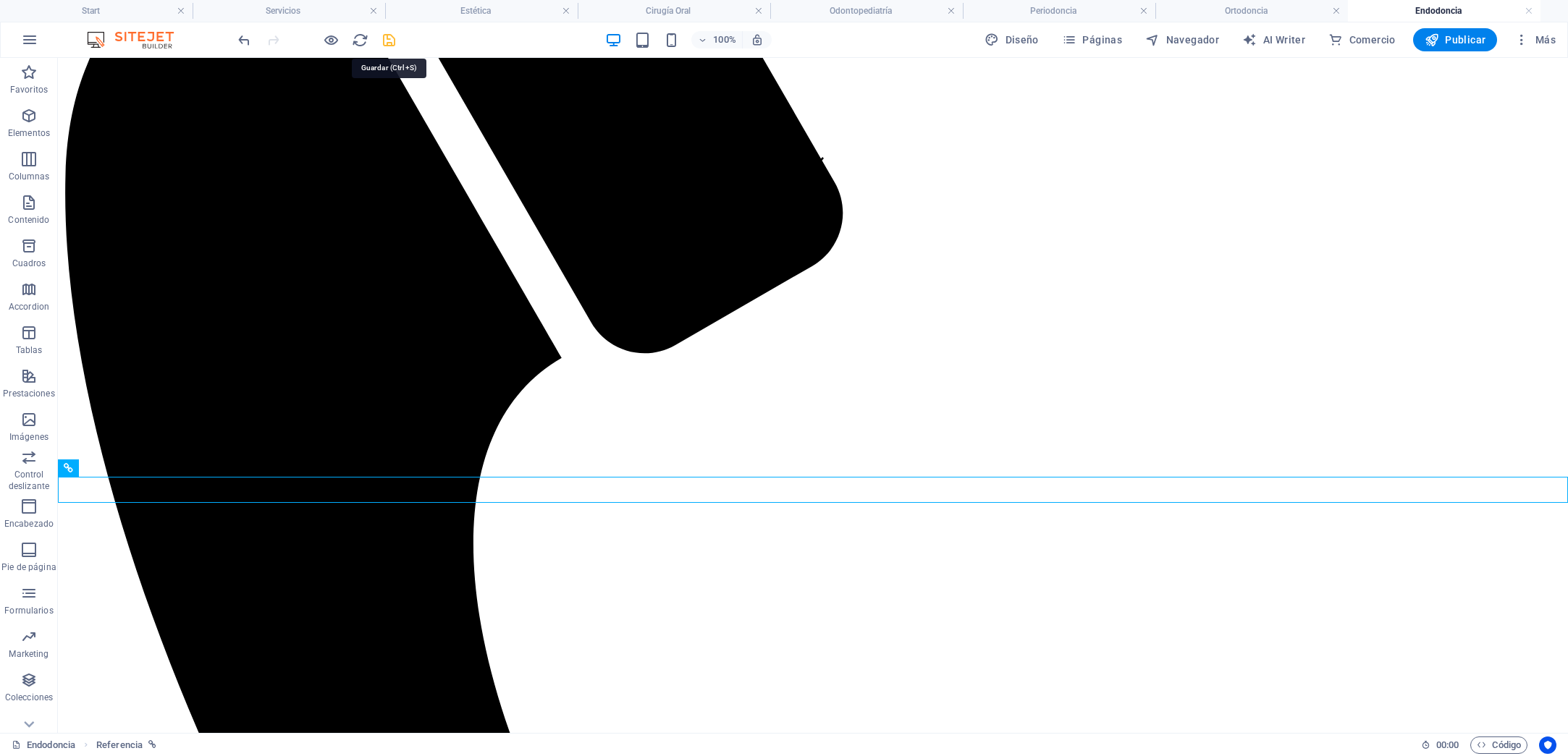
click at [390, 35] on icon "save" at bounding box center [389, 40] width 17 height 17
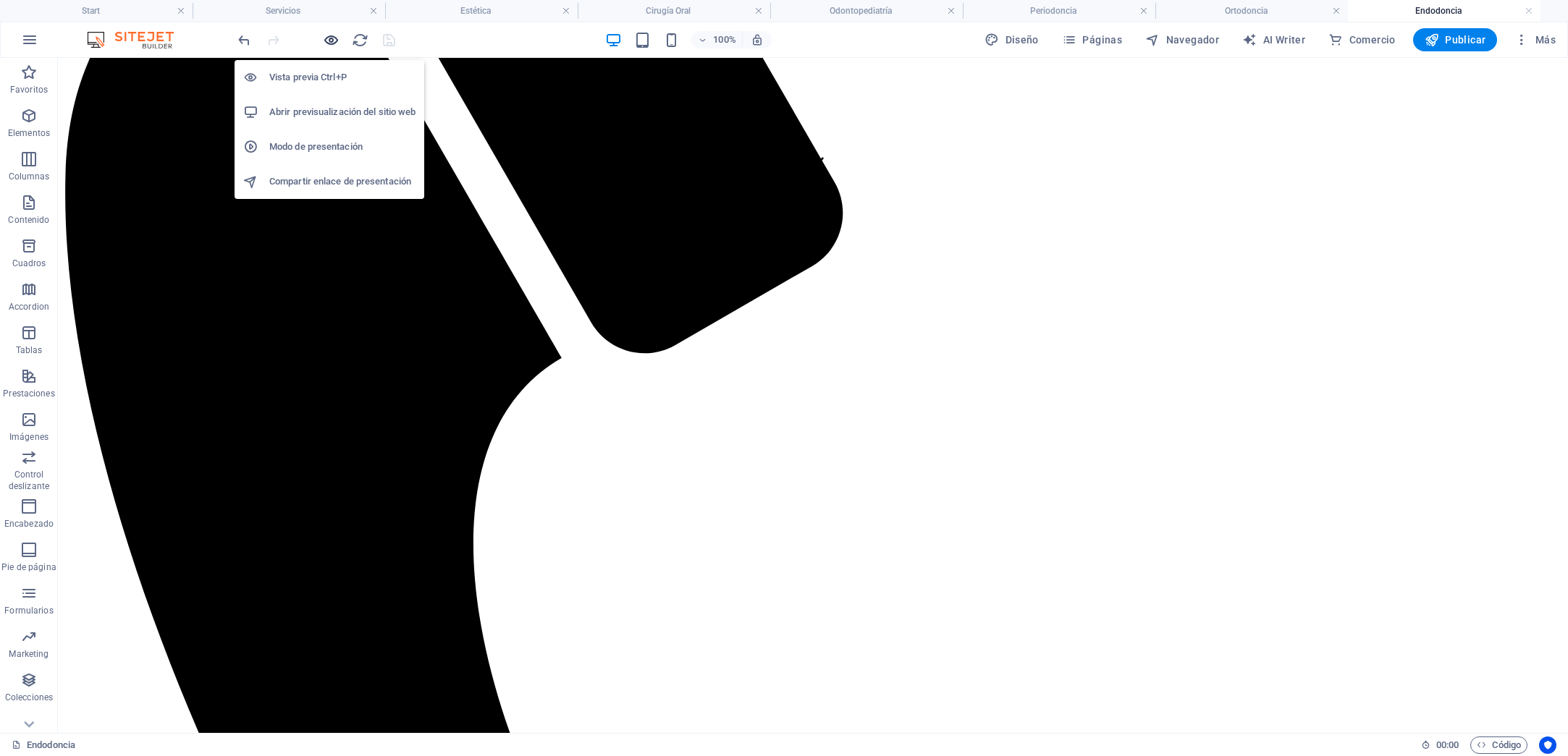
click at [330, 42] on icon "button" at bounding box center [331, 40] width 17 height 17
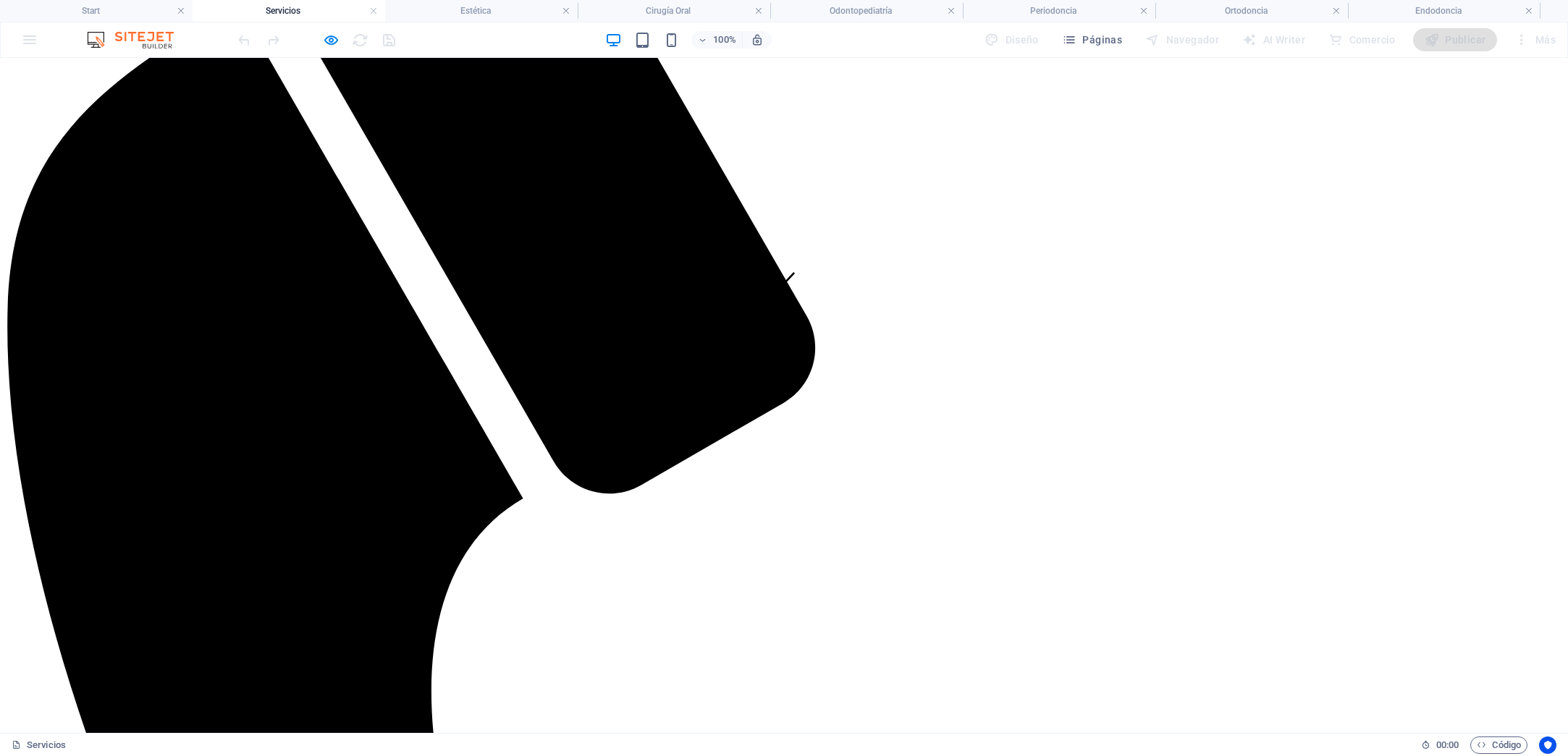
scroll to position [0, 0]
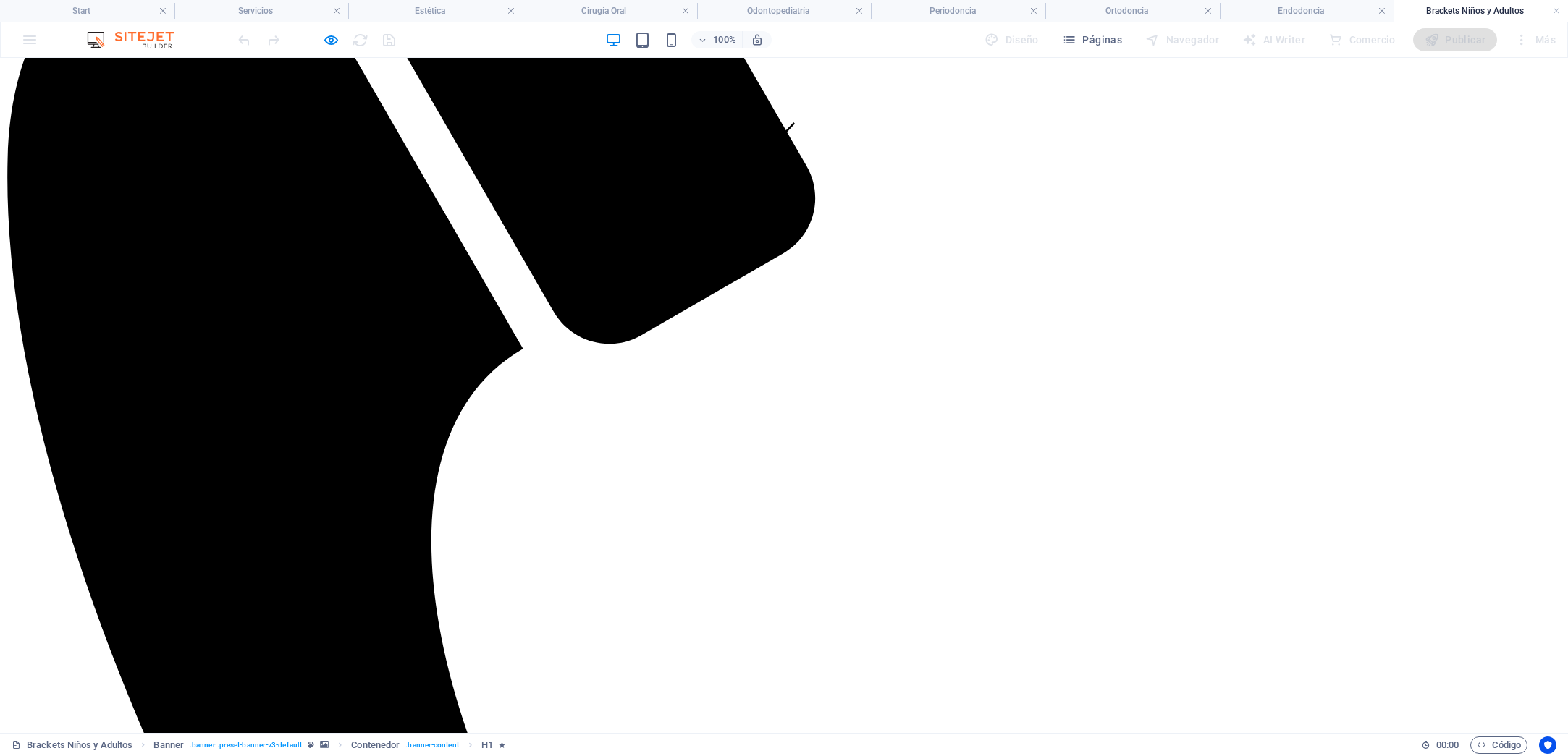
scroll to position [577, 0]
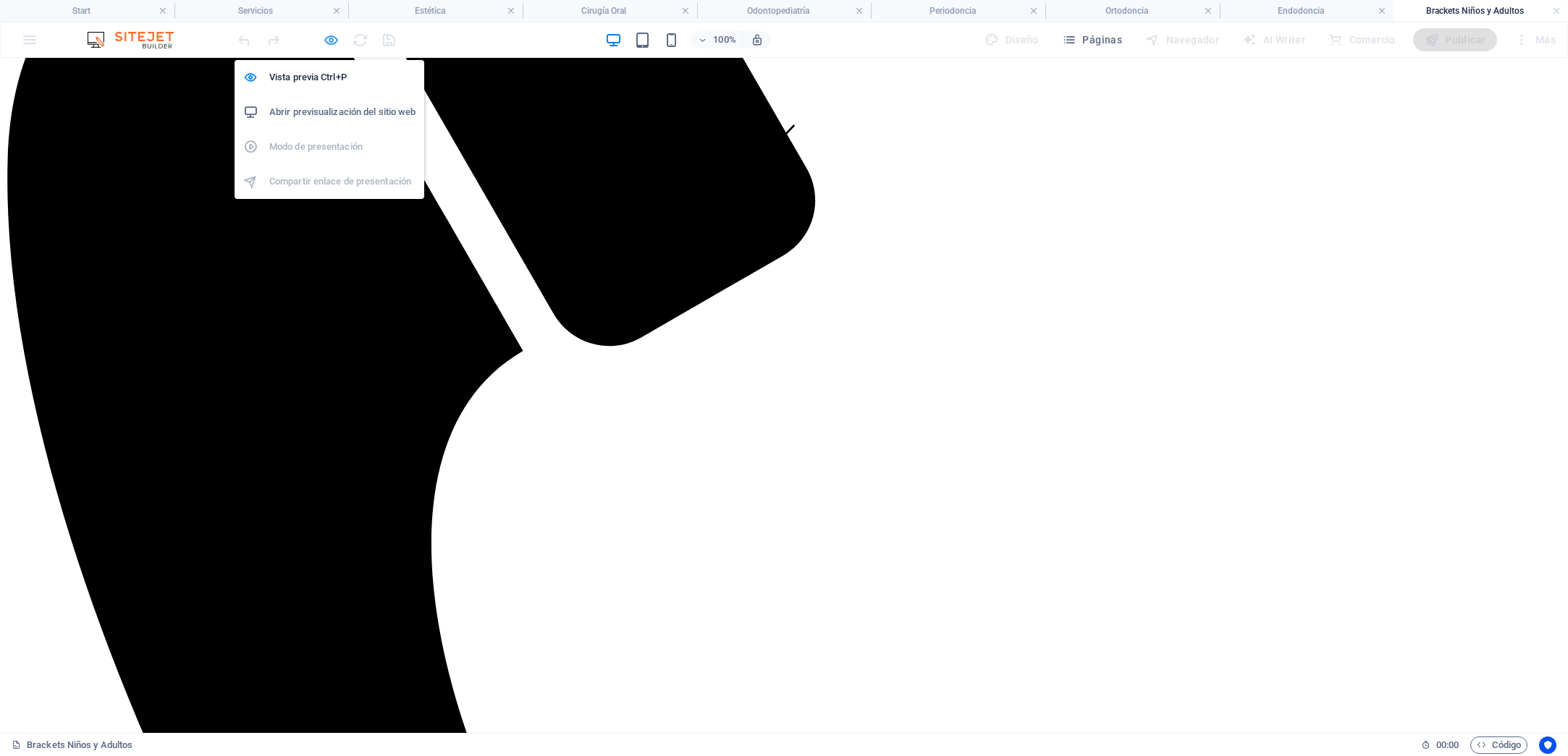
click at [330, 40] on icon "button" at bounding box center [331, 40] width 17 height 17
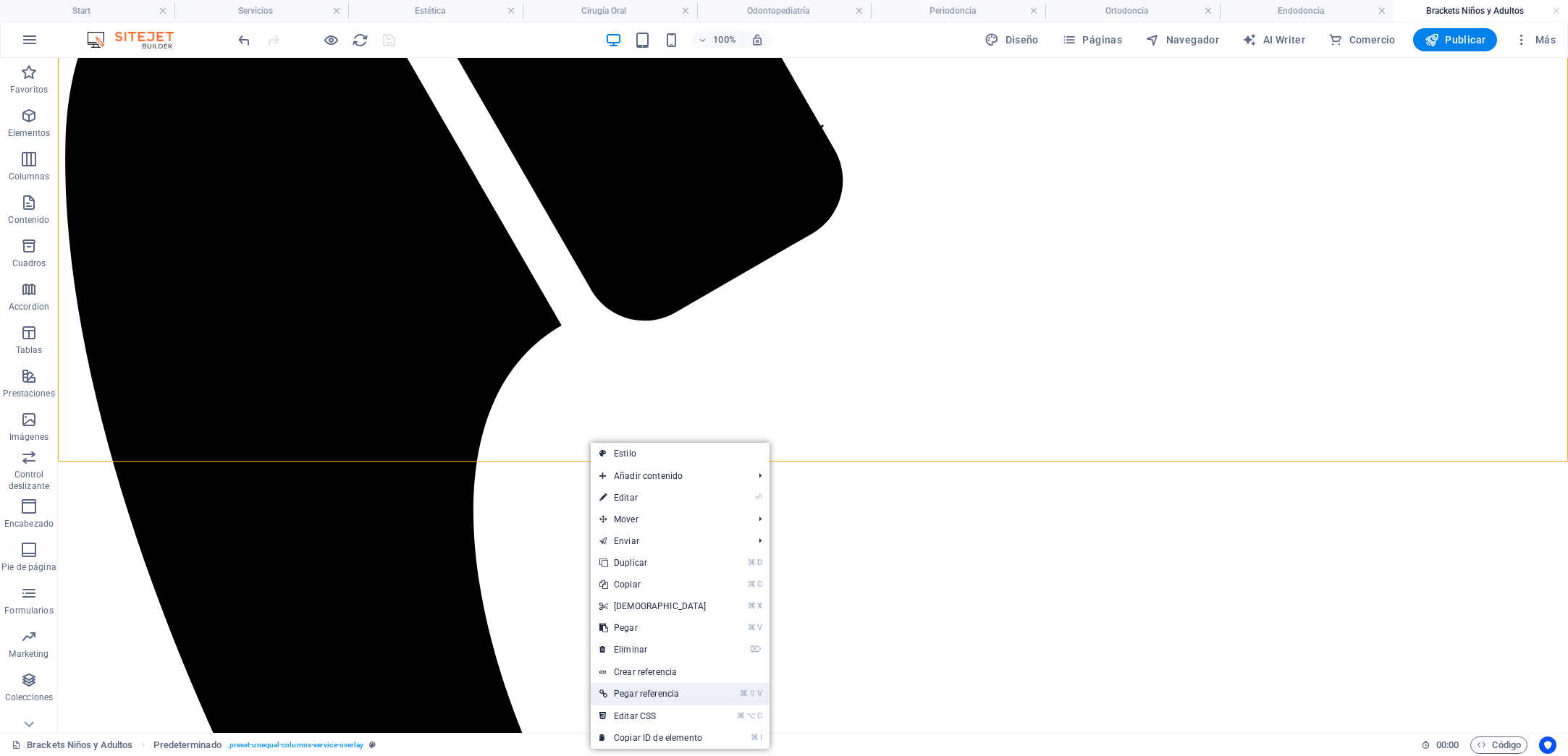
click at [643, 698] on link "⌘ ⇧ V Pegar referencia" at bounding box center [653, 693] width 124 height 21
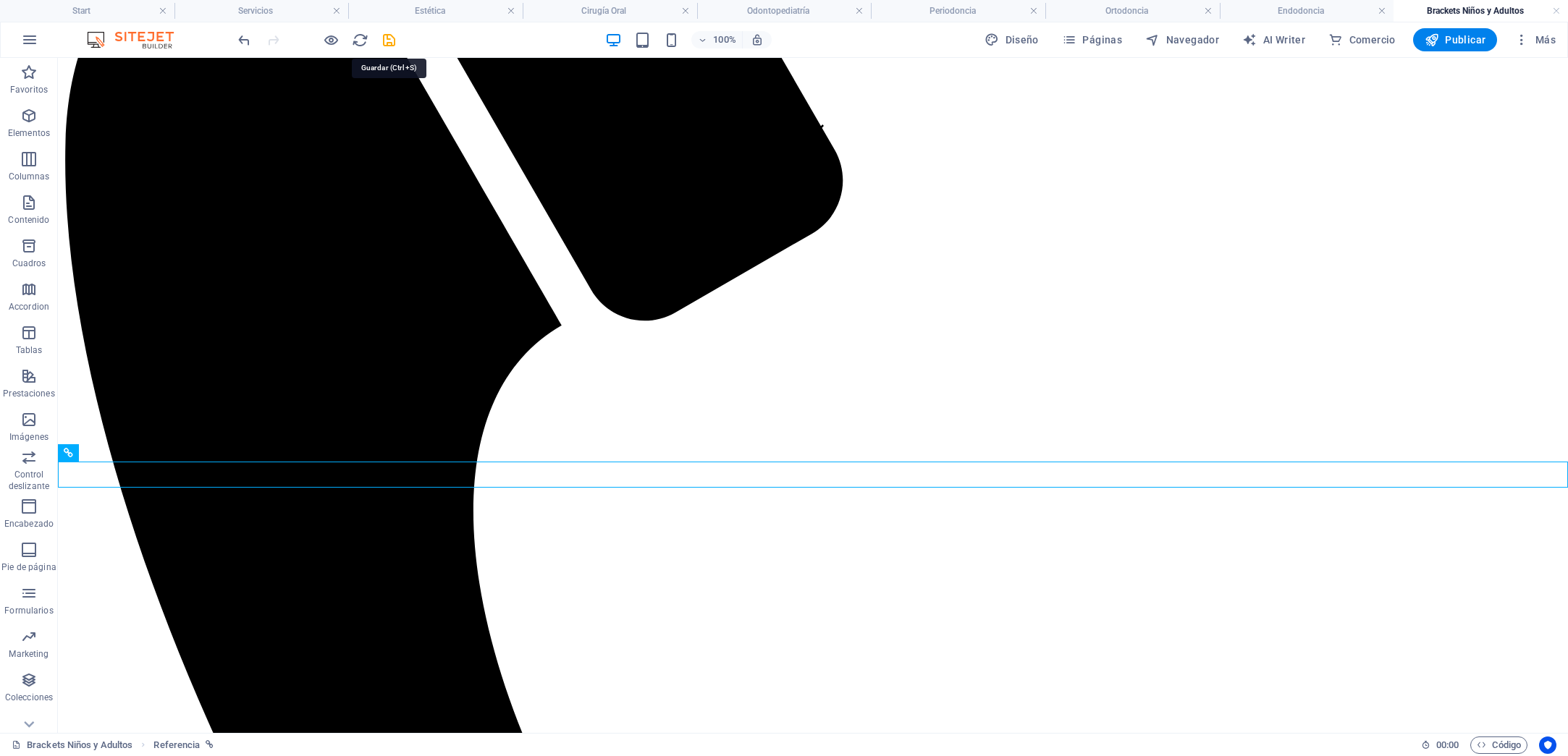
click at [396, 42] on icon "save" at bounding box center [389, 40] width 17 height 17
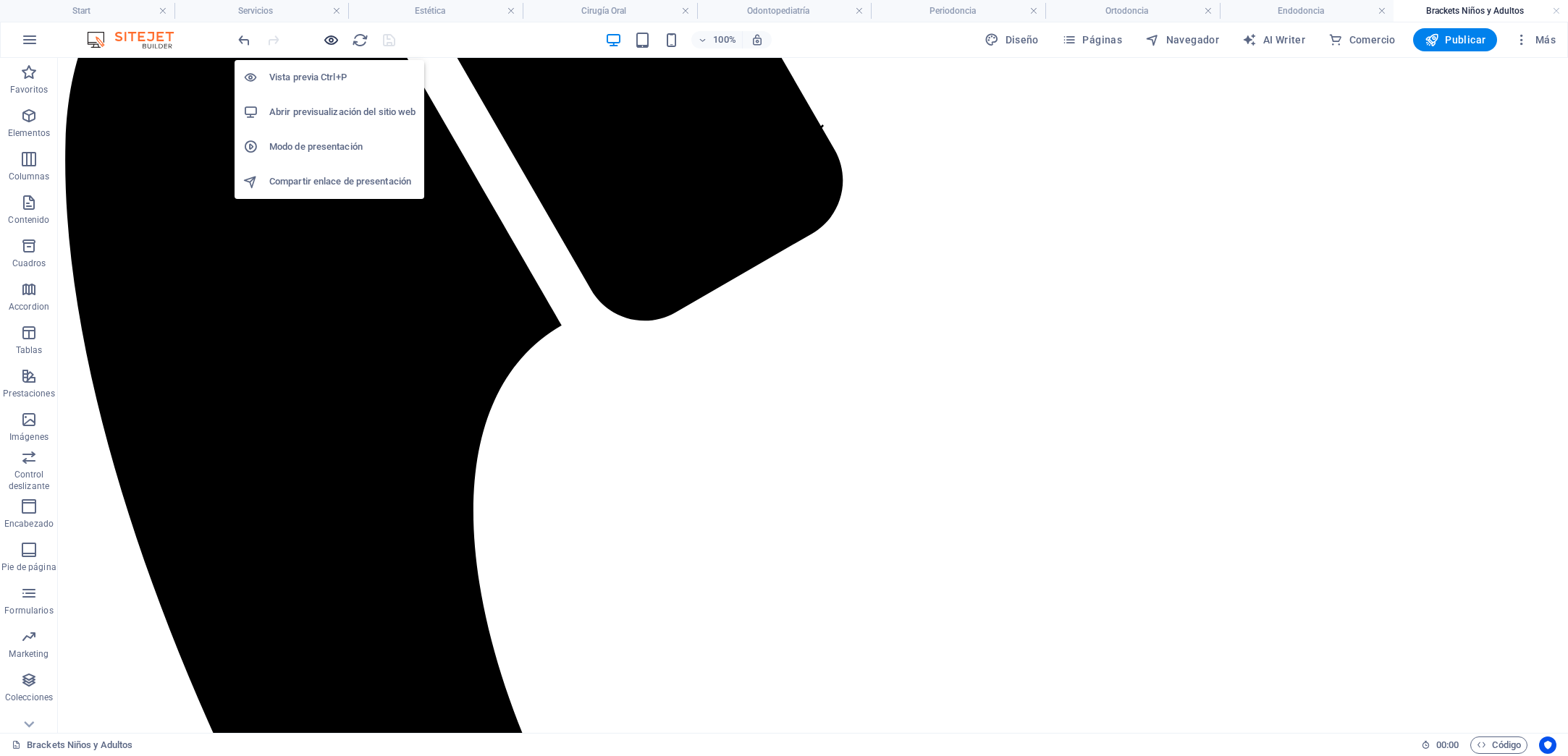
click at [330, 43] on icon "button" at bounding box center [331, 40] width 17 height 17
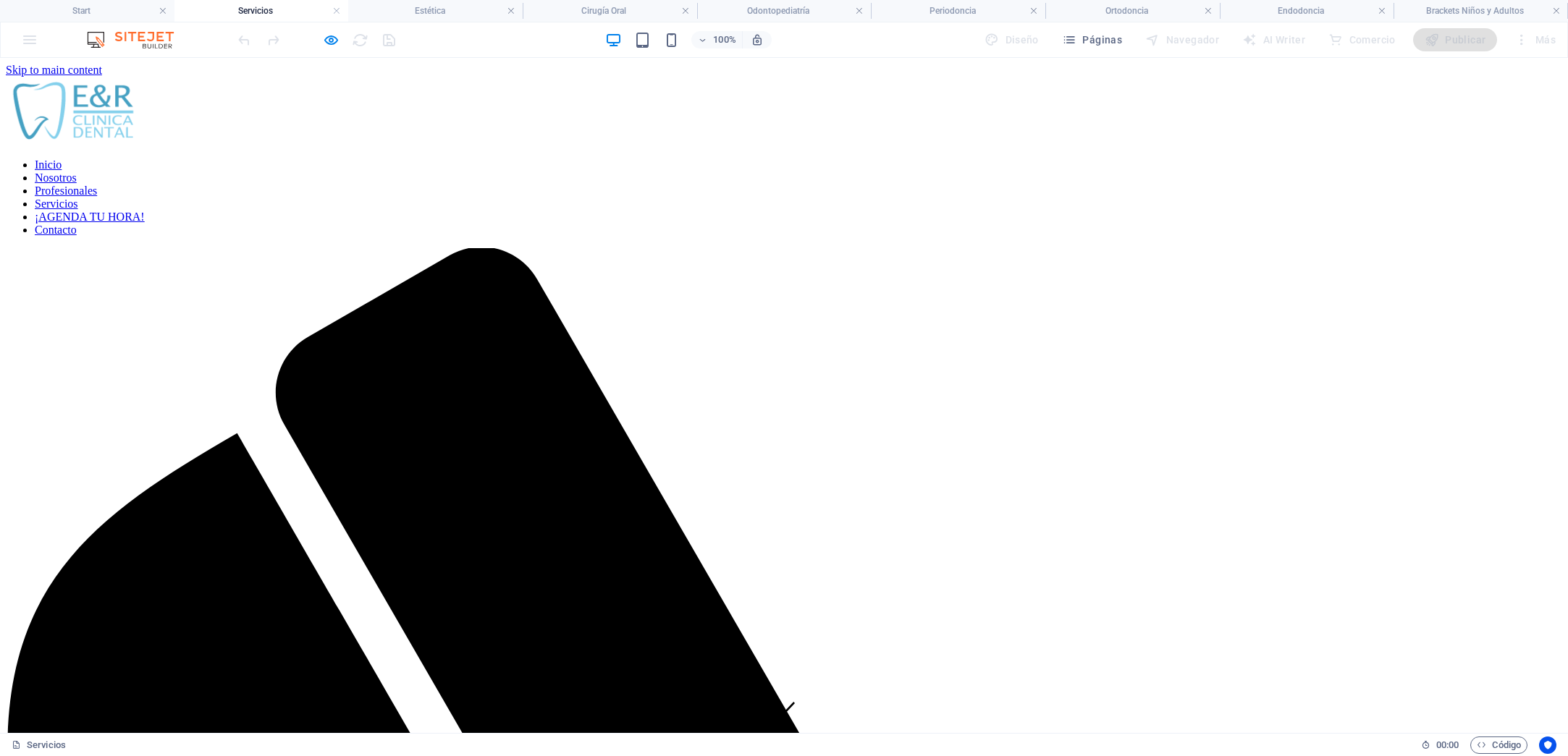
scroll to position [429, 0]
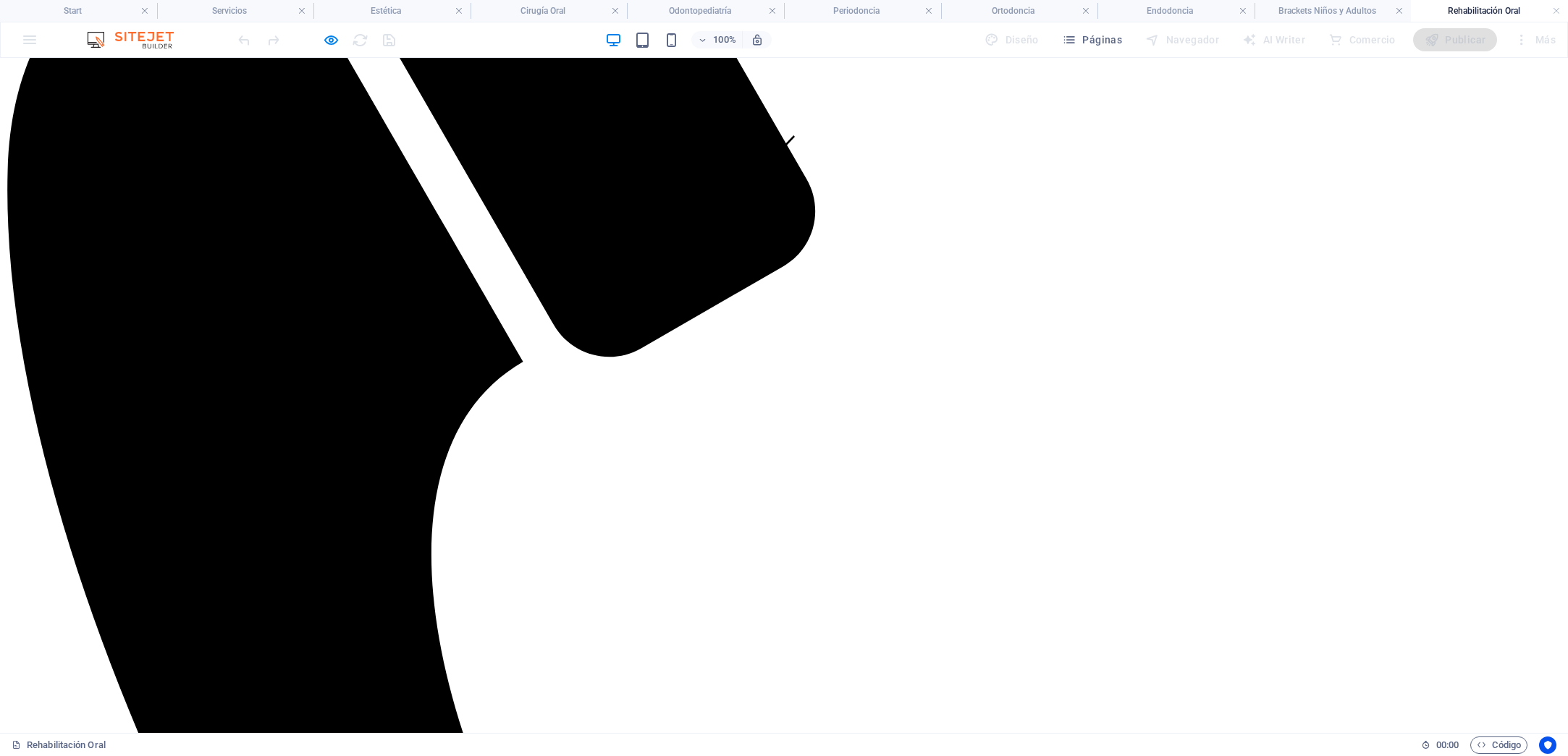
scroll to position [565, 0]
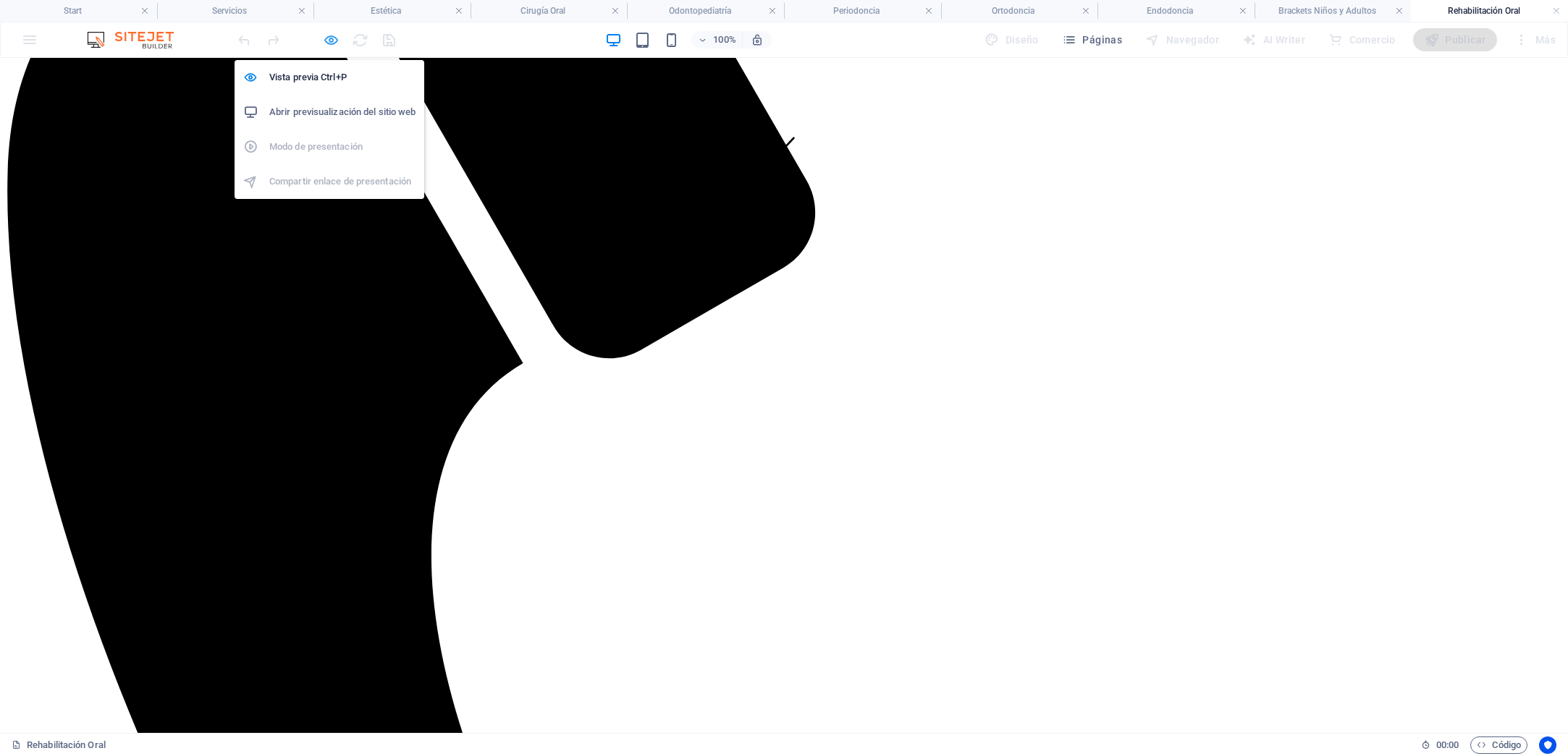
click at [330, 38] on icon "button" at bounding box center [331, 40] width 17 height 17
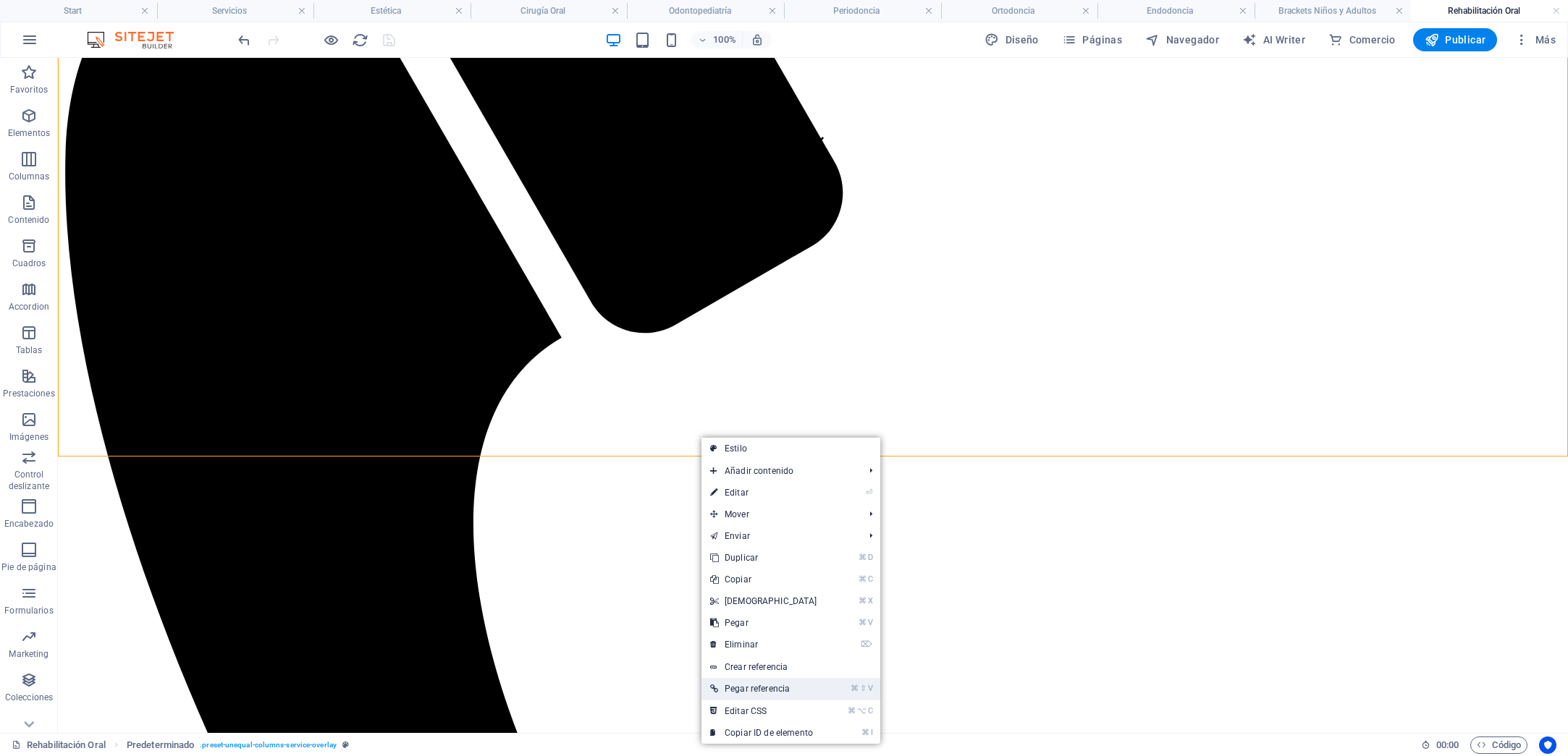
drag, startPoint x: 760, startPoint y: 694, endPoint x: 702, endPoint y: 636, distance: 82.0
click at [760, 694] on link "⌘ ⇧ V Pegar referencia" at bounding box center [764, 688] width 124 height 21
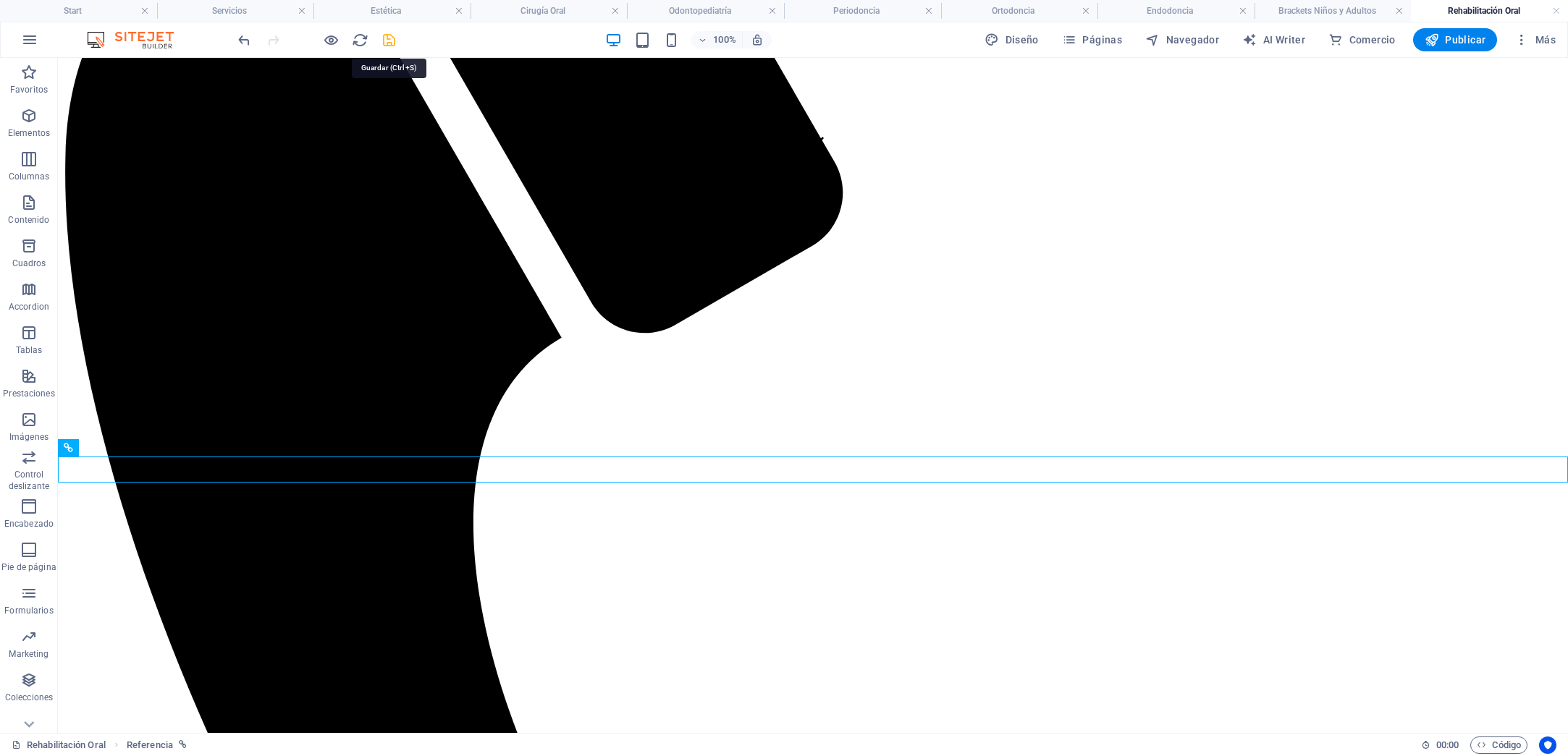
click at [388, 43] on icon "save" at bounding box center [389, 40] width 17 height 17
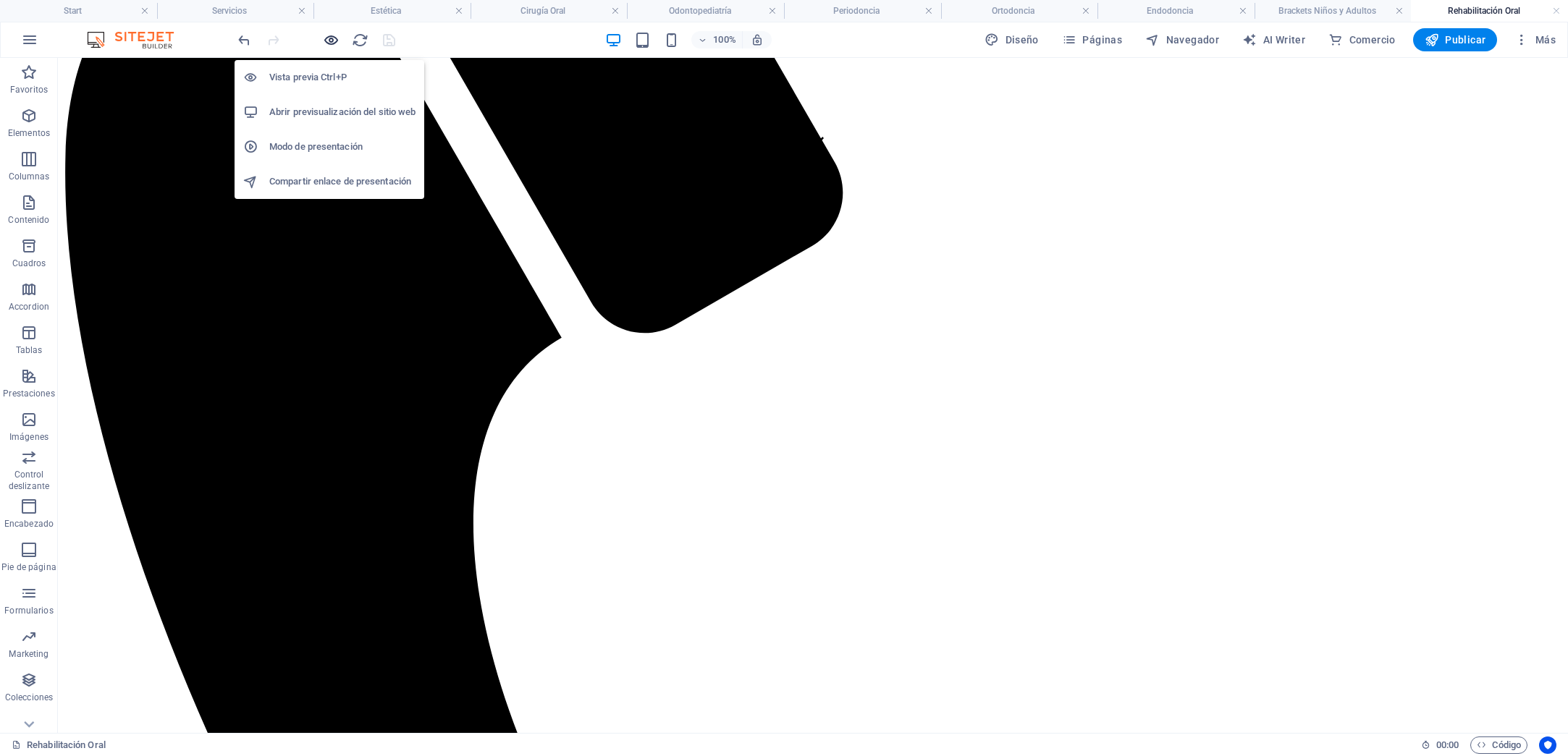
click at [327, 42] on icon "button" at bounding box center [331, 40] width 17 height 17
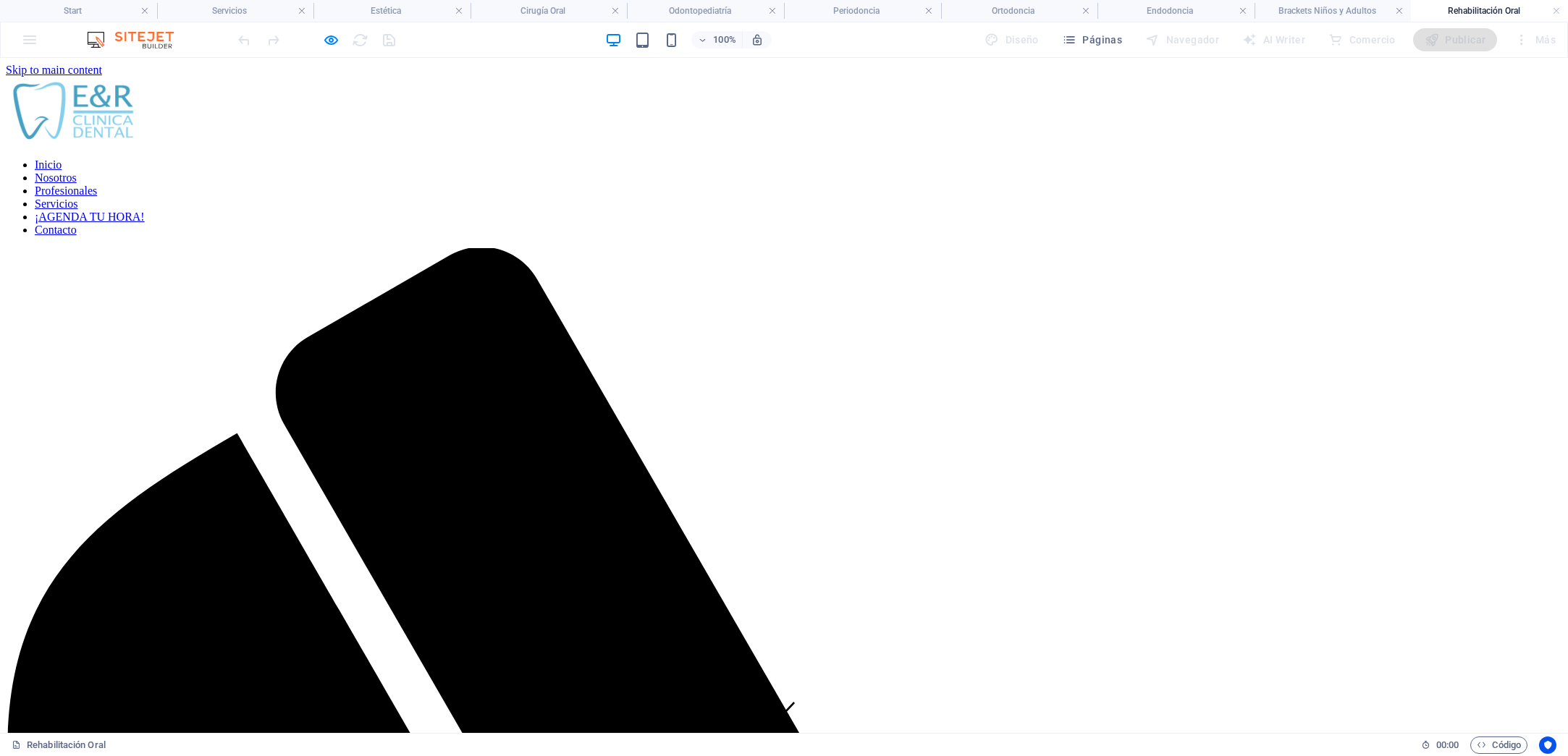
scroll to position [429, 0]
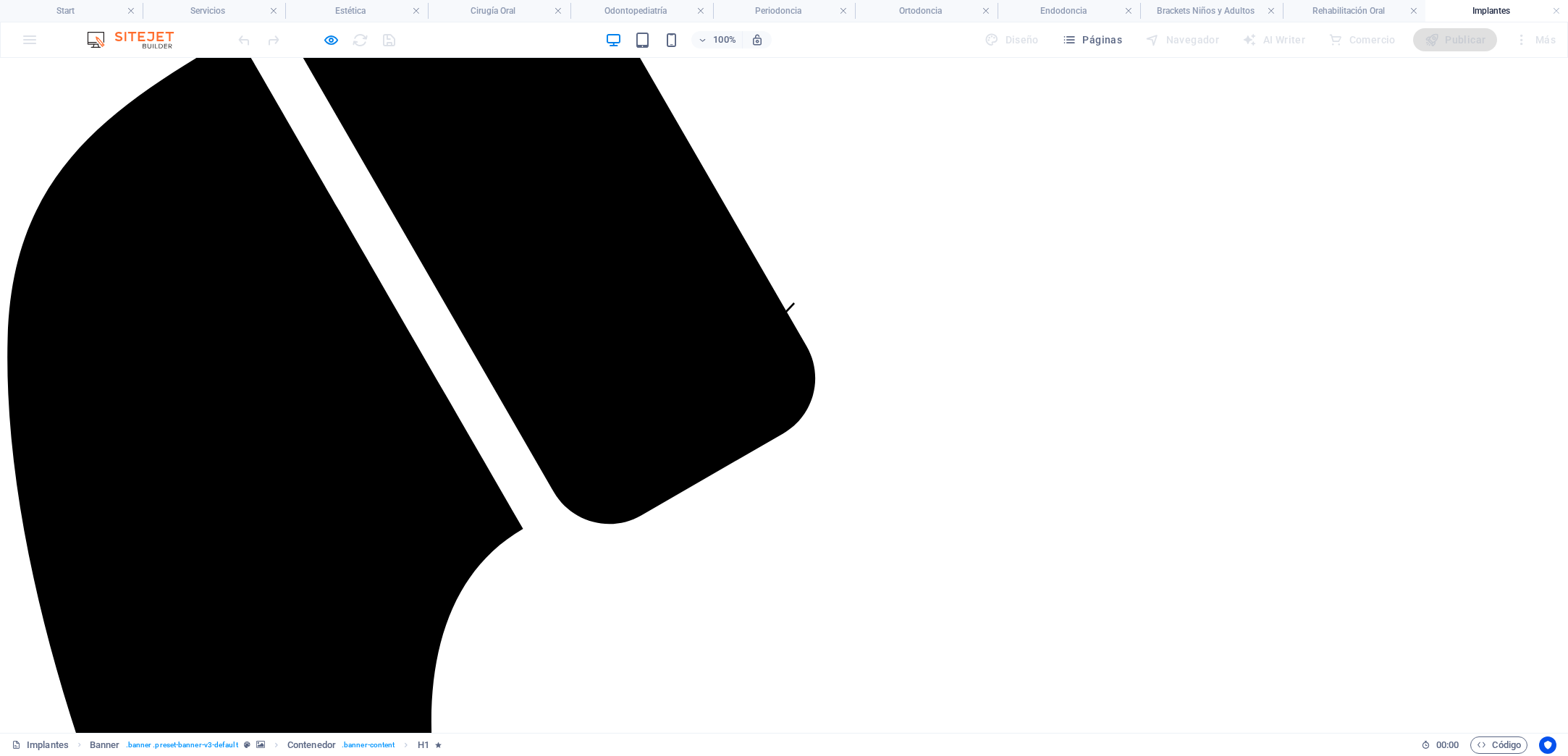
scroll to position [570, 0]
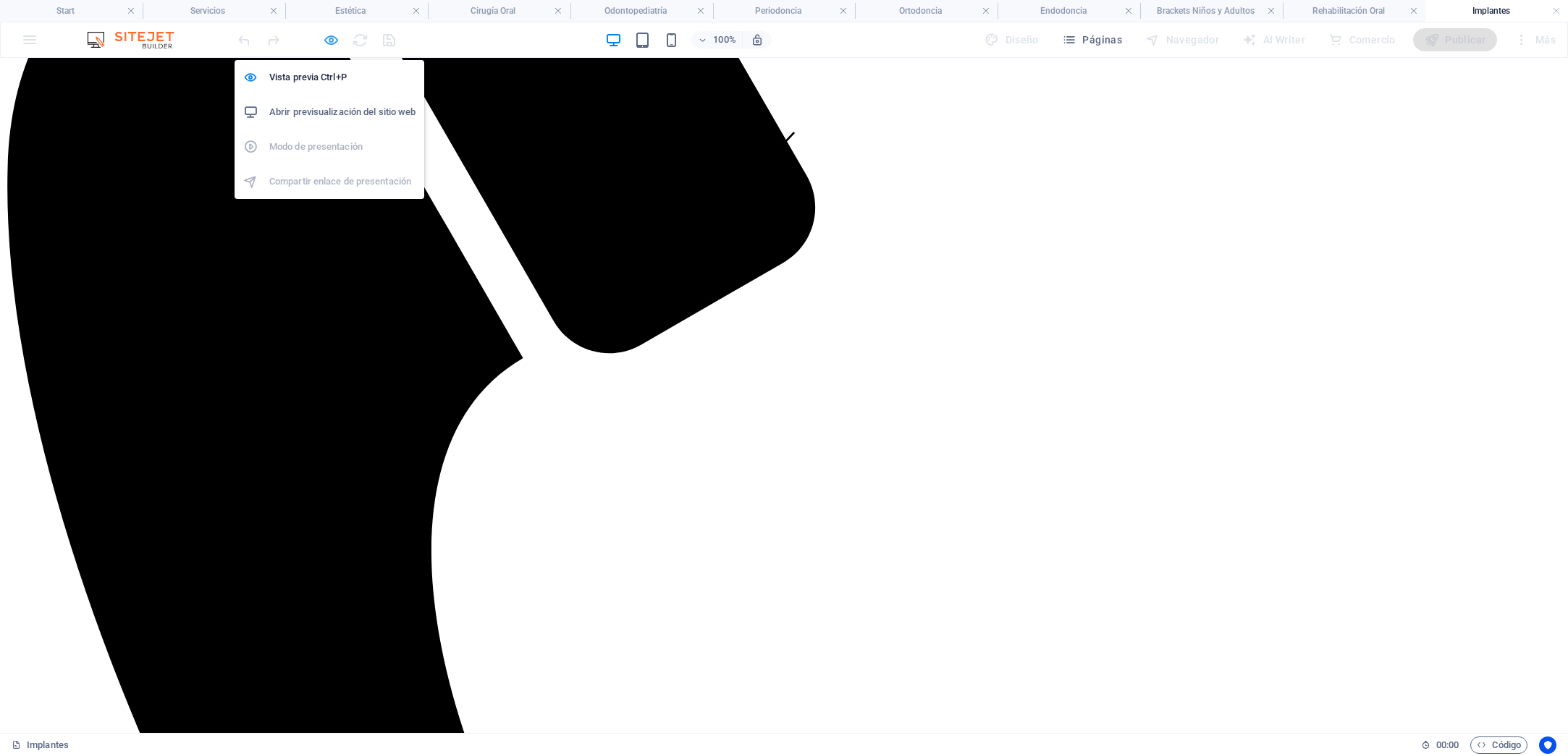
click at [330, 43] on icon "button" at bounding box center [331, 40] width 17 height 17
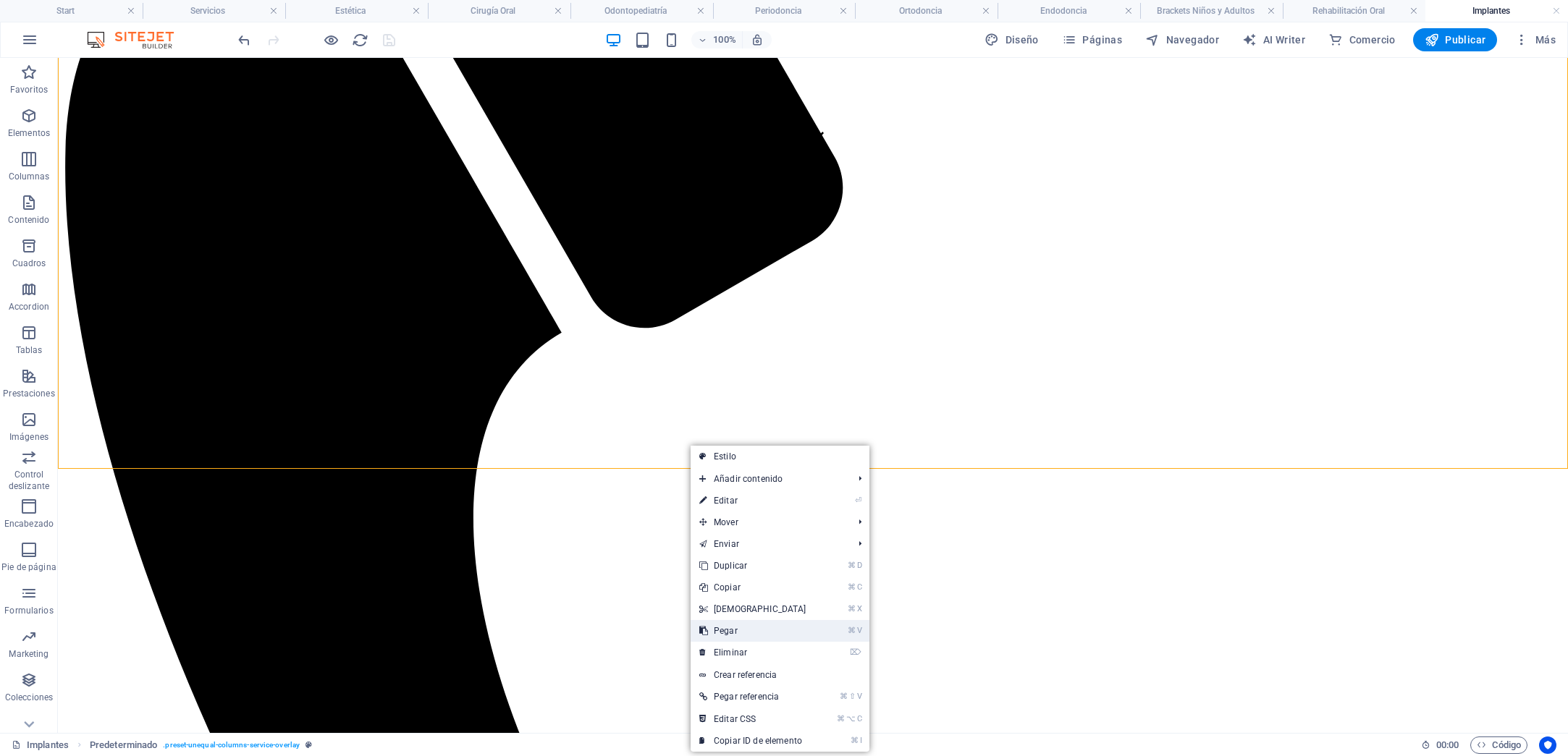
click at [758, 626] on link "⌘ V Pegar" at bounding box center [753, 630] width 124 height 21
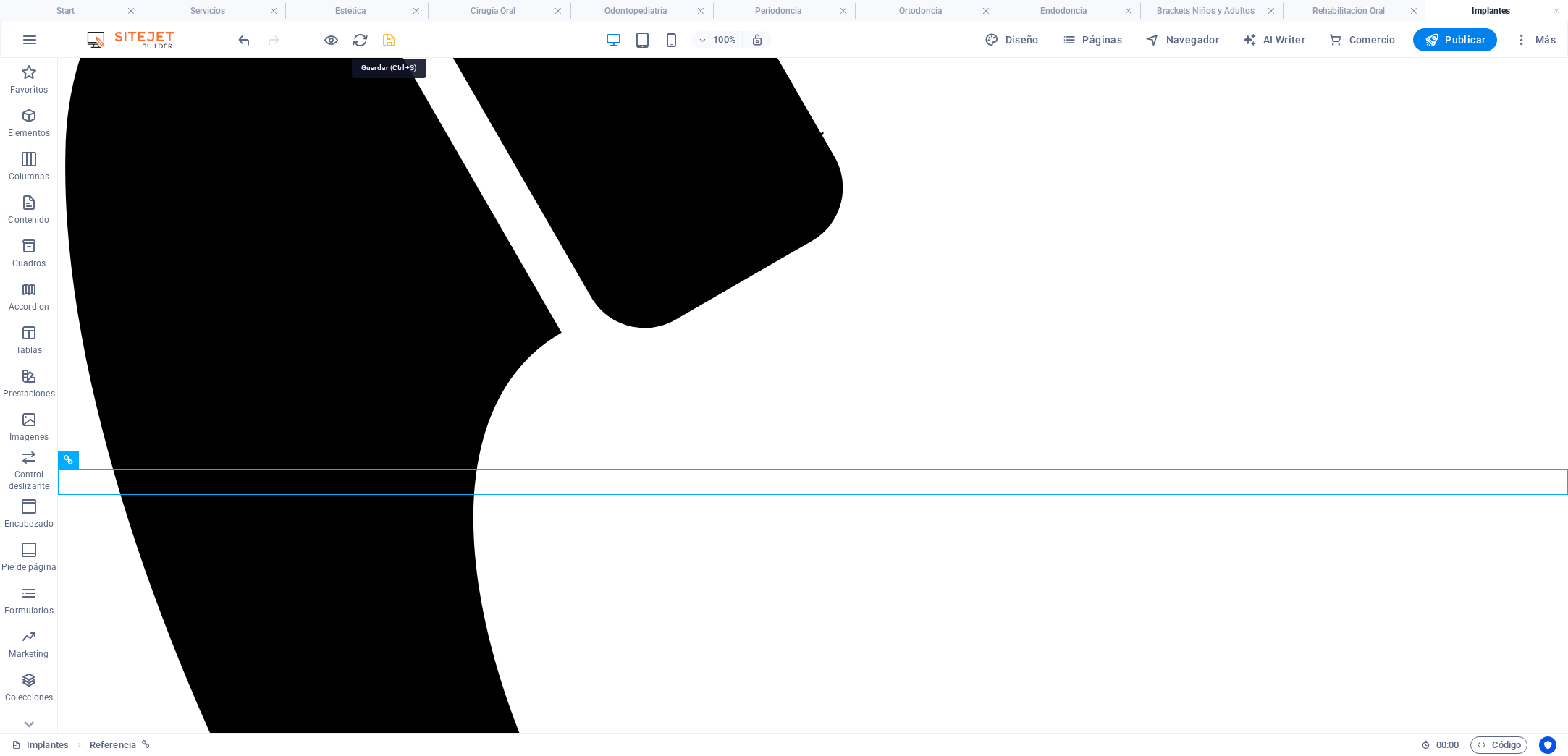
click at [387, 41] on icon "save" at bounding box center [389, 40] width 17 height 17
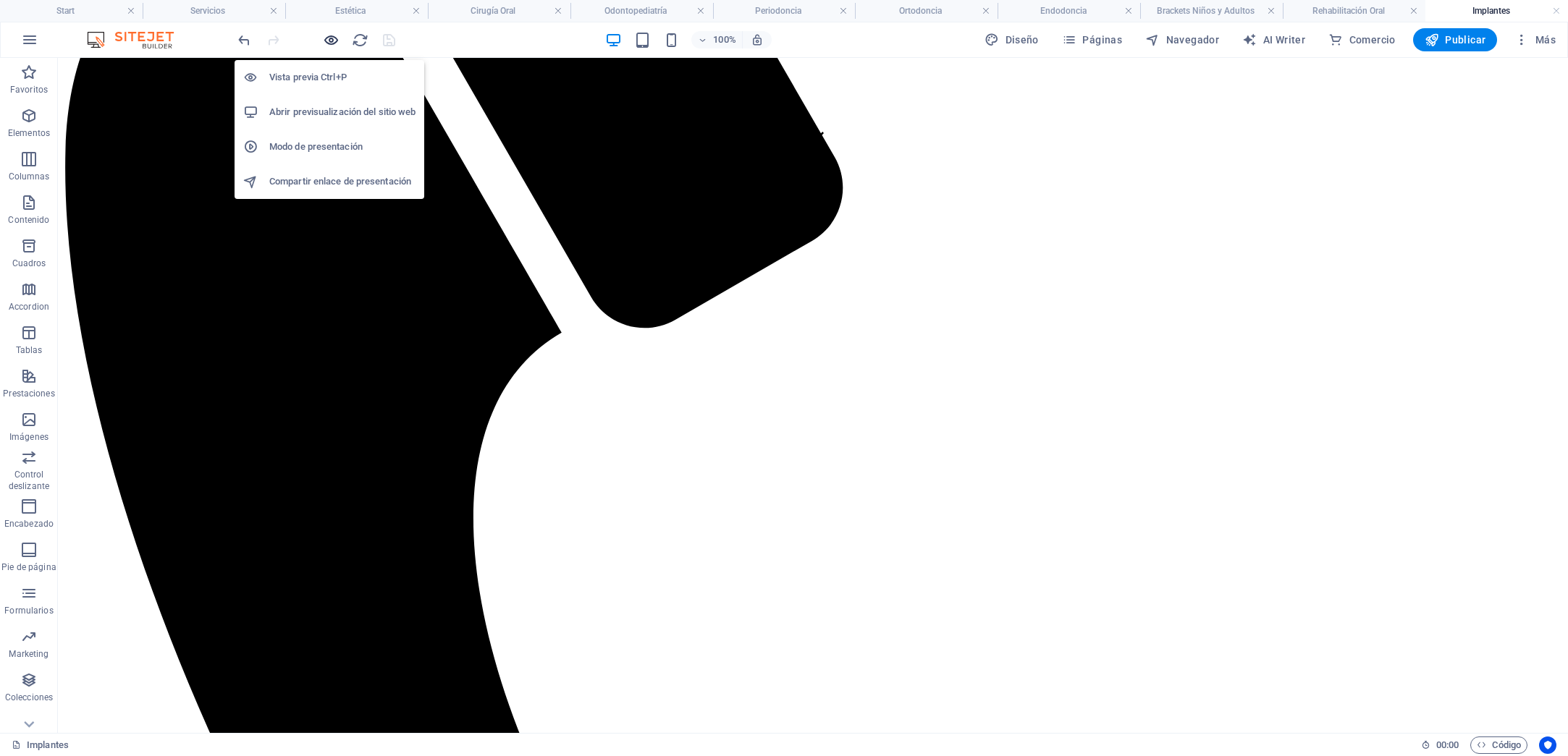
click at [330, 43] on icon "button" at bounding box center [331, 40] width 17 height 17
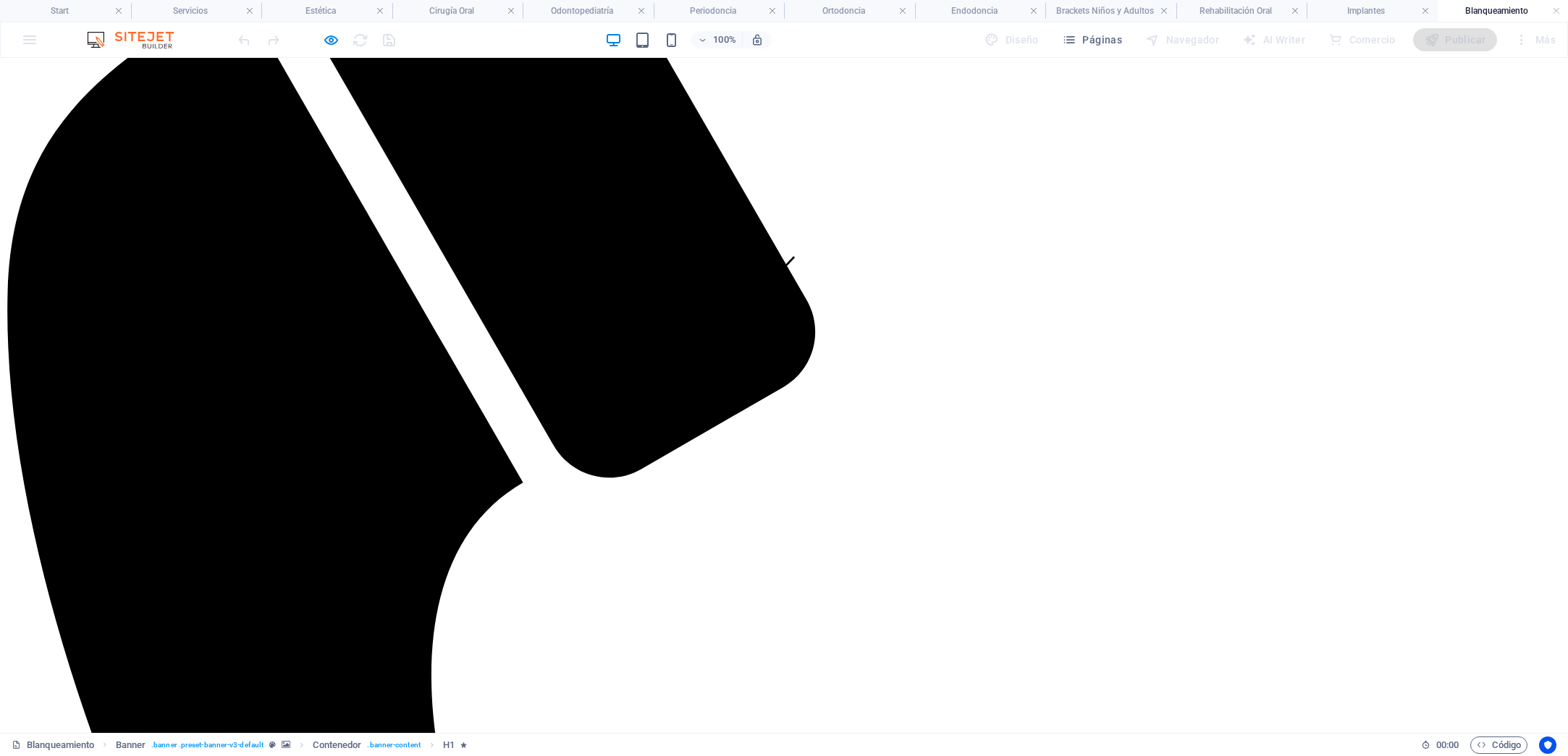
scroll to position [575, 0]
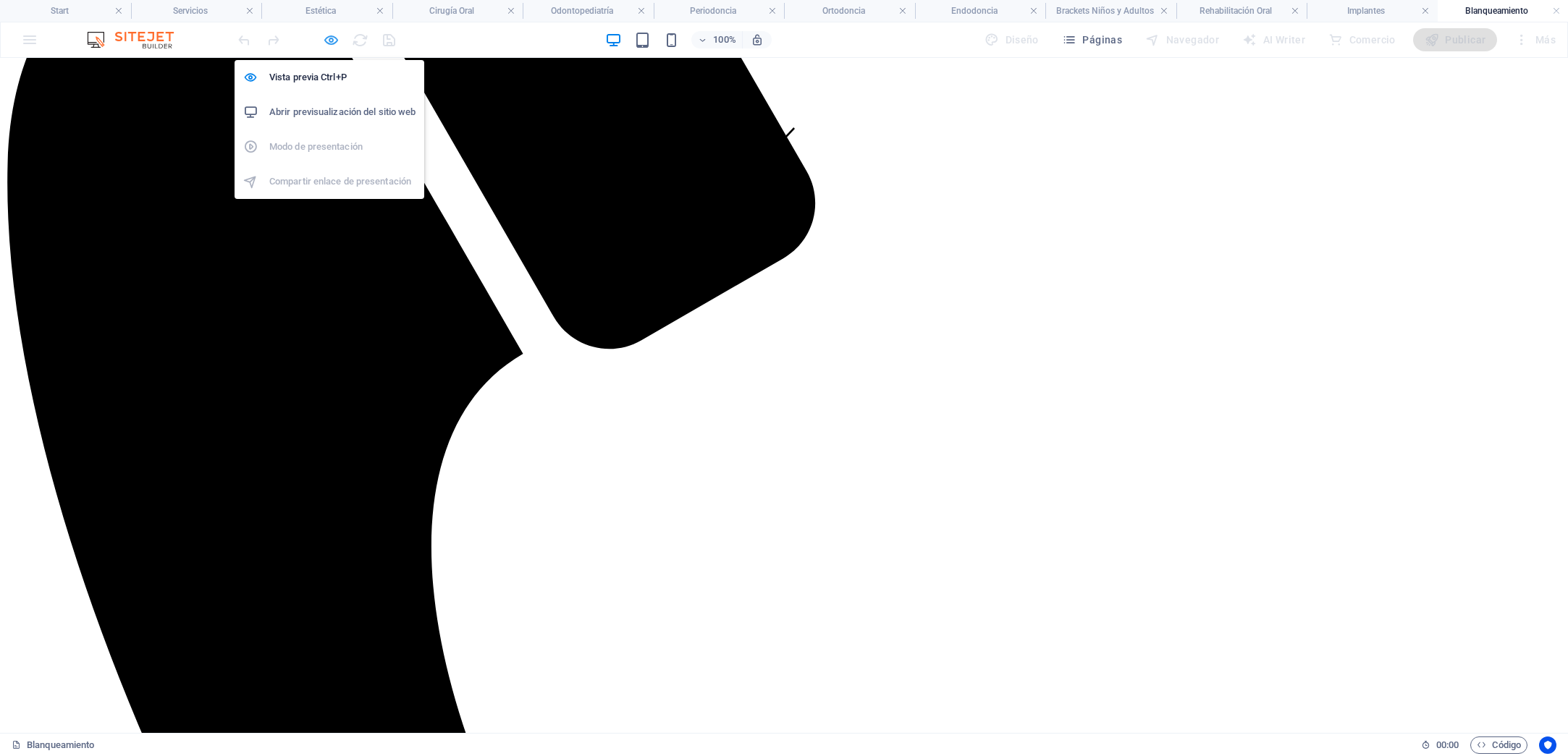
click at [333, 36] on icon "button" at bounding box center [331, 40] width 17 height 17
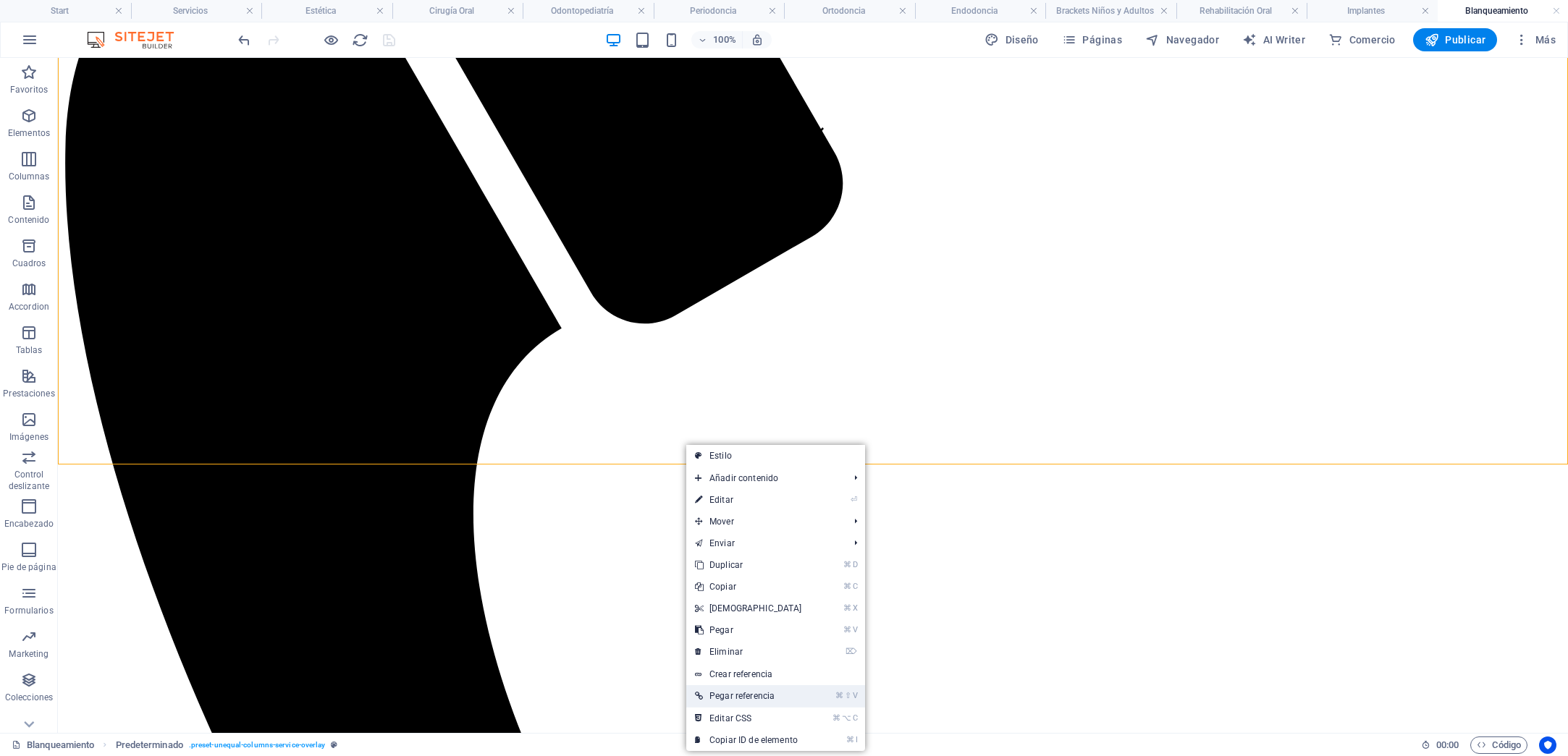
click at [765, 699] on link "⌘ ⇧ V Pegar referencia" at bounding box center [748, 695] width 124 height 21
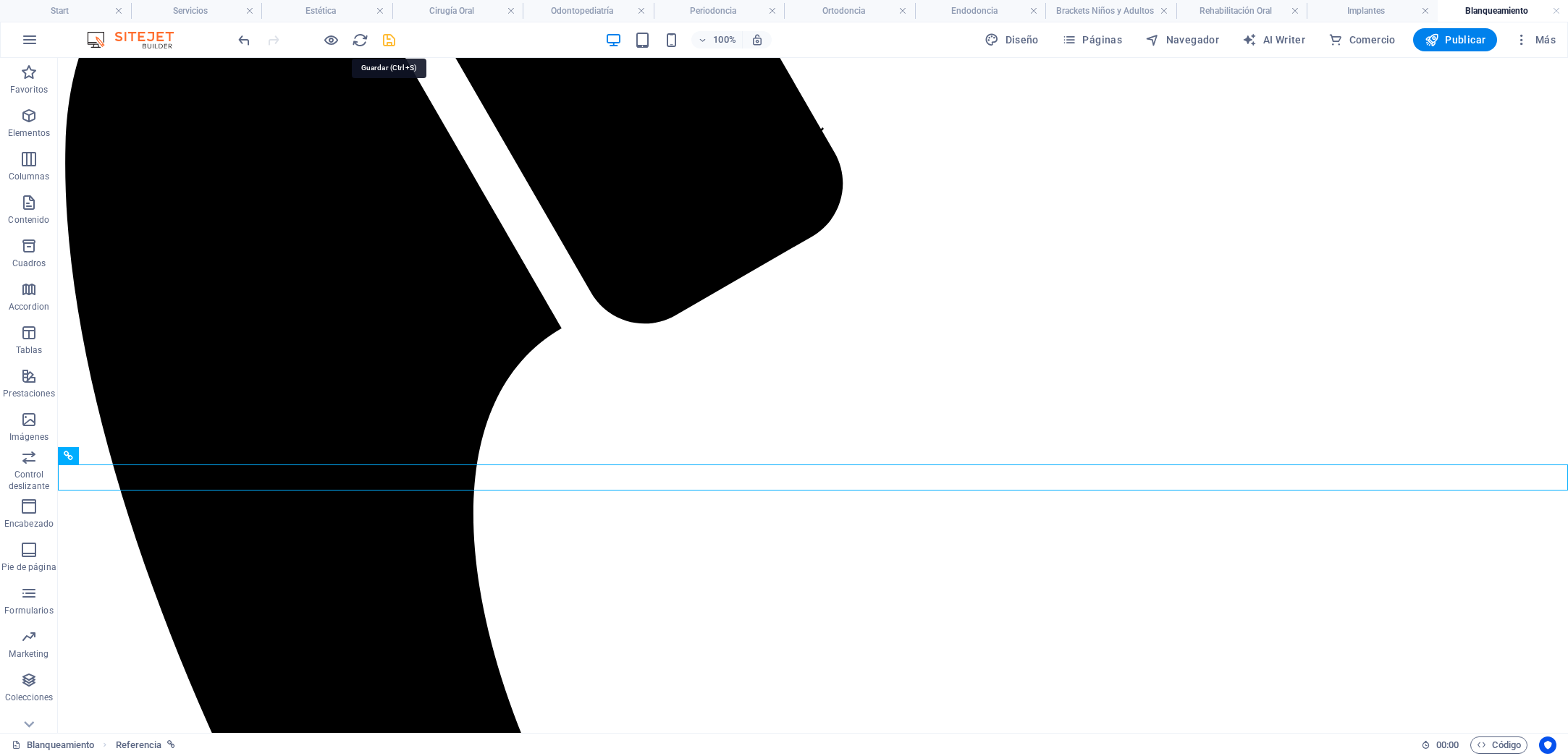
click at [393, 37] on icon "save" at bounding box center [389, 40] width 17 height 17
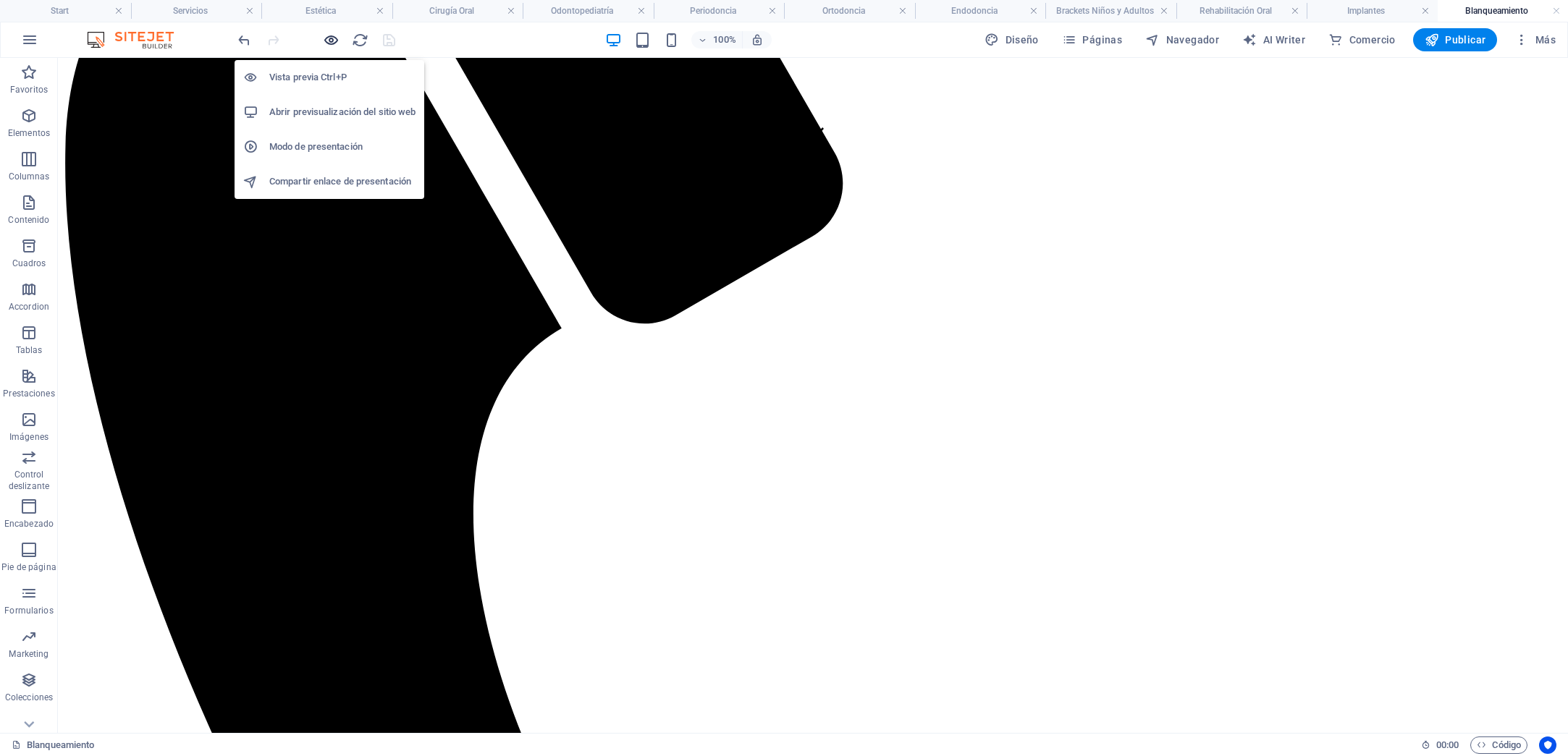
click at [330, 42] on icon "button" at bounding box center [331, 40] width 17 height 17
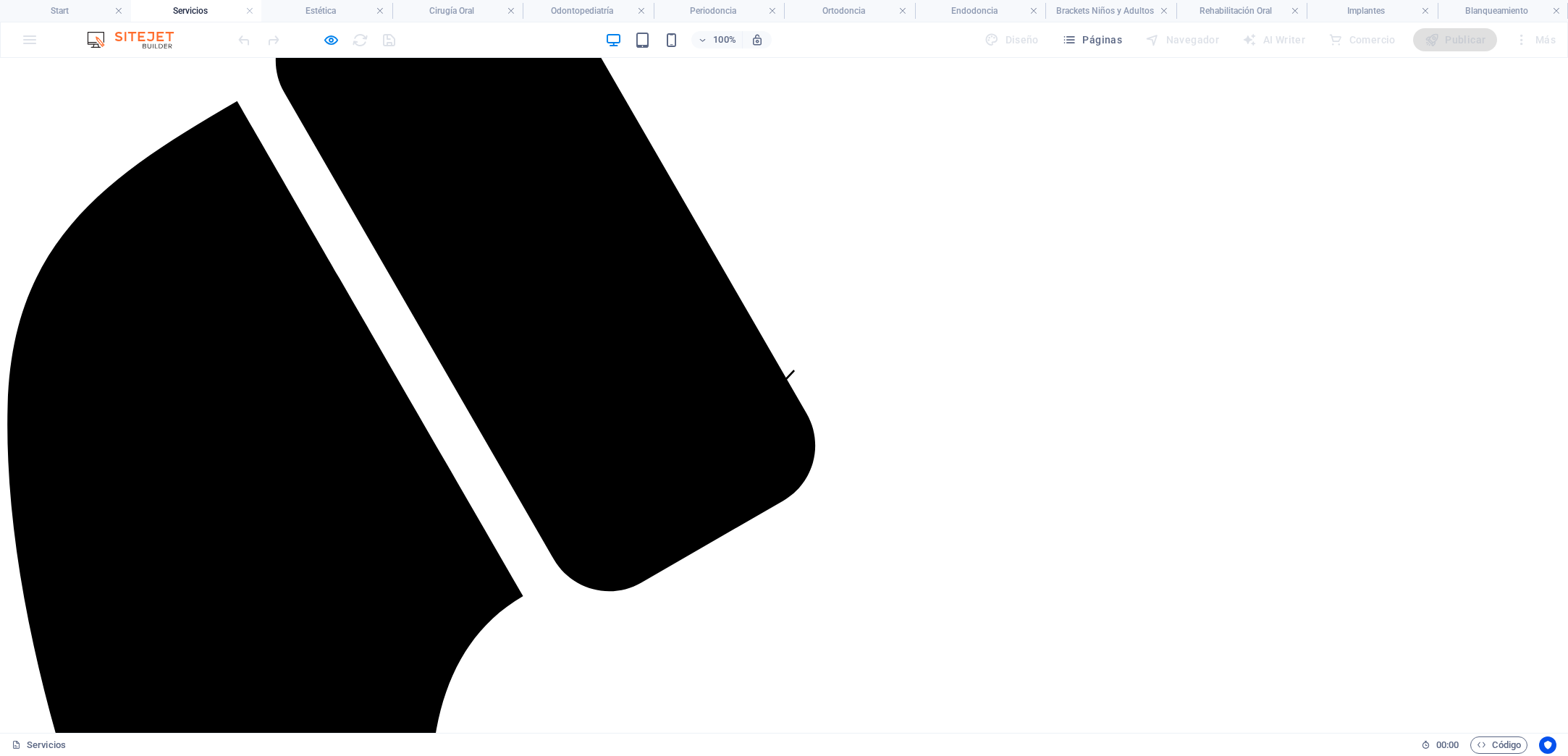
scroll to position [335, 0]
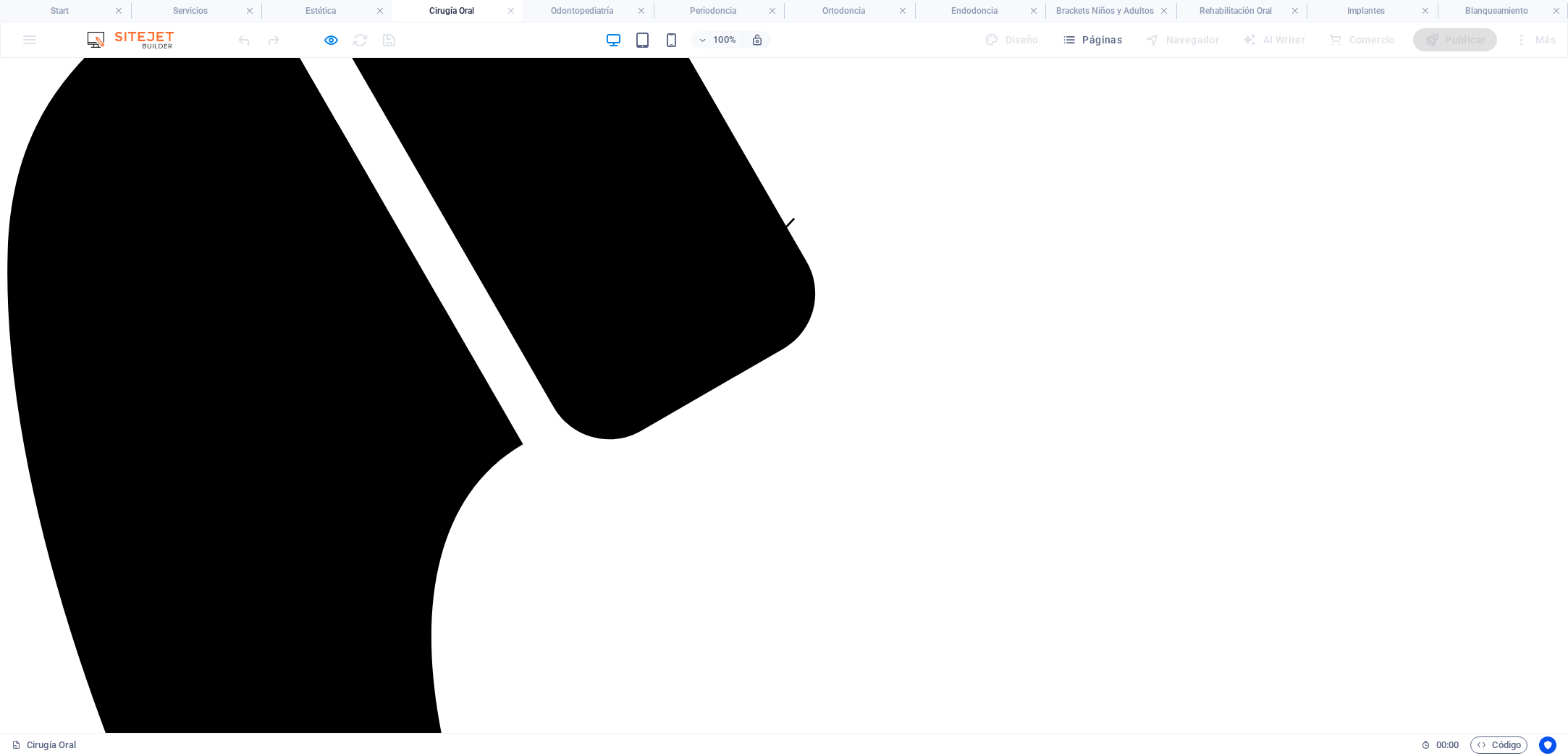
scroll to position [486, 0]
click at [324, 16] on h4 "Estética" at bounding box center [327, 10] width 131 height 16
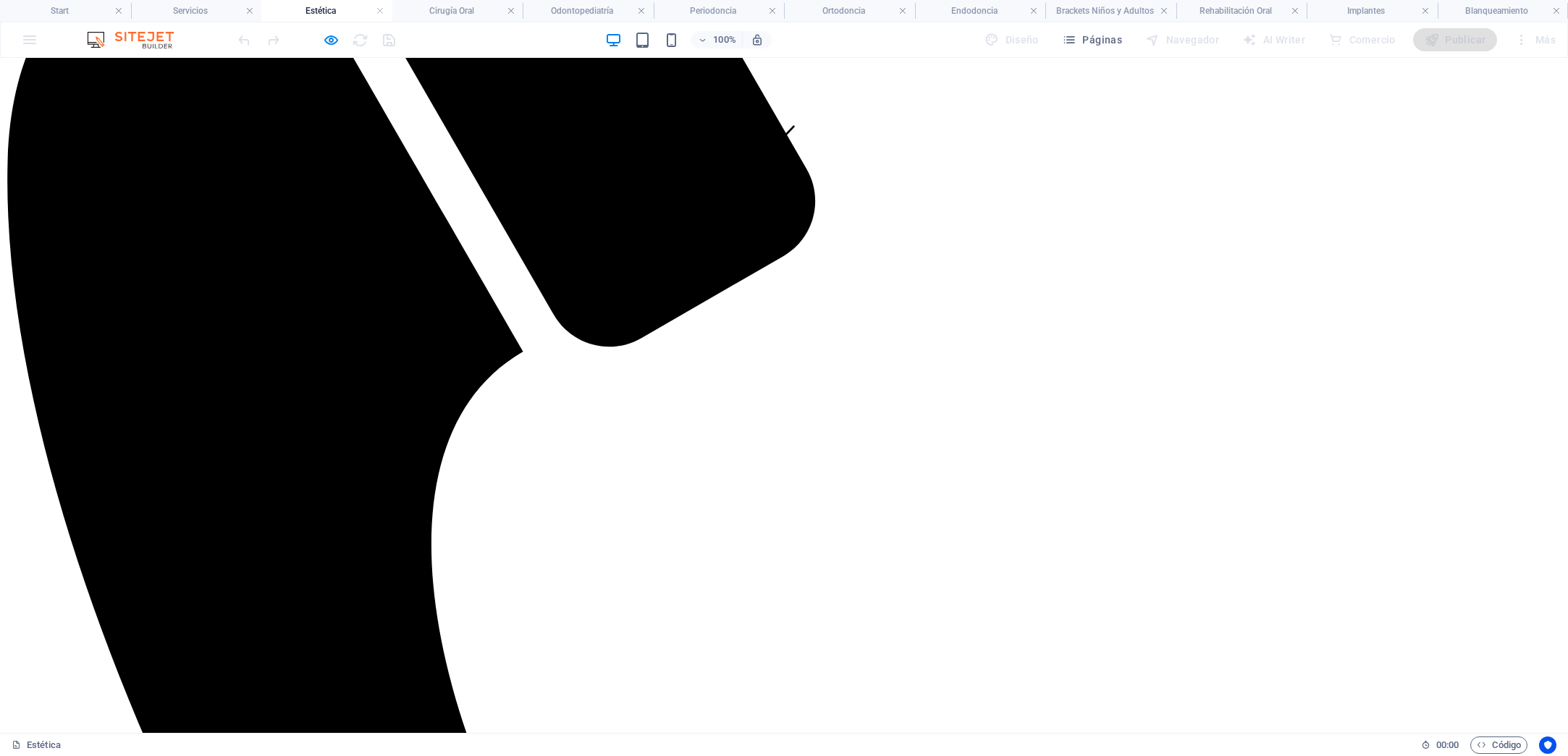
scroll to position [0, 0]
click at [341, 40] on div at bounding box center [316, 39] width 162 height 23
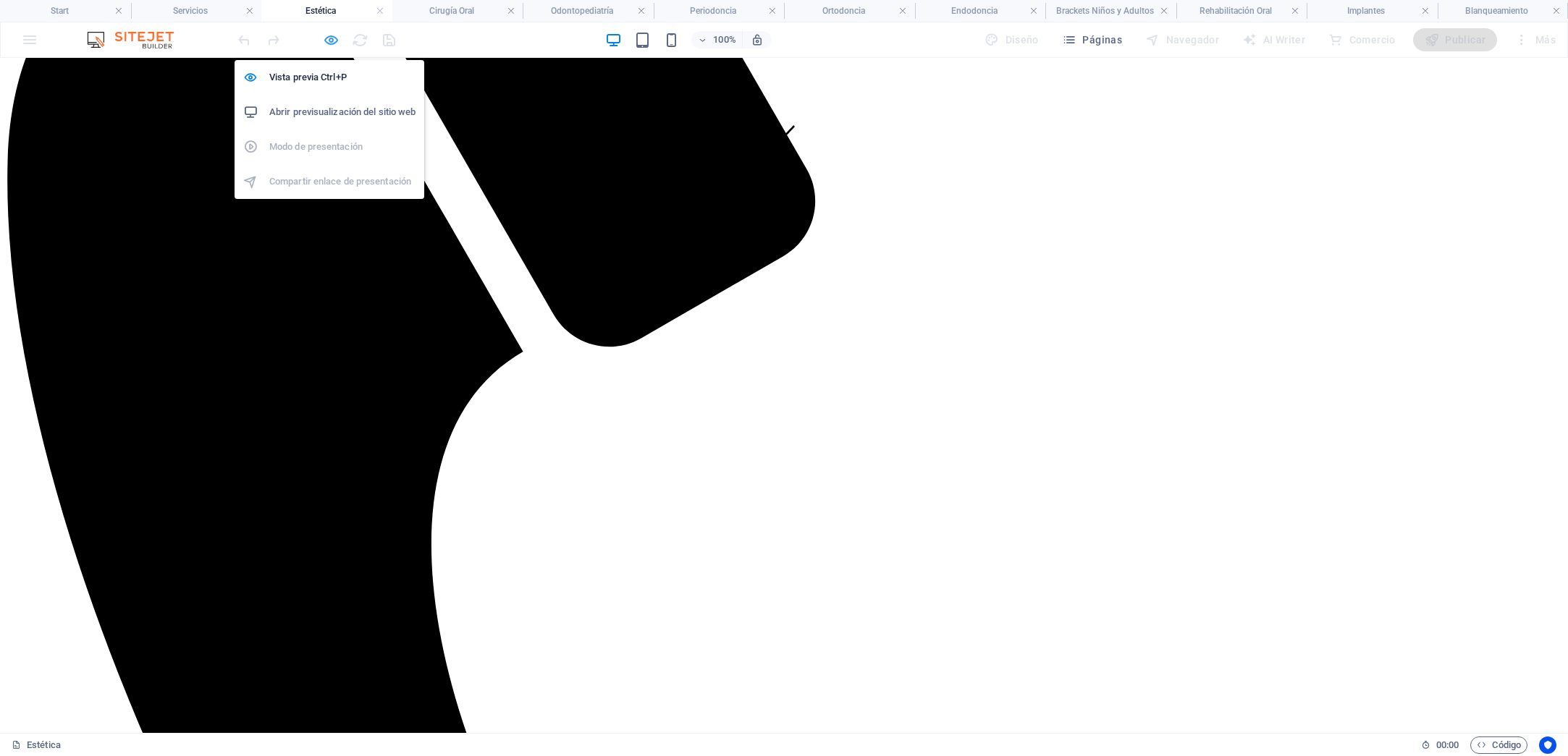
click at [334, 39] on icon "button" at bounding box center [331, 40] width 17 height 17
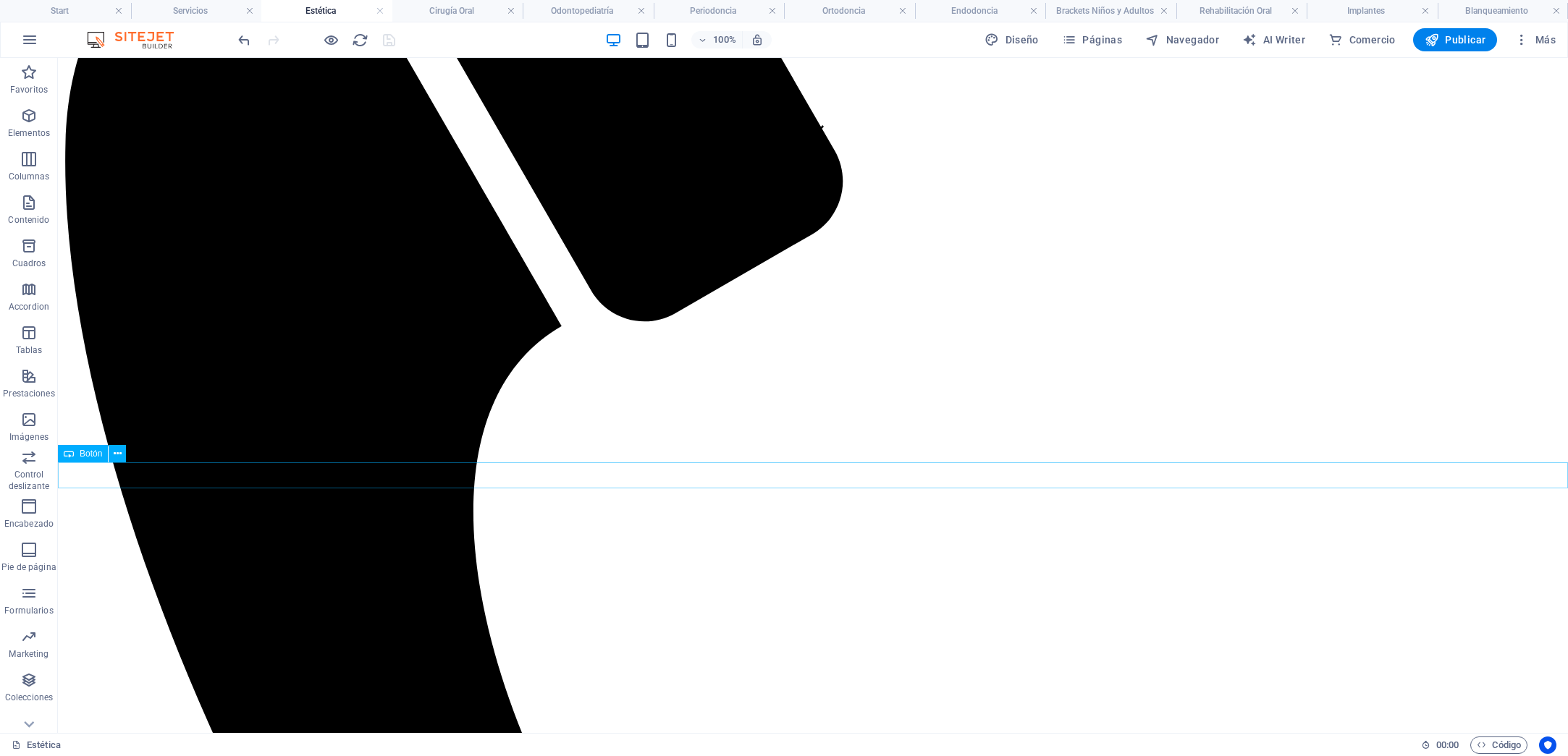
click at [118, 452] on icon at bounding box center [118, 453] width 8 height 15
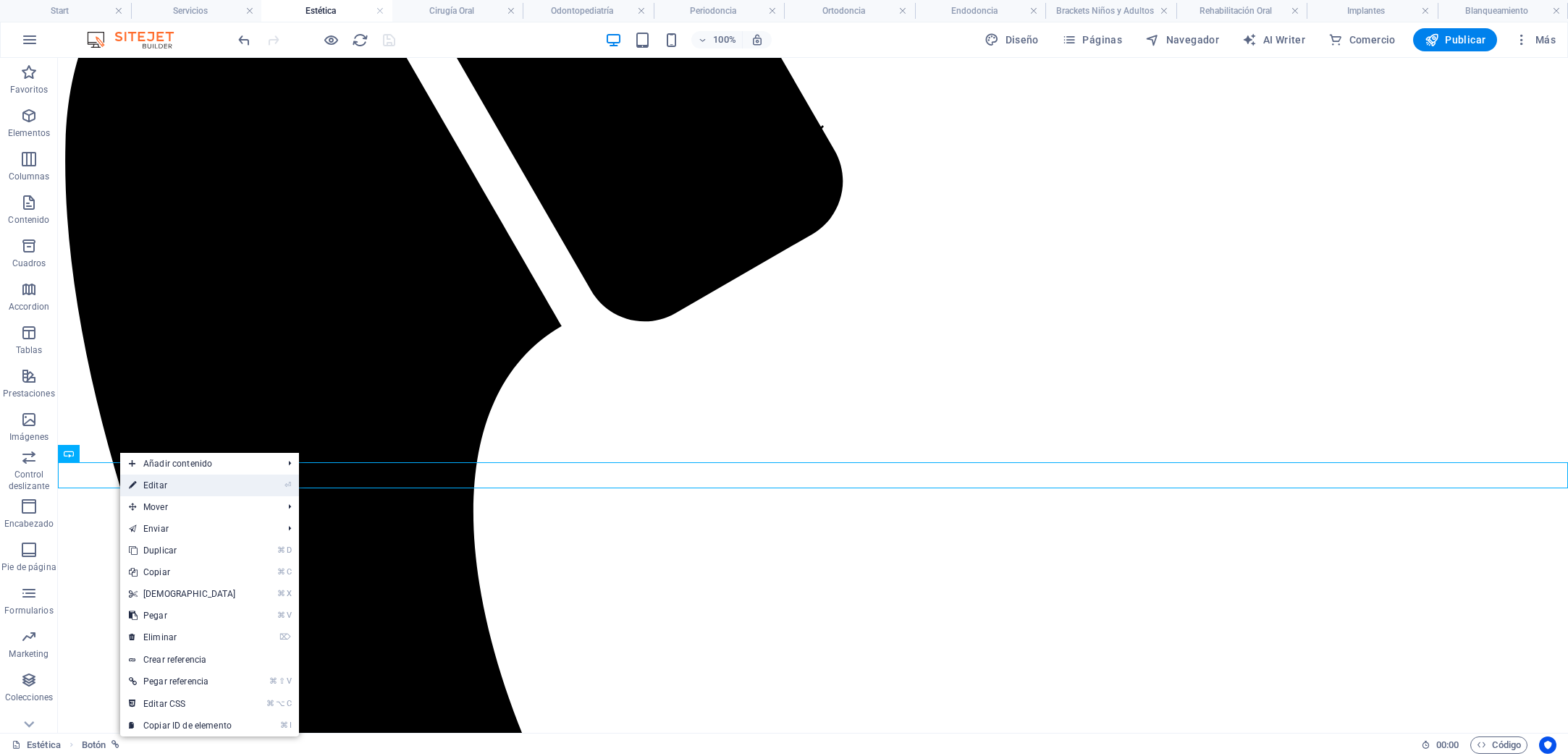
click at [167, 487] on link "⏎ Editar" at bounding box center [182, 485] width 124 height 21
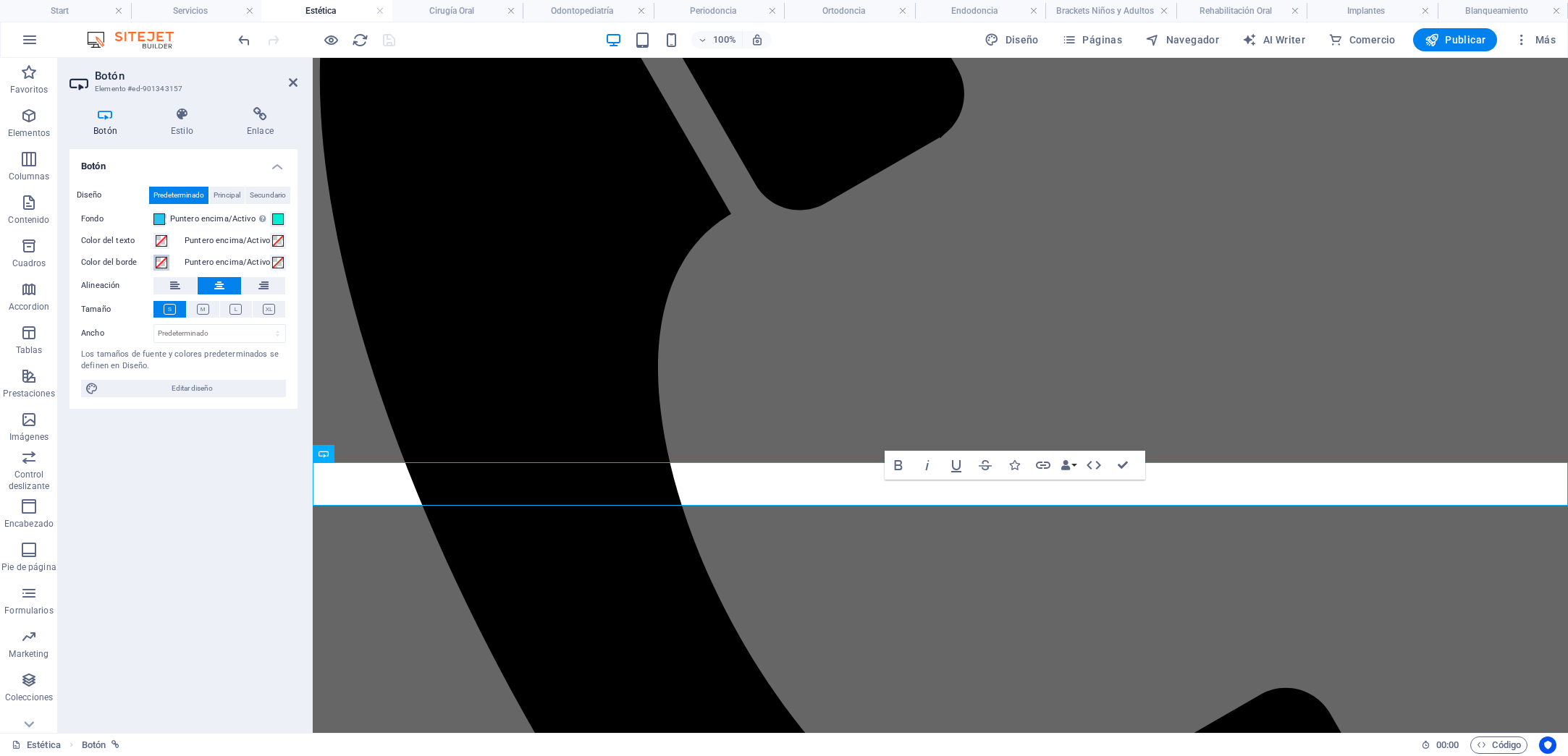
click at [167, 261] on span at bounding box center [161, 263] width 12 height 12
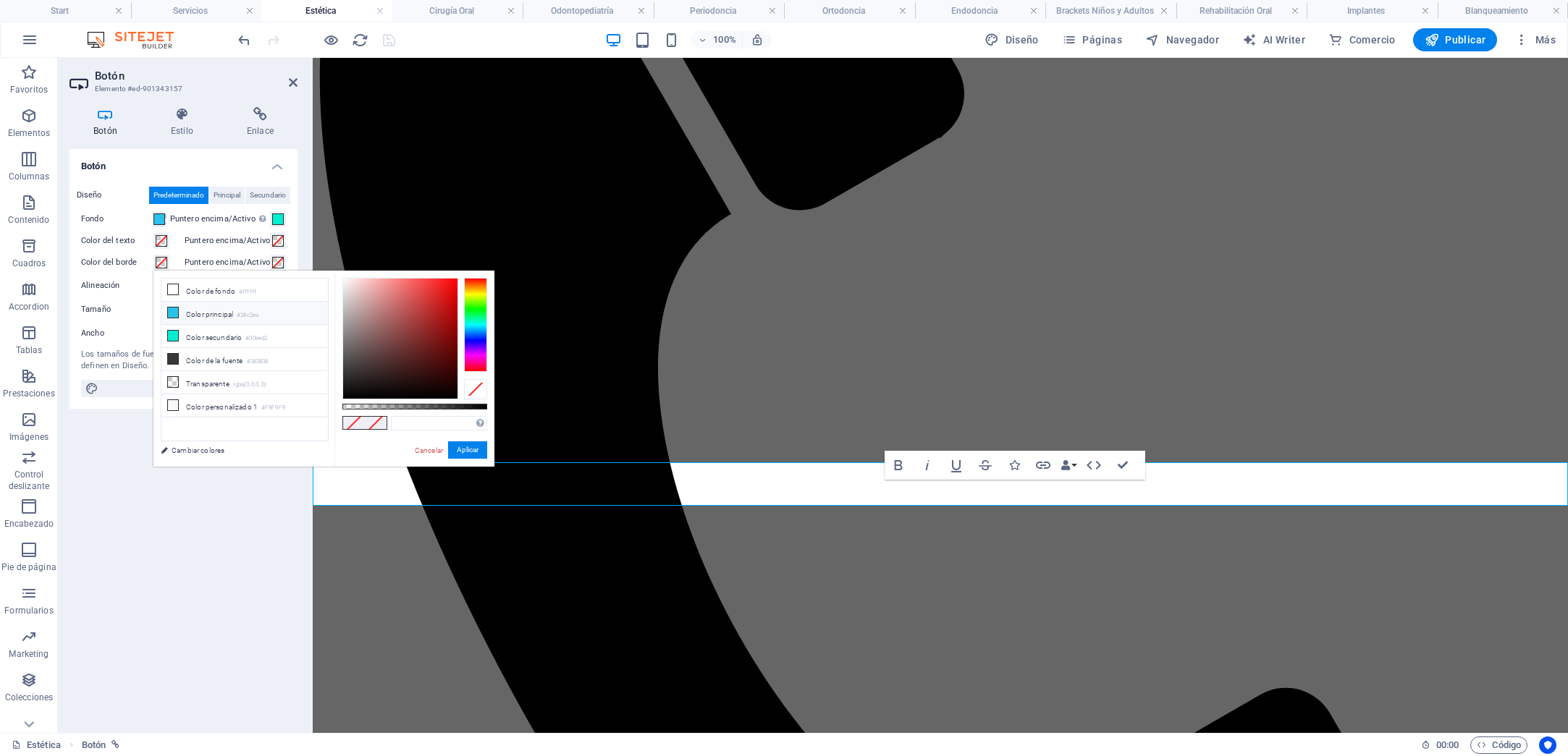
click at [195, 310] on li "Color principal #28c2ea" at bounding box center [244, 313] width 167 height 23
type input "#28c2ea"
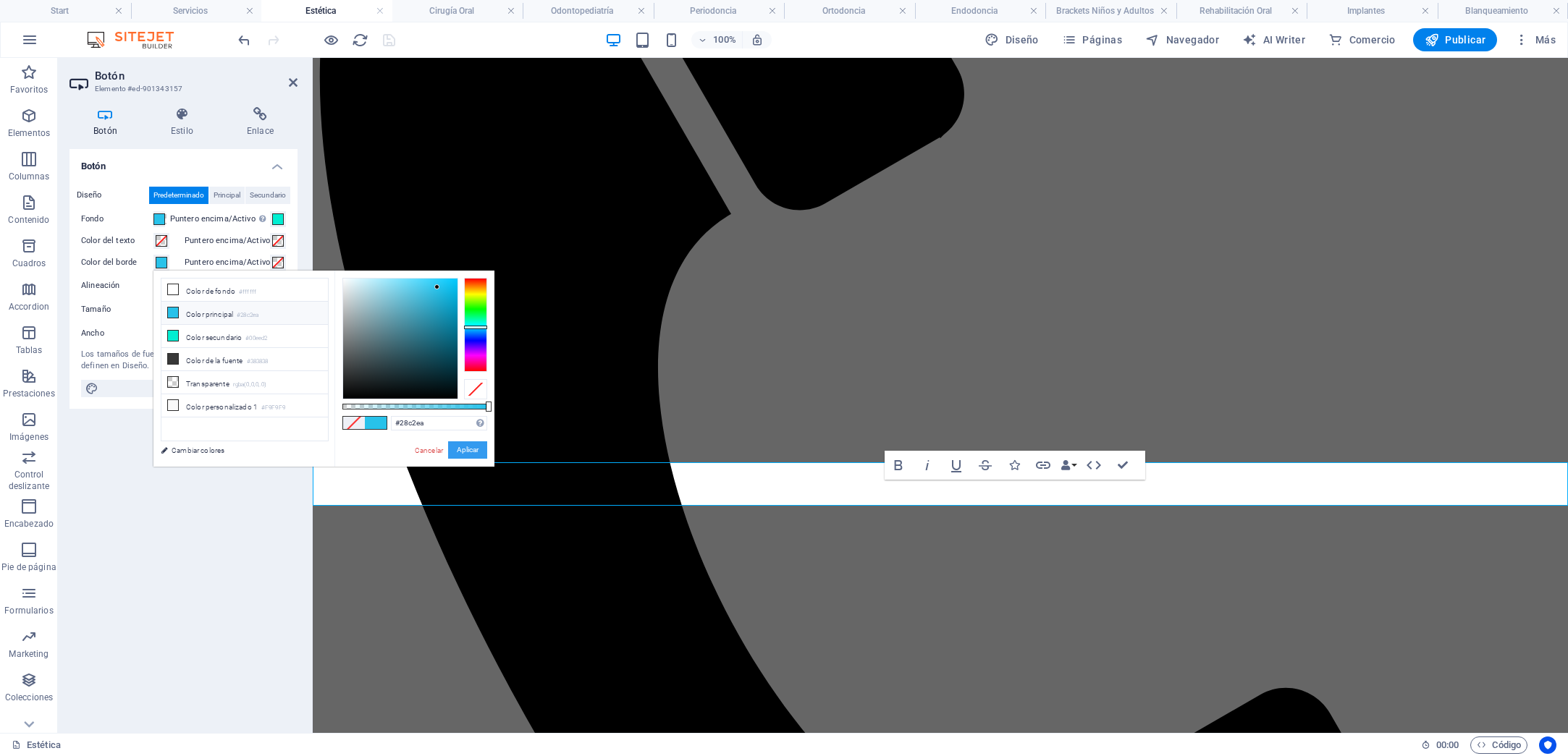
click at [467, 445] on button "Aplicar" at bounding box center [467, 450] width 39 height 18
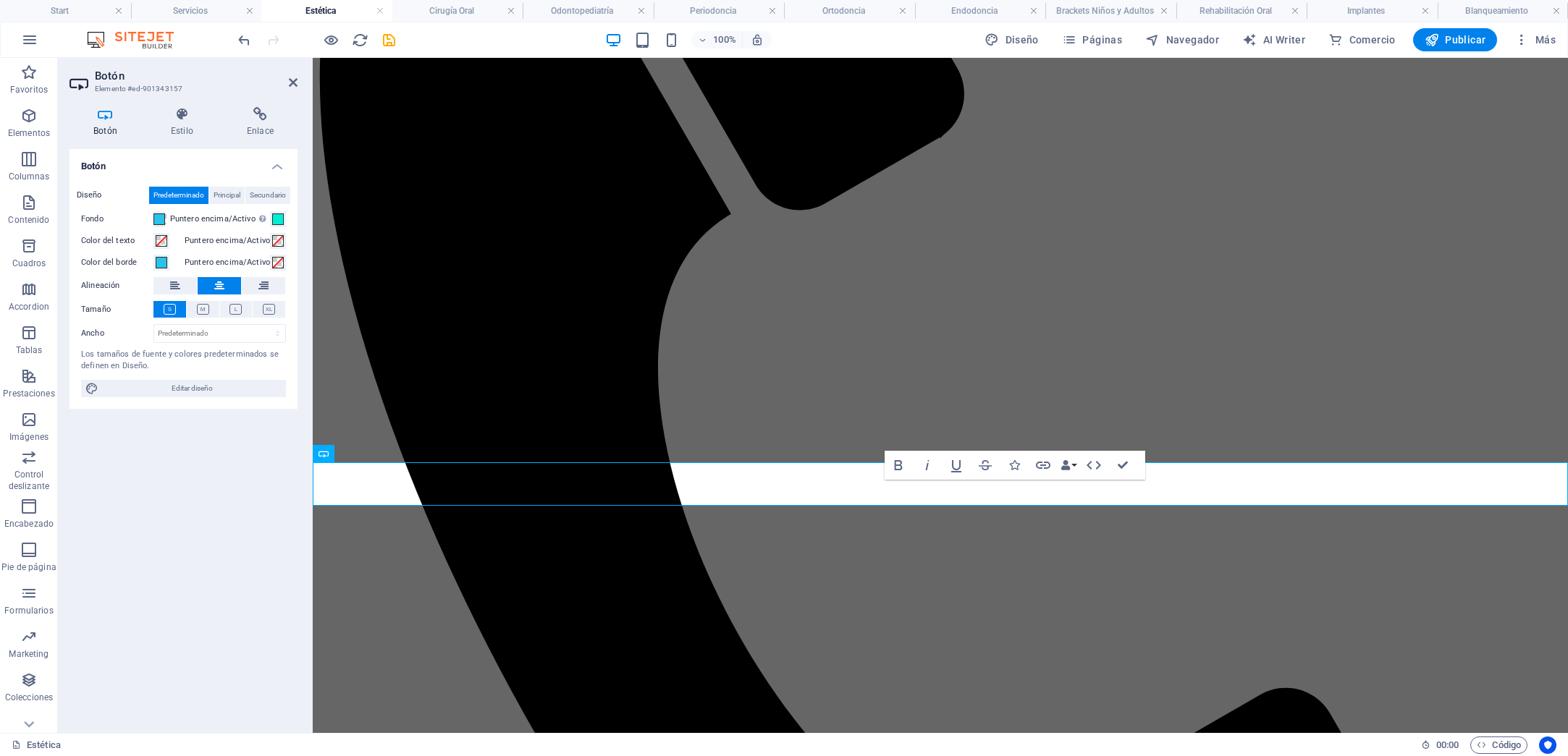
click at [289, 490] on div "Botón Diseño Predeterminado Principal Secundario Fondo Puntero encima/Activo [M…" at bounding box center [183, 435] width 228 height 572
click at [388, 45] on icon "save" at bounding box center [389, 40] width 17 height 17
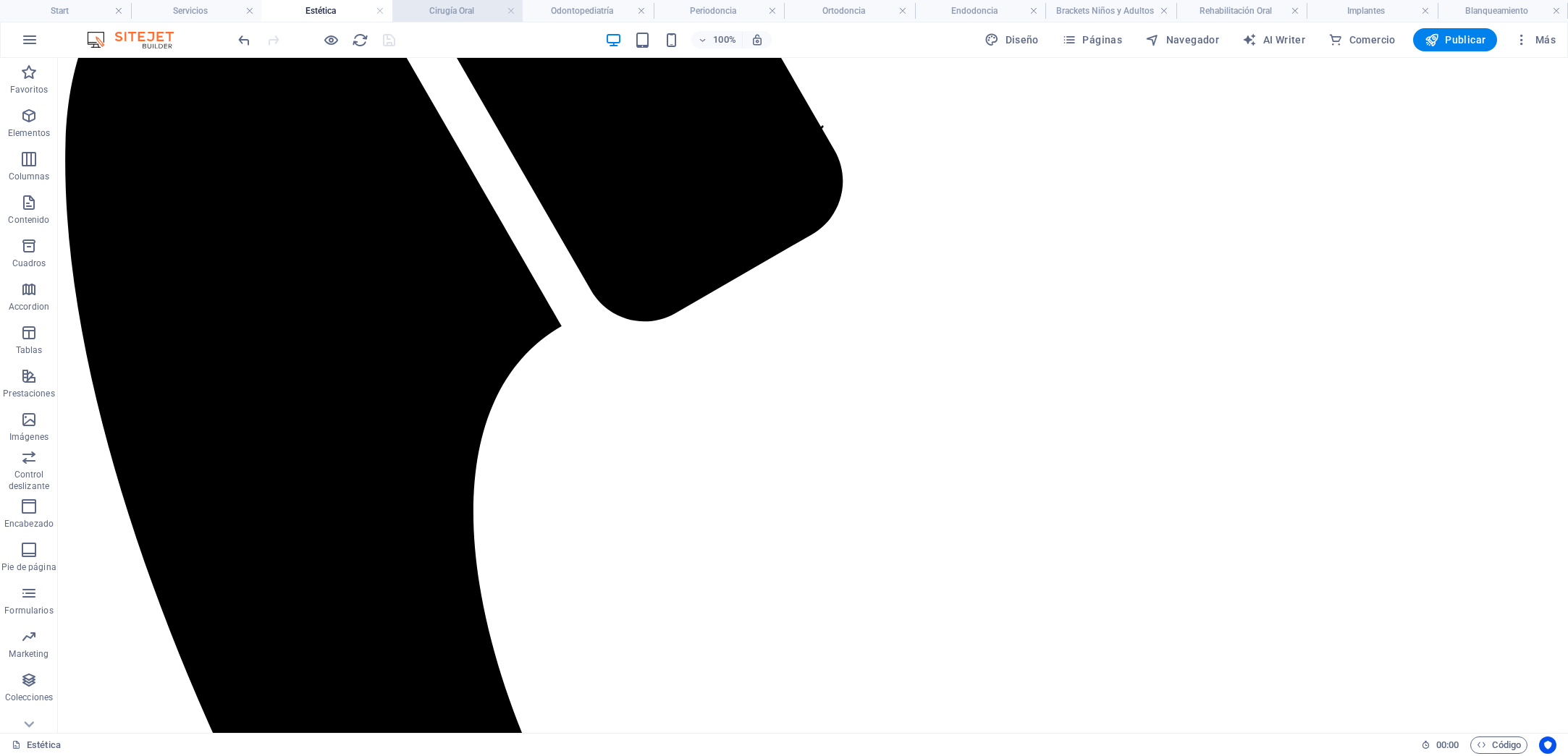
click at [468, 12] on h4 "Cirugía Oral" at bounding box center [458, 10] width 131 height 16
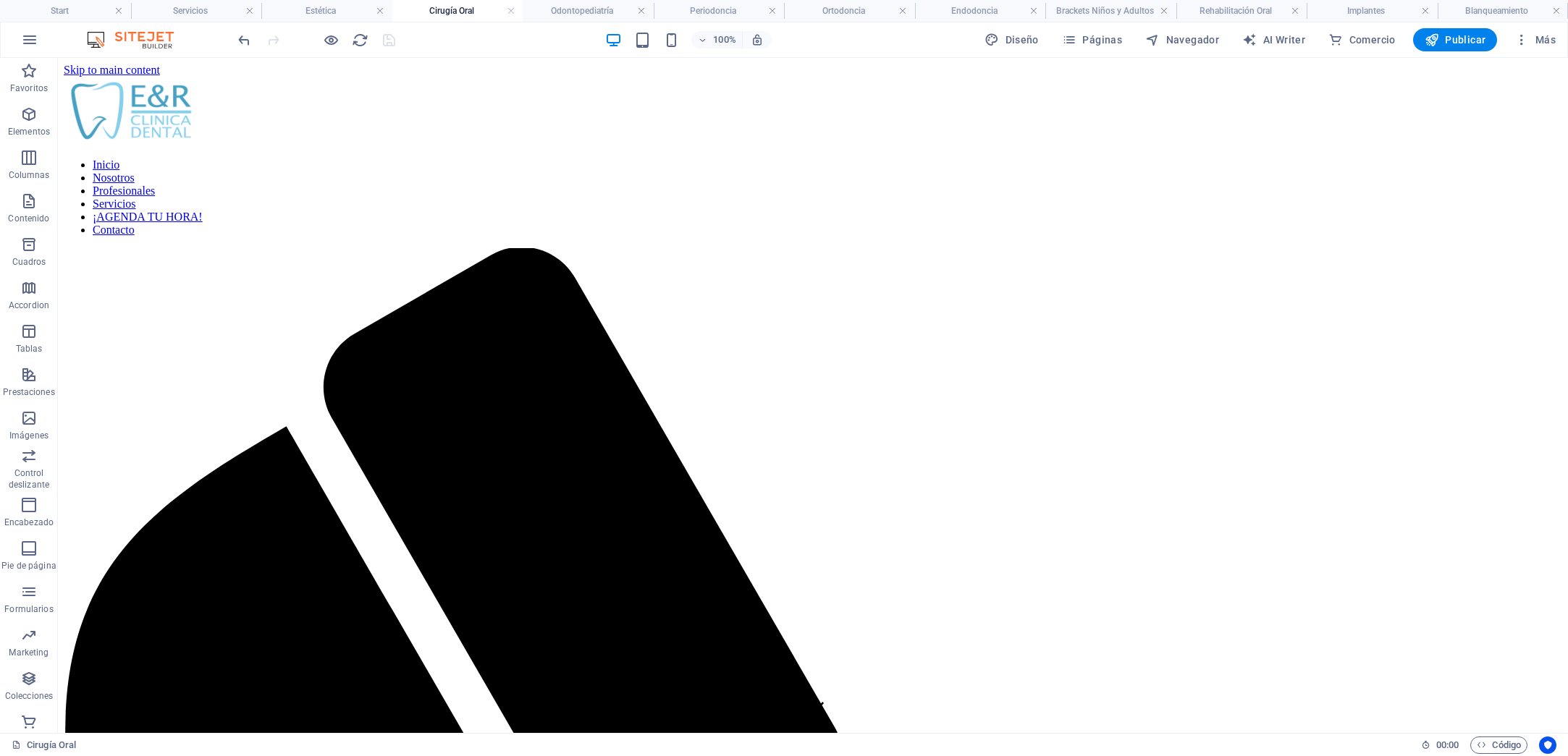
scroll to position [486, 0]
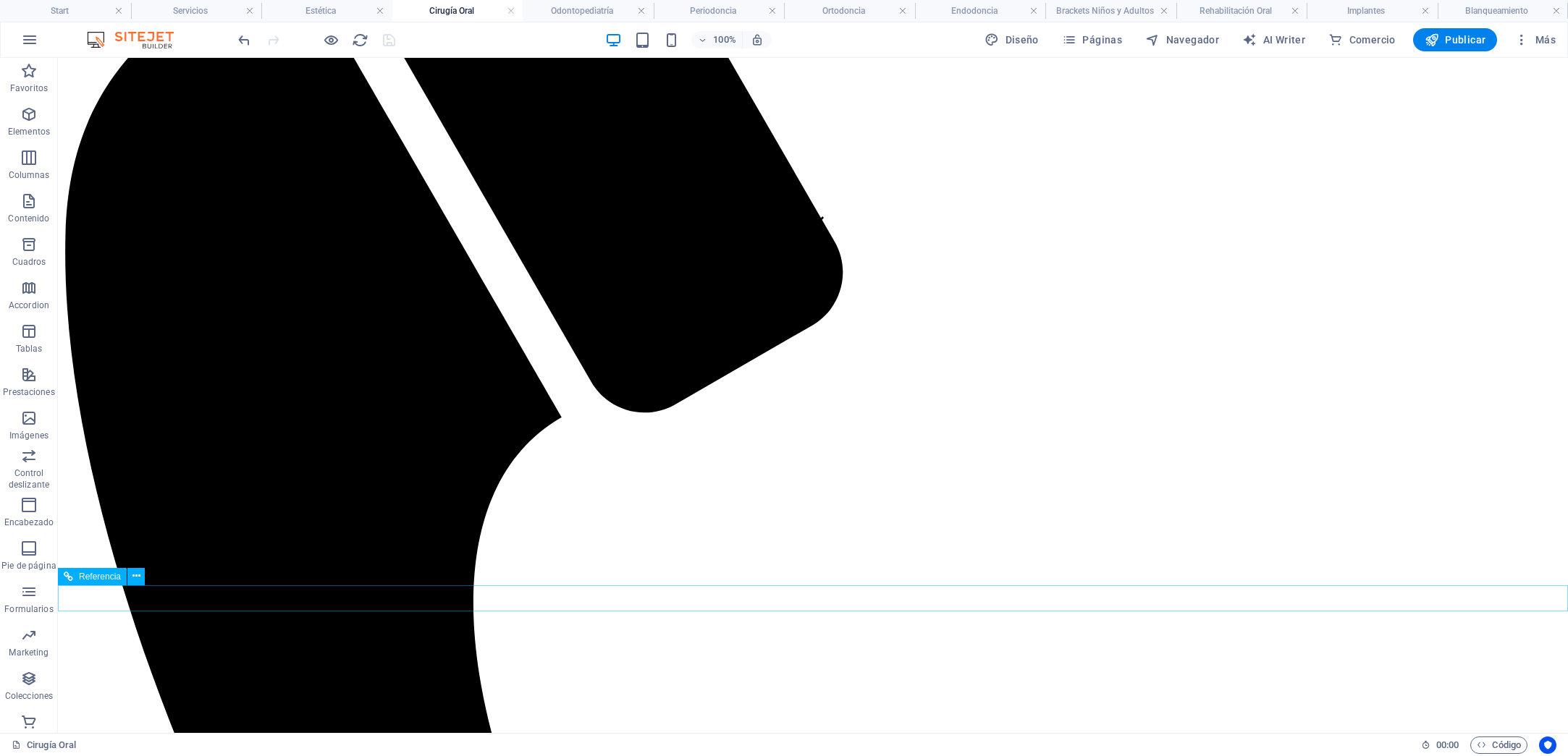
click at [140, 579] on icon at bounding box center [136, 576] width 8 height 15
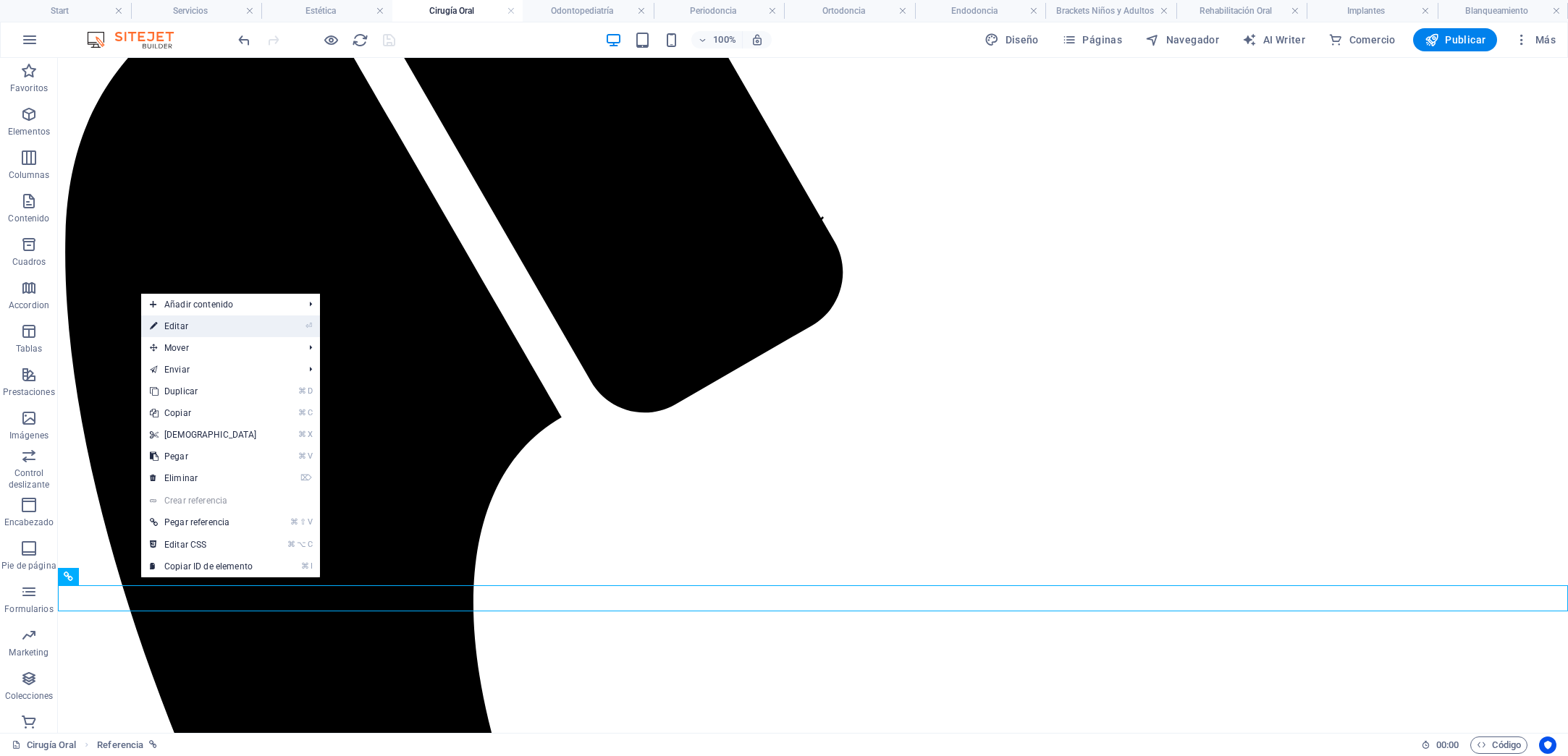
click at [191, 330] on link "⏎ Editar" at bounding box center [203, 326] width 124 height 21
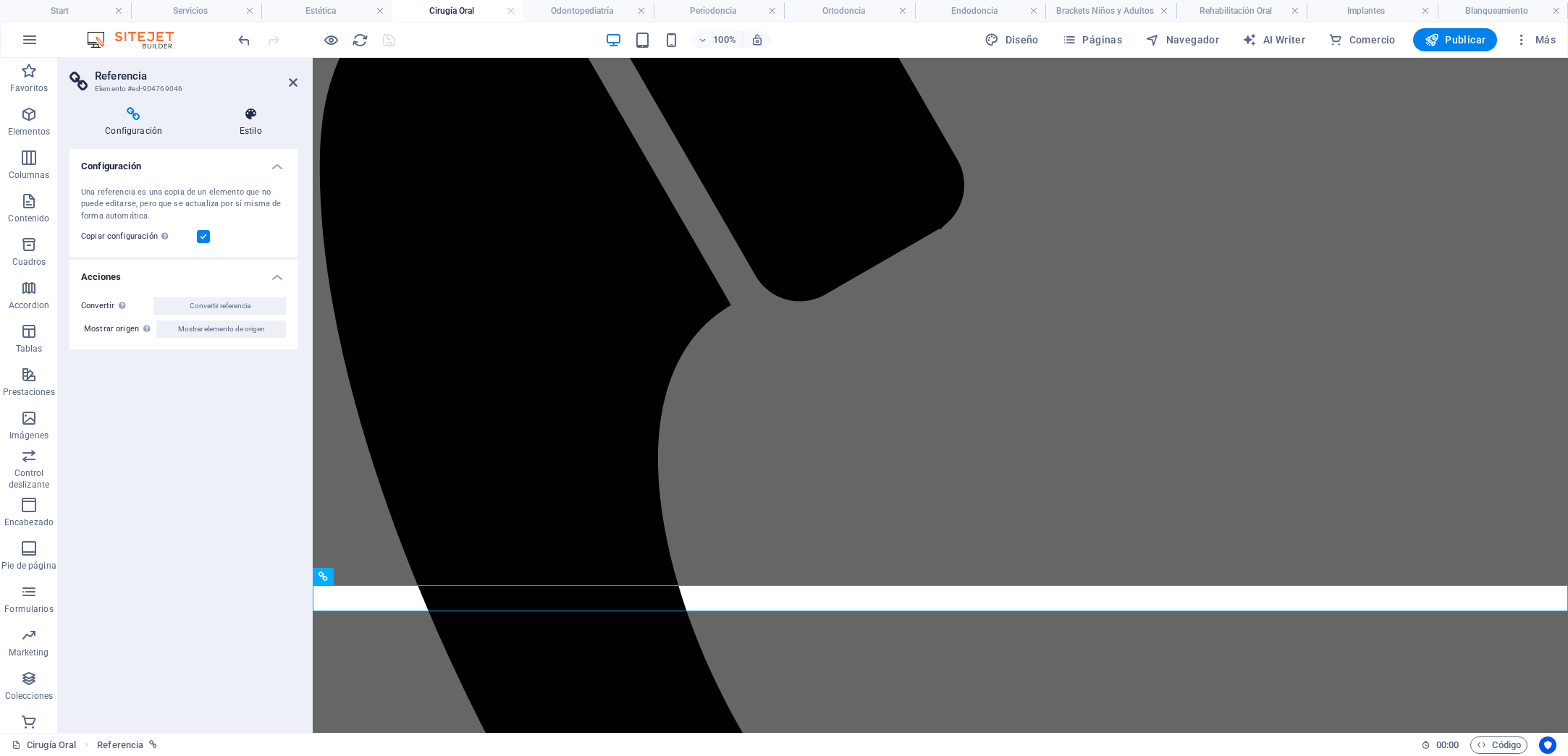
click at [251, 109] on icon at bounding box center [251, 115] width 94 height 15
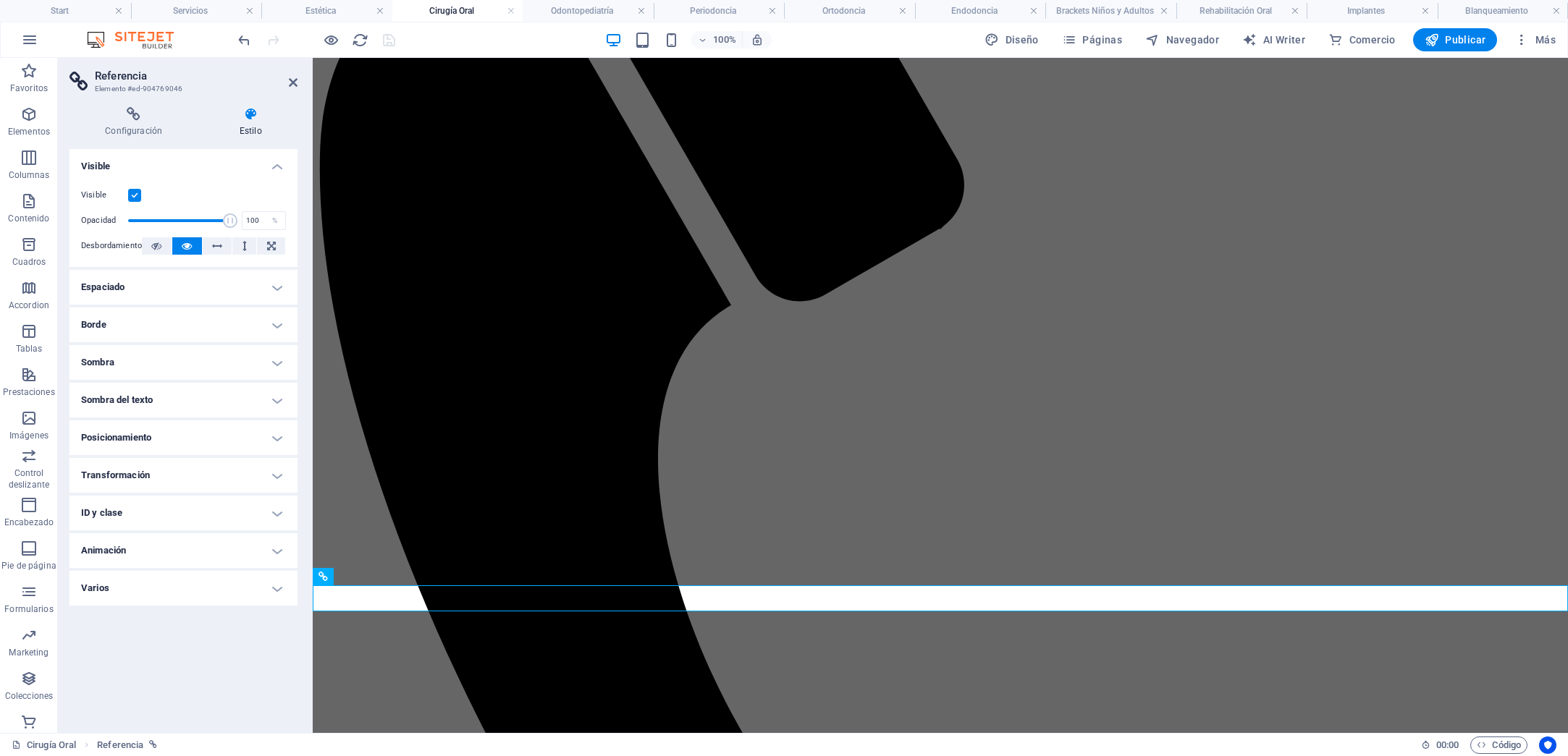
click at [279, 325] on h4 "Borde" at bounding box center [183, 325] width 228 height 35
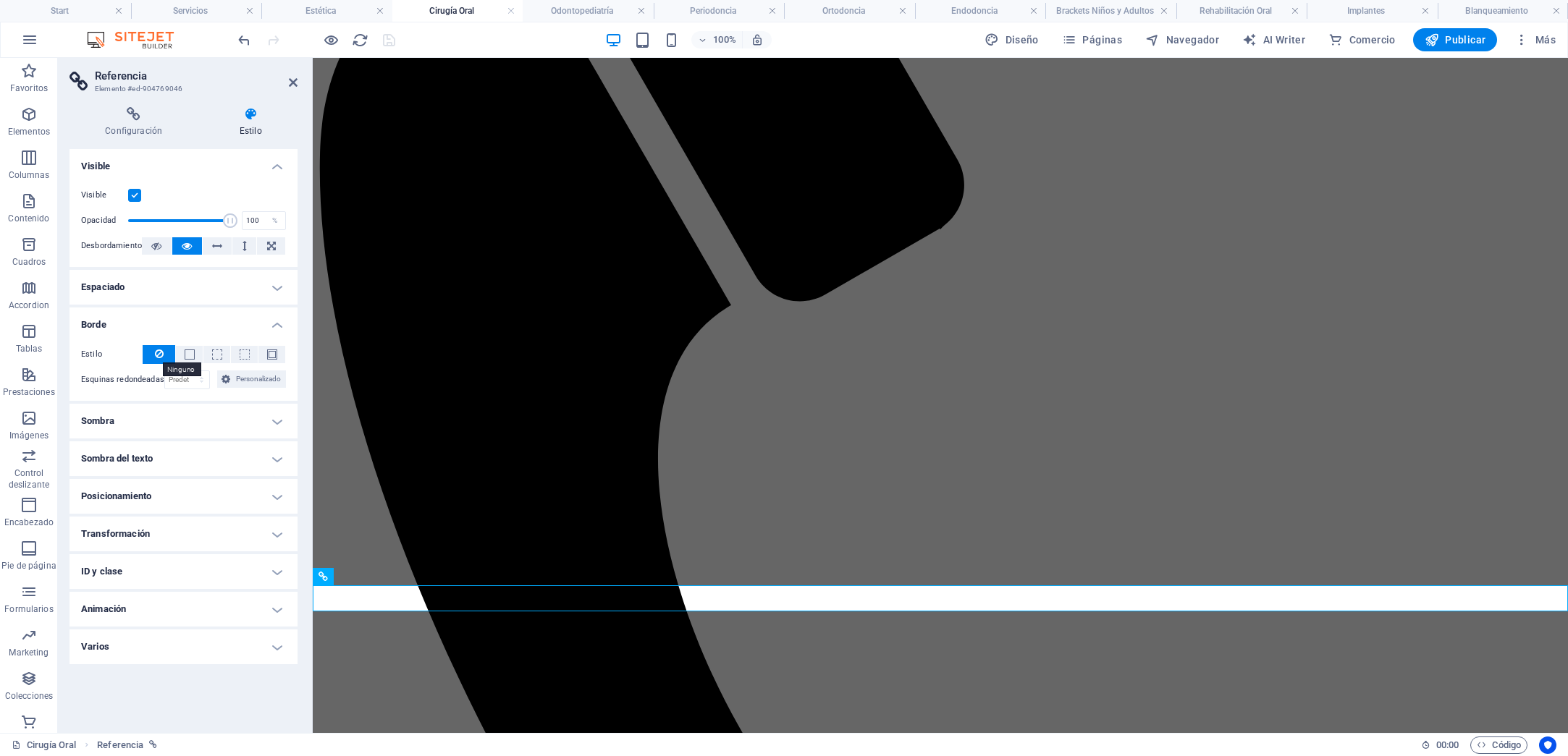
click at [158, 351] on icon at bounding box center [158, 353] width 8 height 18
click at [252, 379] on span "Personalizado" at bounding box center [257, 378] width 47 height 18
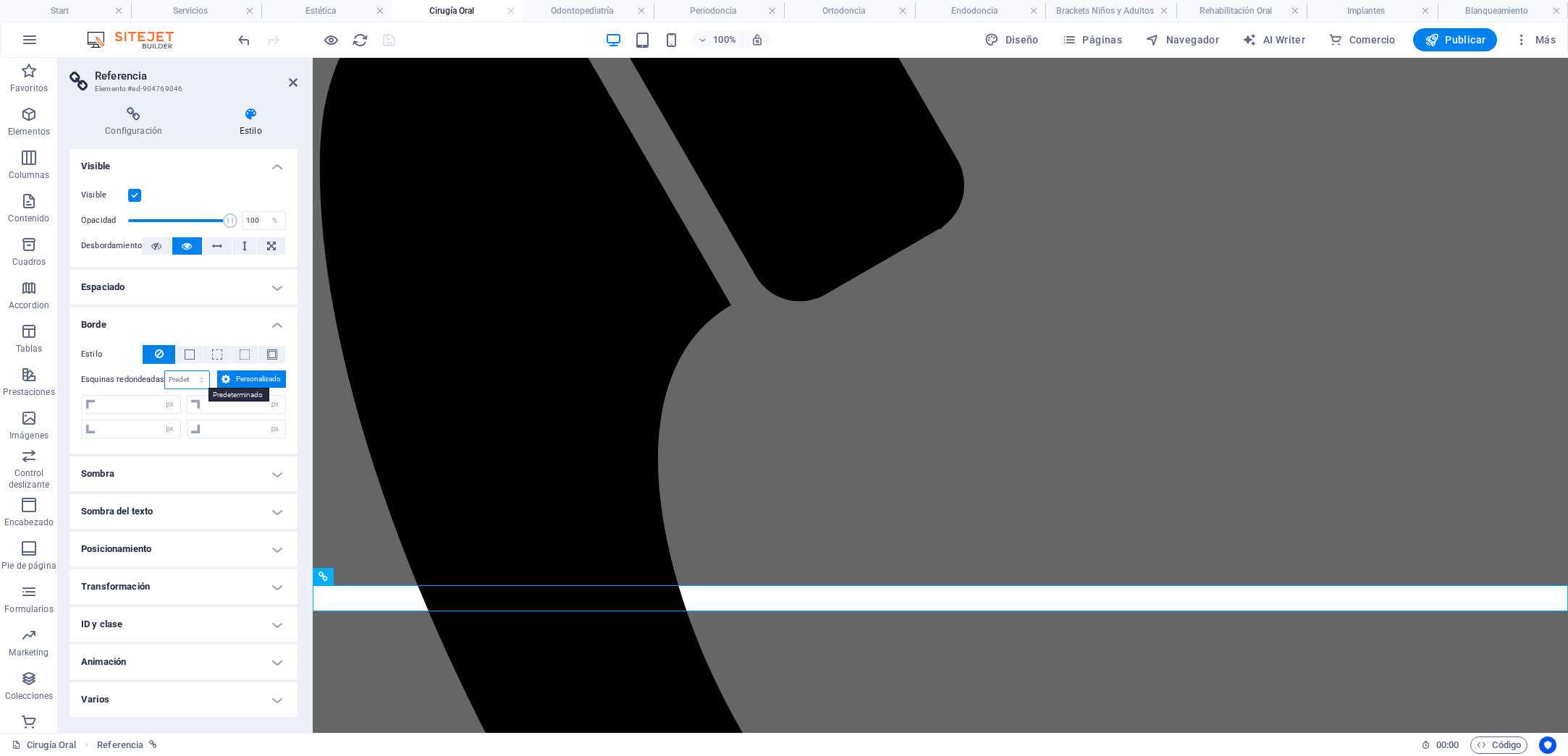
click at [207, 378] on select "Predeterminado px rem % vh vw Personalizado" at bounding box center [187, 379] width 44 height 18
click at [297, 83] on icon at bounding box center [292, 82] width 8 height 12
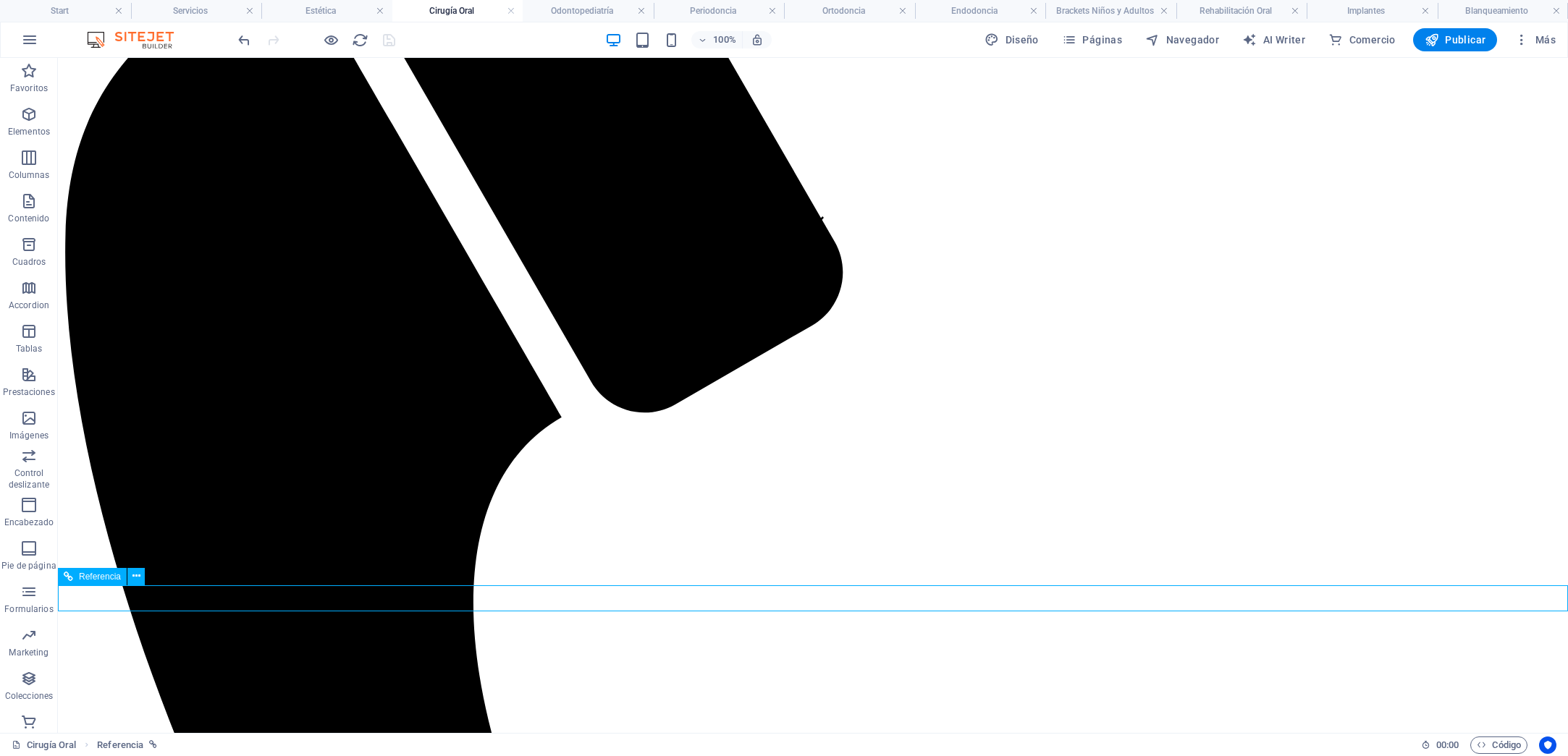
click at [137, 578] on icon at bounding box center [136, 576] width 8 height 15
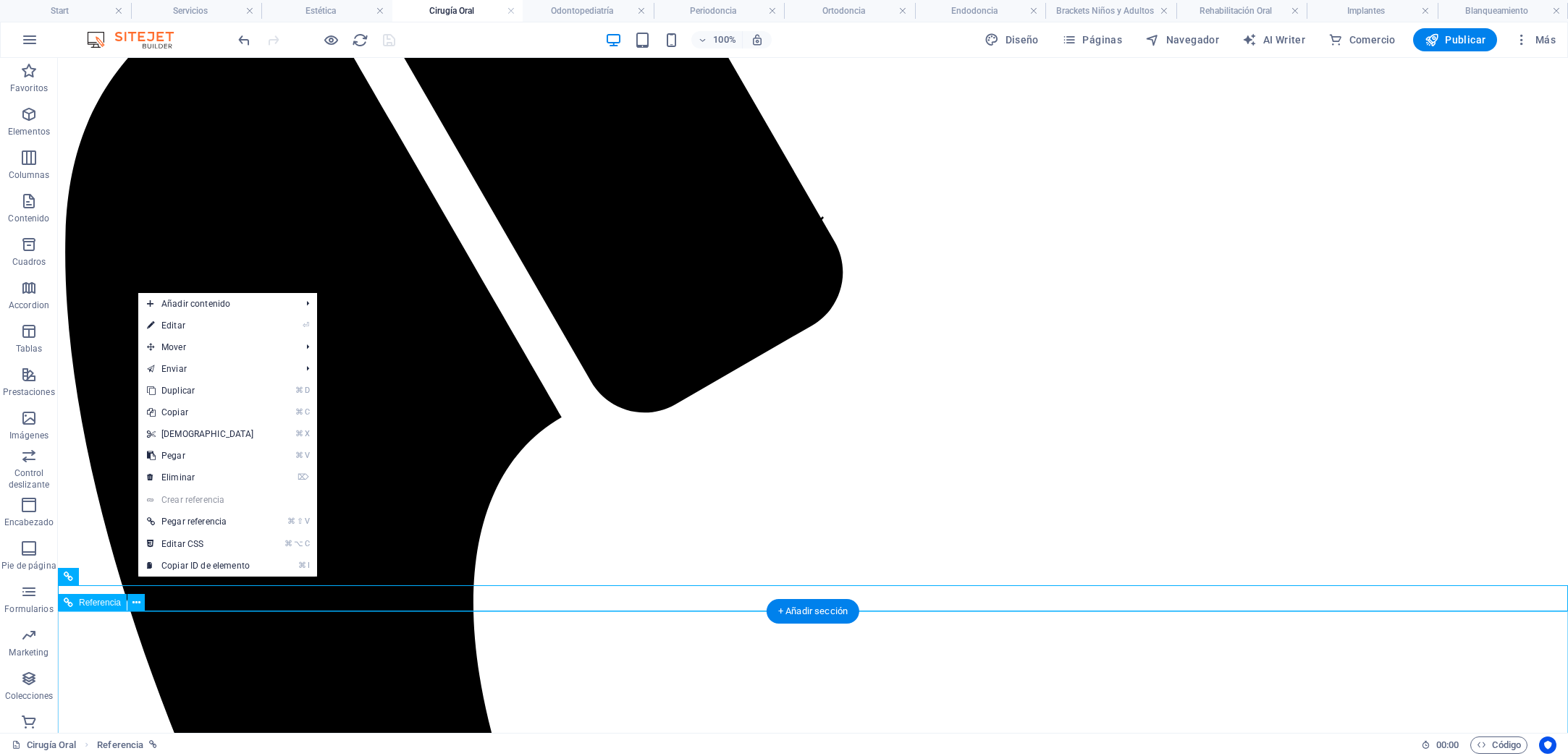
drag, startPoint x: 310, startPoint y: 642, endPoint x: 308, endPoint y: 635, distance: 7.3
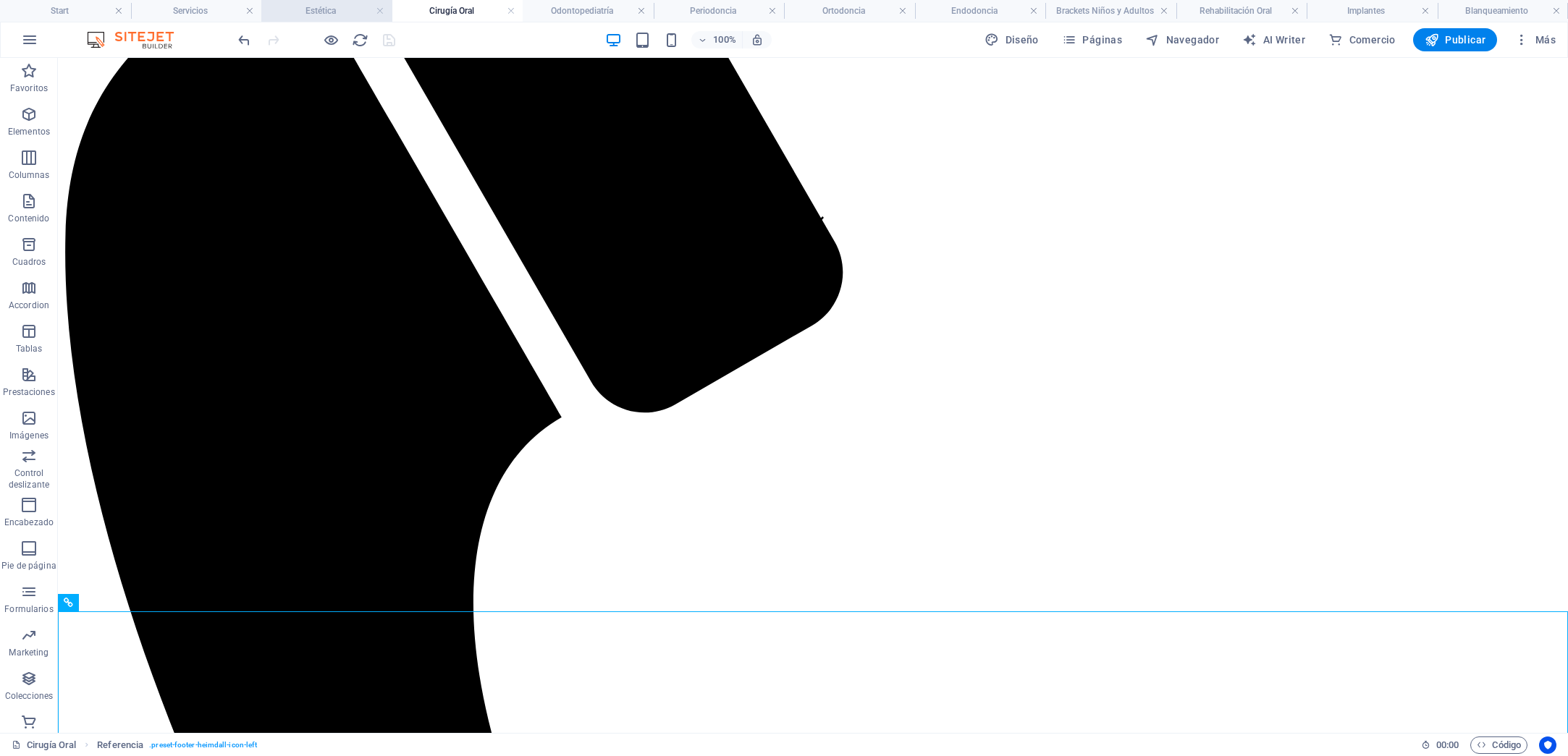
click at [307, 6] on h4 "Estética" at bounding box center [327, 10] width 131 height 16
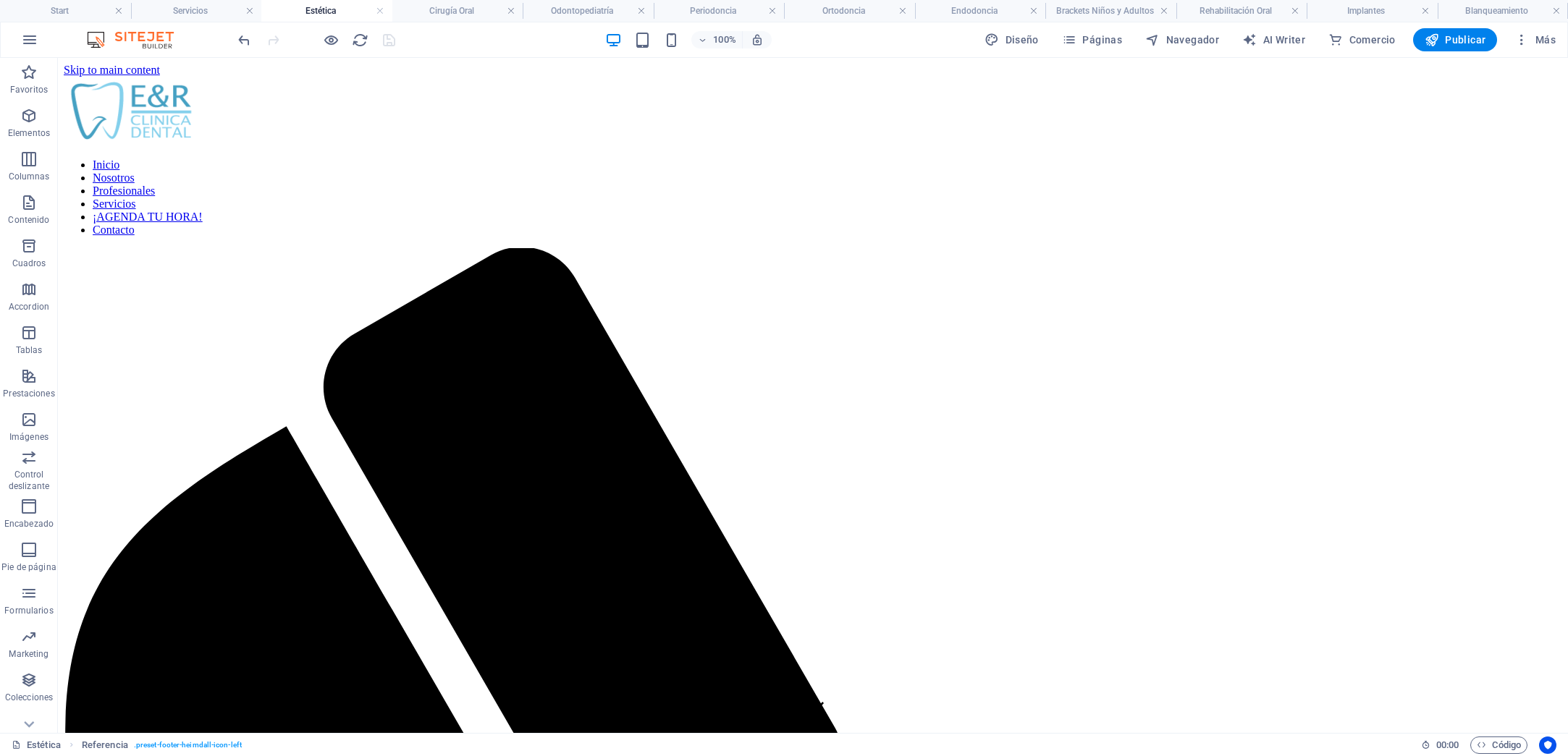
scroll to position [576, 0]
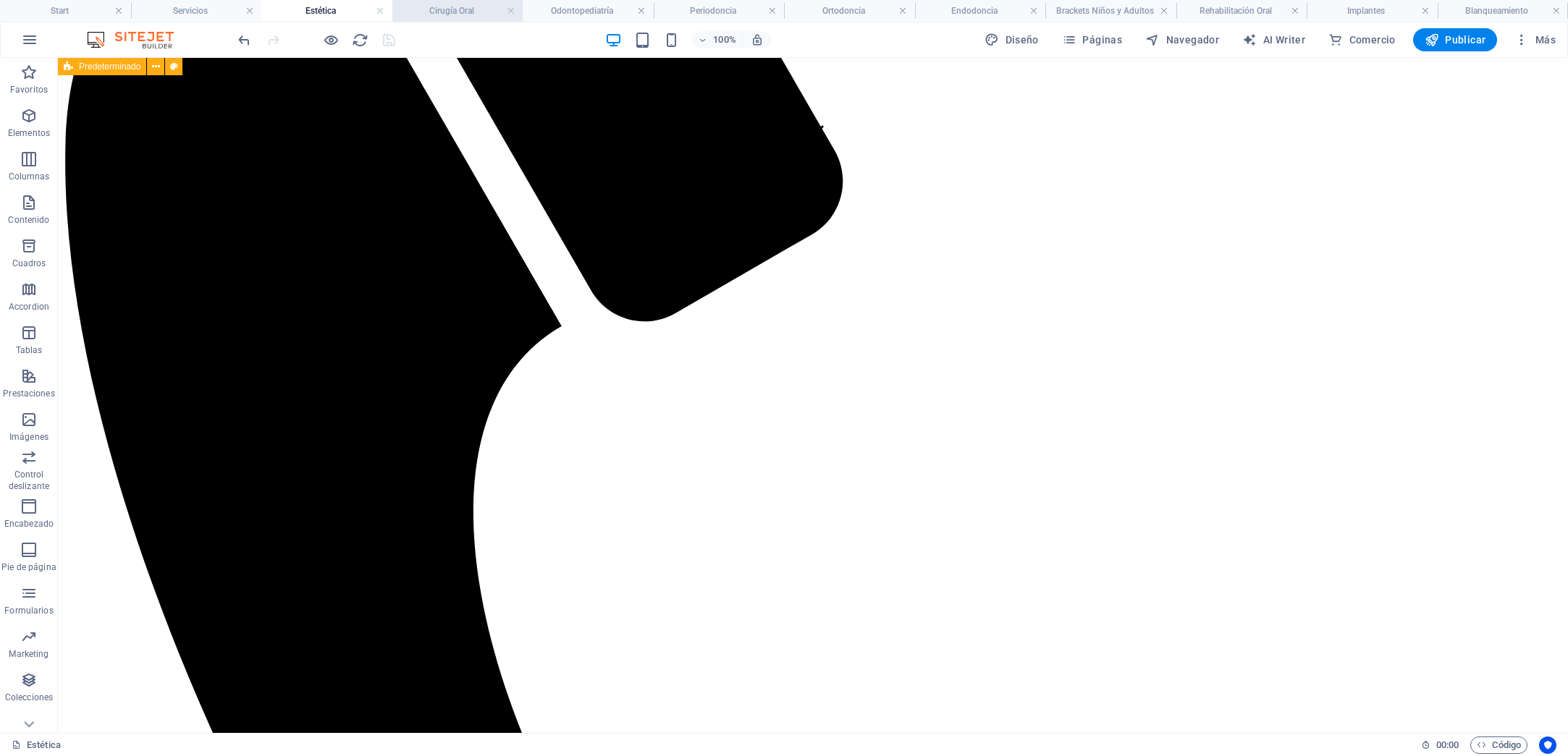
click at [429, 17] on h4 "Cirugía Oral" at bounding box center [458, 10] width 131 height 16
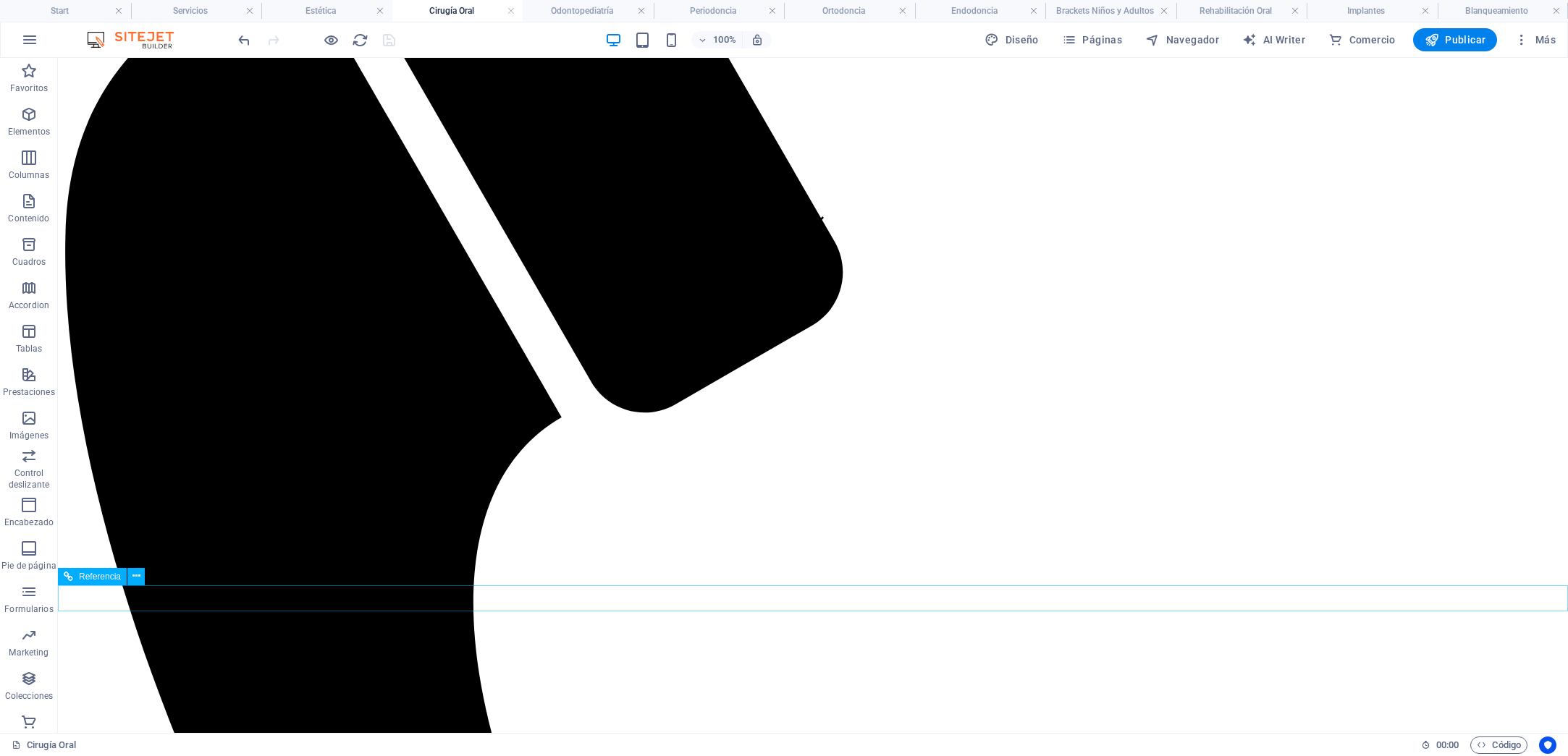
click at [67, 573] on icon at bounding box center [68, 576] width 9 height 18
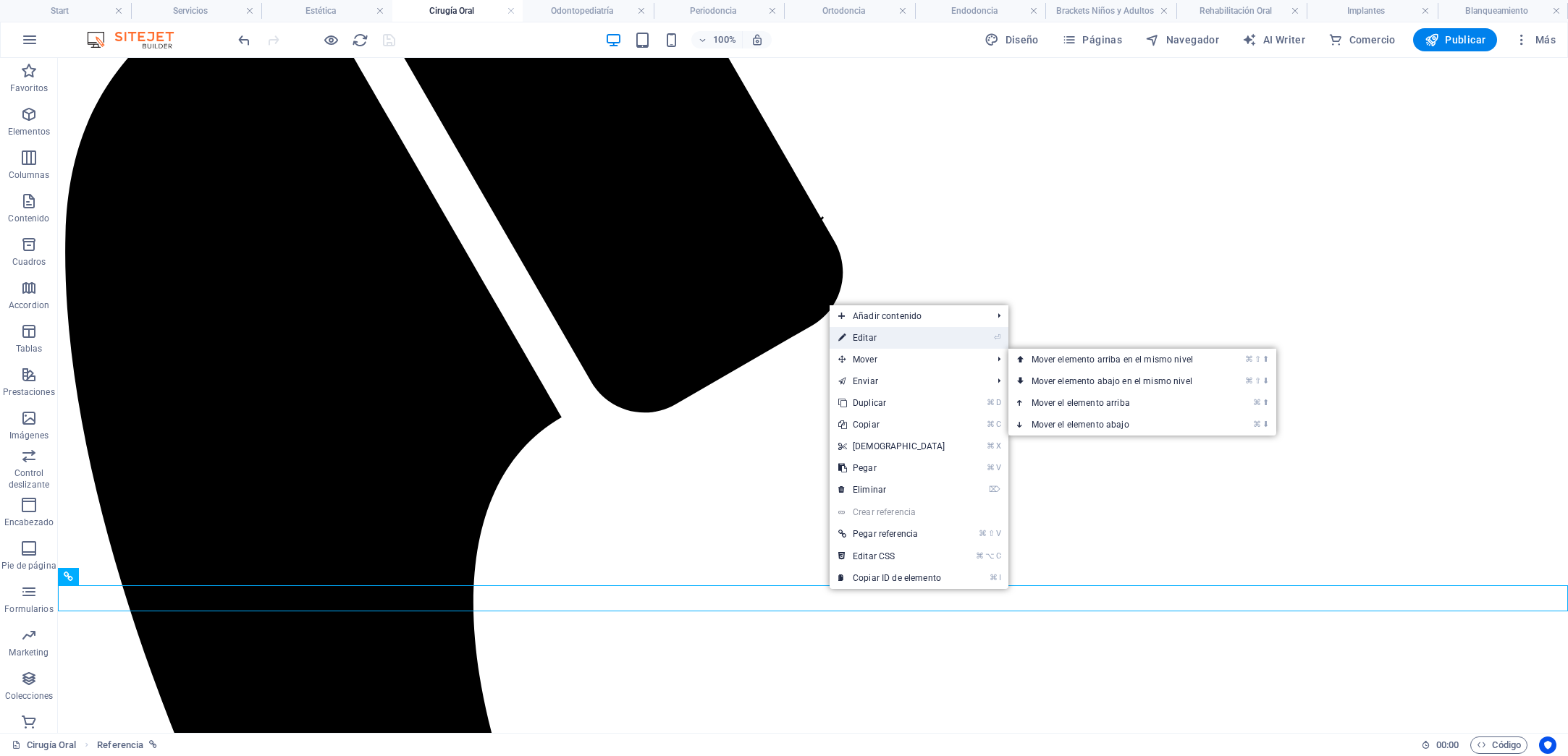
click at [877, 341] on link "⏎ Editar" at bounding box center [891, 337] width 124 height 21
select select "px"
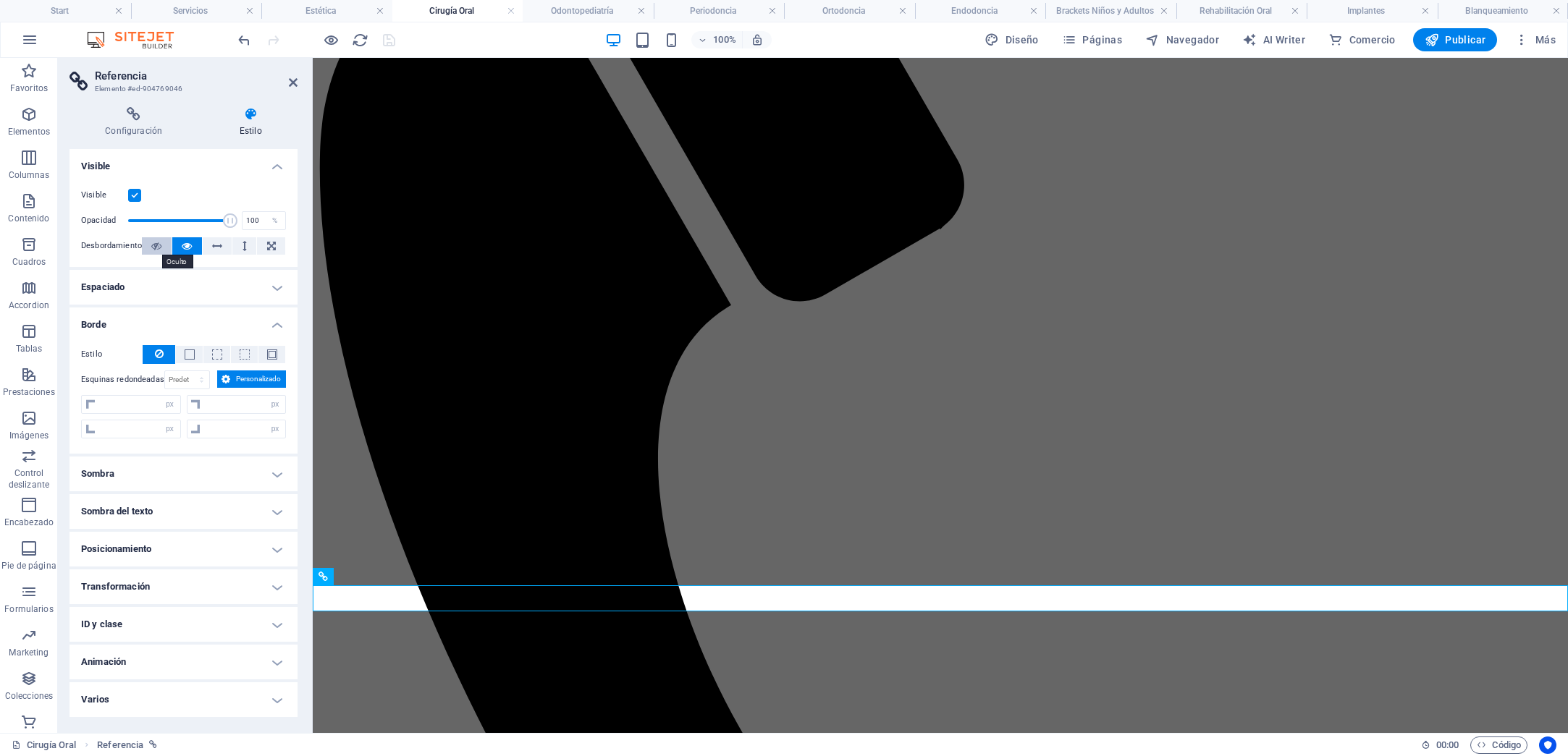
click at [159, 246] on icon at bounding box center [156, 245] width 10 height 18
click at [189, 245] on icon at bounding box center [186, 245] width 10 height 18
click at [155, 242] on icon at bounding box center [156, 245] width 10 height 18
click at [180, 242] on button at bounding box center [187, 245] width 30 height 18
click at [164, 123] on h4 "Configuración" at bounding box center [136, 122] width 134 height 31
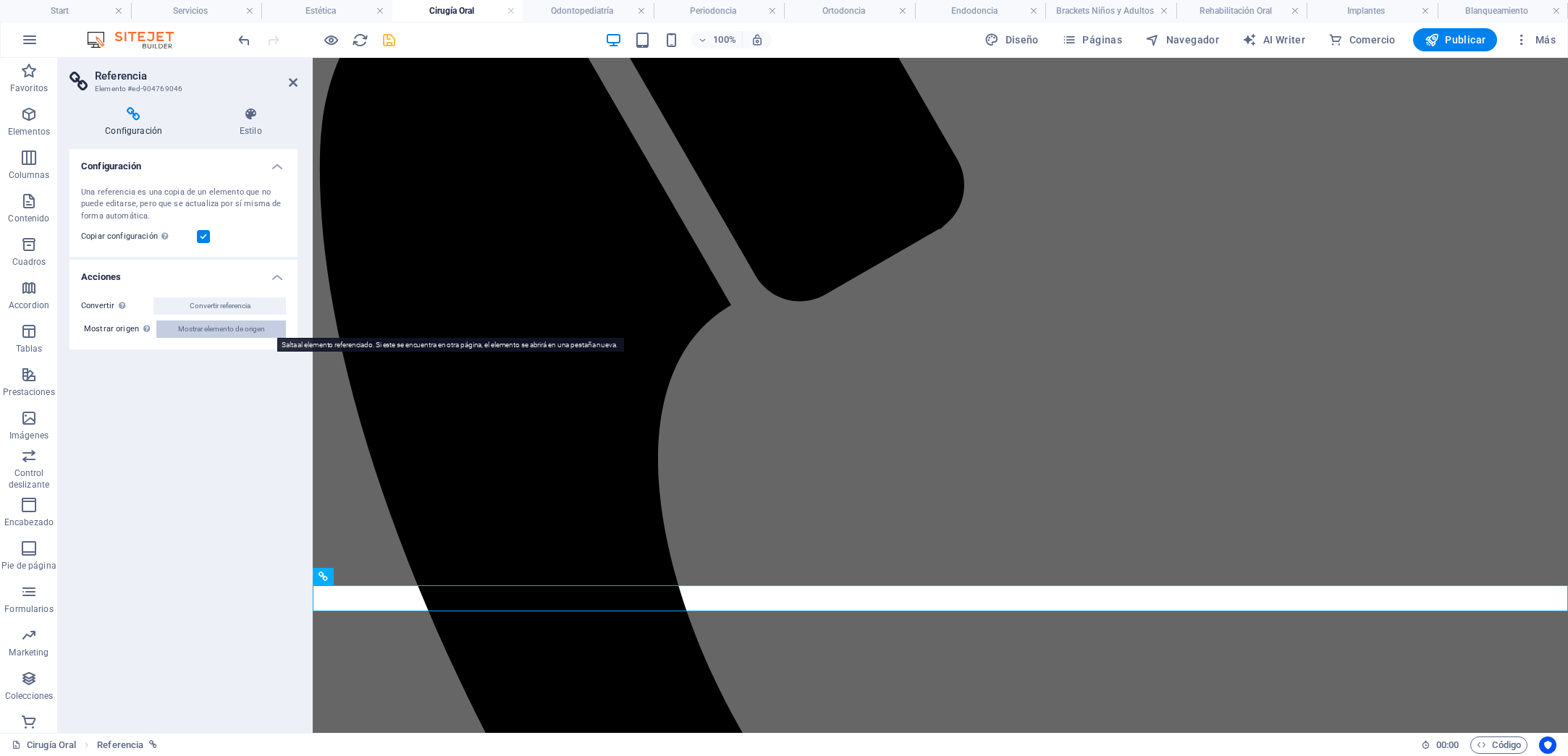
click at [215, 329] on span "Mostrar elemento de origen" at bounding box center [221, 328] width 87 height 18
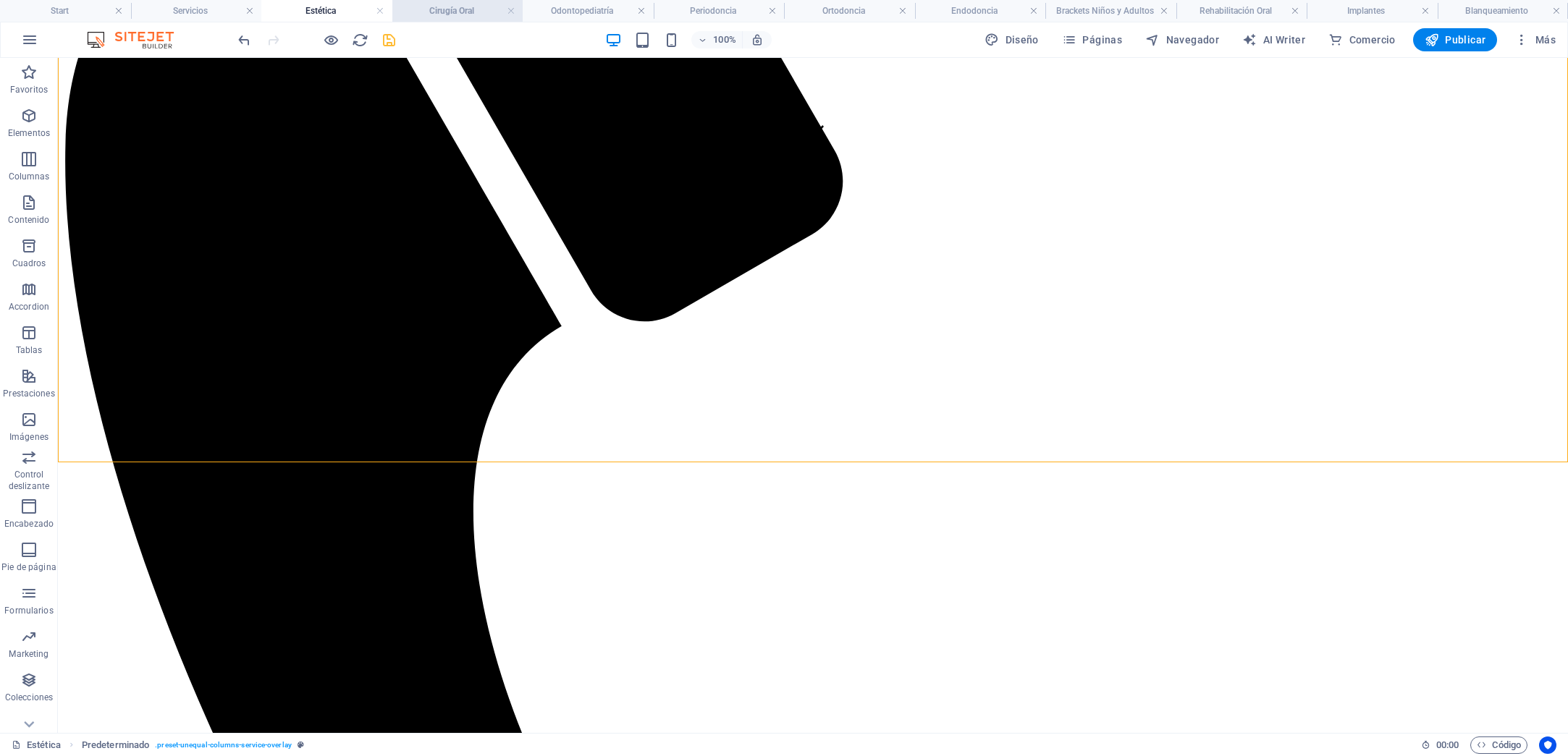
click at [449, 6] on h4 "Cirugía Oral" at bounding box center [458, 10] width 131 height 16
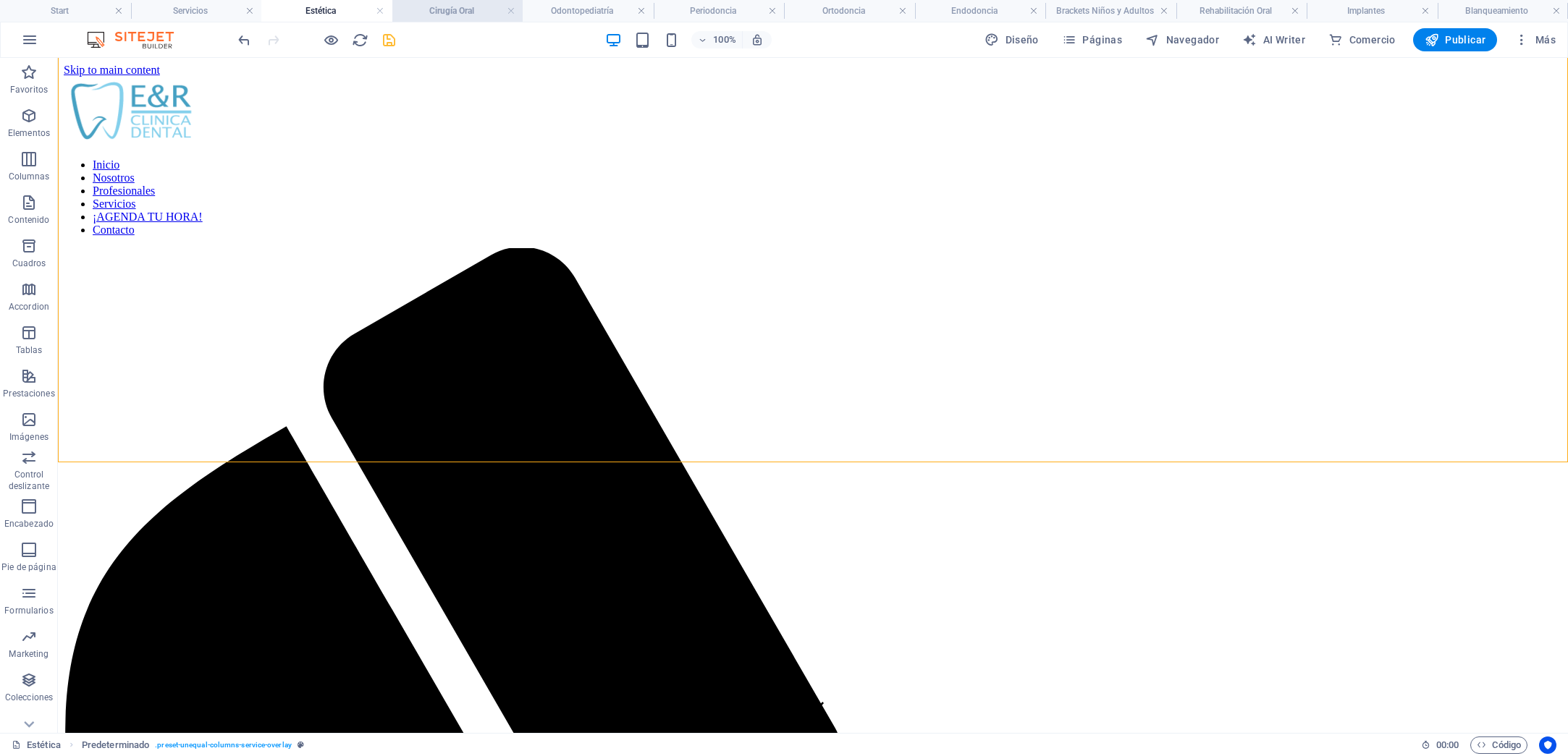
scroll to position [486, 0]
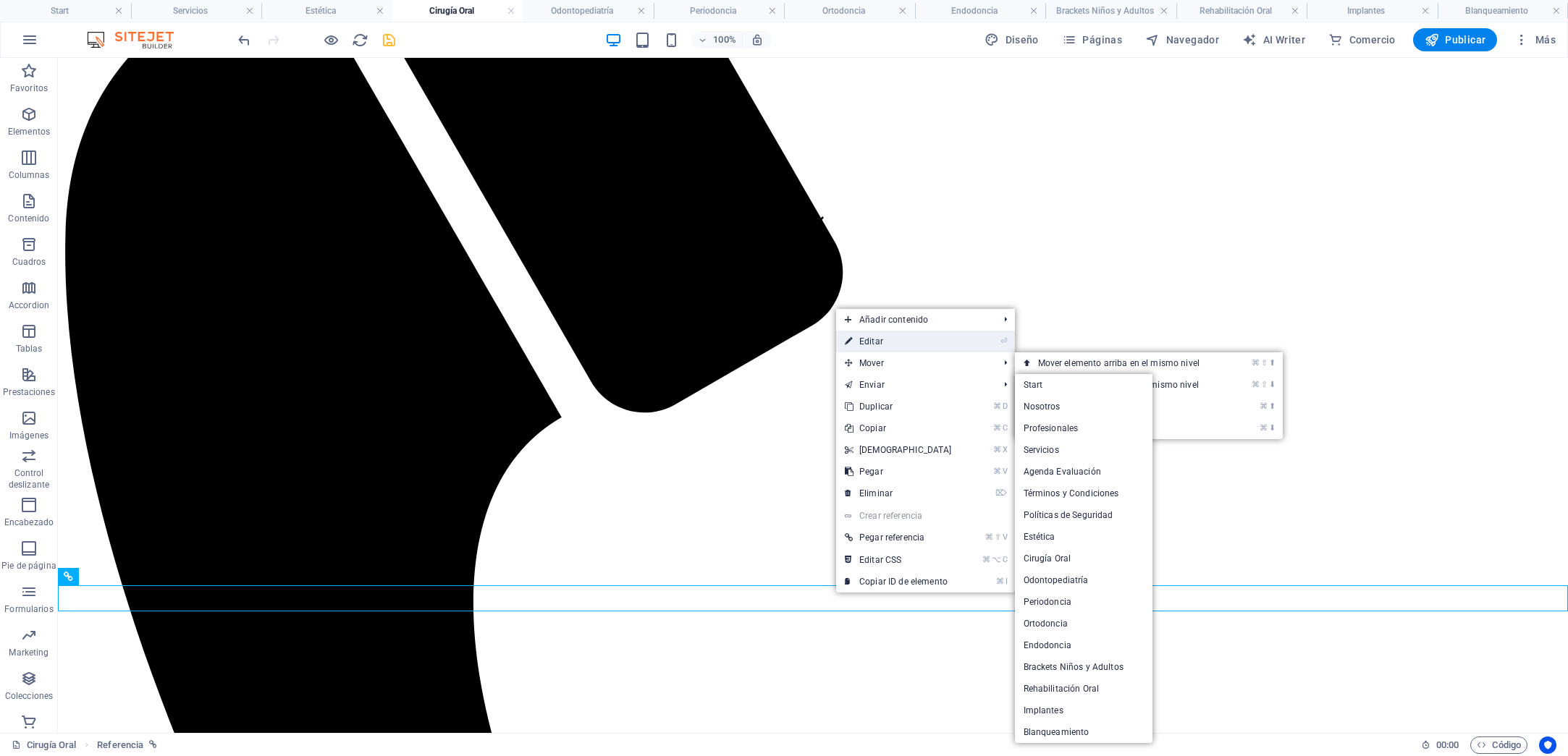
click at [873, 346] on link "⏎ Editar" at bounding box center [898, 341] width 124 height 21
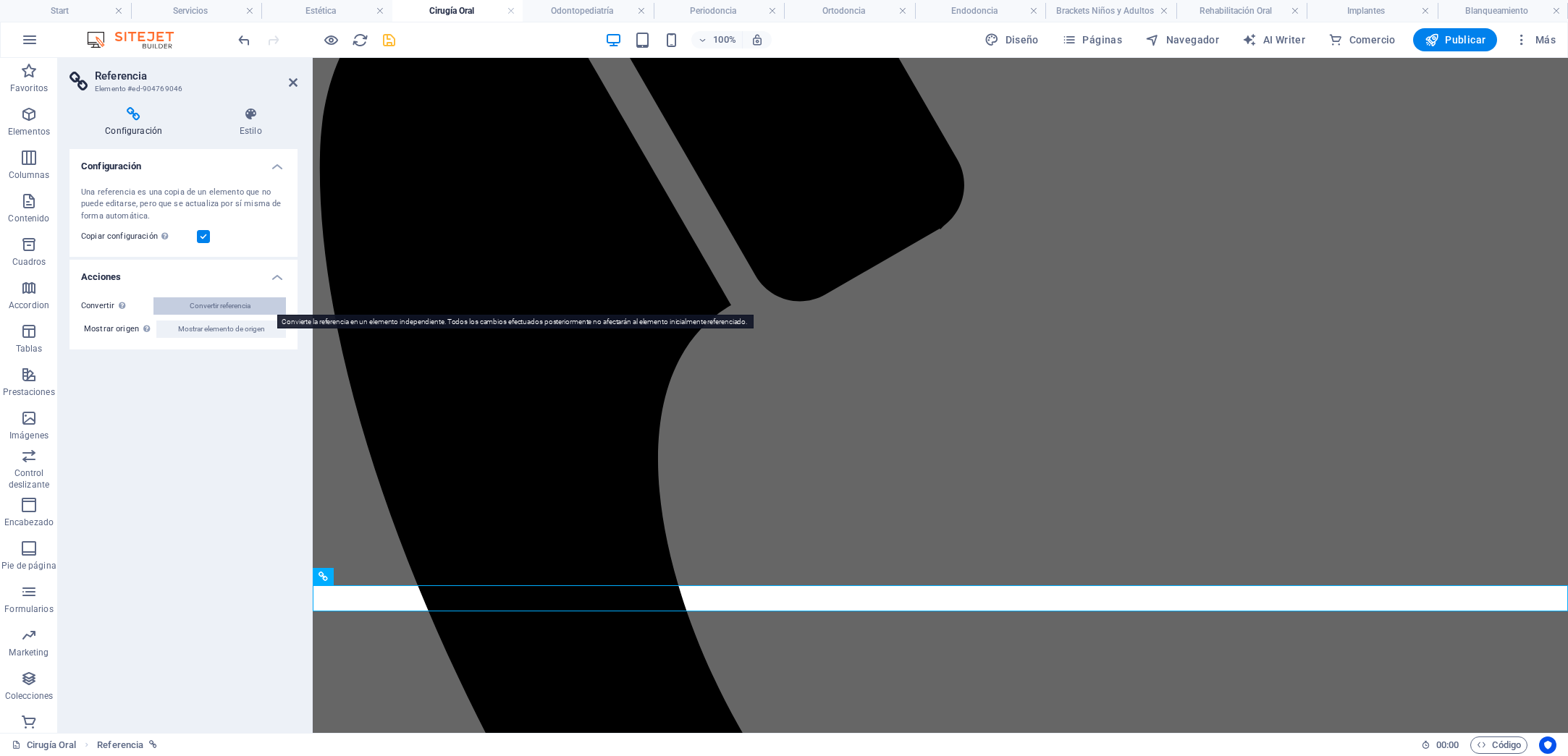
click at [183, 310] on button "Convertir referencia" at bounding box center [219, 305] width 132 height 18
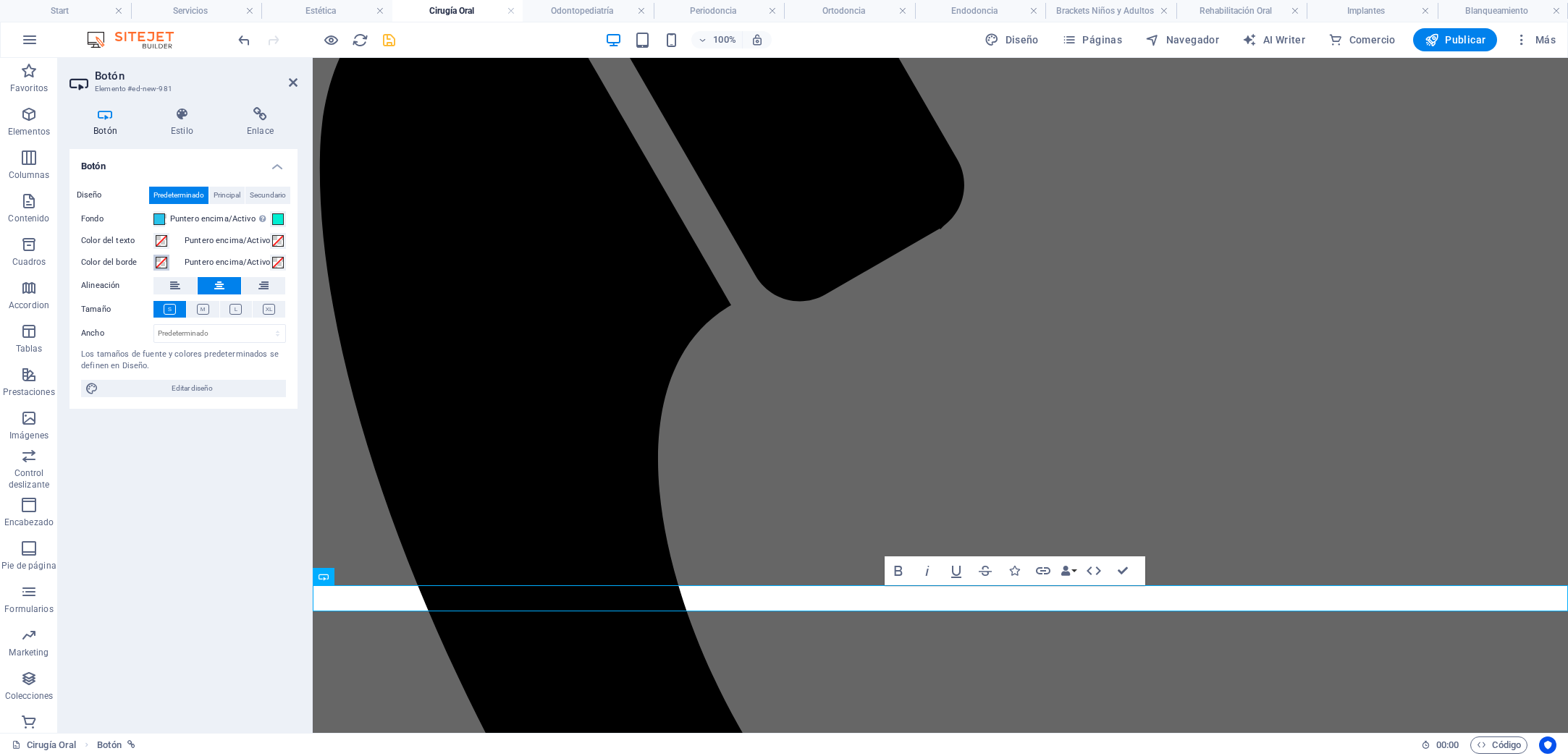
click at [165, 261] on span at bounding box center [161, 263] width 12 height 12
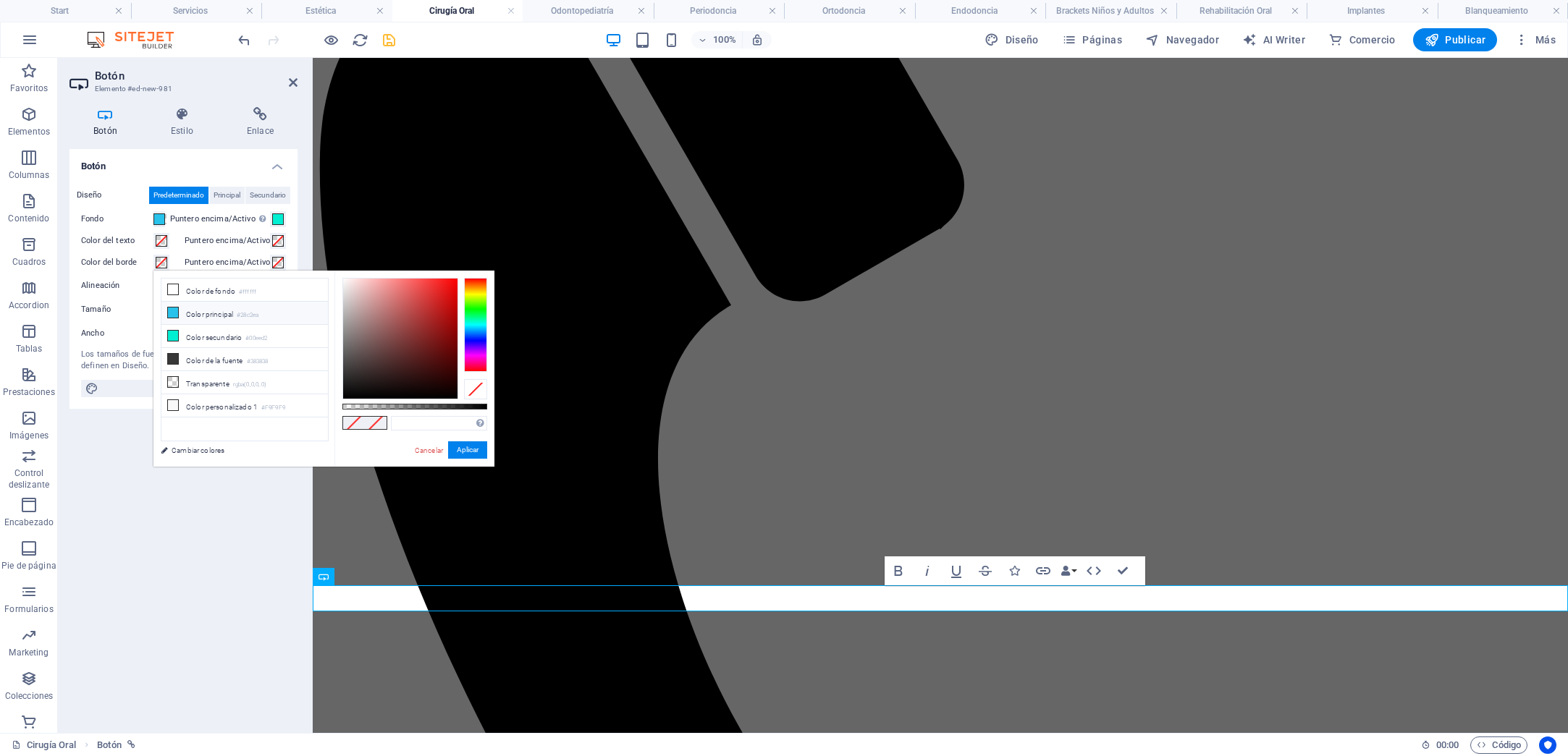
click at [187, 311] on li "Color principal #28c2ea" at bounding box center [244, 313] width 167 height 23
type input "#28c2ea"
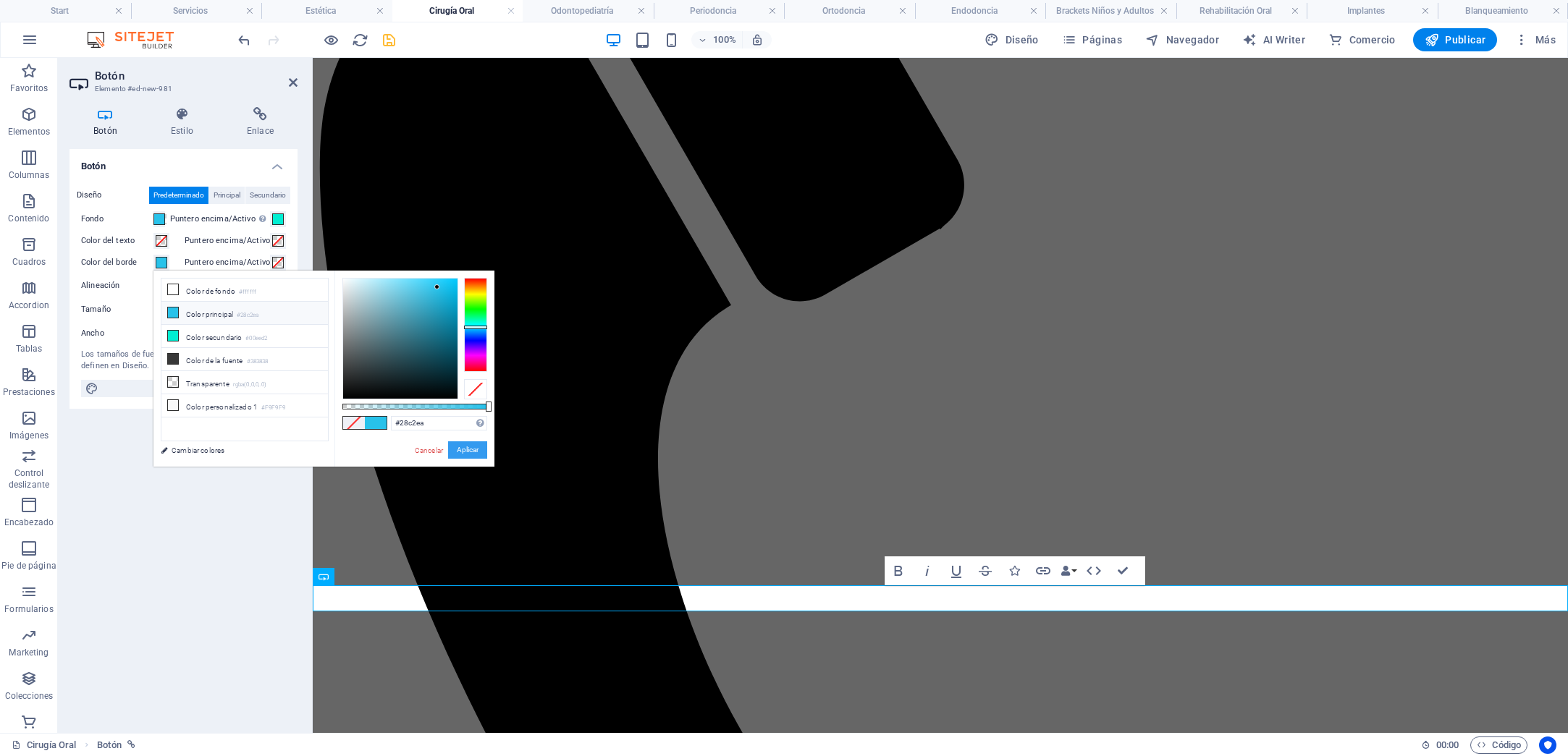
click at [467, 449] on button "Aplicar" at bounding box center [467, 450] width 39 height 18
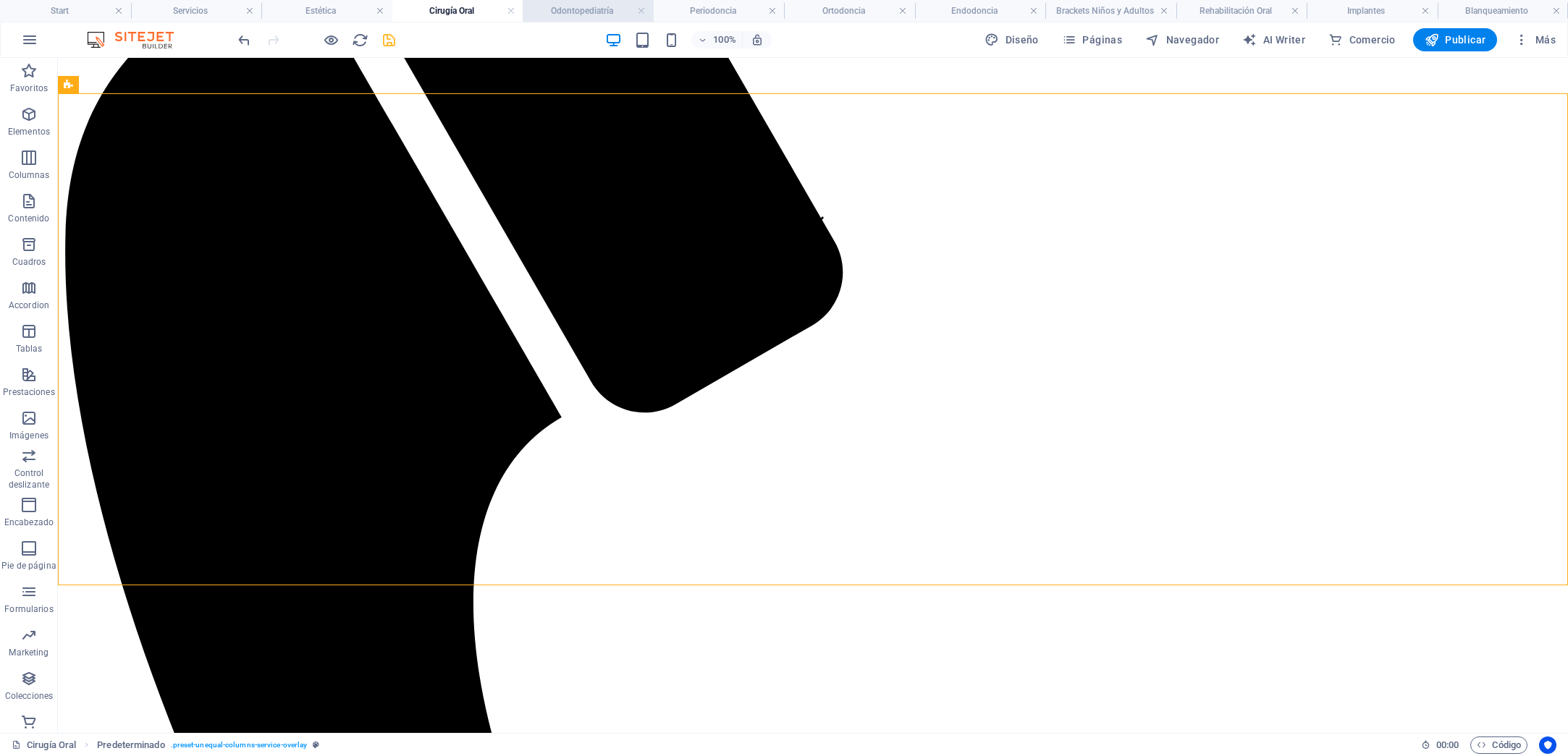
click at [566, 12] on h4 "Odontopediatría" at bounding box center [589, 10] width 131 height 16
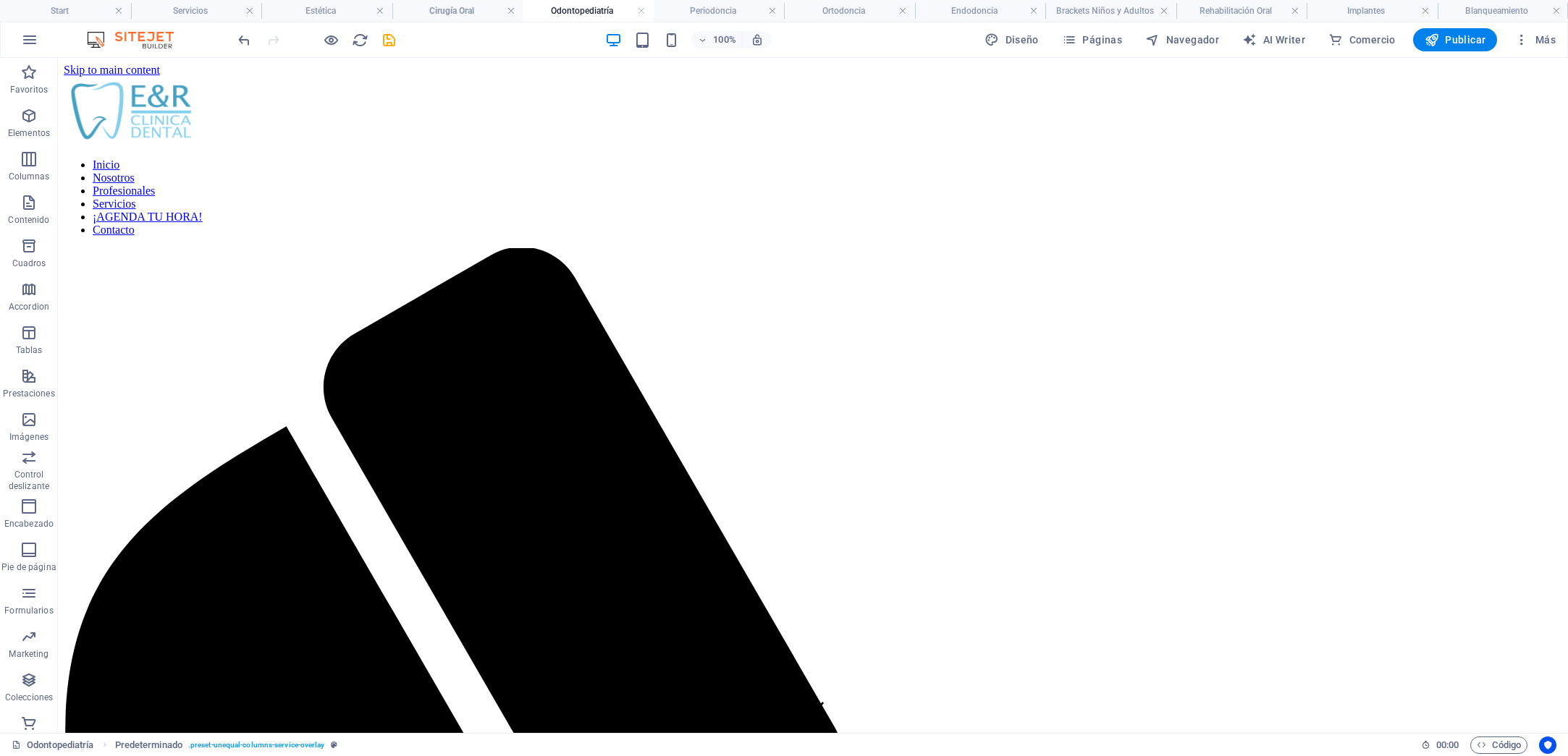
scroll to position [490, 0]
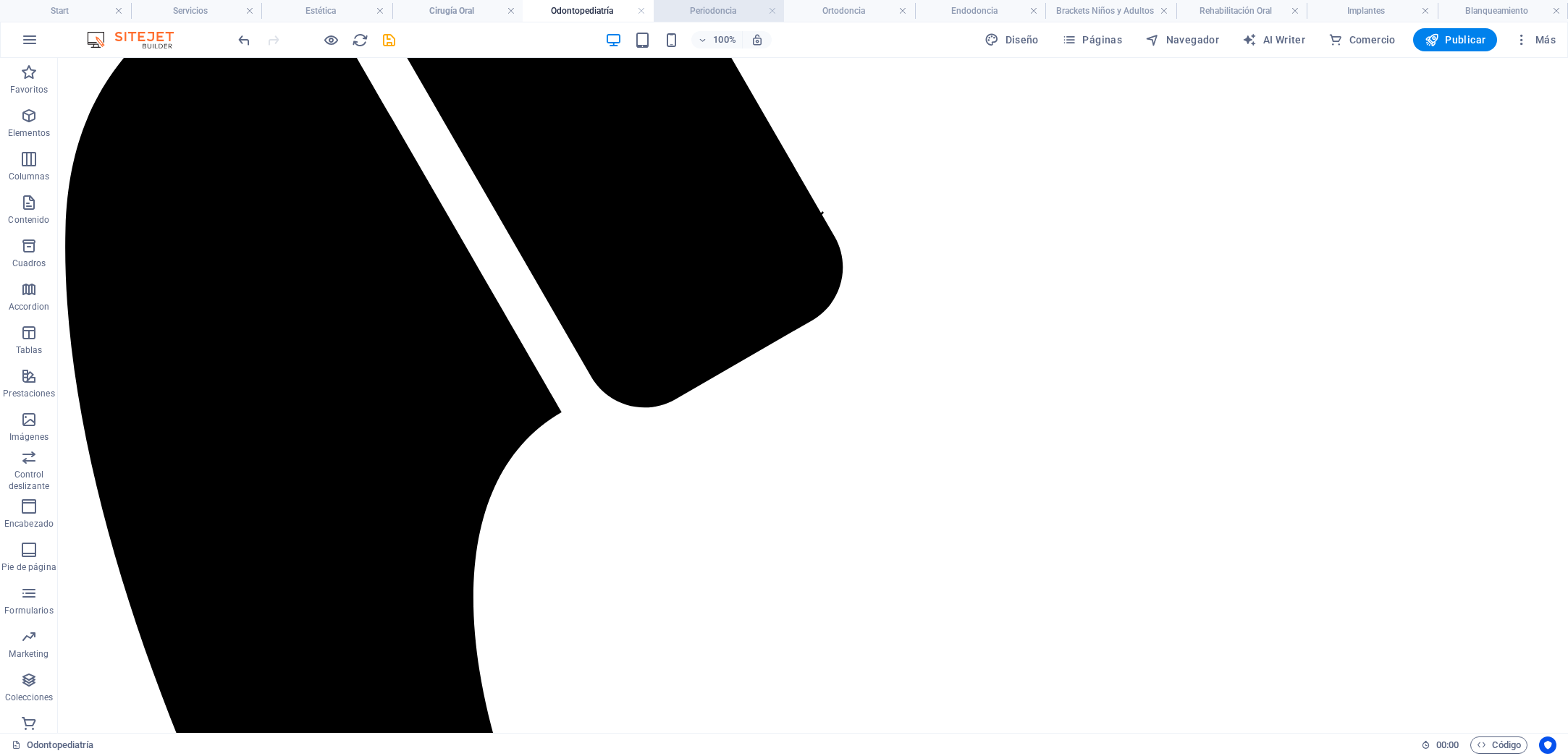
click at [721, 8] on h4 "Periodoncia" at bounding box center [719, 10] width 131 height 16
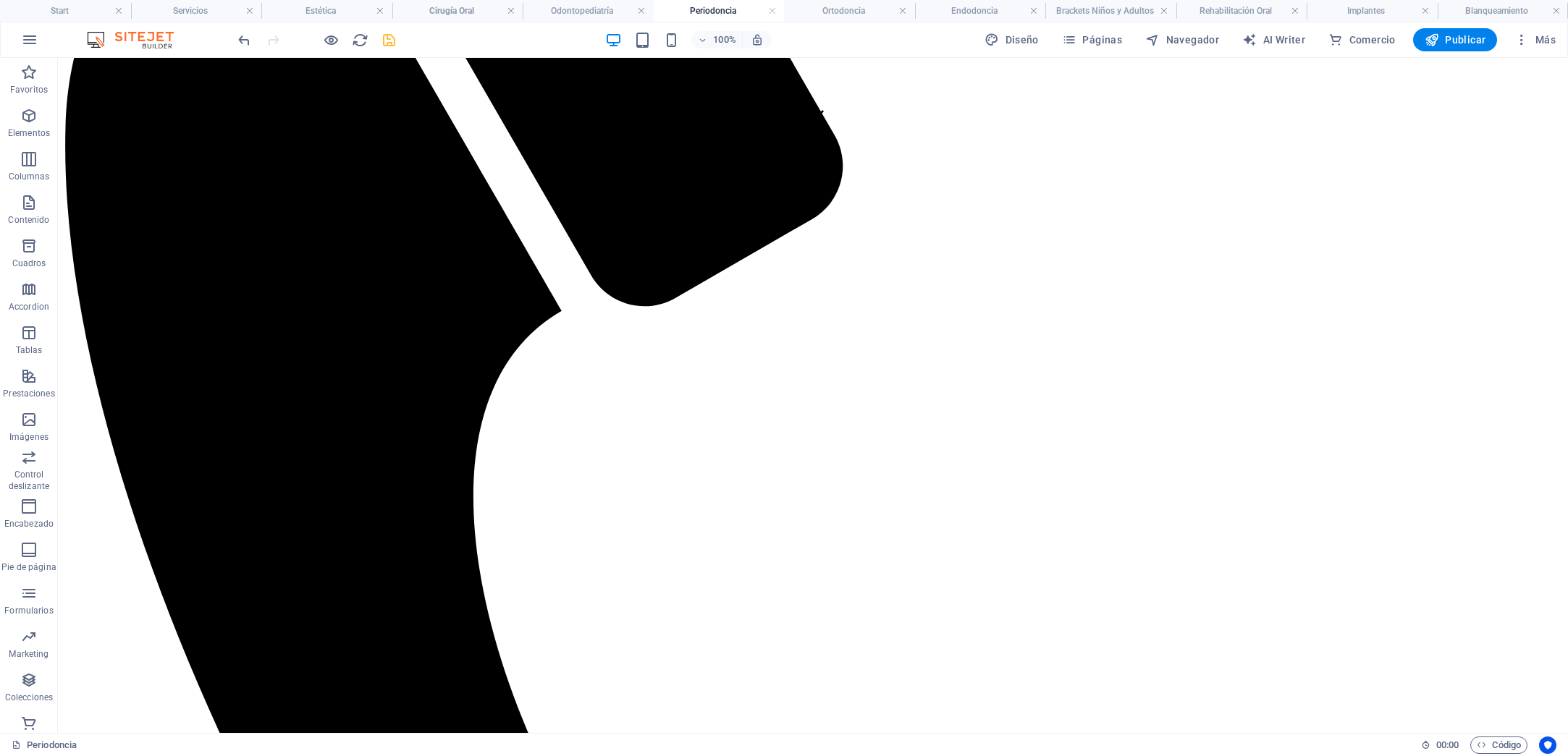
scroll to position [0, 0]
click at [610, 12] on h4 "Odontopediatría" at bounding box center [589, 10] width 131 height 16
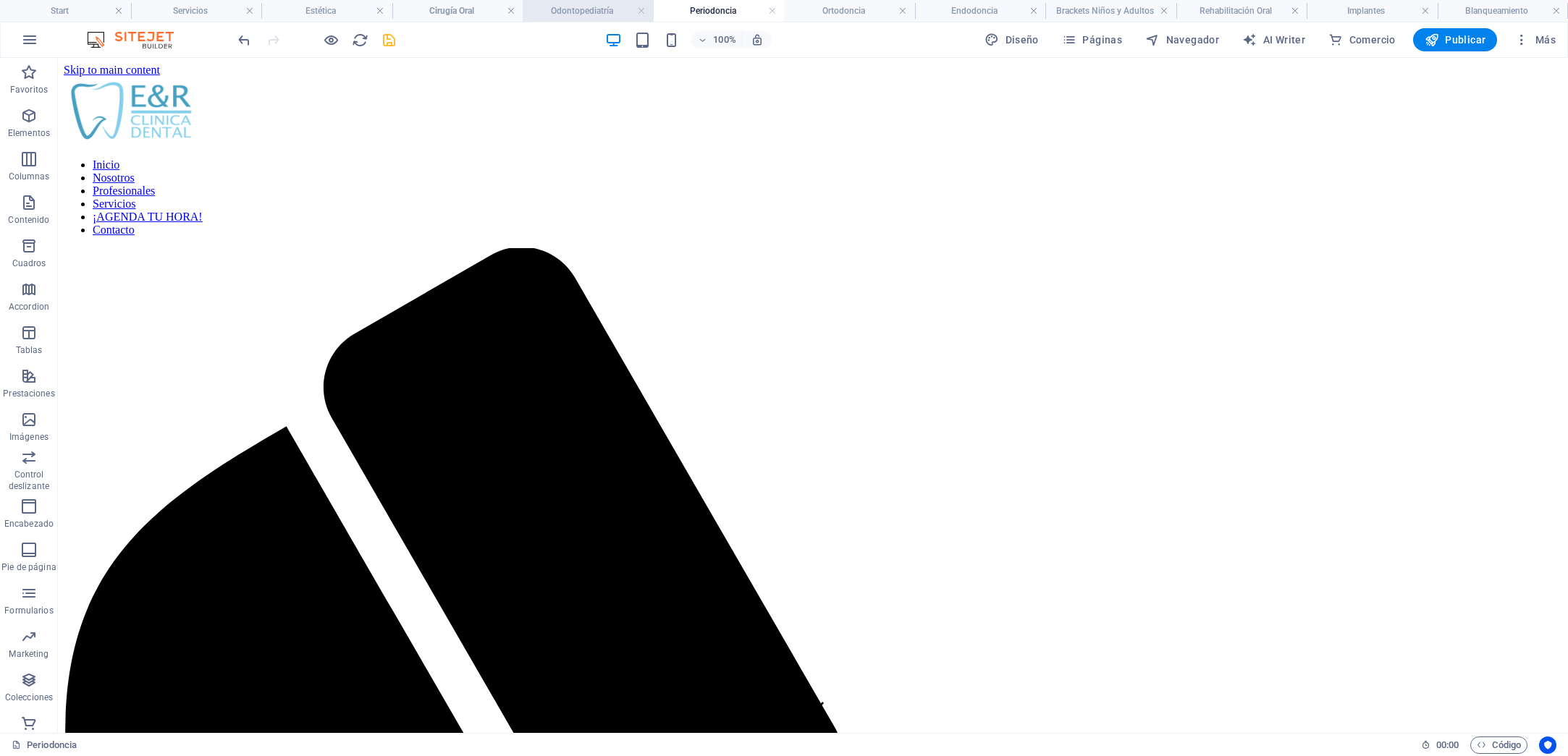
scroll to position [490, 0]
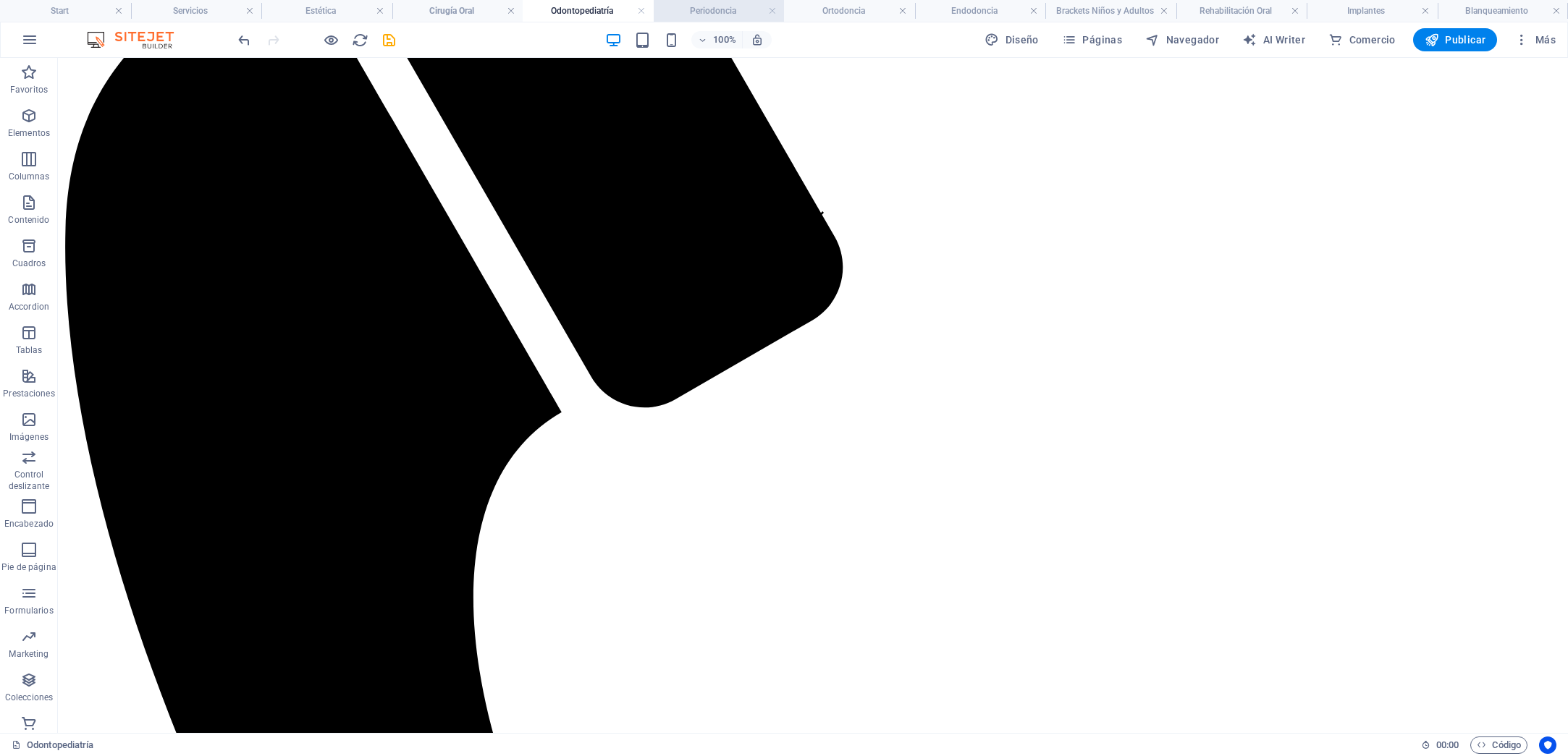
click at [697, 12] on h4 "Periodoncia" at bounding box center [719, 10] width 131 height 16
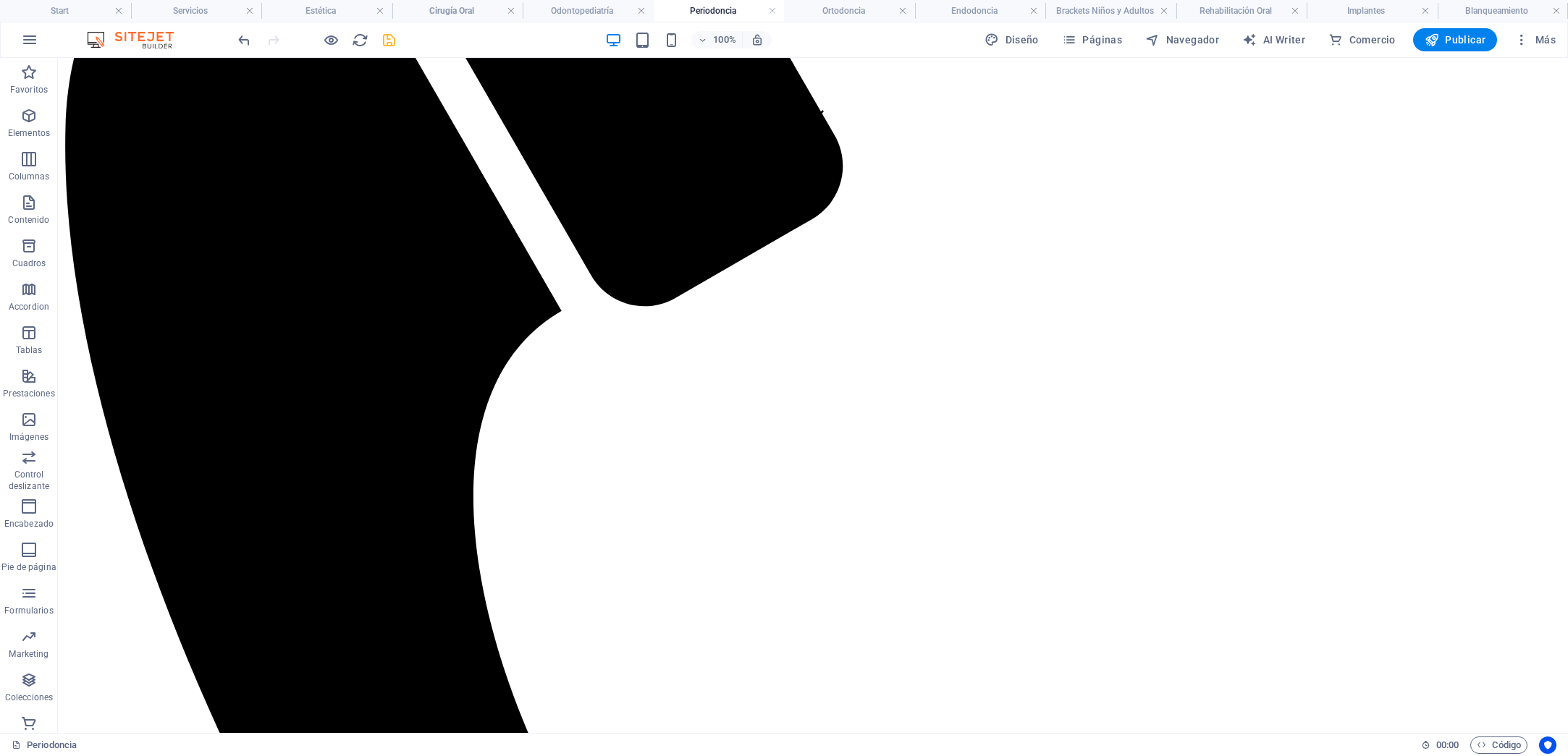
scroll to position [0, 0]
click at [830, 16] on h4 "Ortodoncia" at bounding box center [850, 10] width 131 height 16
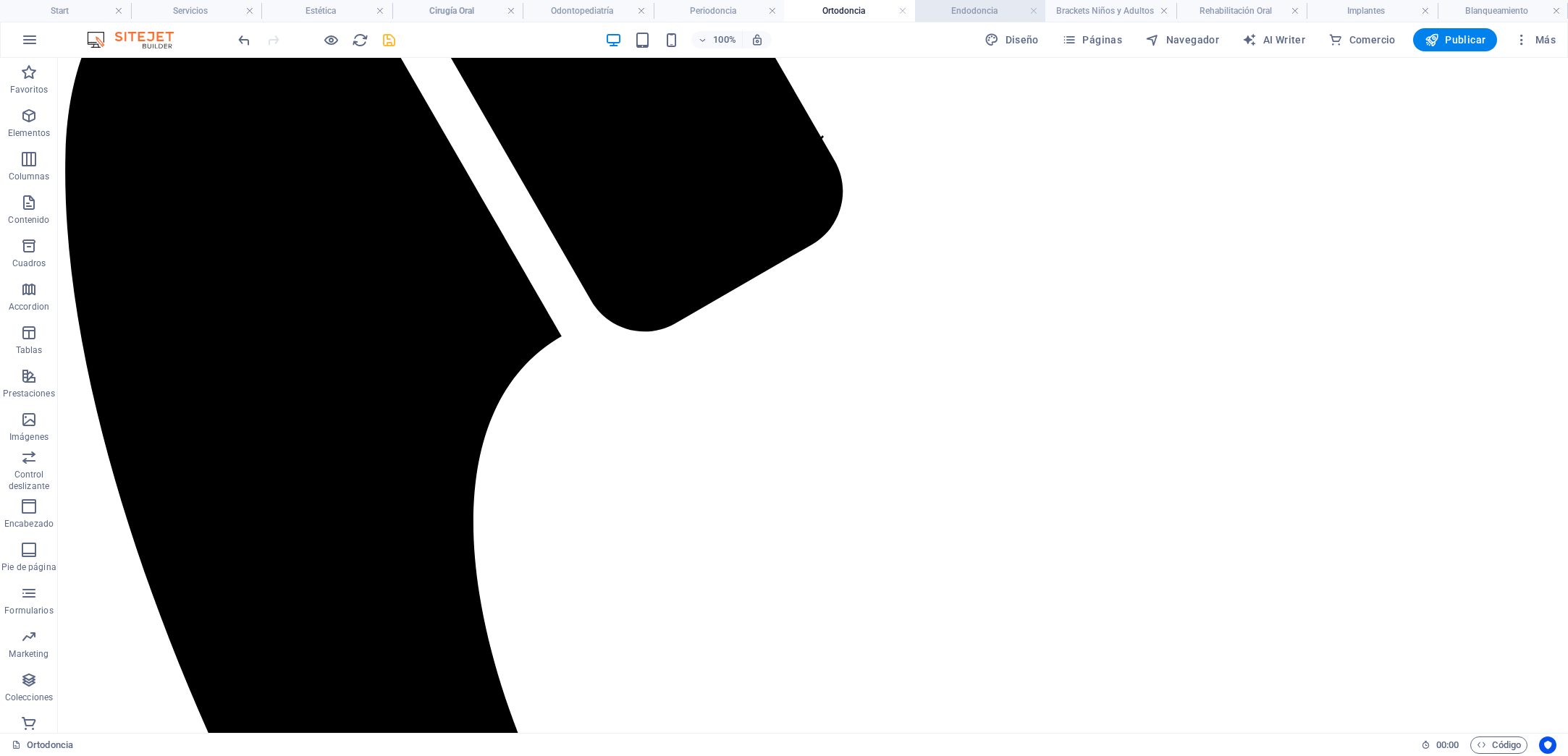
click at [957, 14] on h4 "Endodoncia" at bounding box center [980, 10] width 131 height 16
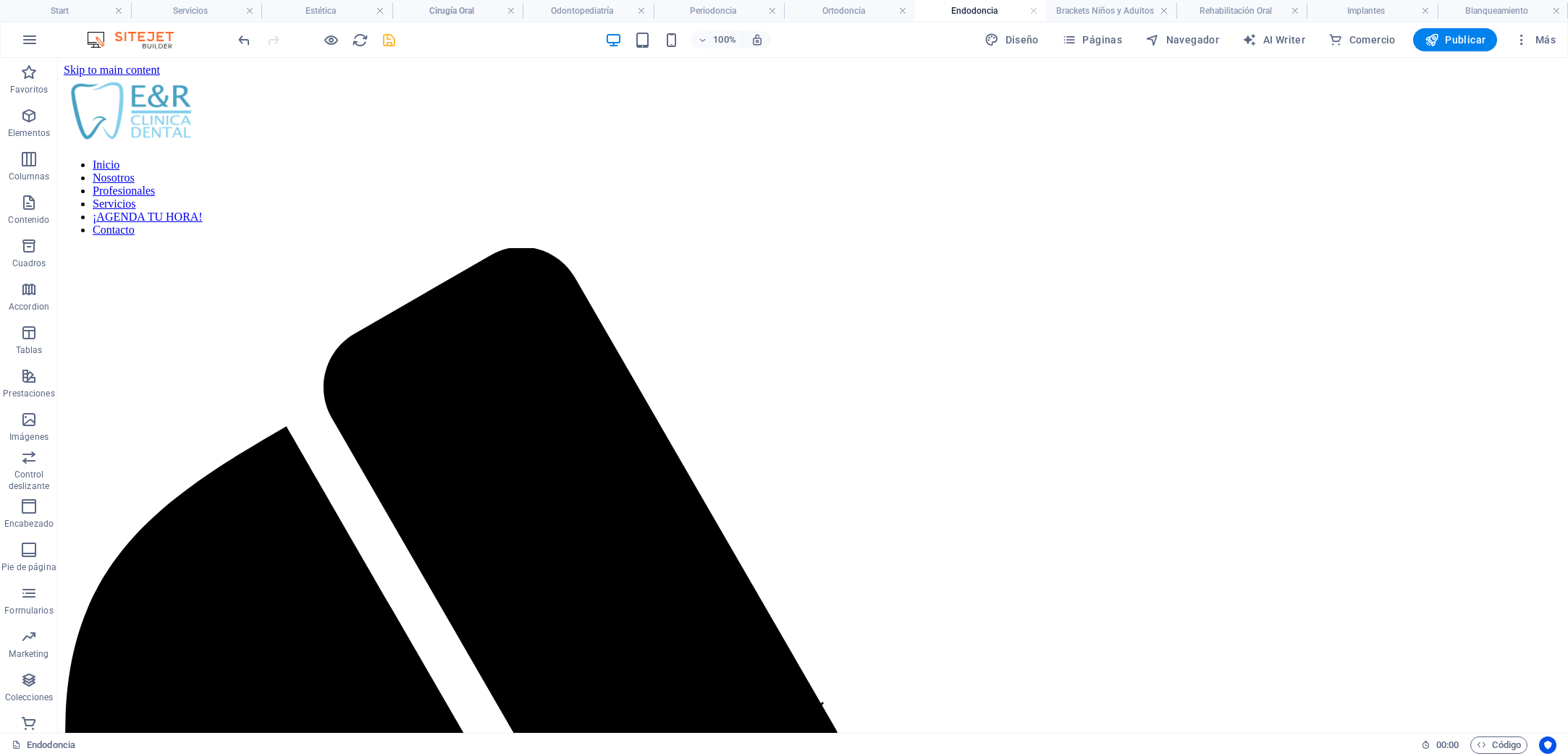
scroll to position [0, 0]
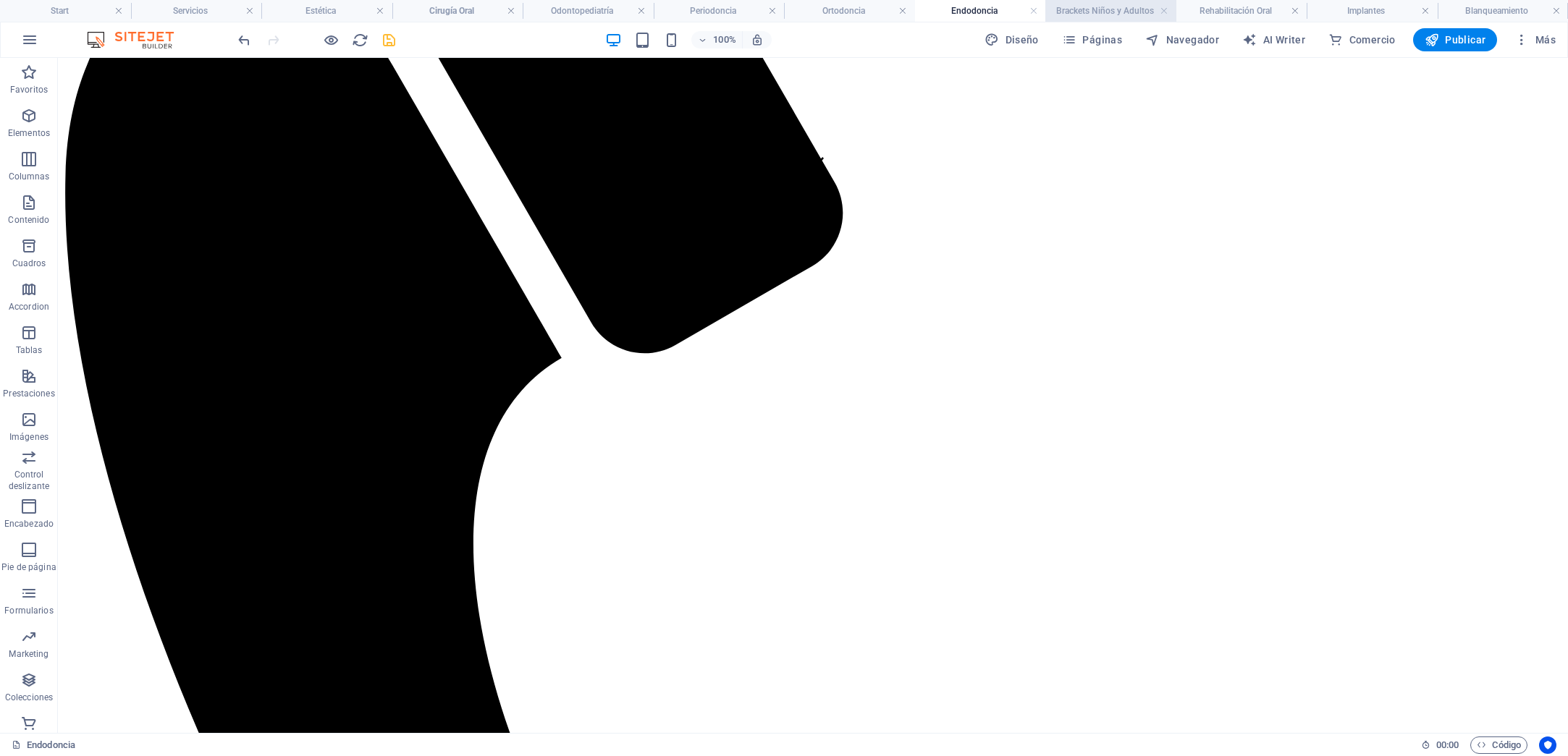
click at [1103, 12] on h4 "Brackets Niños y Adultos" at bounding box center [1111, 10] width 131 height 16
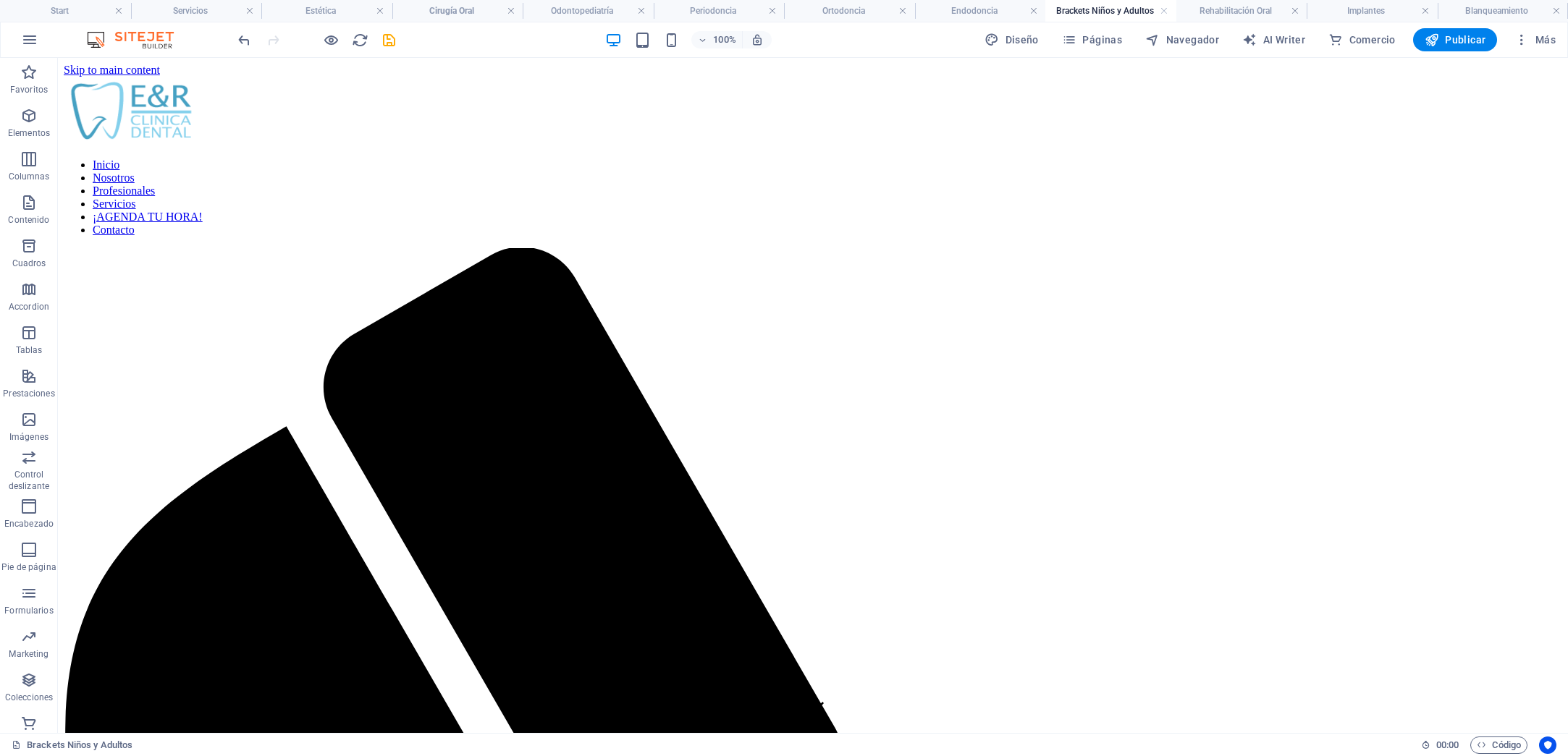
scroll to position [577, 0]
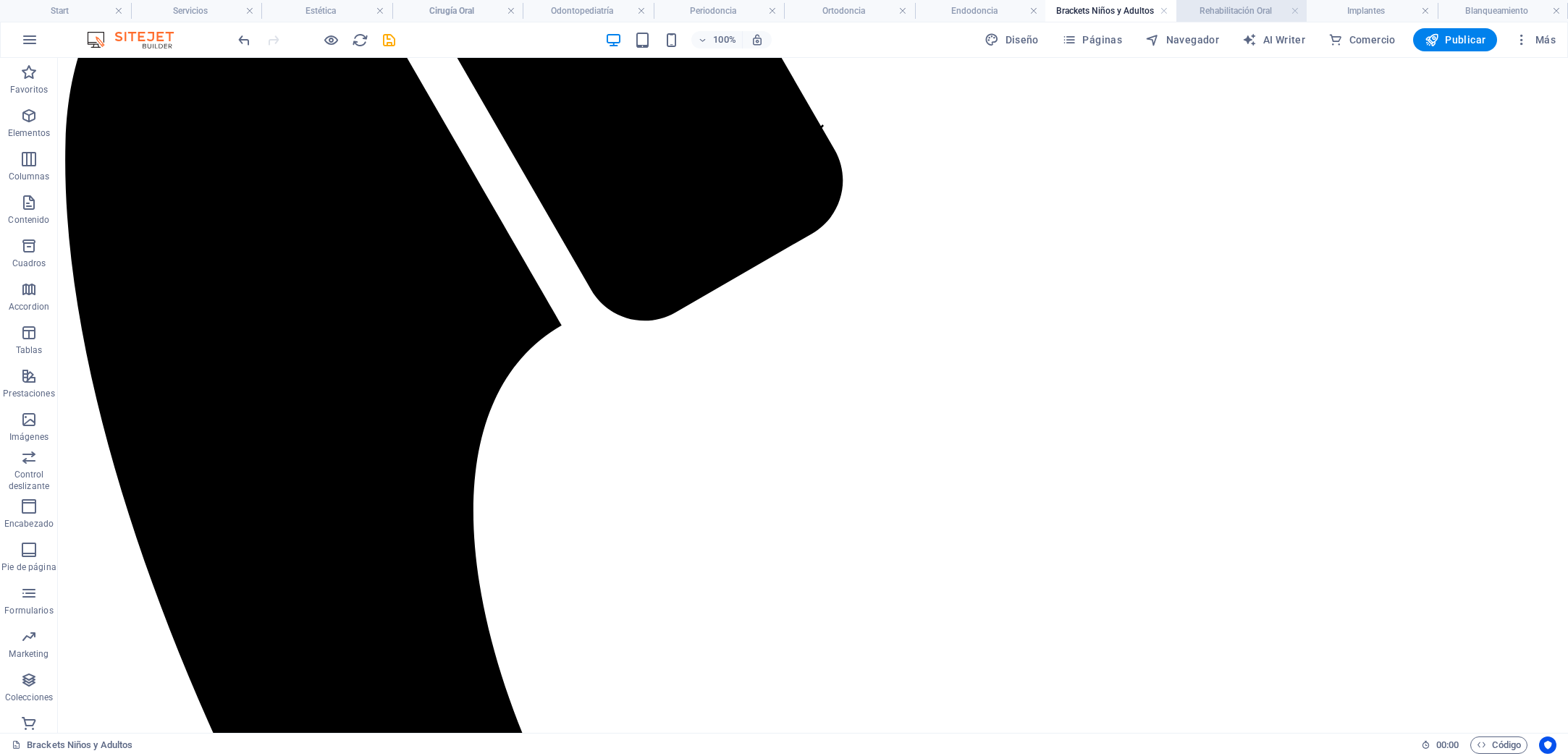
click at [1226, 13] on h4 "Rehabilitación Oral" at bounding box center [1242, 10] width 131 height 16
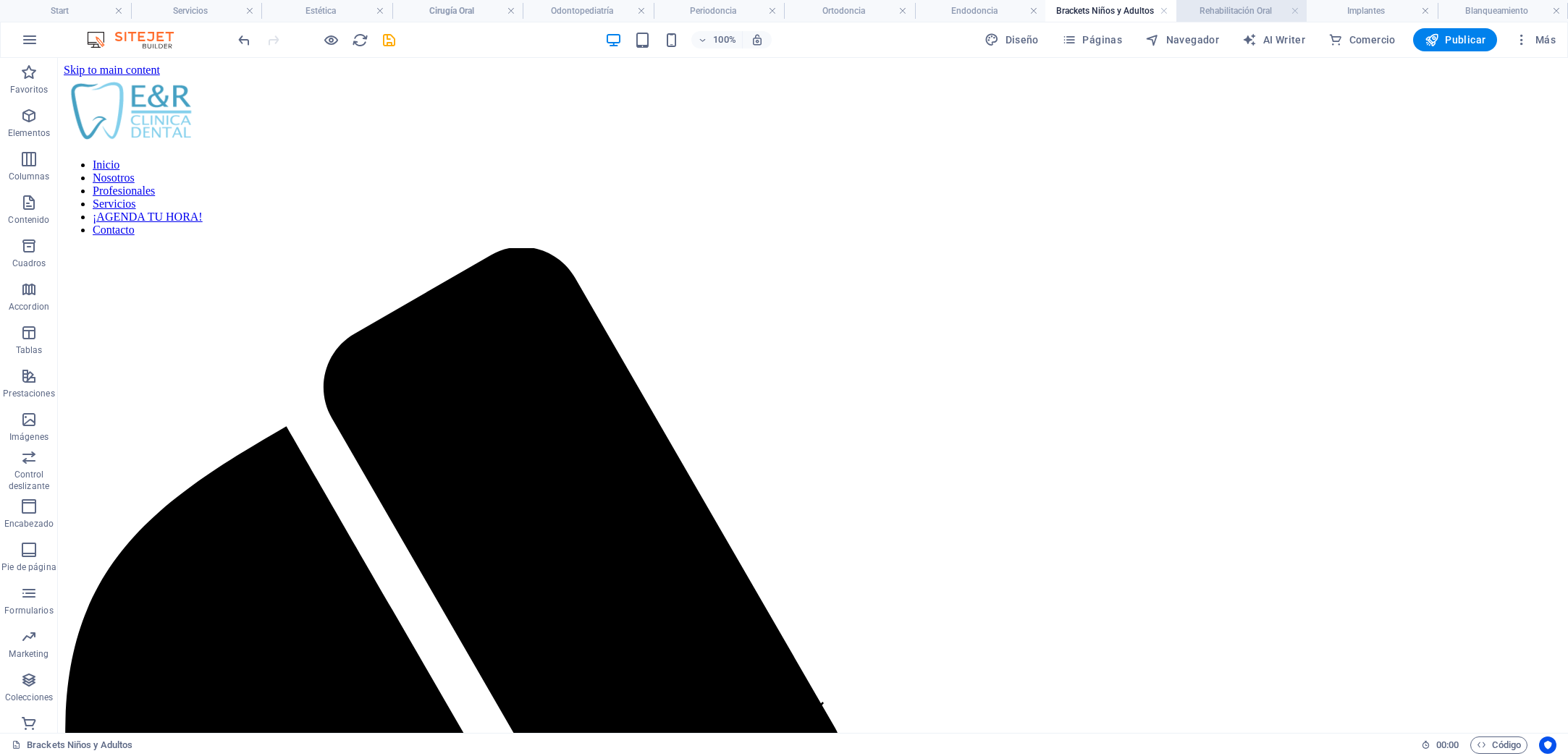
scroll to position [565, 0]
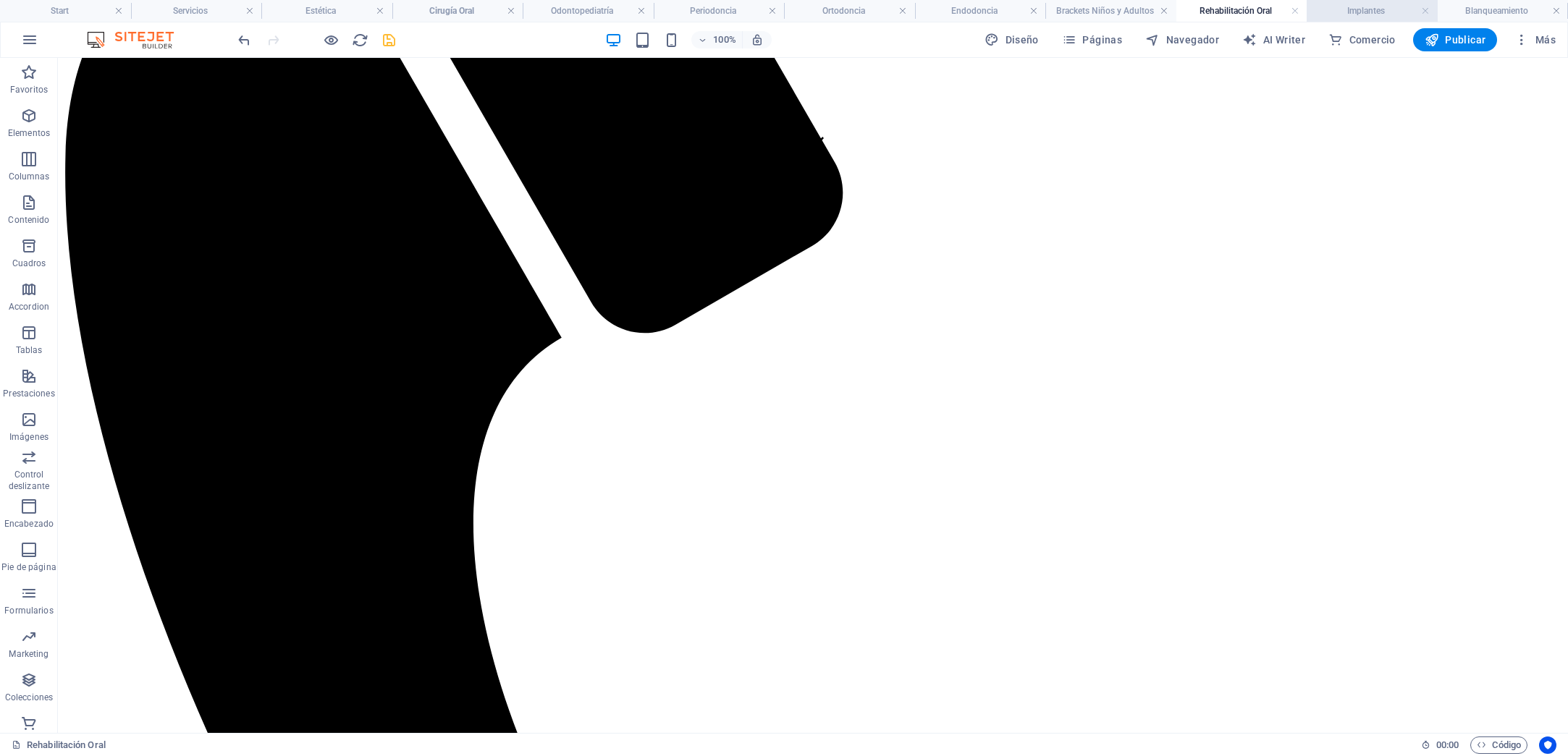
click at [1351, 10] on h4 "Implantes" at bounding box center [1372, 10] width 131 height 16
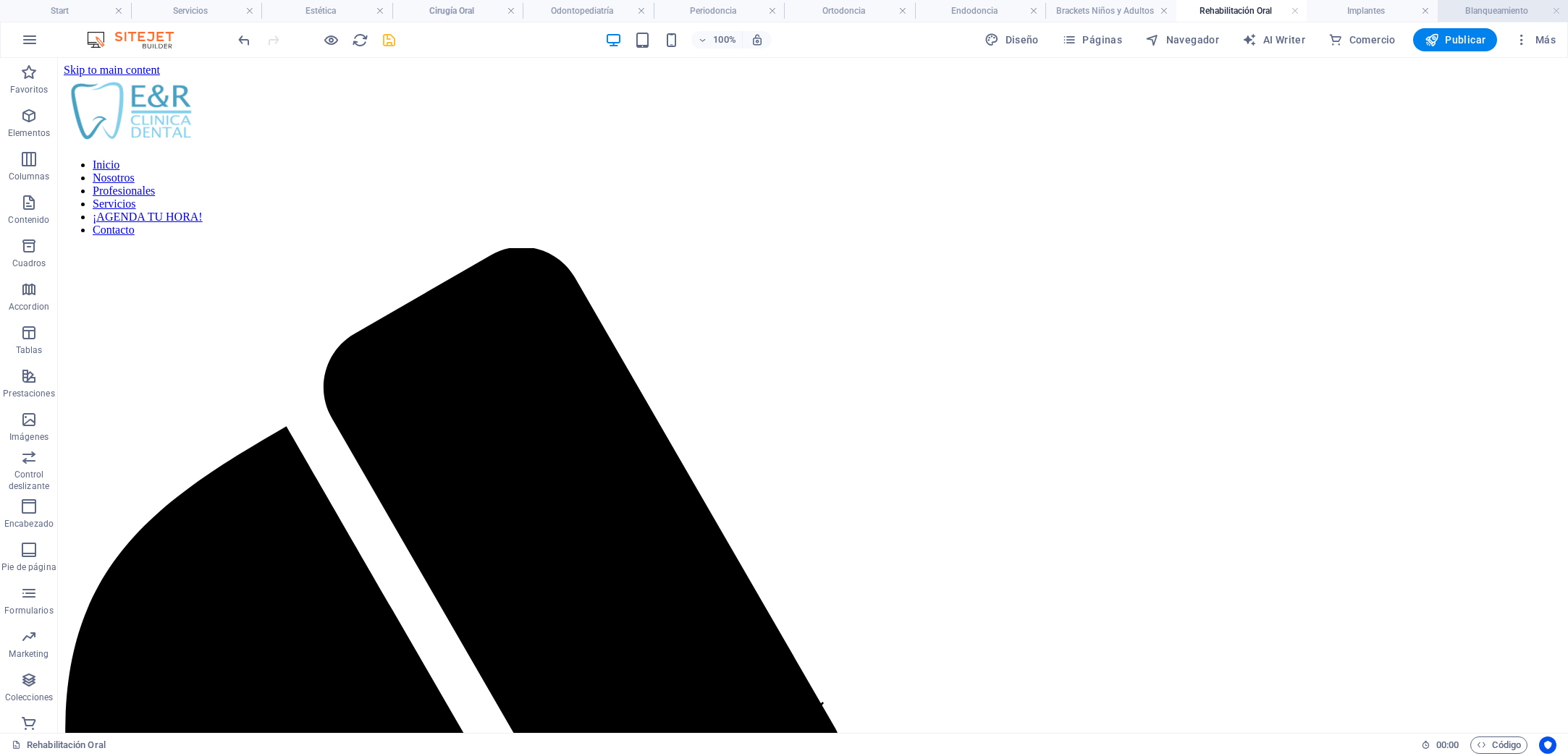
scroll to position [570, 0]
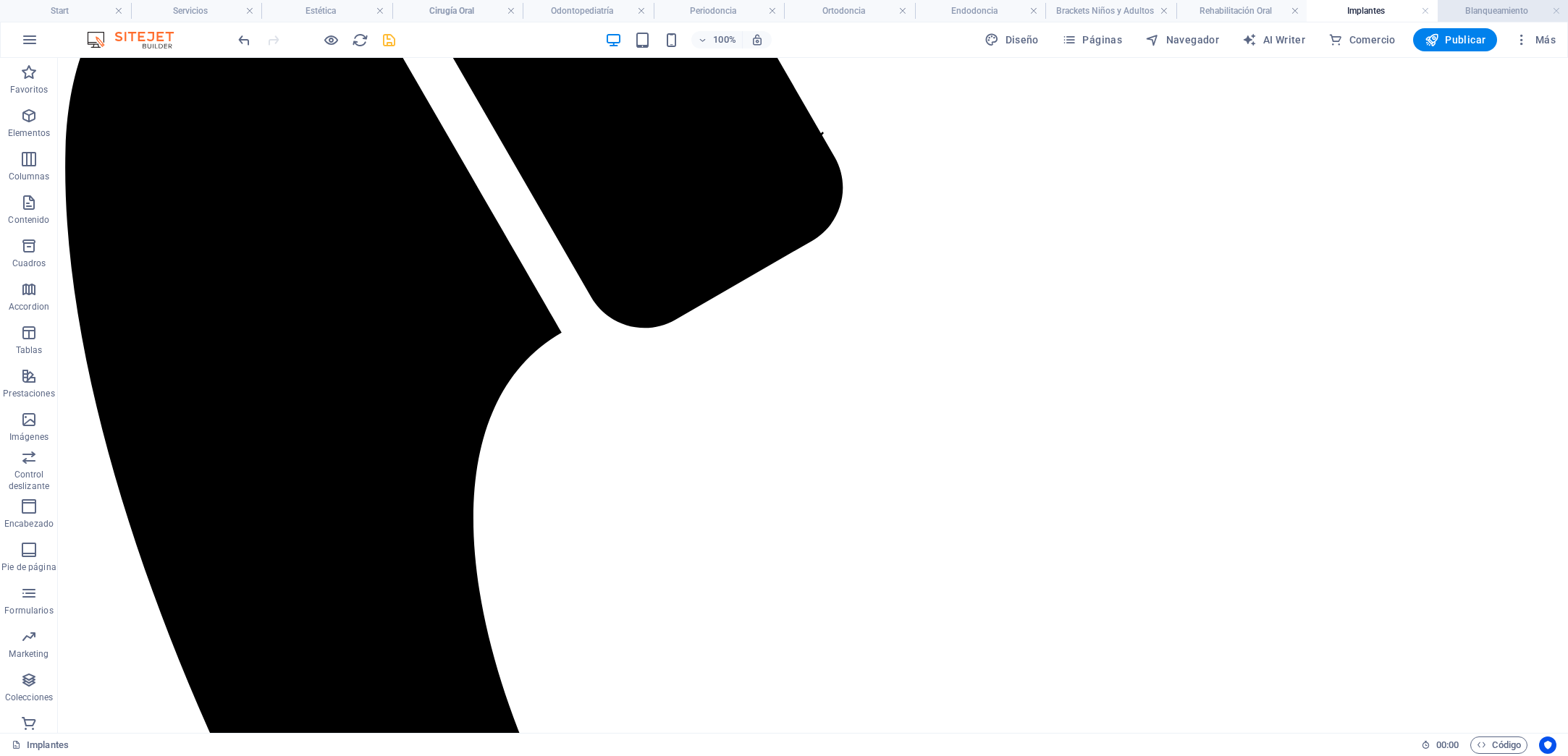
click at [1482, 12] on h4 "Blanqueamiento" at bounding box center [1503, 10] width 131 height 16
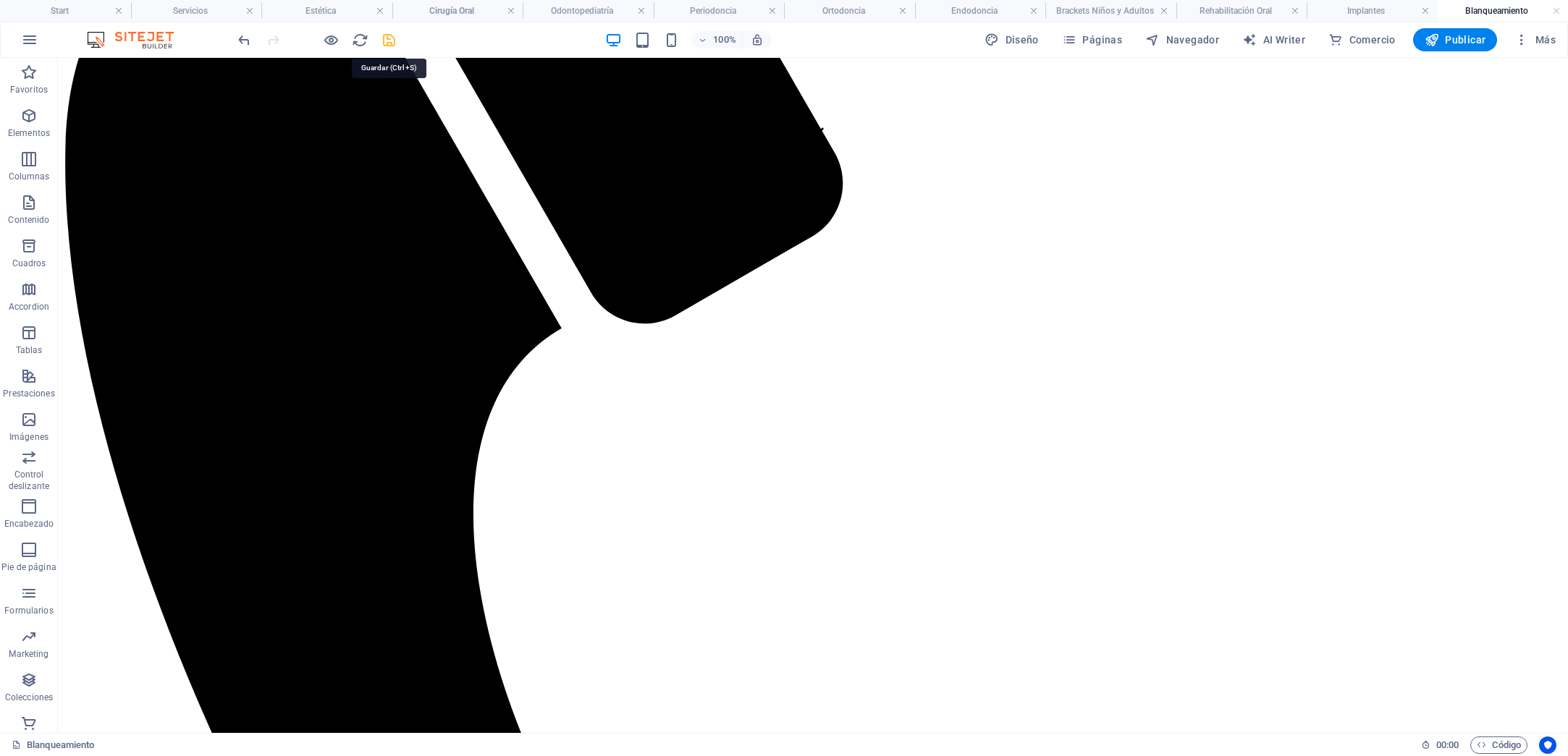
drag, startPoint x: 392, startPoint y: 37, endPoint x: 321, endPoint y: 43, distance: 71.3
click at [392, 37] on icon "save" at bounding box center [389, 40] width 17 height 17
click at [452, 8] on h4 "Cirugía Oral" at bounding box center [458, 10] width 131 height 16
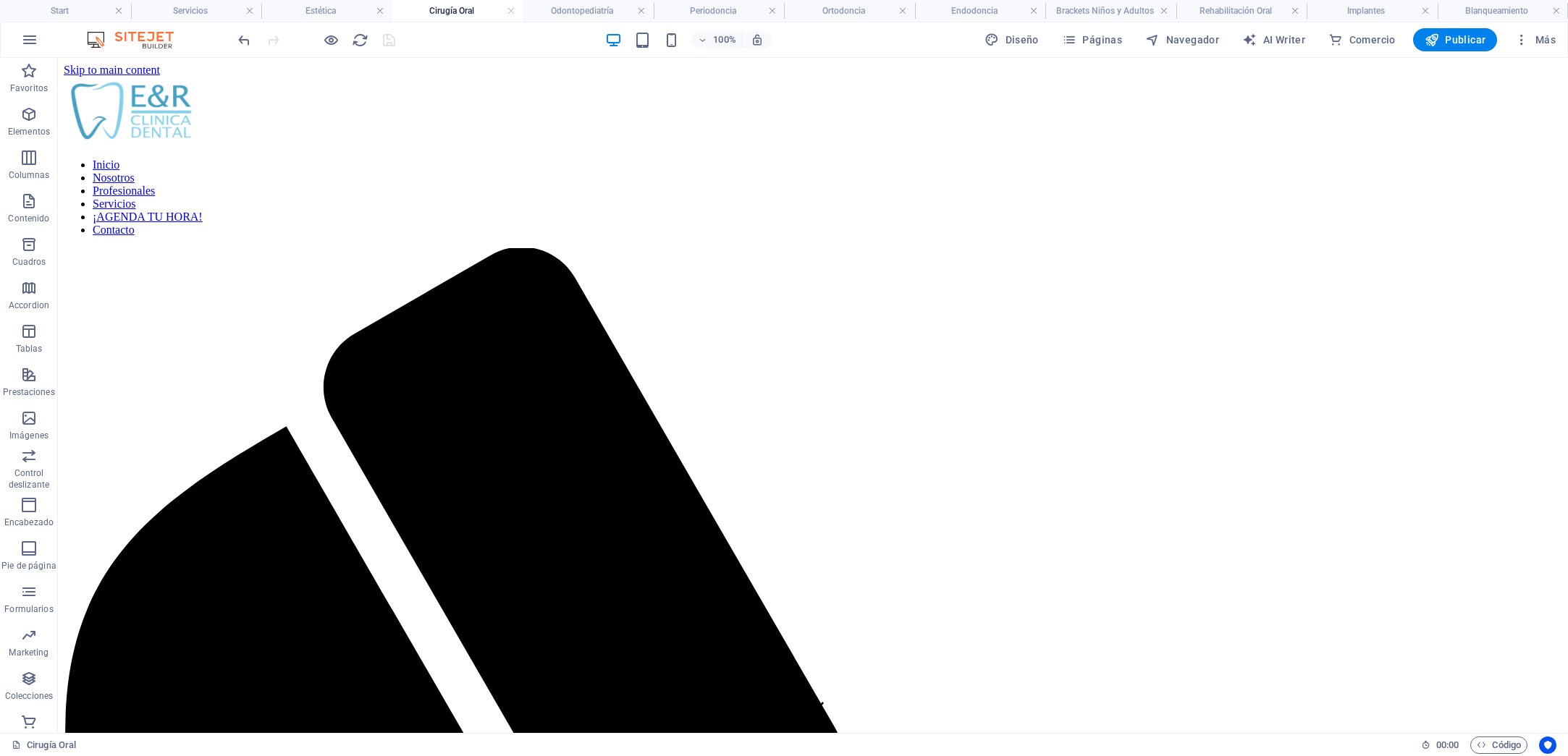
scroll to position [486, 0]
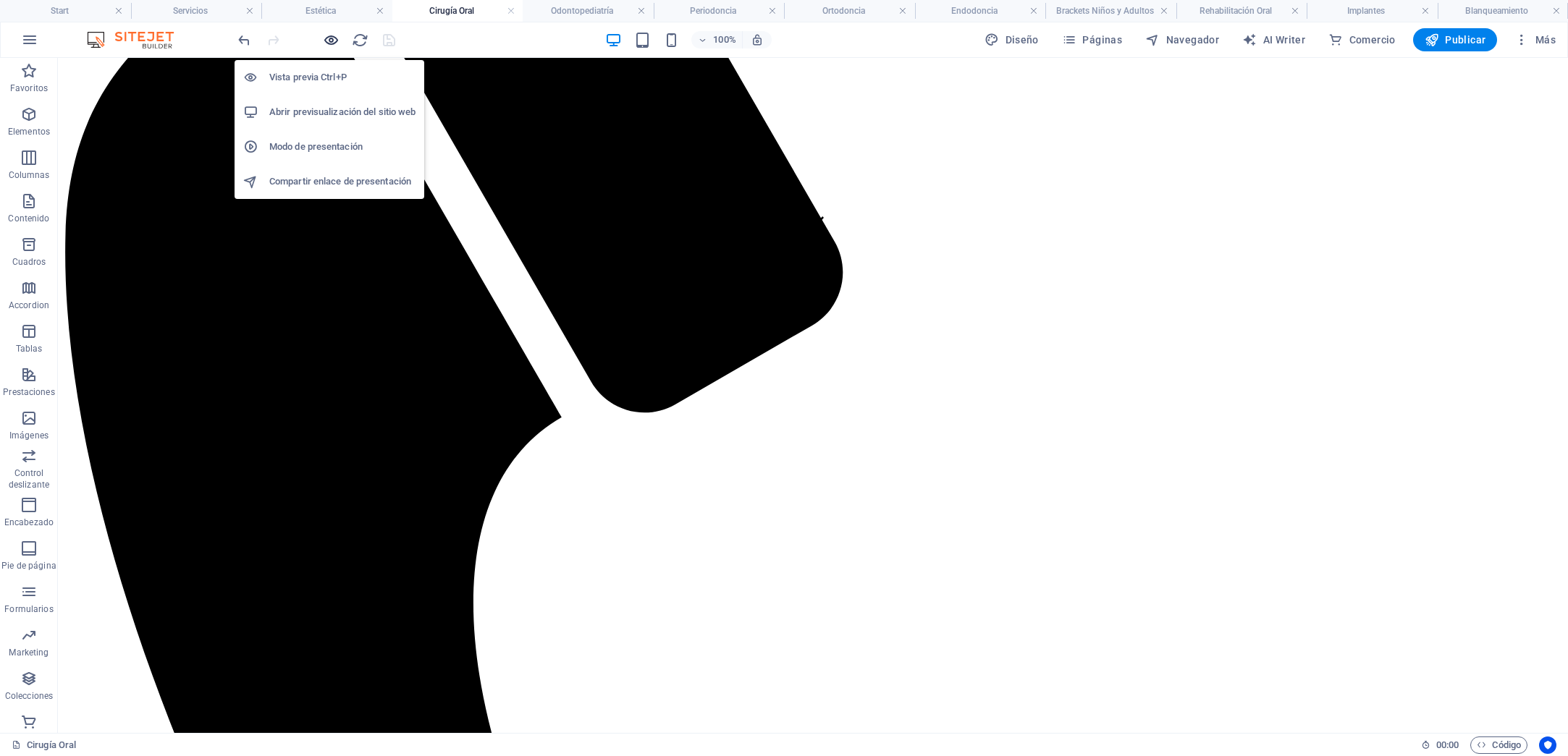
click at [329, 41] on icon "button" at bounding box center [331, 40] width 17 height 17
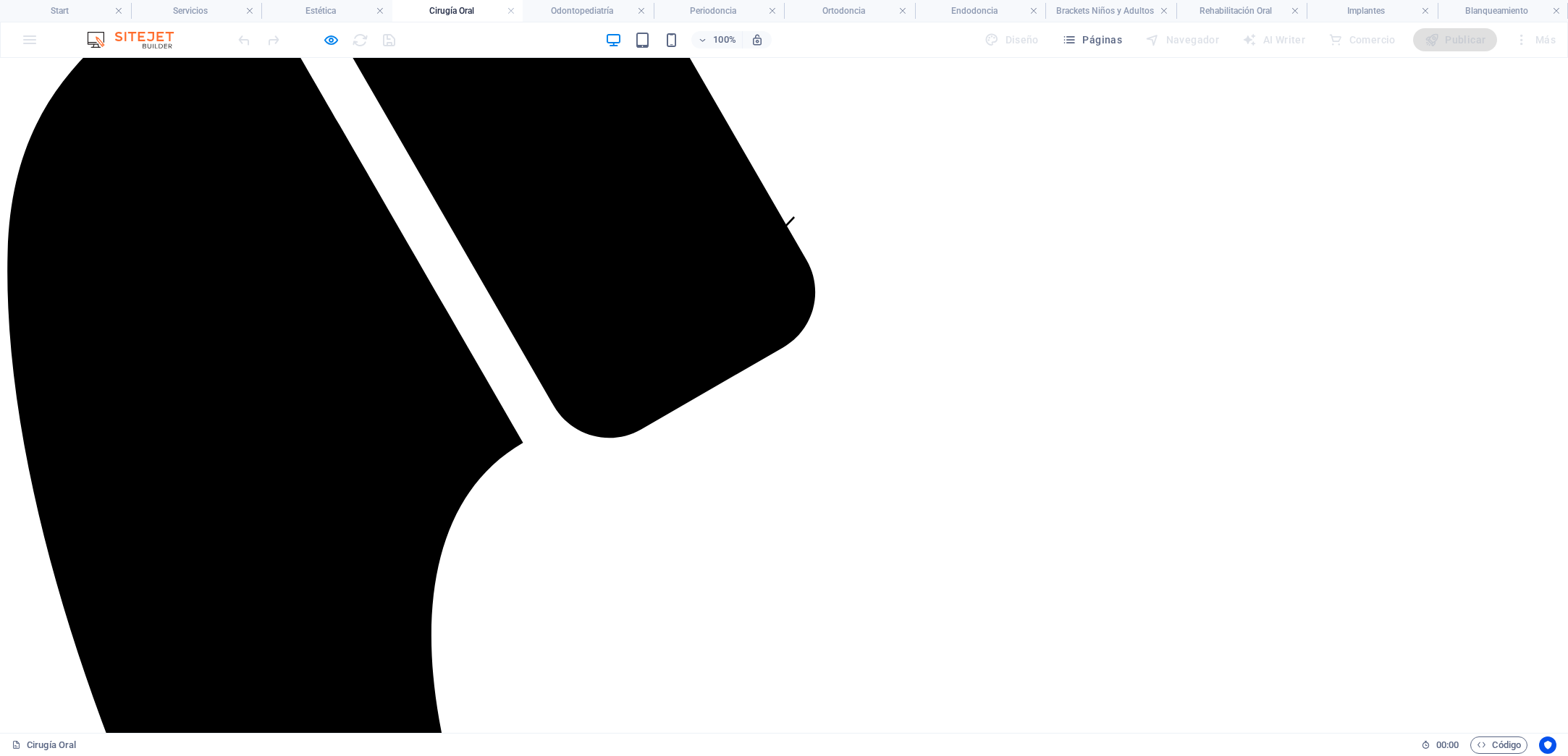
click at [441, 13] on h4 "Cirugía Oral" at bounding box center [458, 10] width 131 height 16
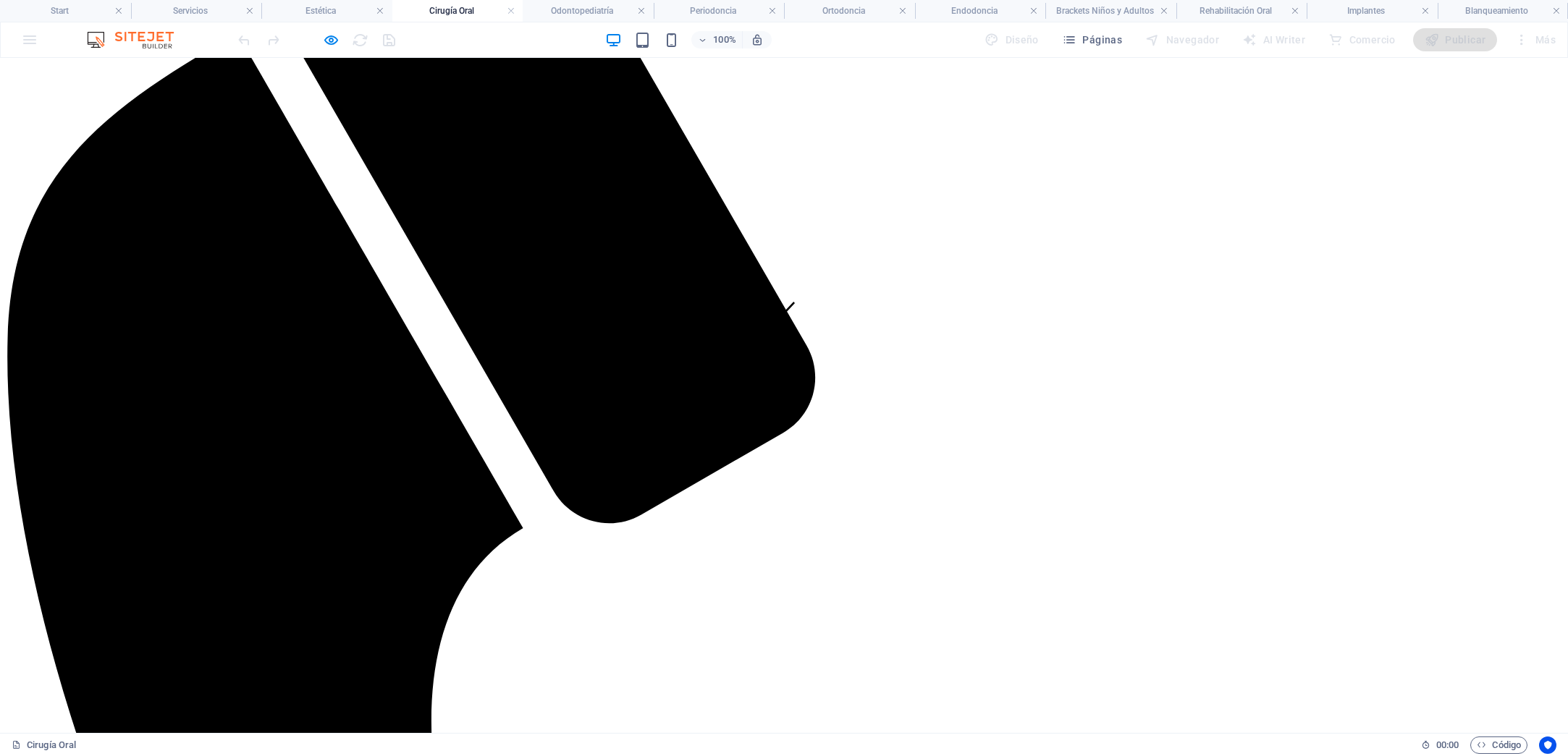
scroll to position [390, 0]
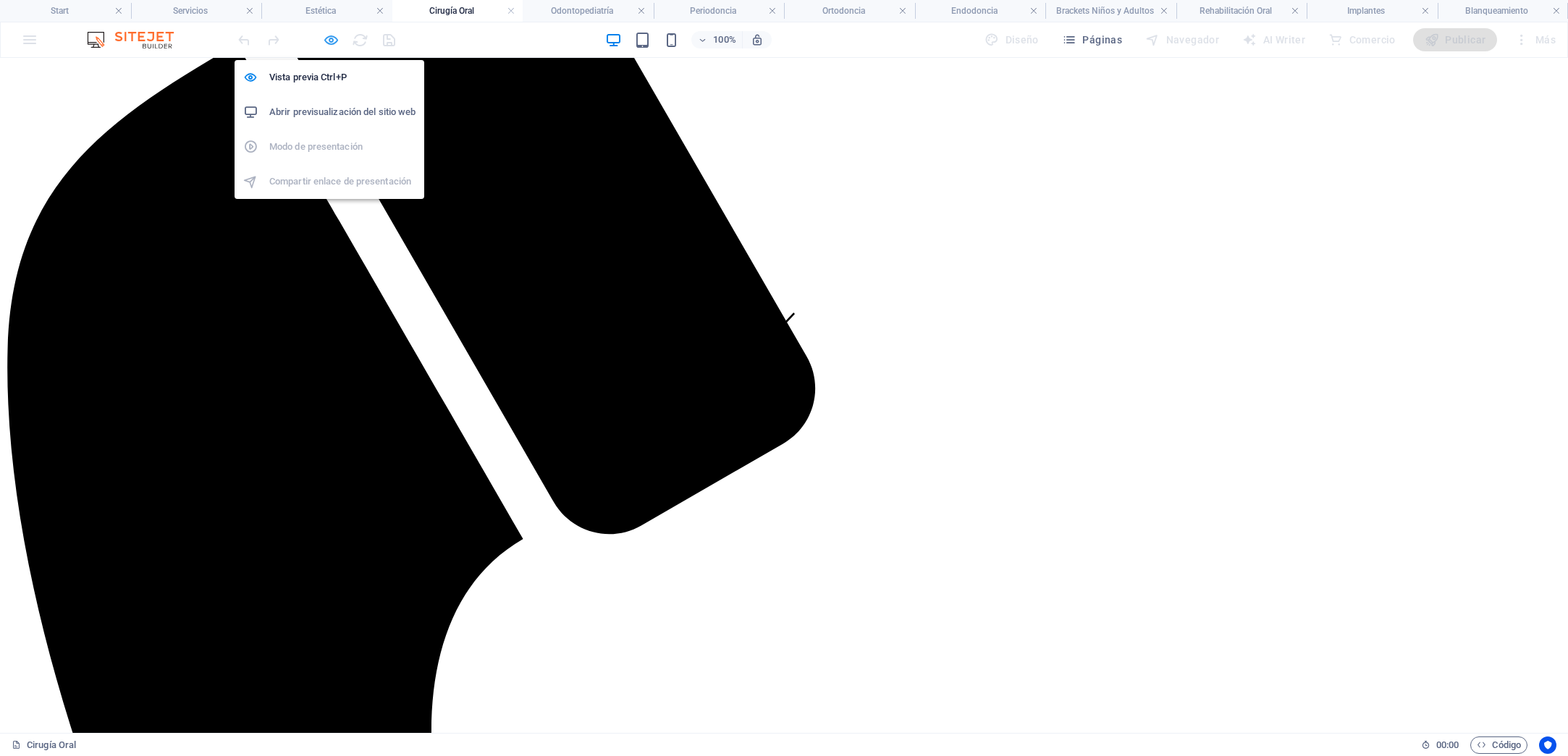
click at [333, 41] on icon "button" at bounding box center [331, 40] width 17 height 17
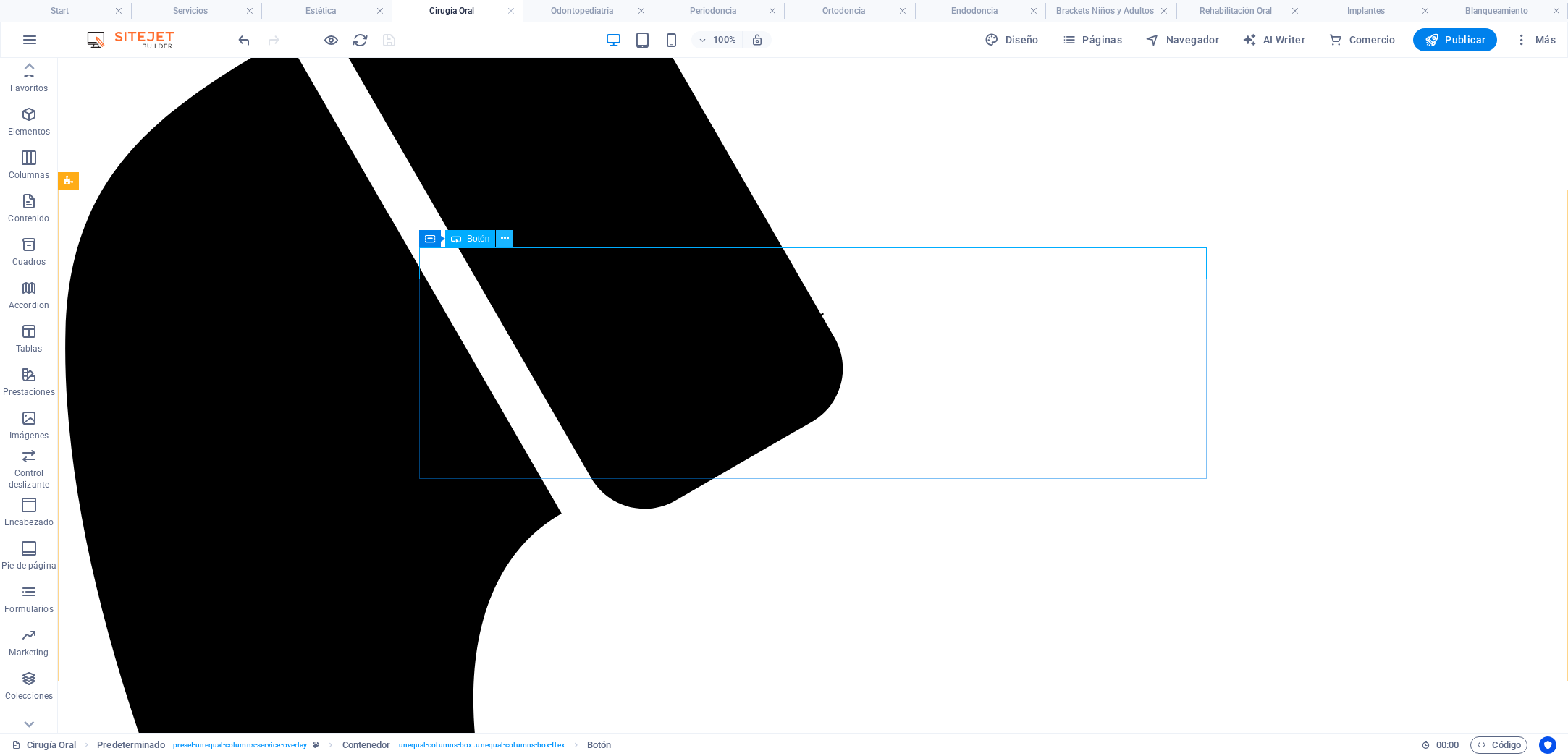
click at [507, 240] on icon at bounding box center [504, 238] width 8 height 15
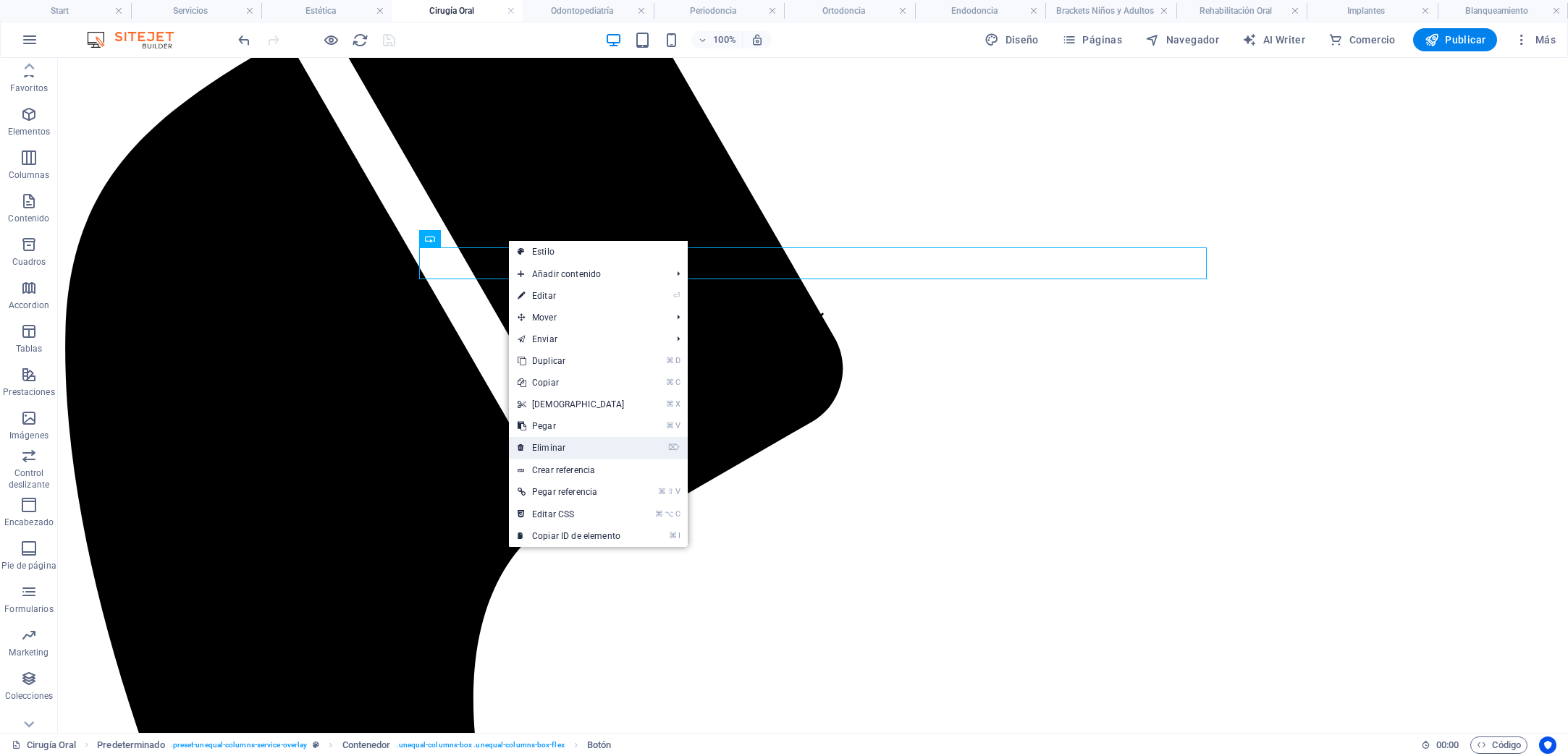
click at [549, 445] on link "⌦ Eliminar" at bounding box center [571, 447] width 124 height 21
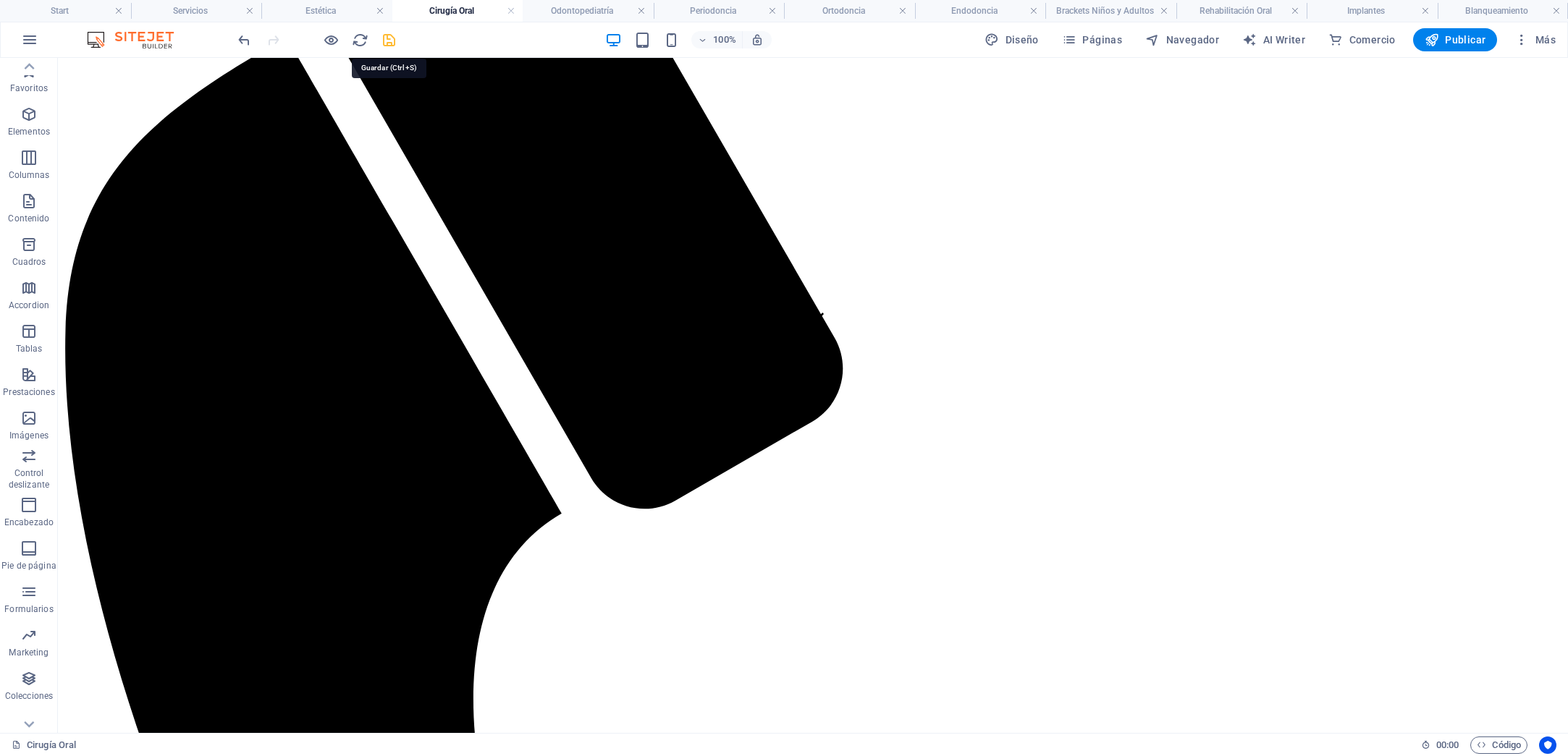
click at [392, 40] on icon "save" at bounding box center [389, 40] width 17 height 17
click at [566, 11] on h4 "Odontopediatría" at bounding box center [589, 10] width 131 height 16
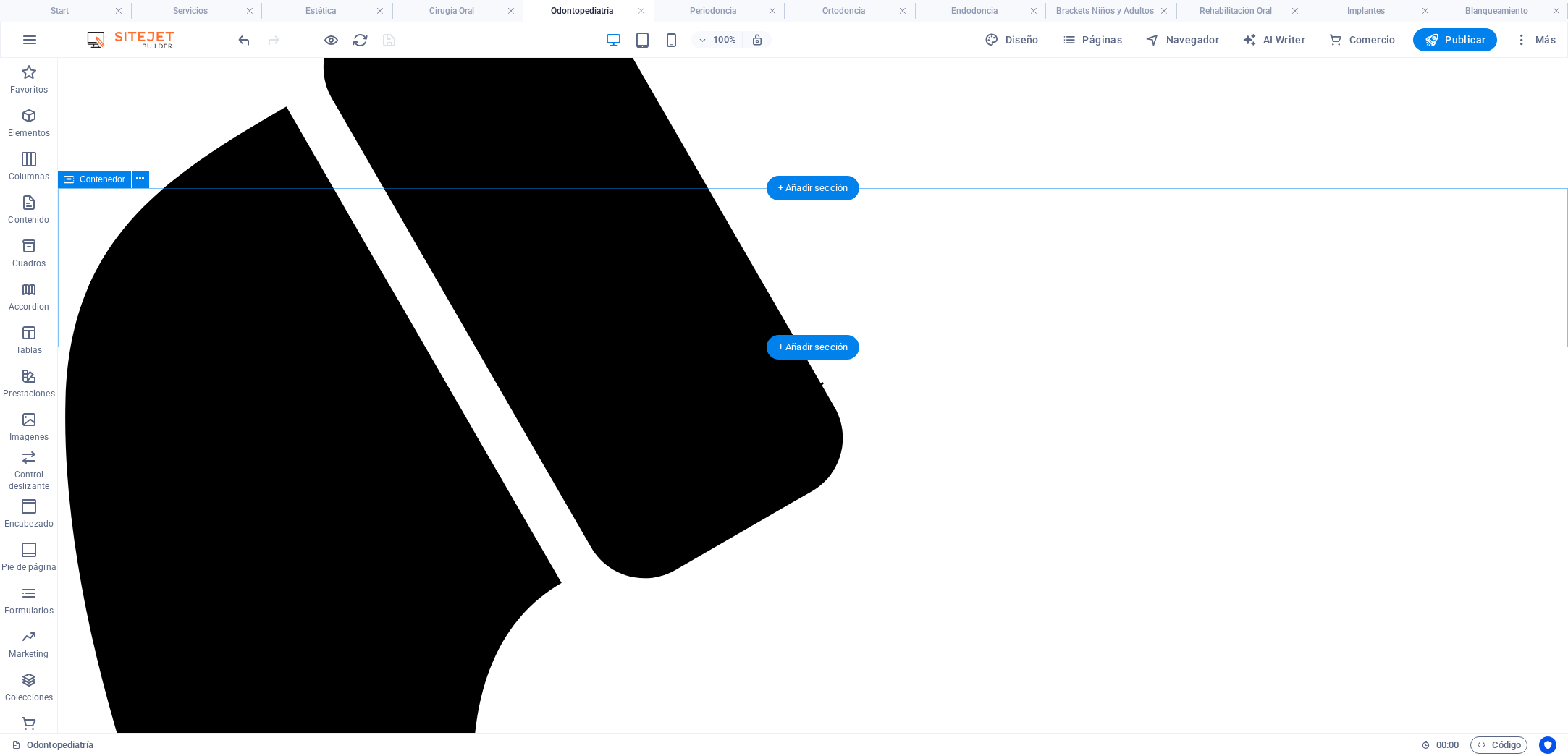
scroll to position [322, 0]
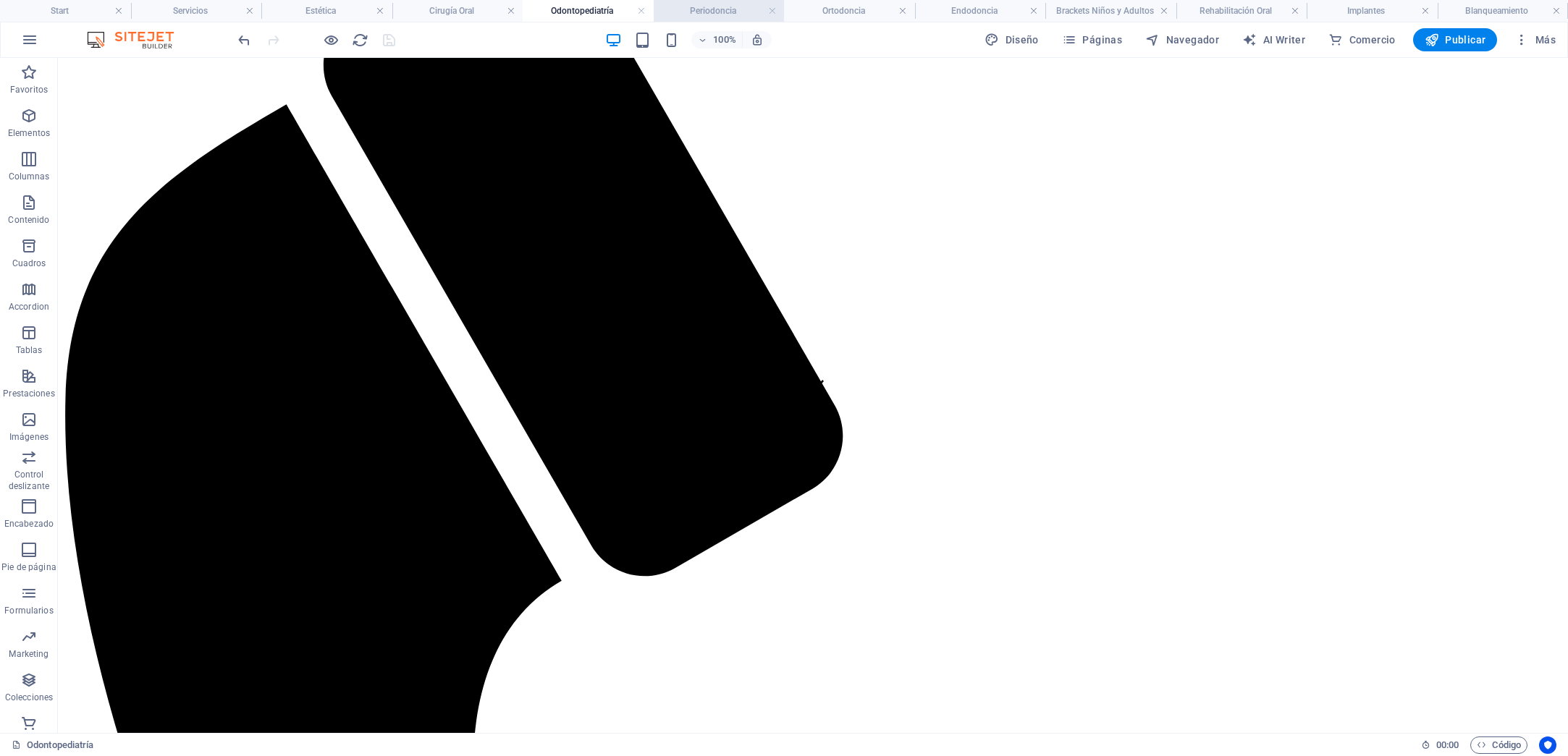
click at [701, 8] on h4 "Periodoncia" at bounding box center [719, 10] width 131 height 16
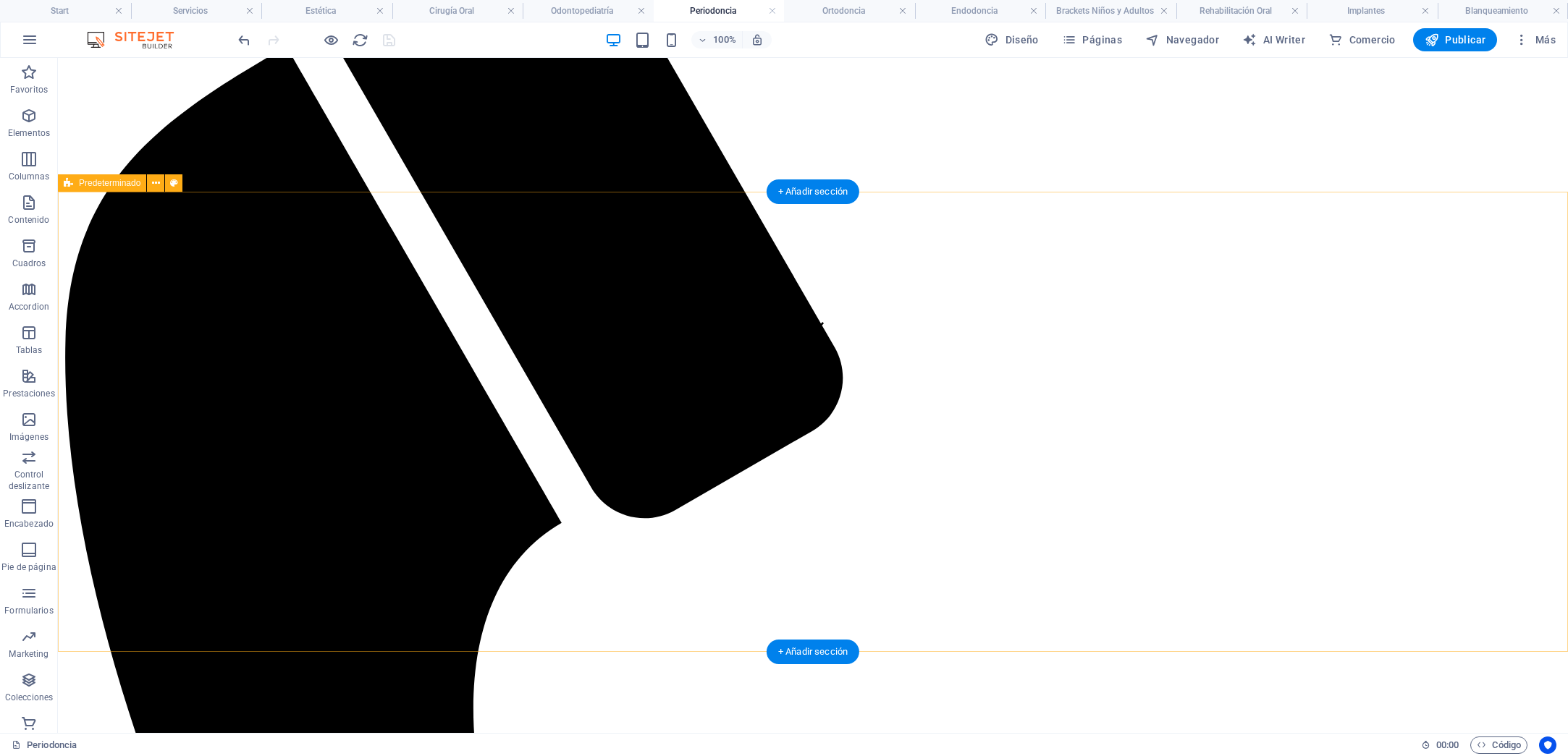
scroll to position [378, 0]
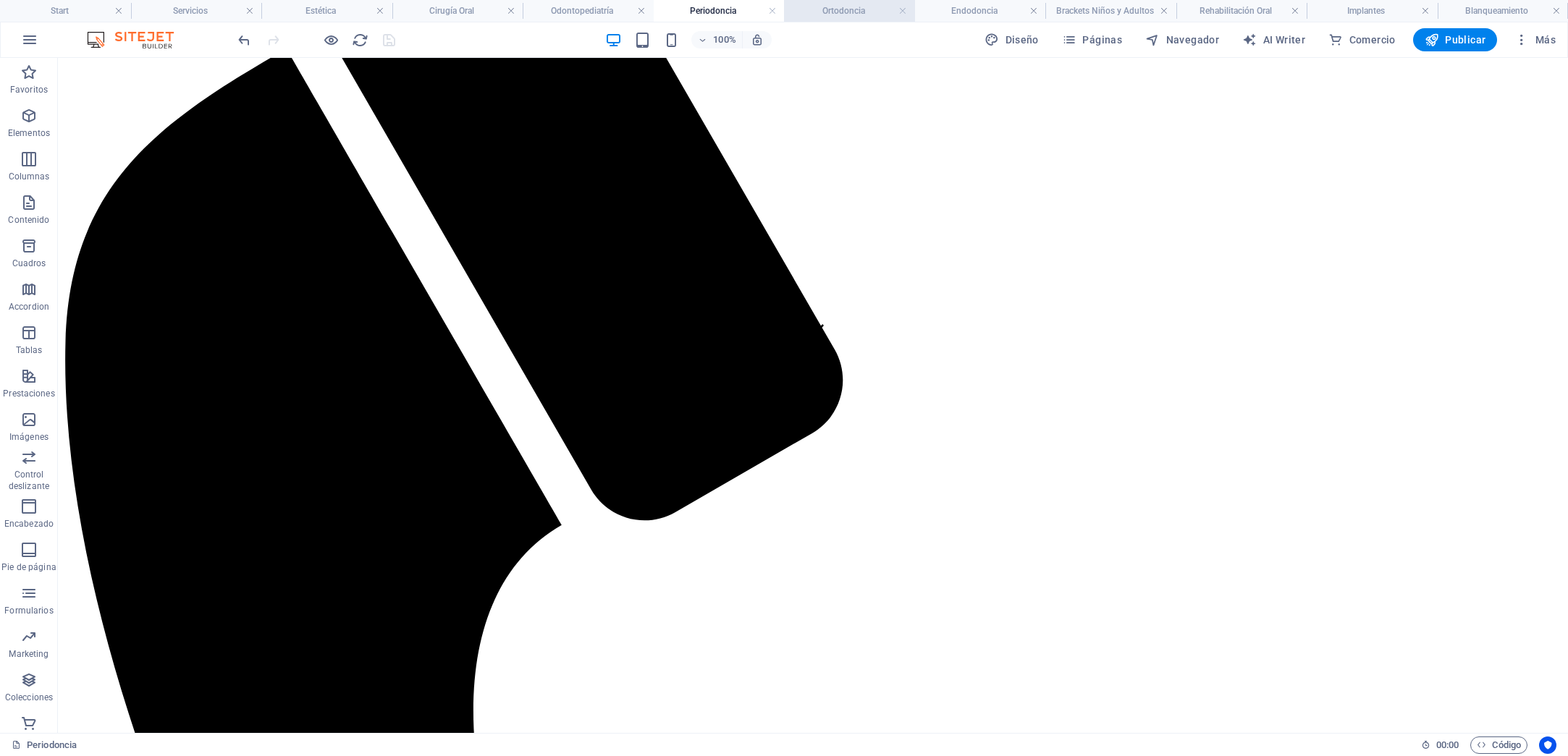
click at [854, 12] on h4 "Ortodoncia" at bounding box center [850, 10] width 131 height 16
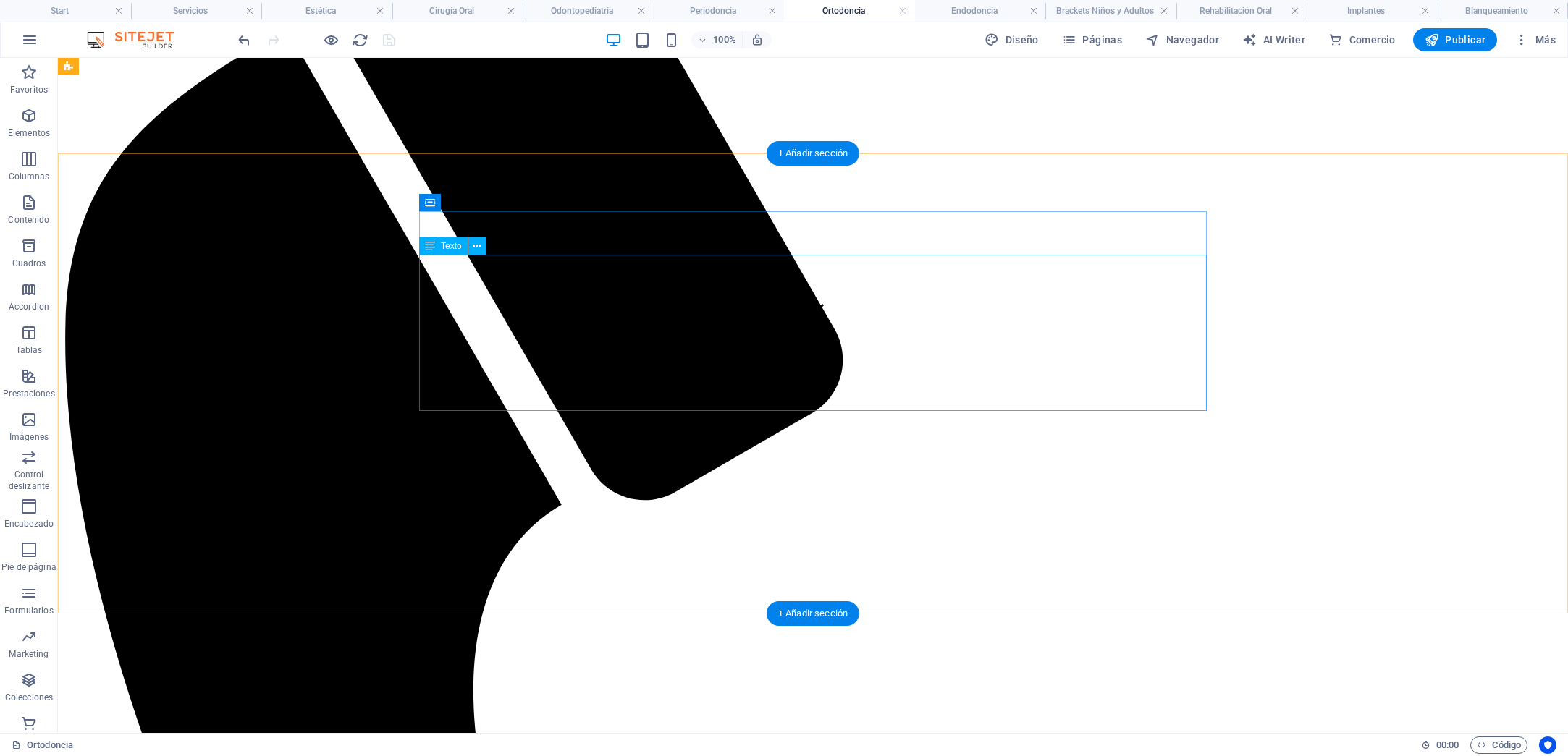
scroll to position [396, 0]
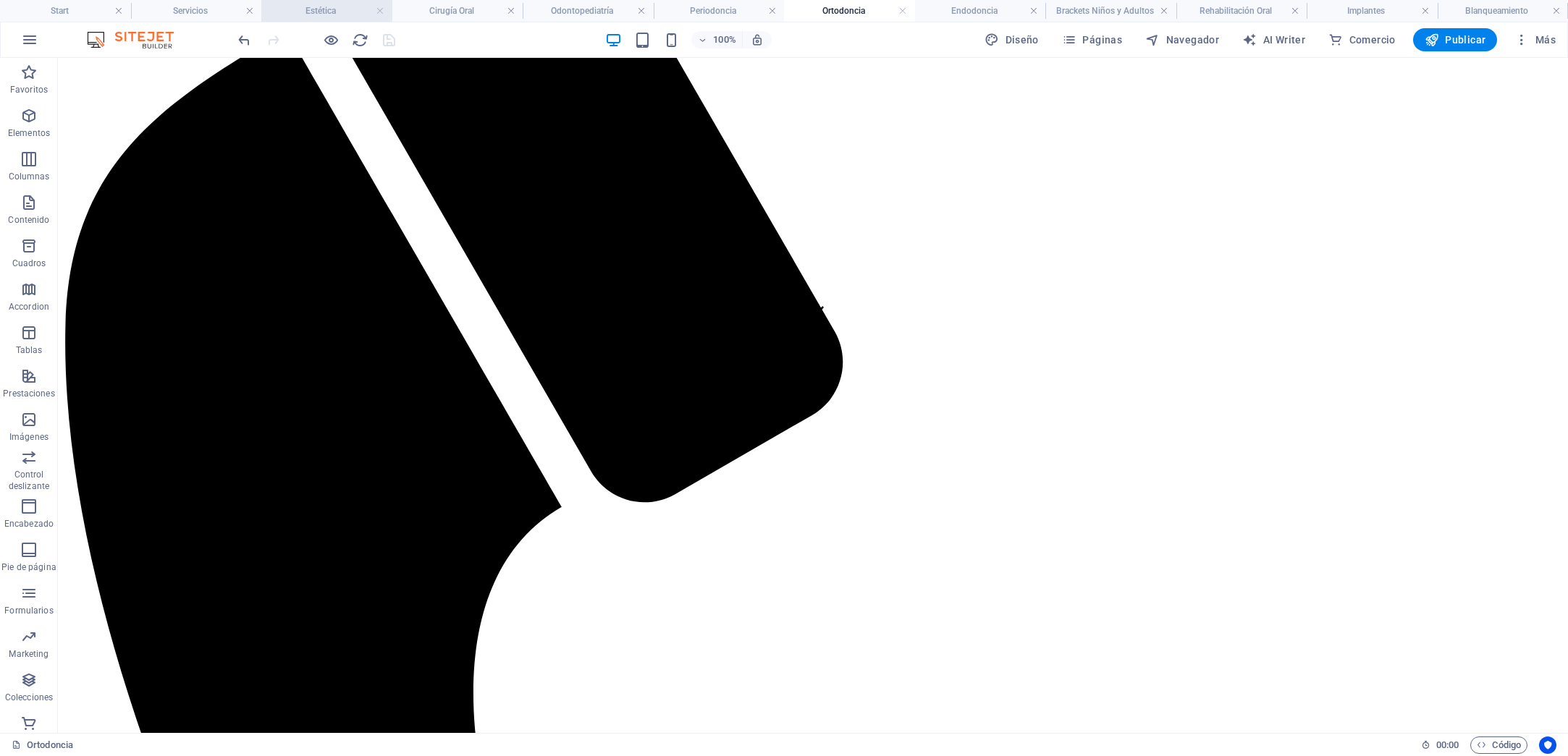
click at [316, 15] on h4 "Estética" at bounding box center [327, 10] width 131 height 16
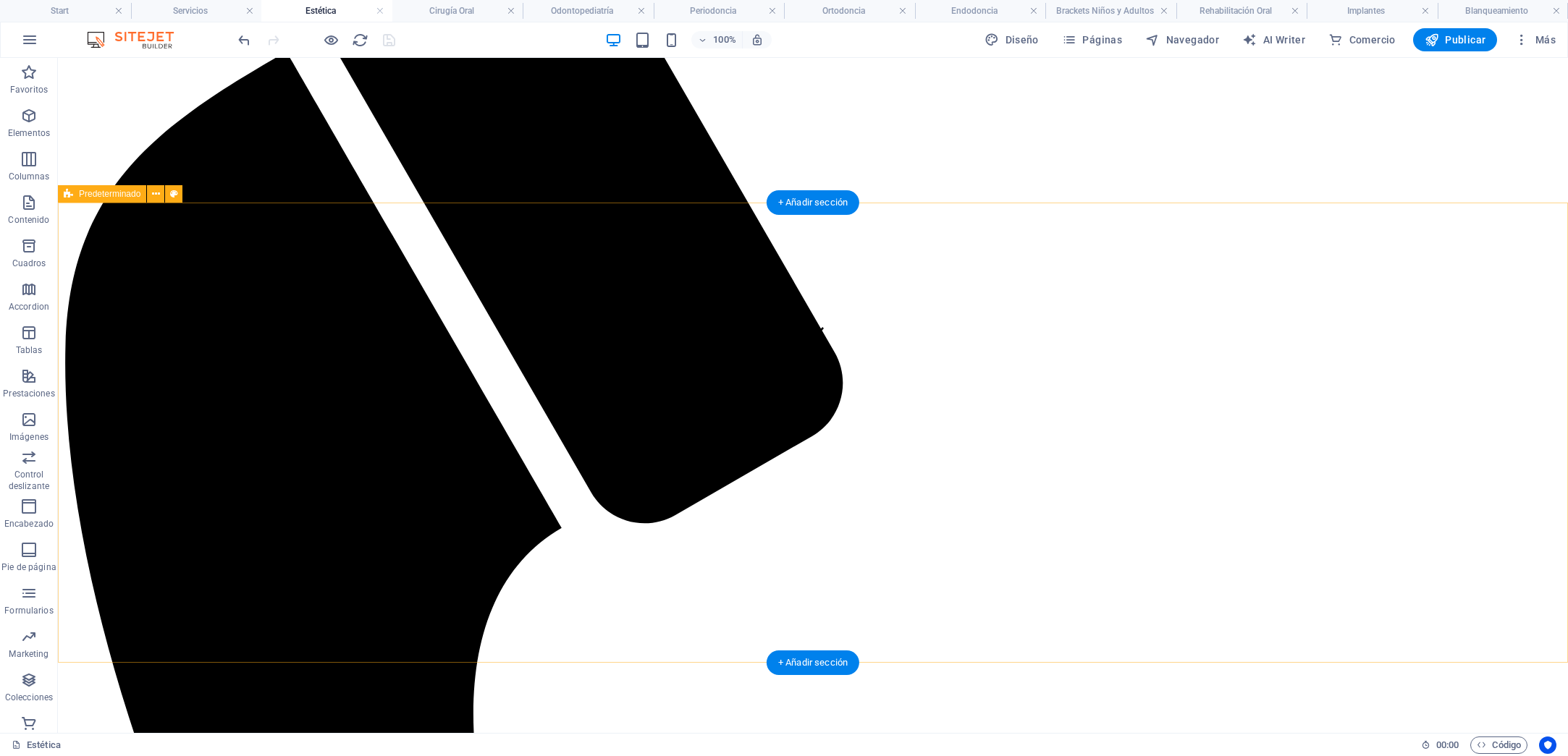
scroll to position [374, 0]
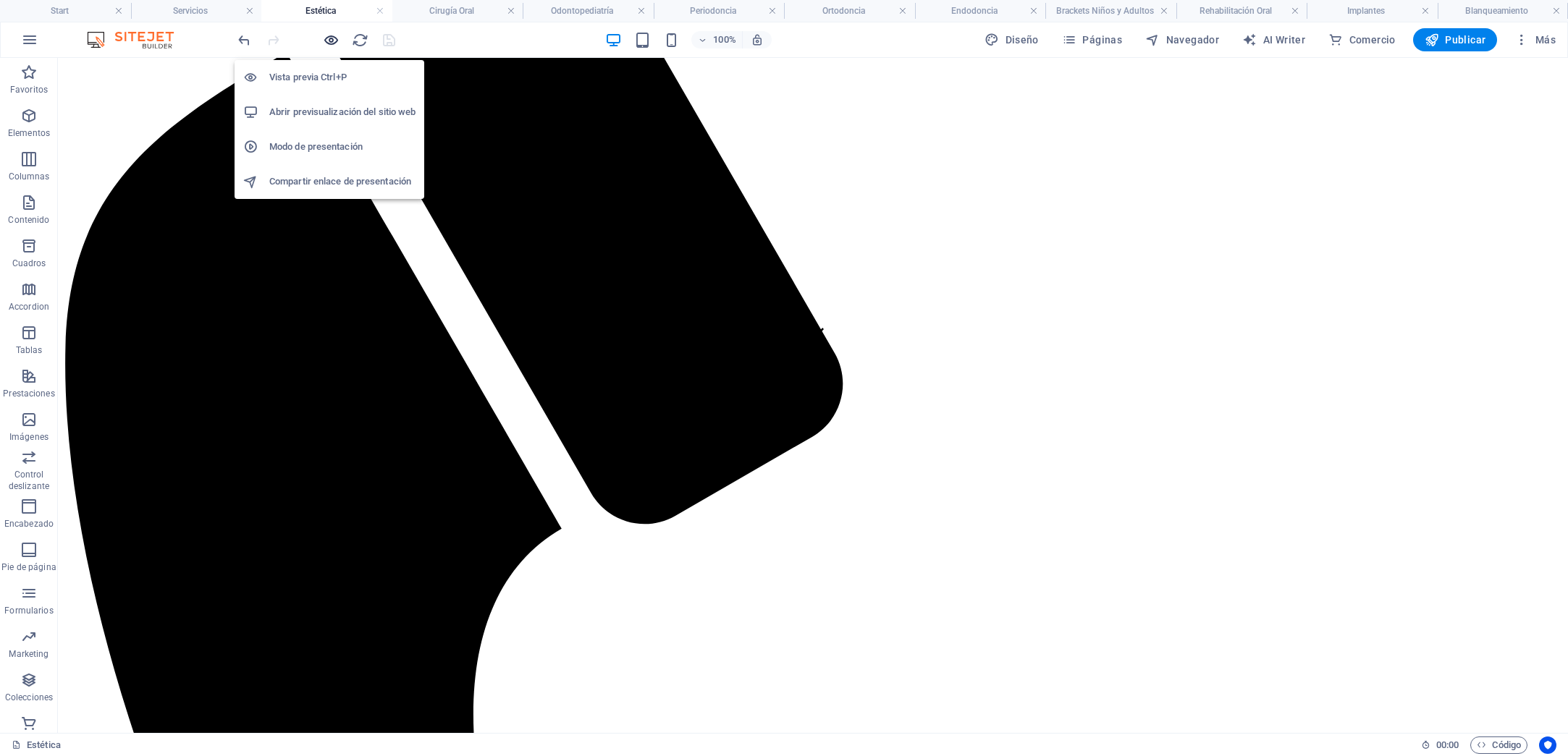
click at [323, 37] on icon "button" at bounding box center [331, 40] width 17 height 17
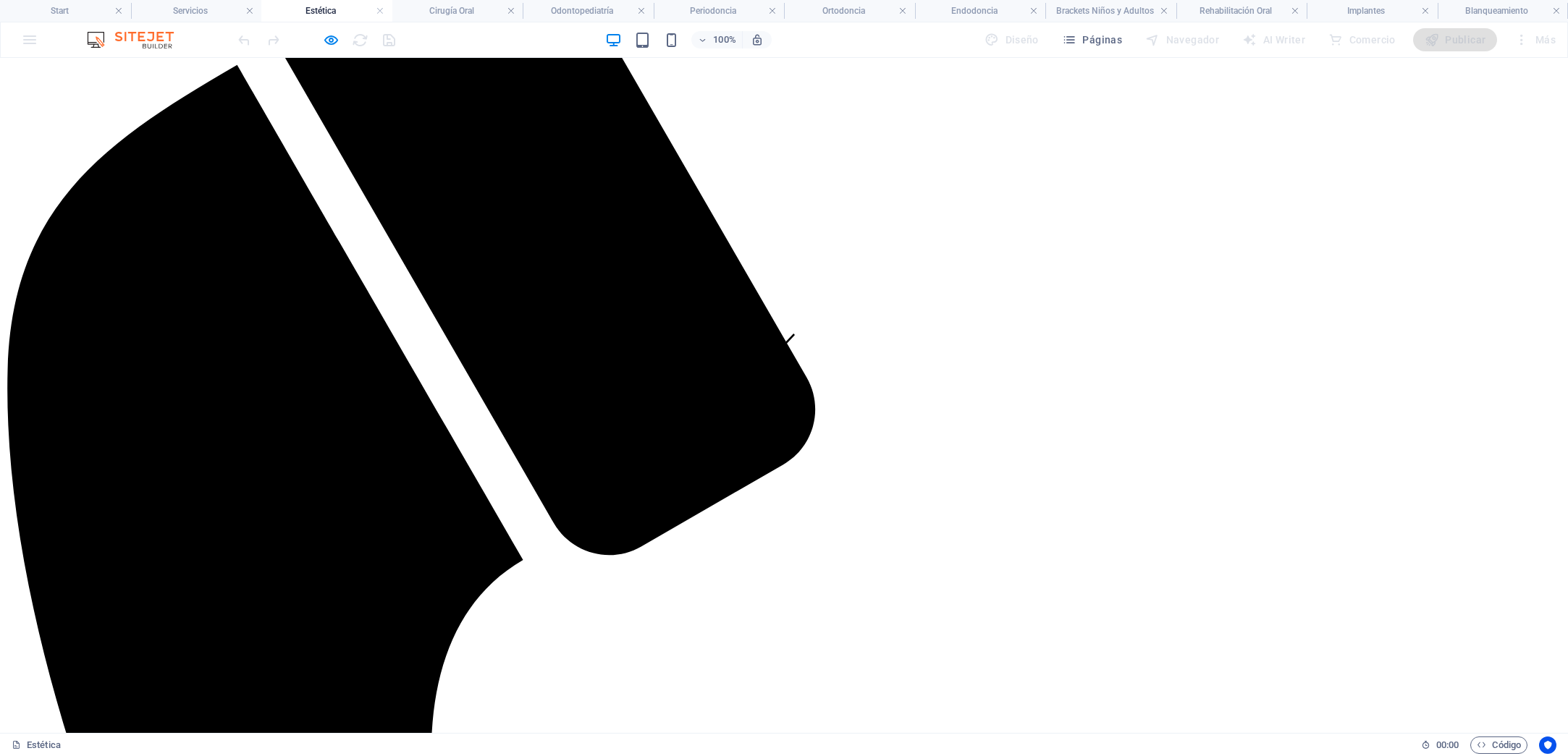
scroll to position [372, 0]
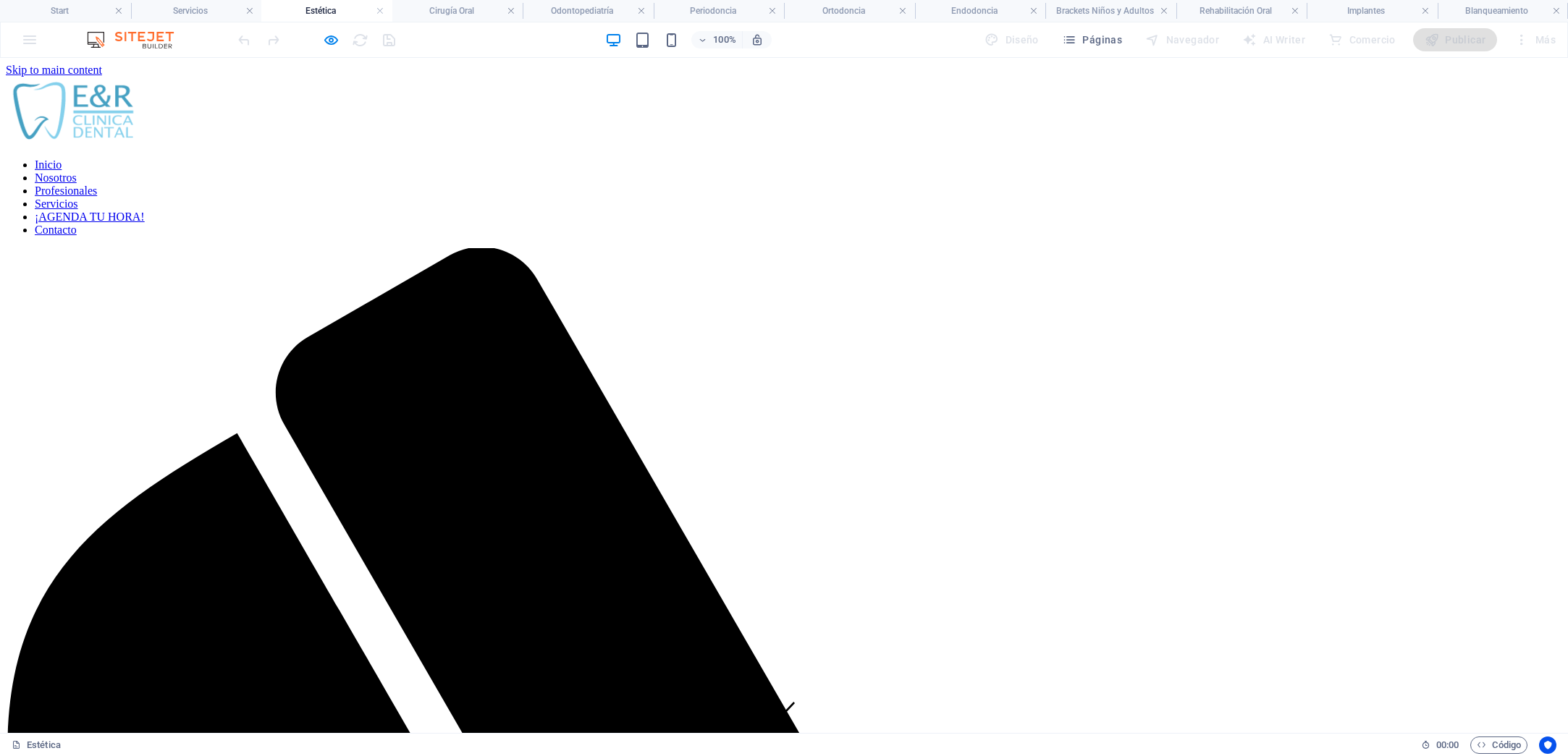
scroll to position [335, 0]
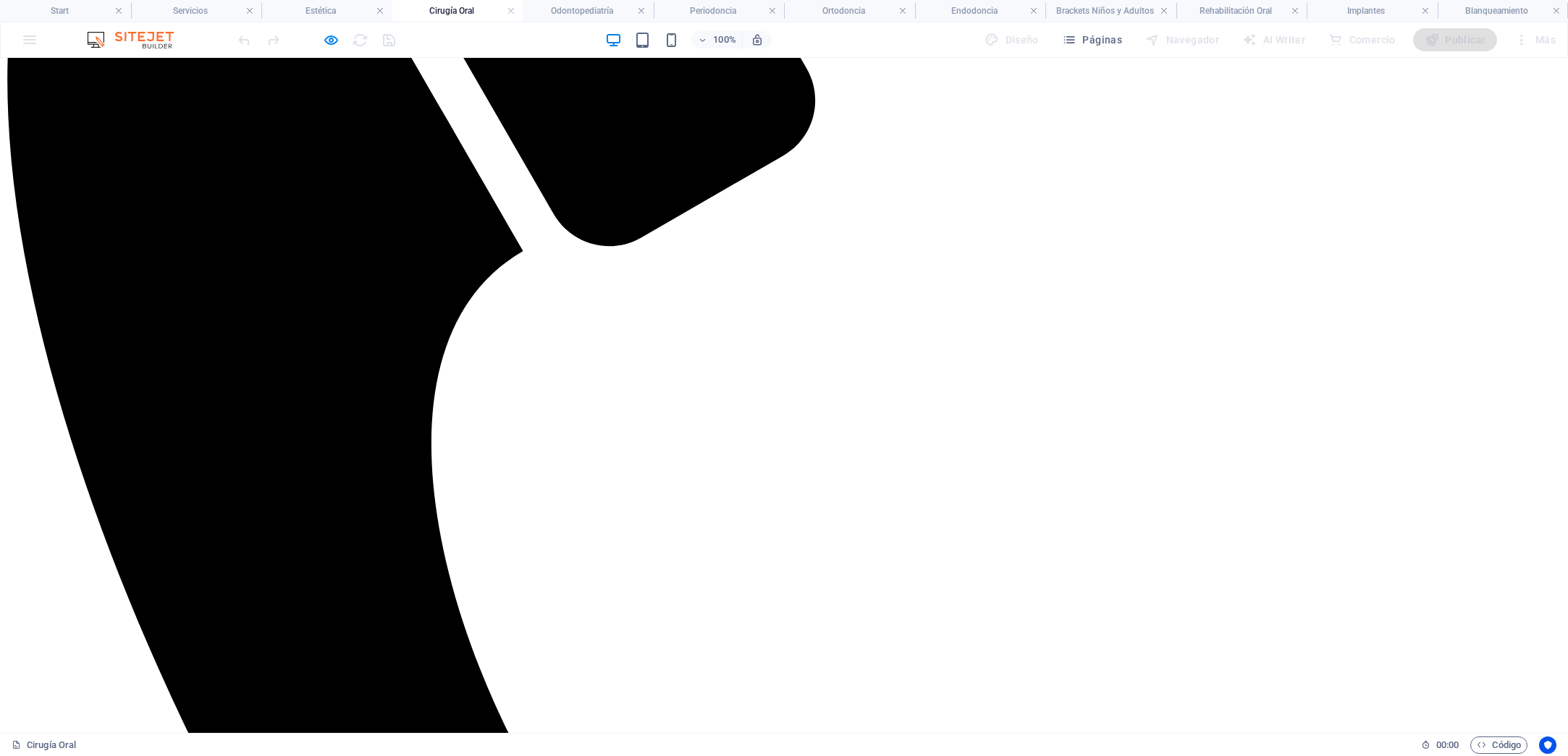
scroll to position [678, 0]
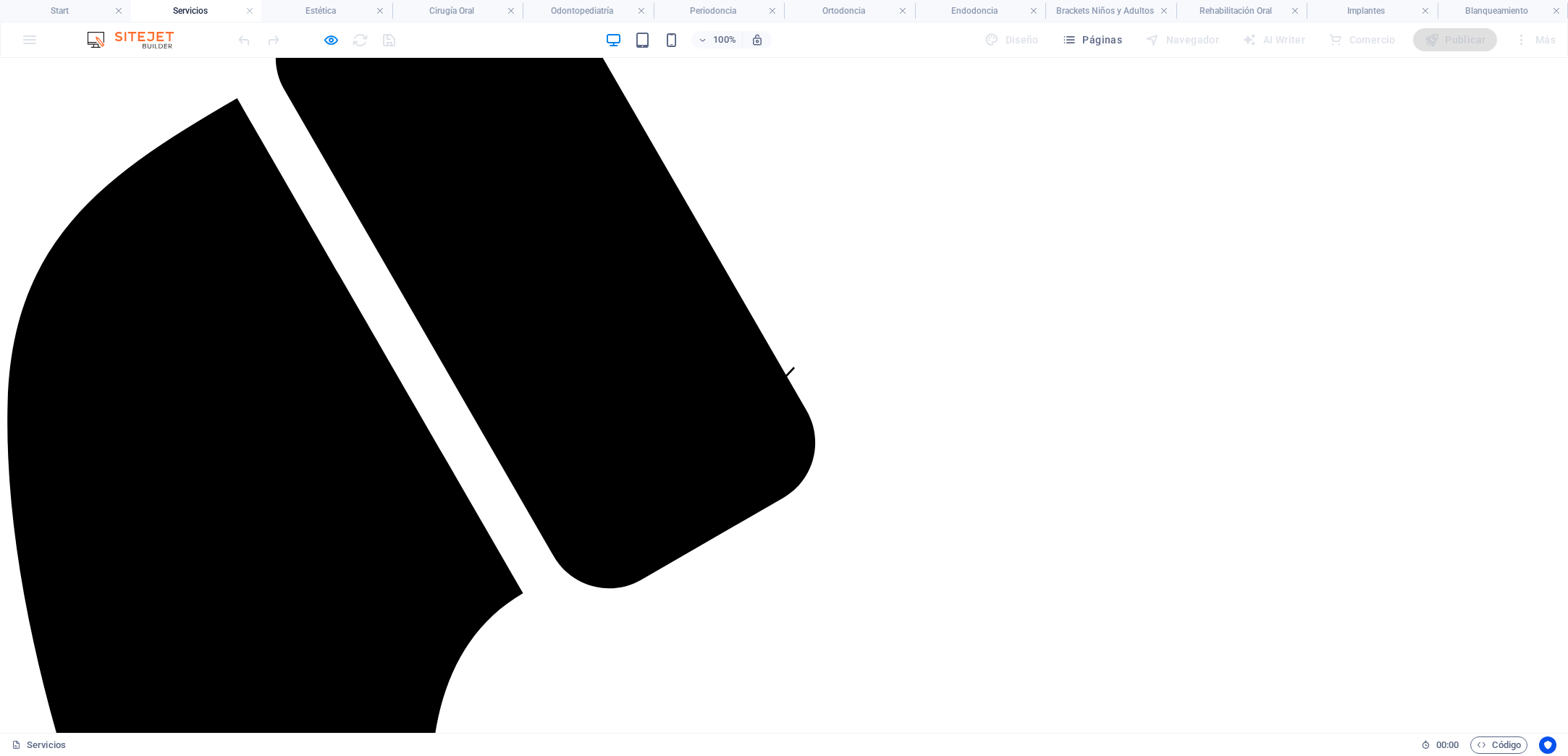
scroll to position [0, 0]
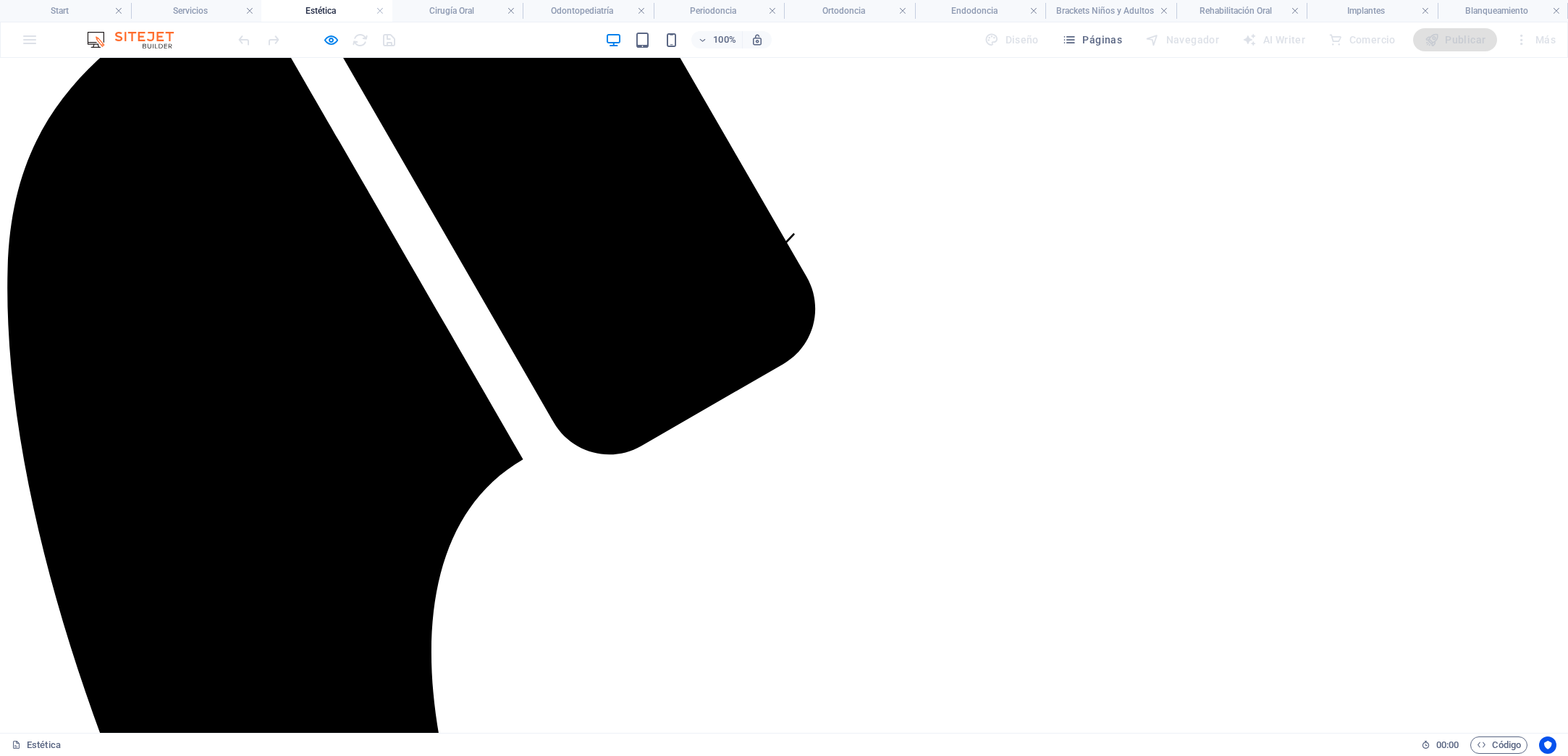
scroll to position [471, 0]
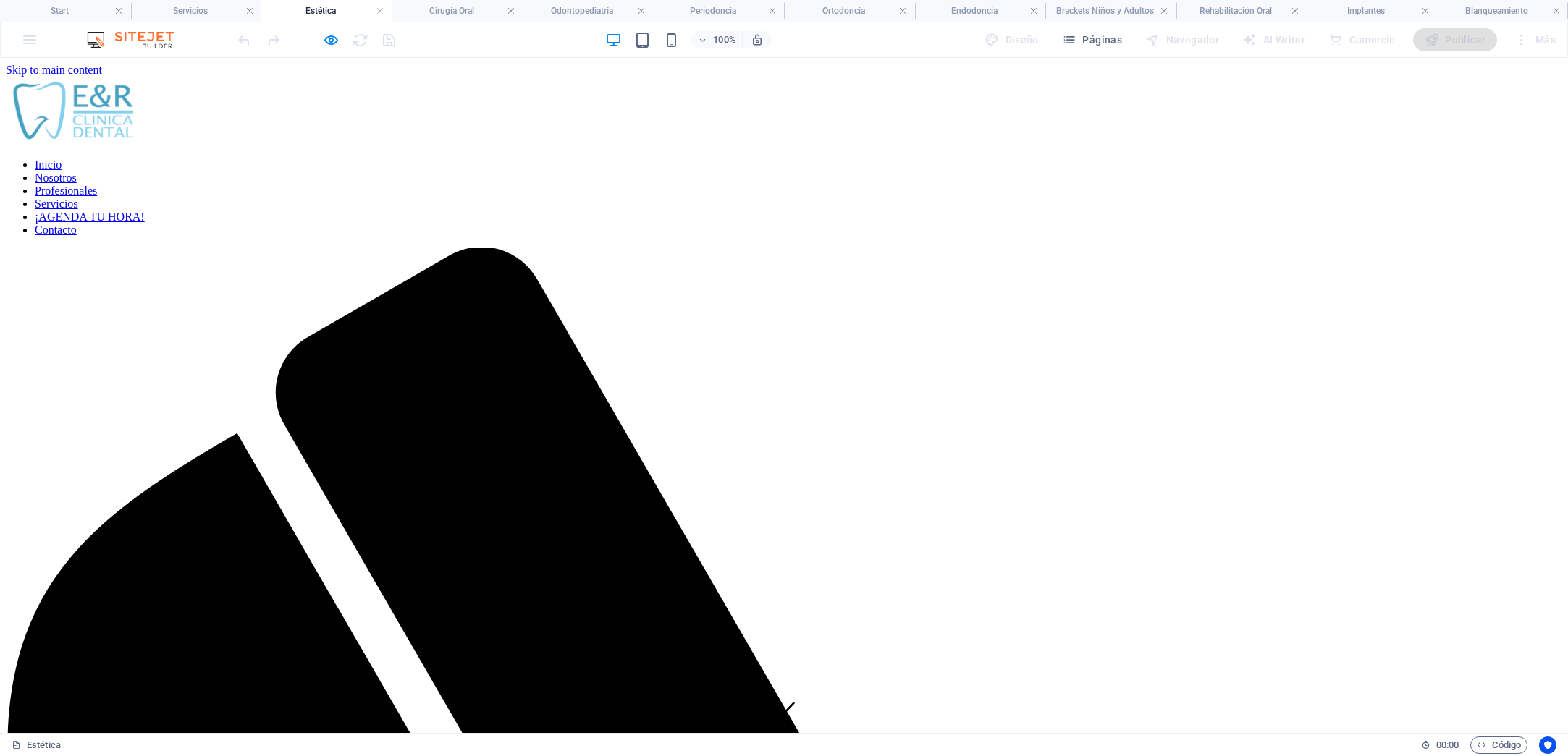
scroll to position [335, 0]
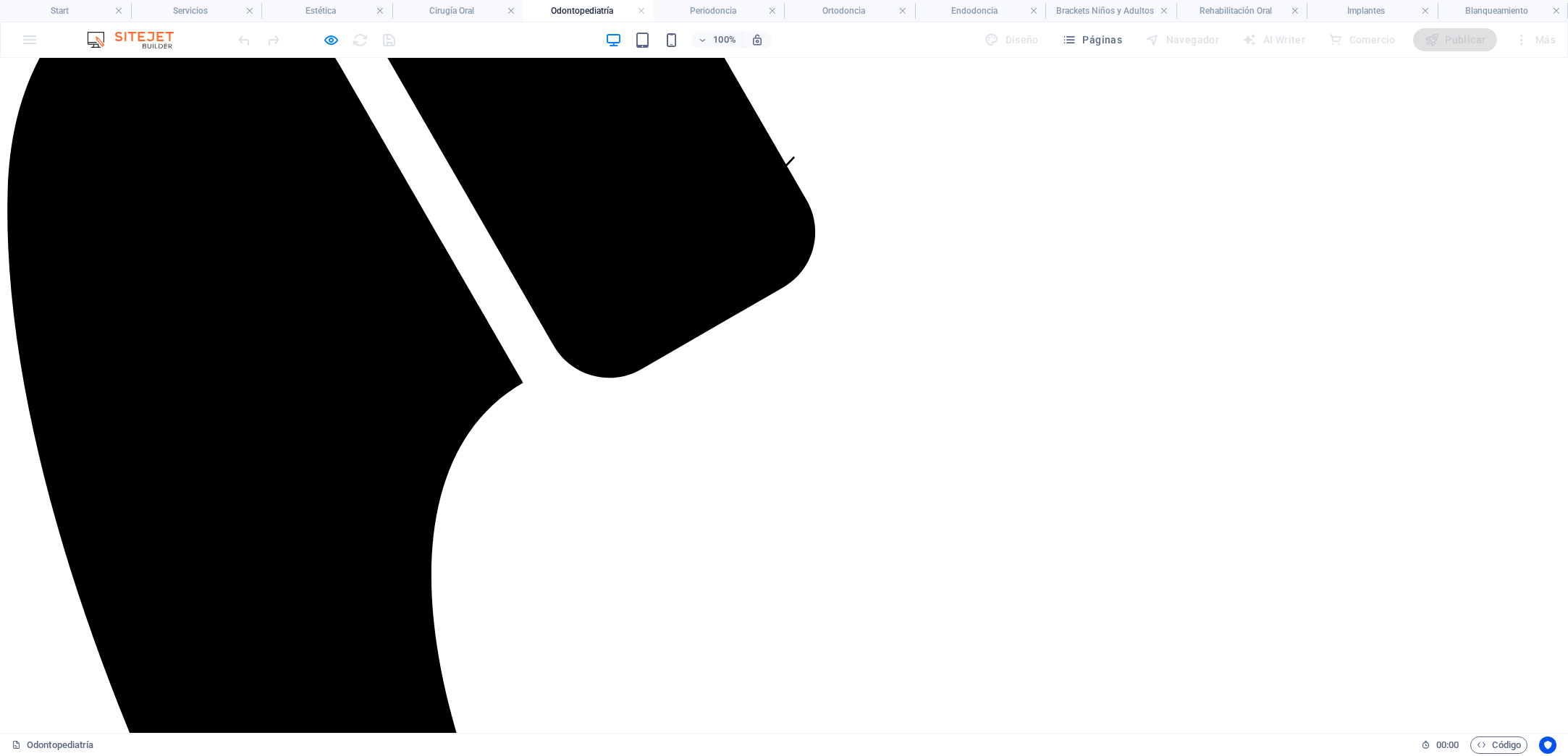
scroll to position [598, 0]
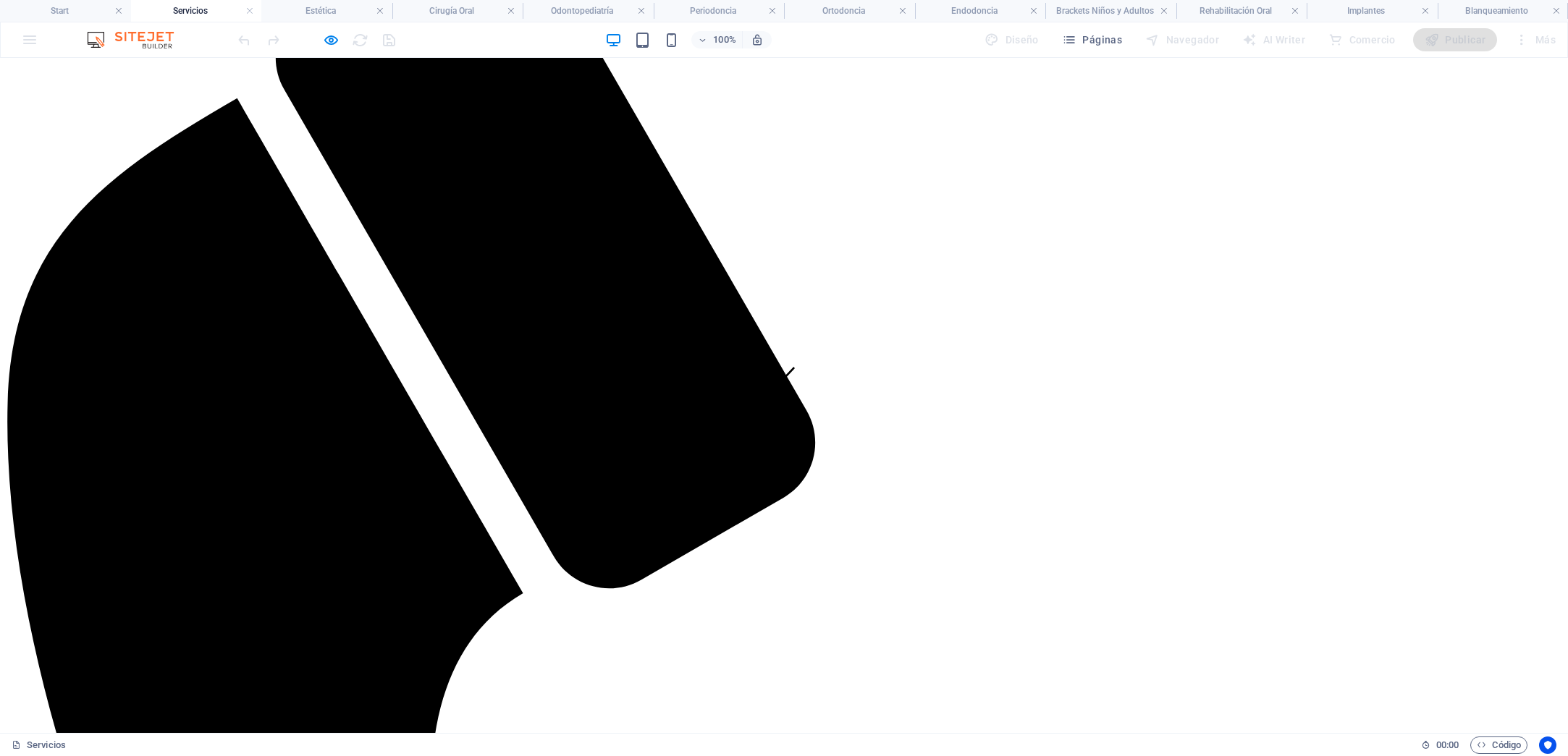
scroll to position [0, 0]
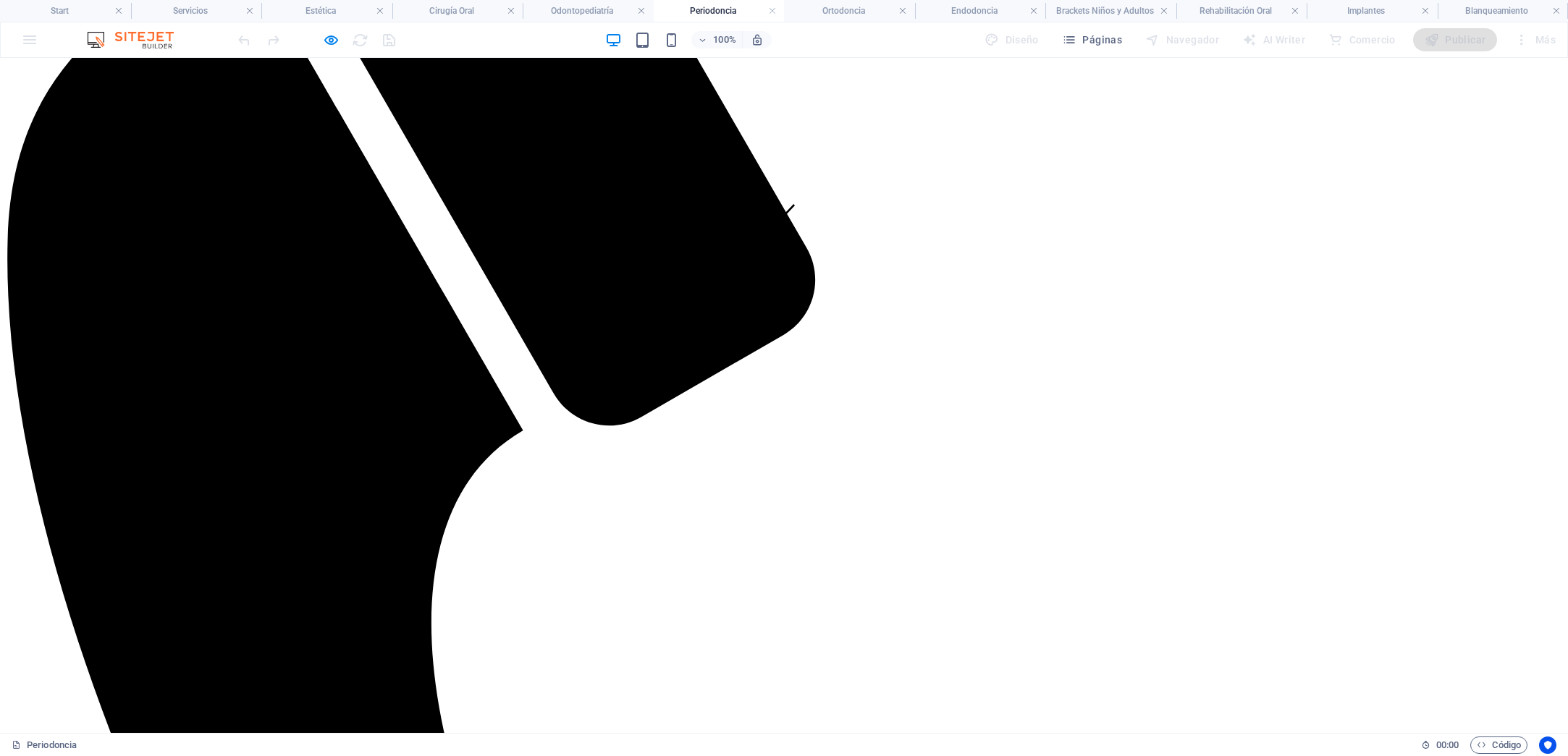
scroll to position [527, 0]
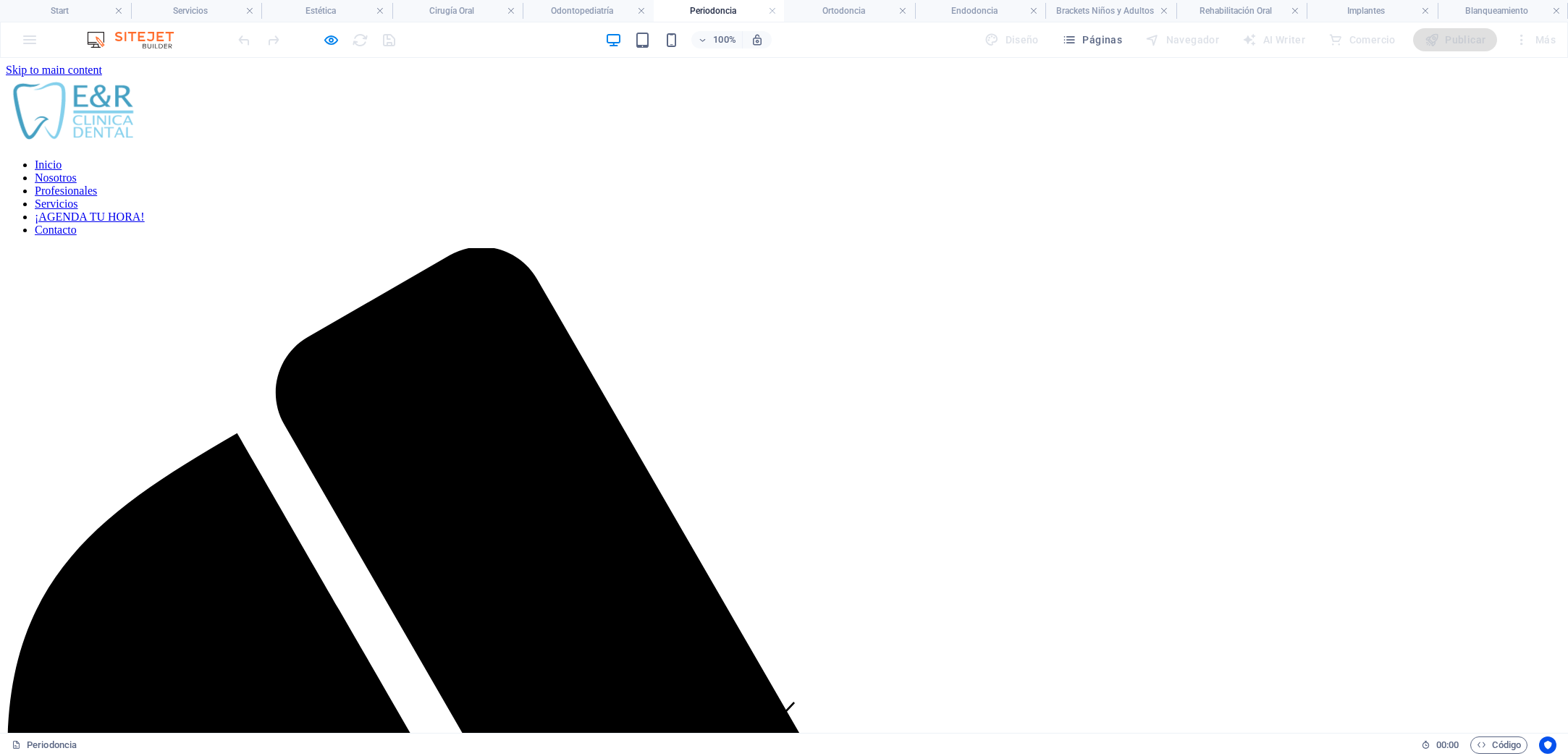
scroll to position [335, 0]
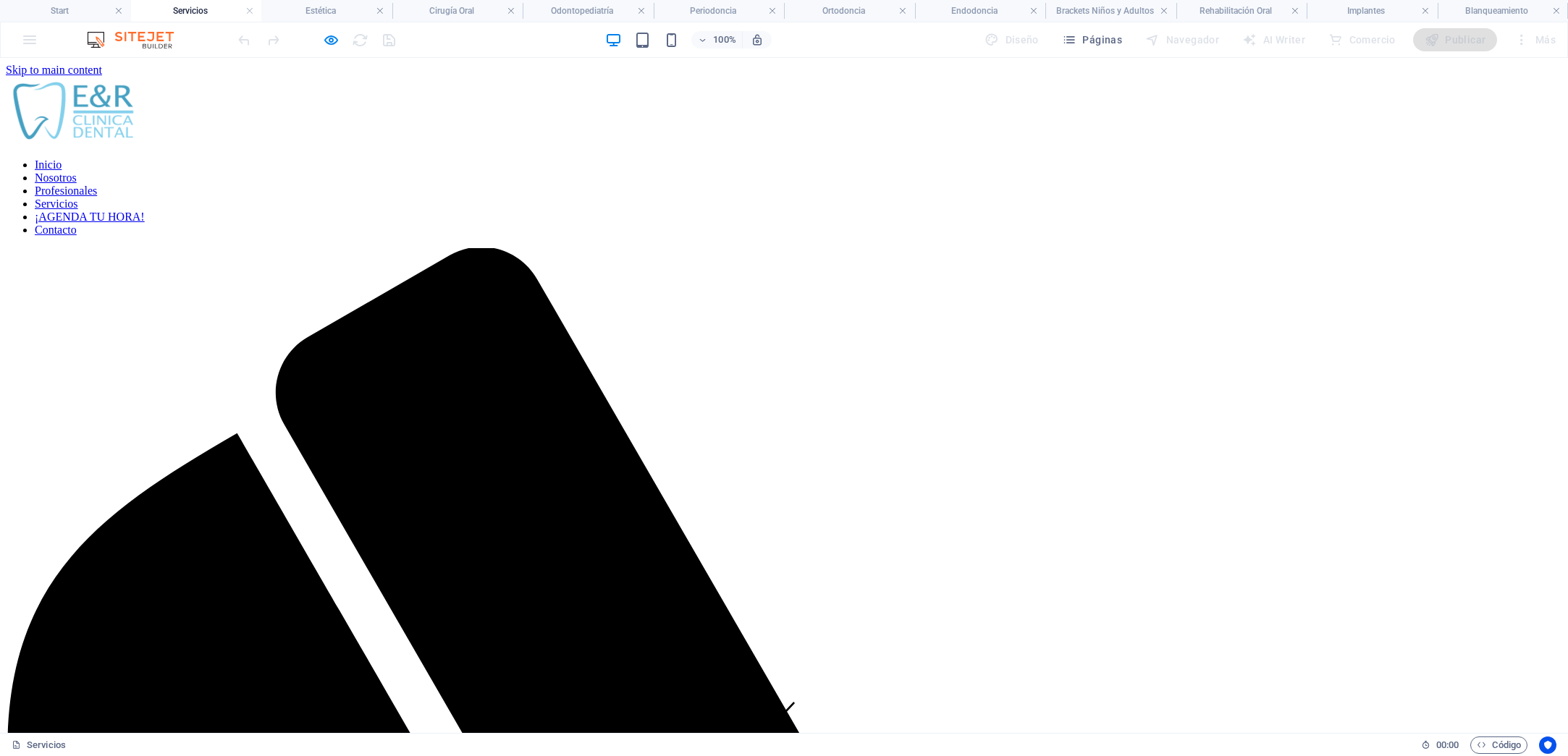
scroll to position [527, 0]
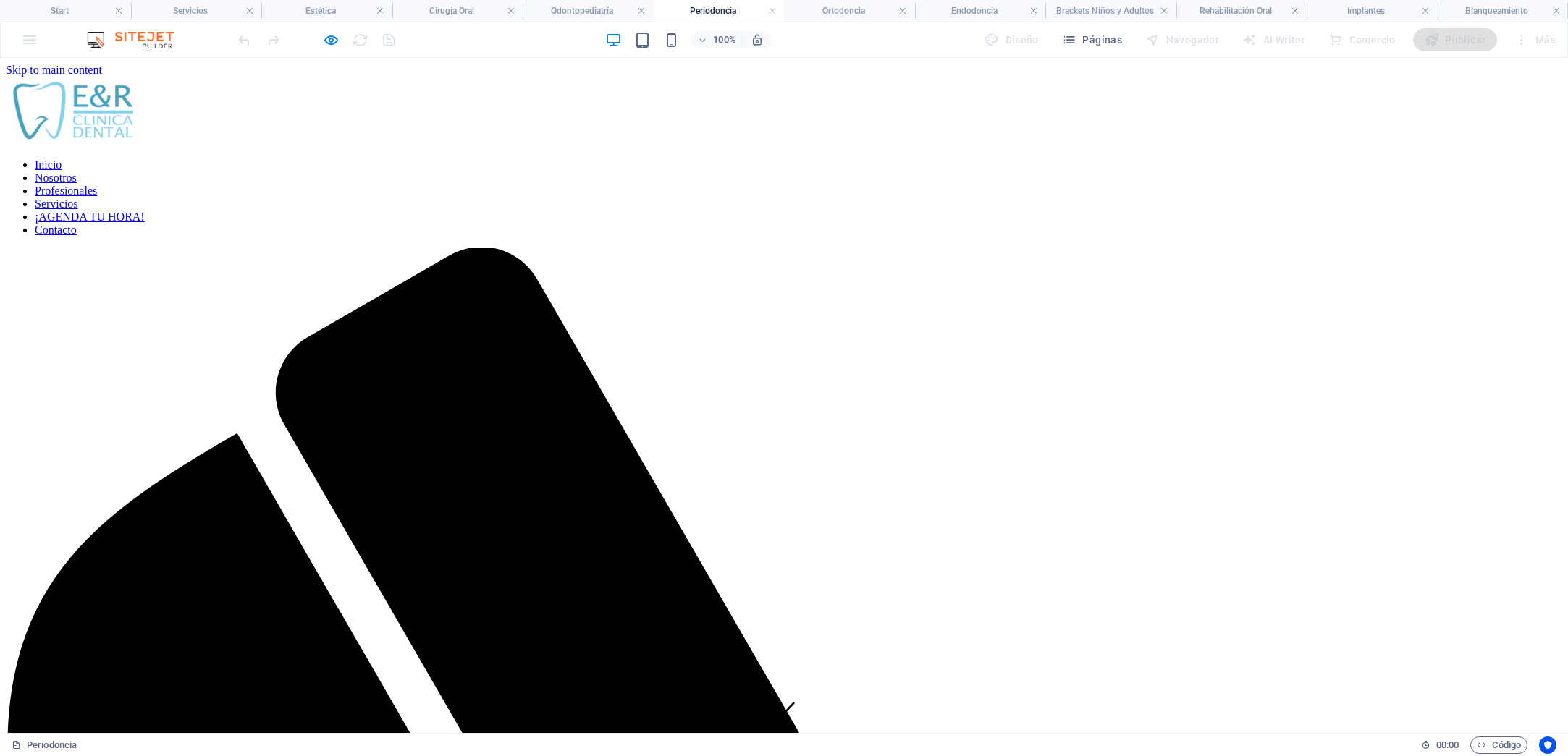
scroll to position [335, 0]
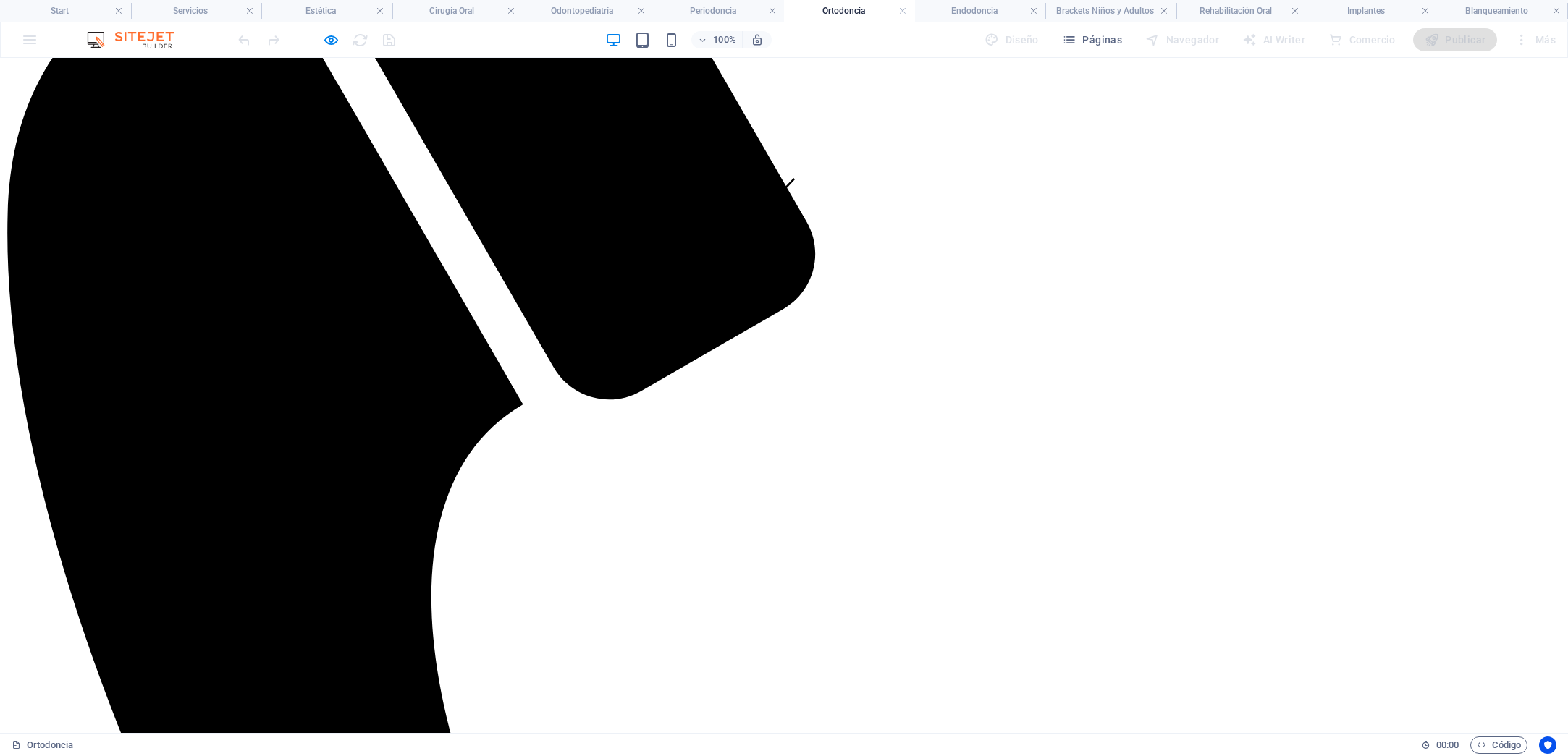
scroll to position [525, 0]
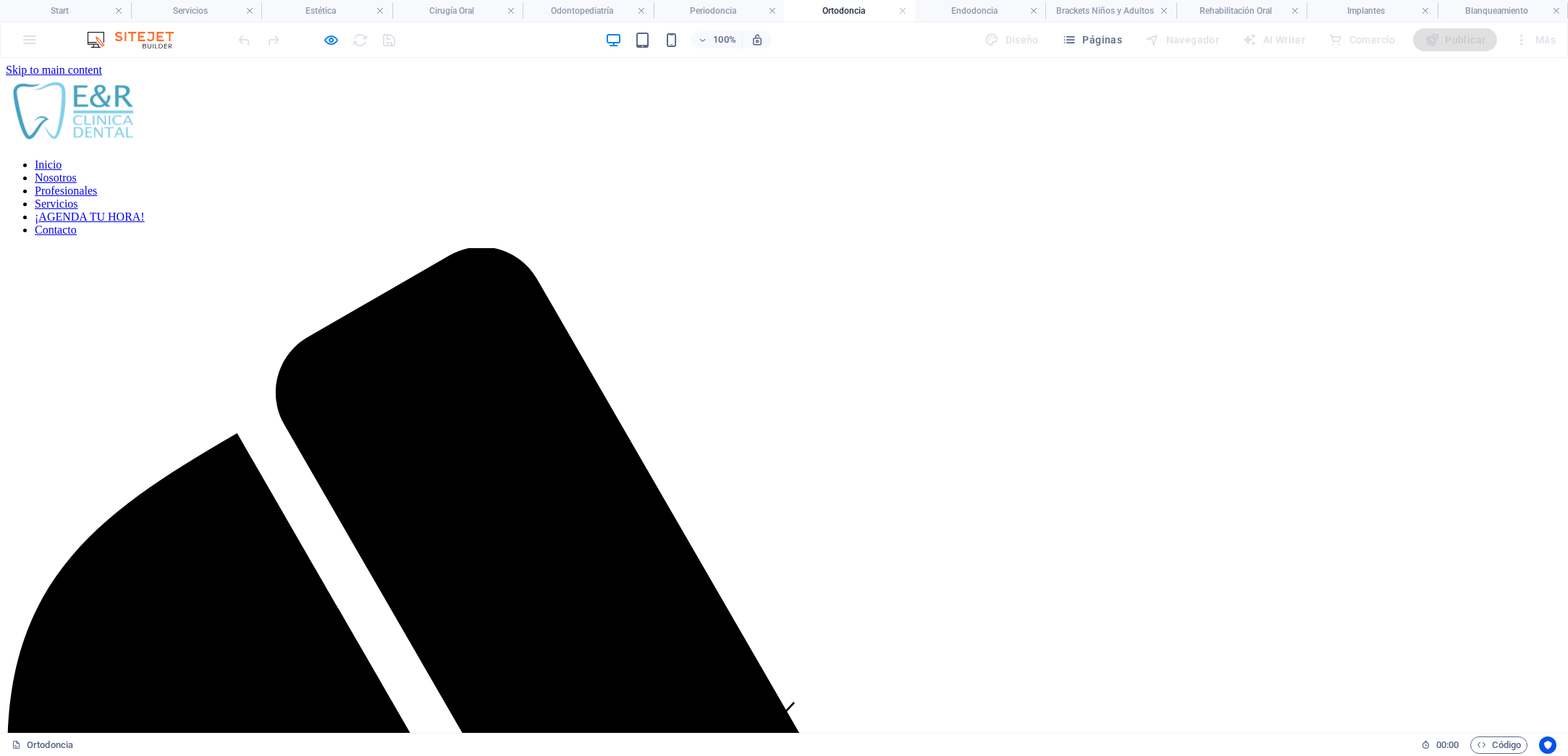
scroll to position [335, 0]
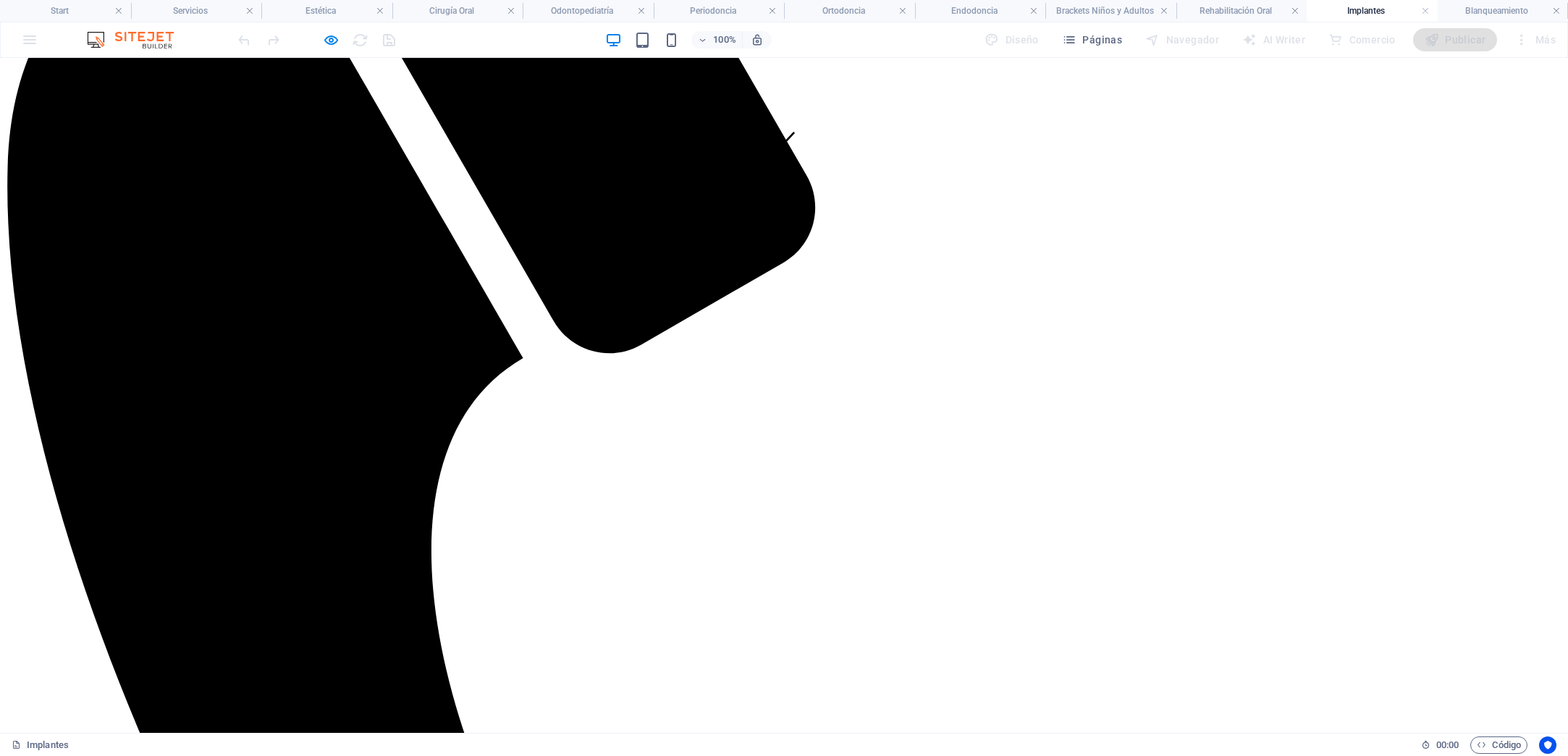
drag, startPoint x: 795, startPoint y: 494, endPoint x: 816, endPoint y: 489, distance: 21.6
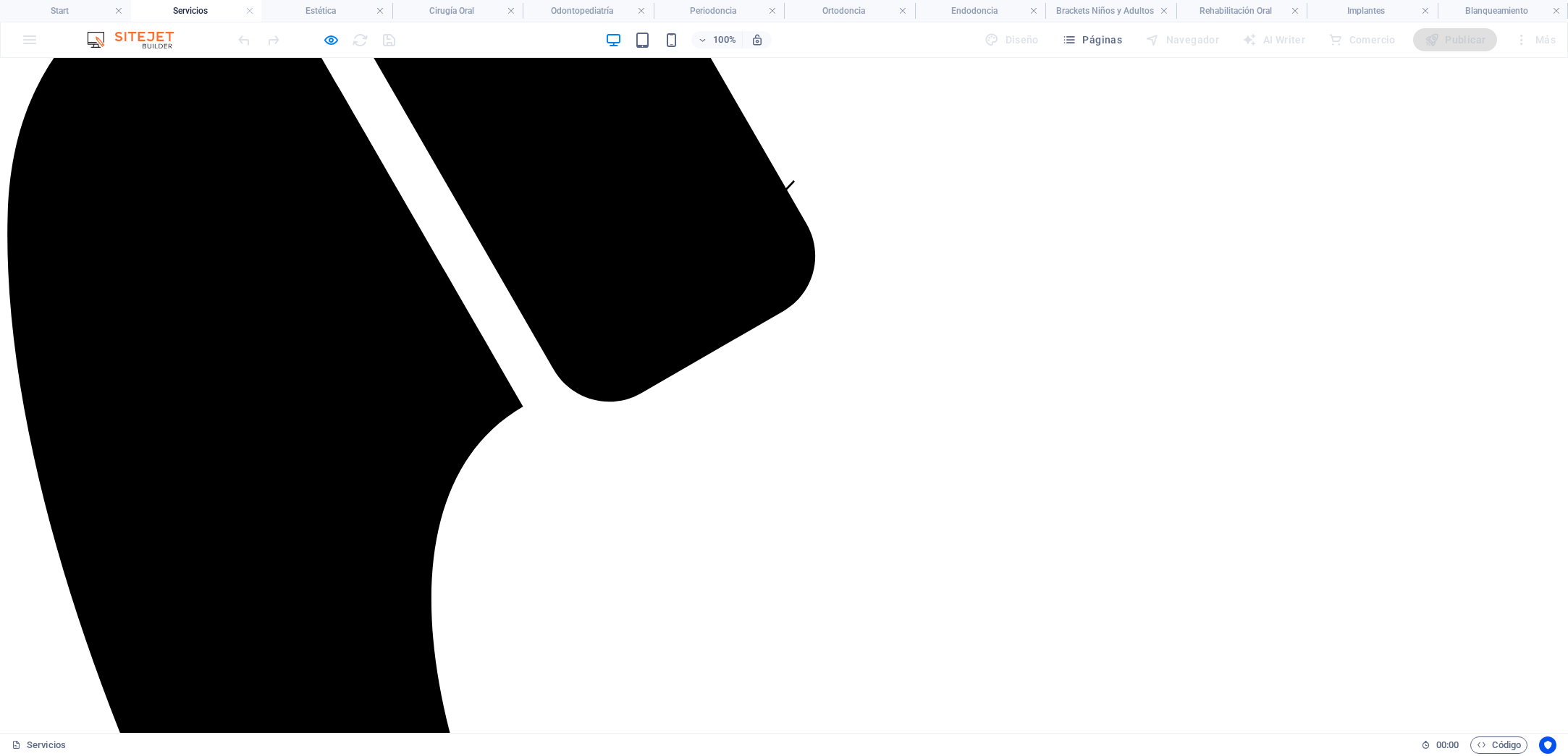
drag, startPoint x: 603, startPoint y: 423, endPoint x: 613, endPoint y: 433, distance: 14.1
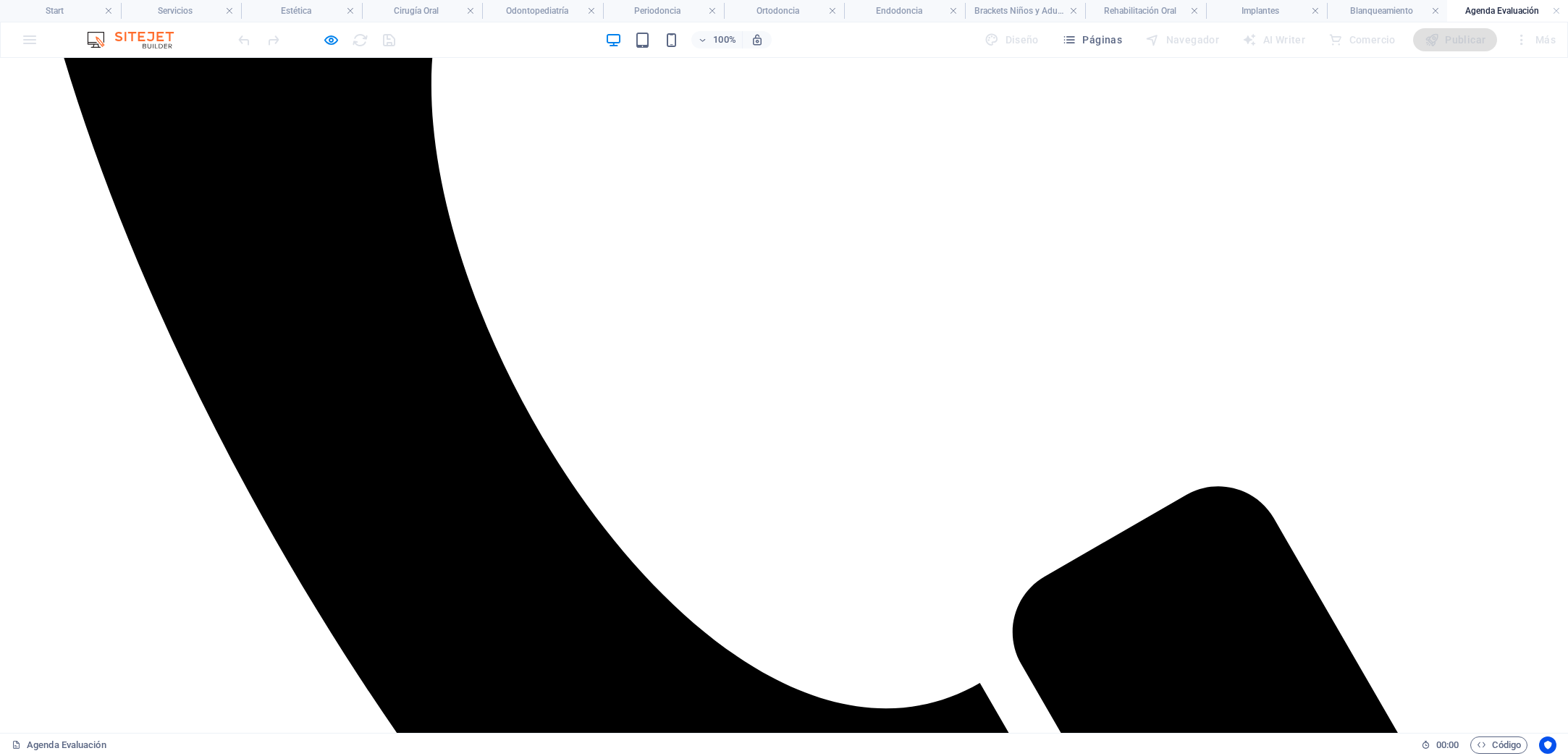
scroll to position [1034, 0]
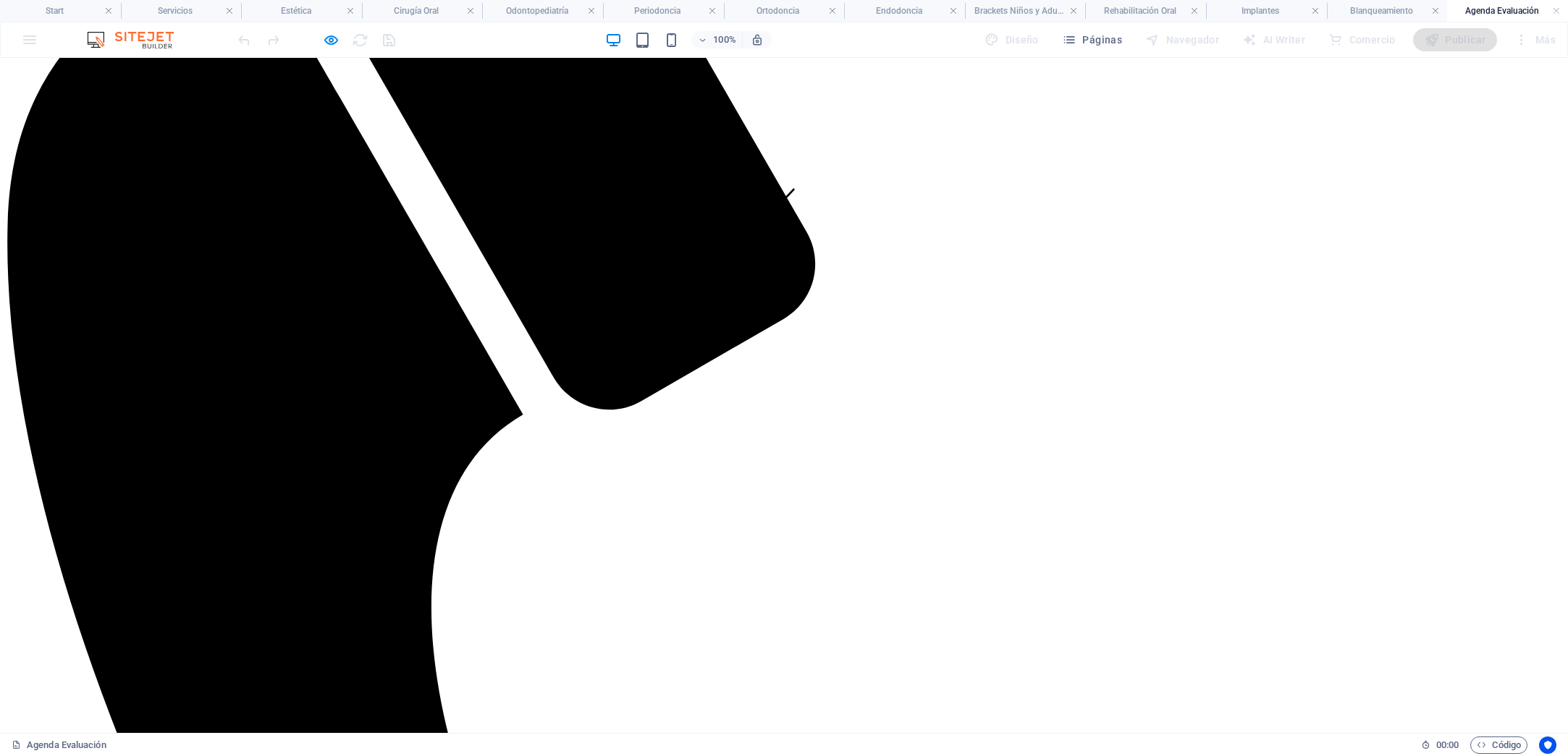
scroll to position [512, 0]
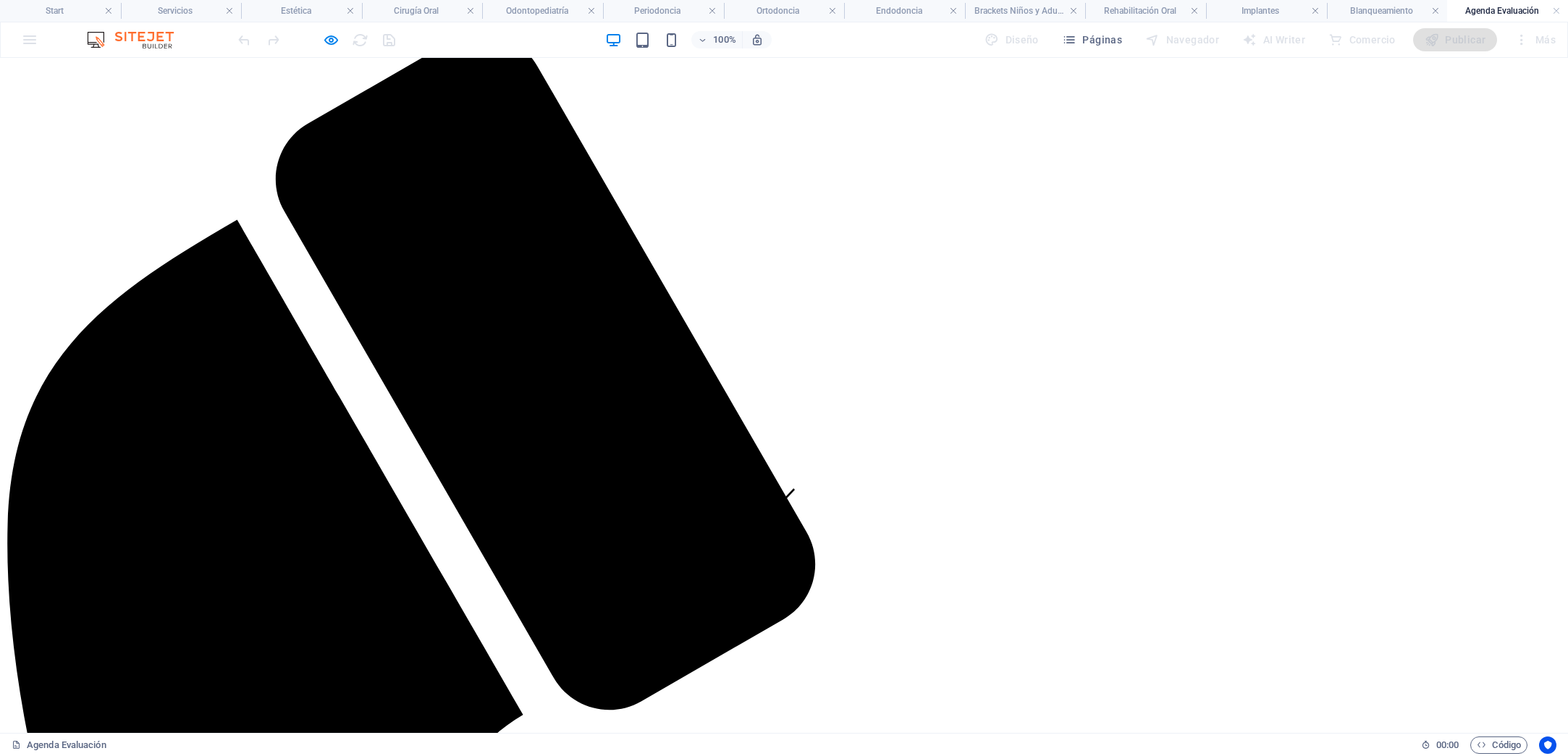
scroll to position [0, 0]
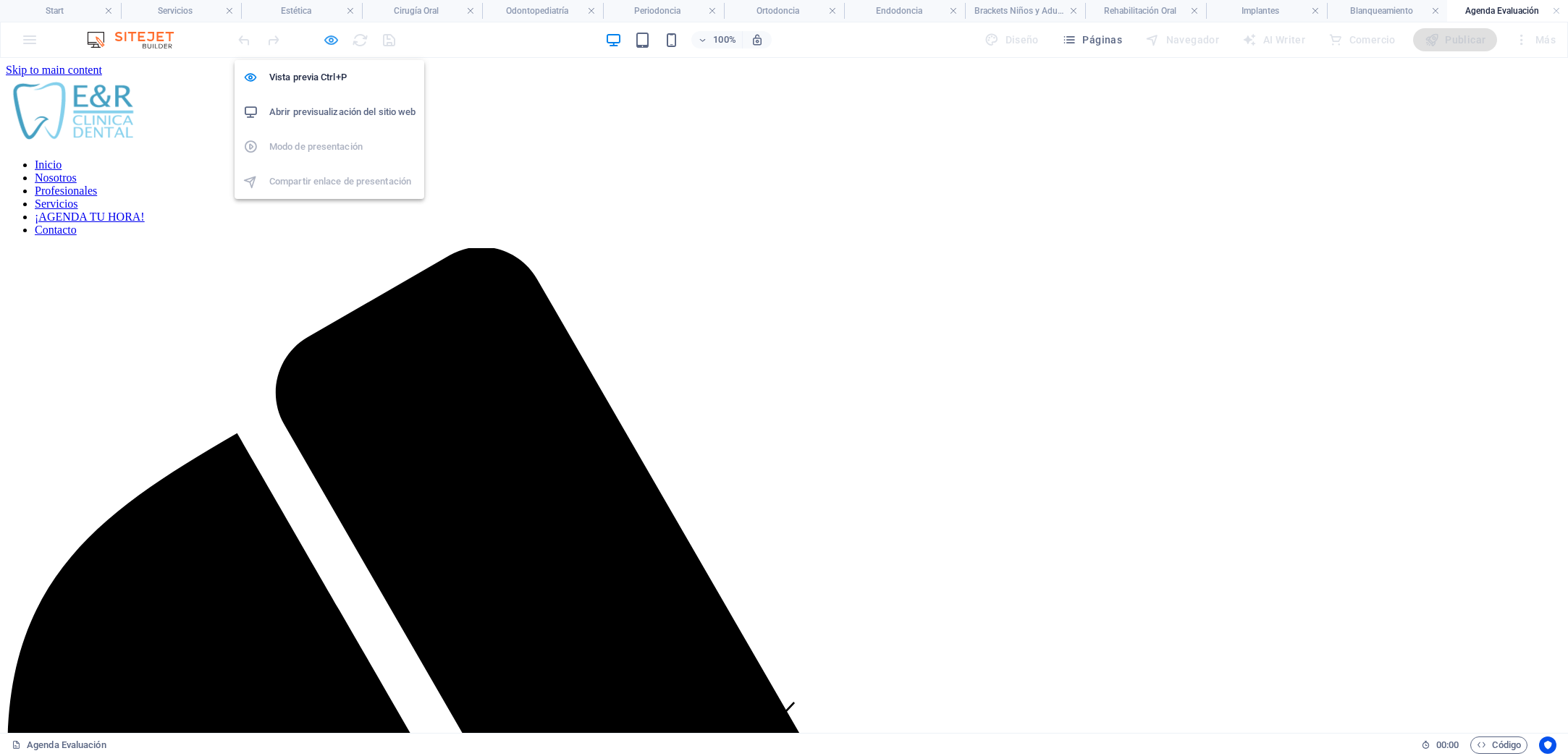
click at [329, 38] on icon "button" at bounding box center [331, 40] width 17 height 17
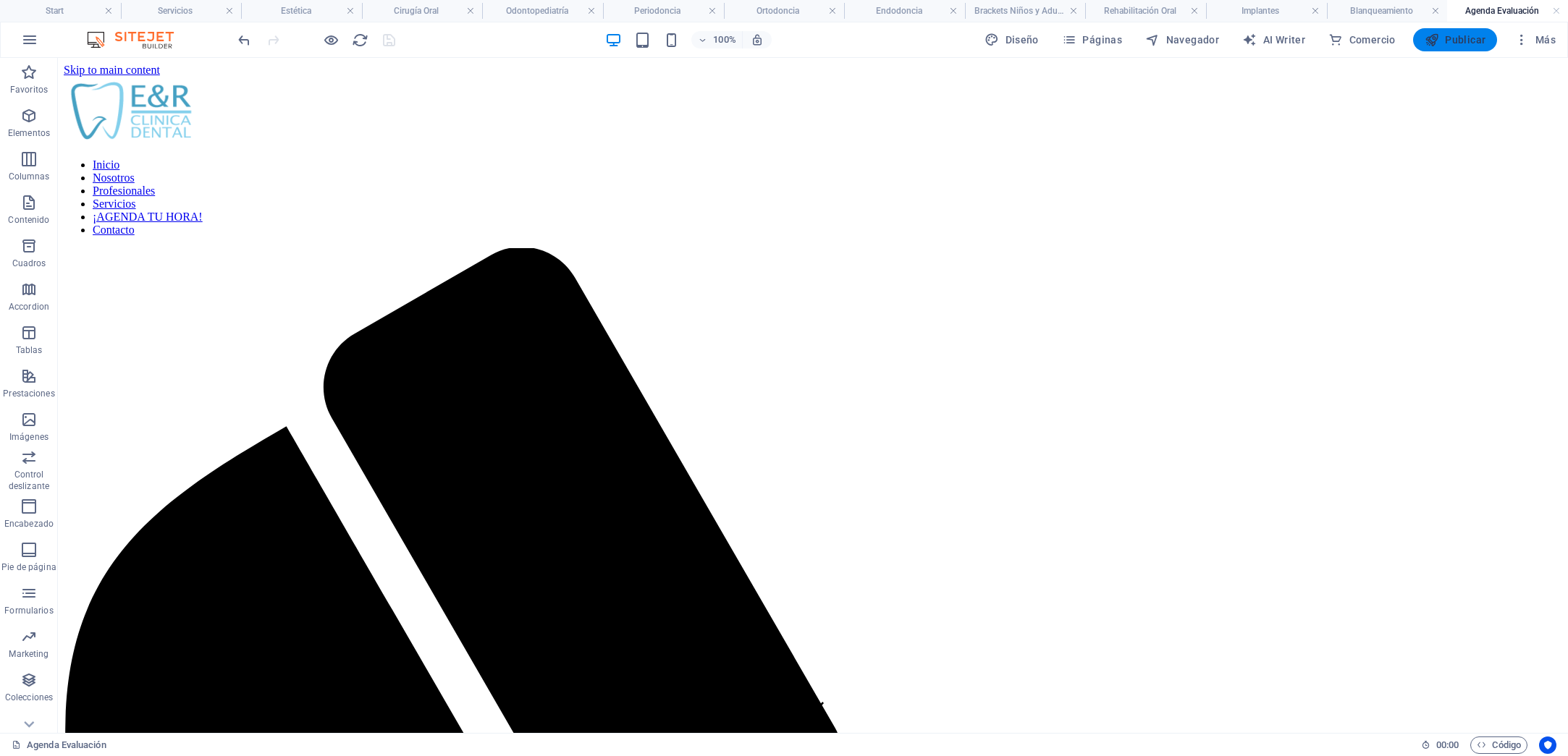
click at [1452, 42] on span "Publicar" at bounding box center [1455, 40] width 61 height 15
